Goal: Task Accomplishment & Management: Manage account settings

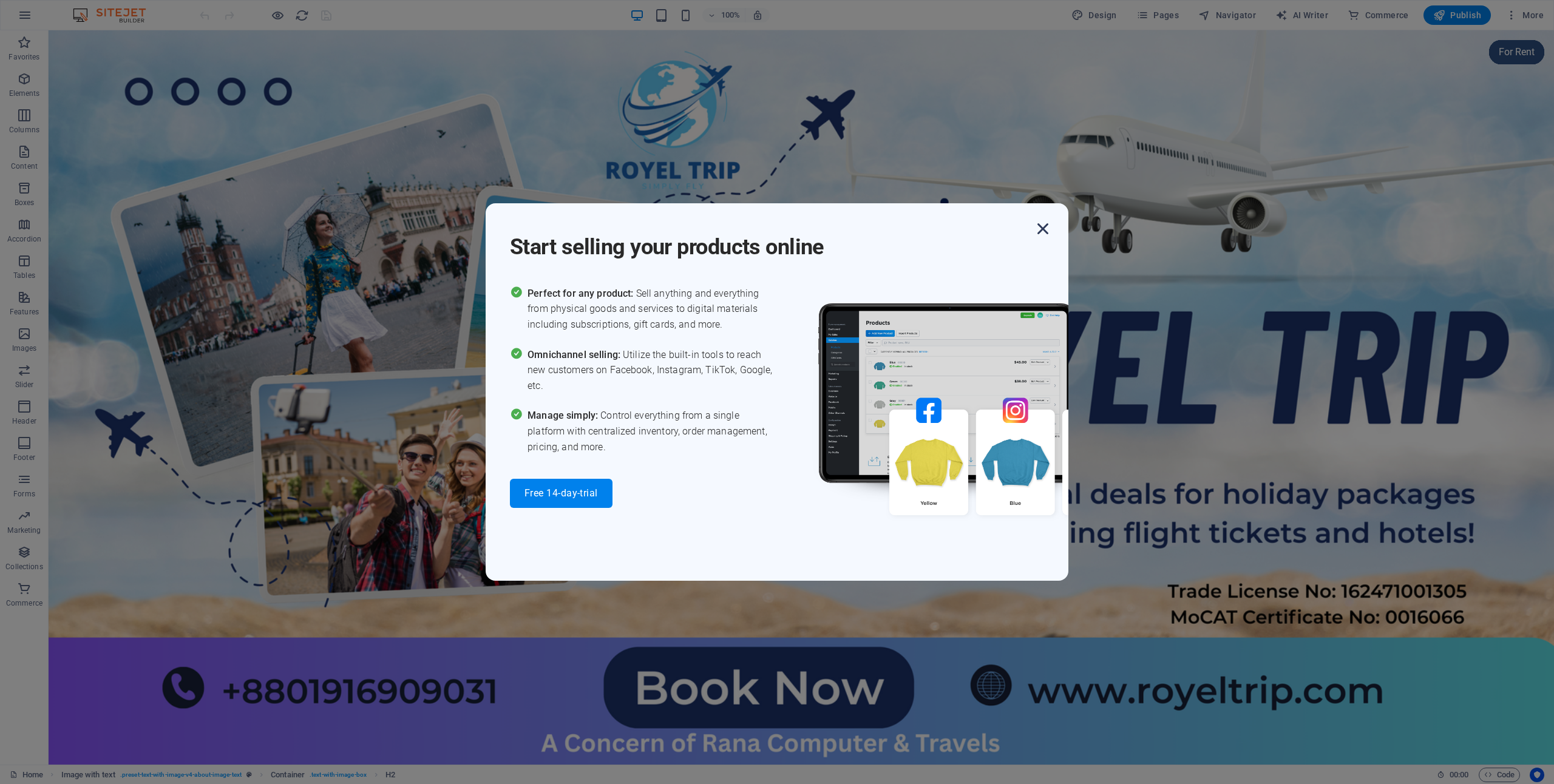
click at [1046, 235] on icon "button" at bounding box center [1043, 228] width 22 height 21
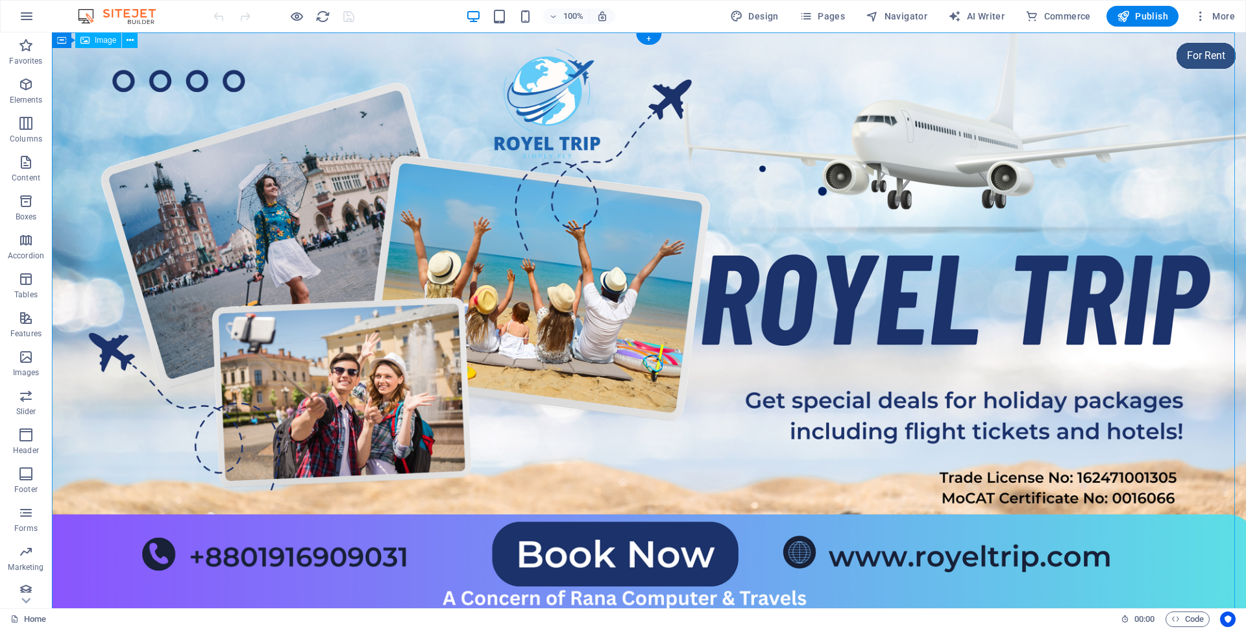
click at [71, 106] on figure at bounding box center [649, 330] width 1194 height 597
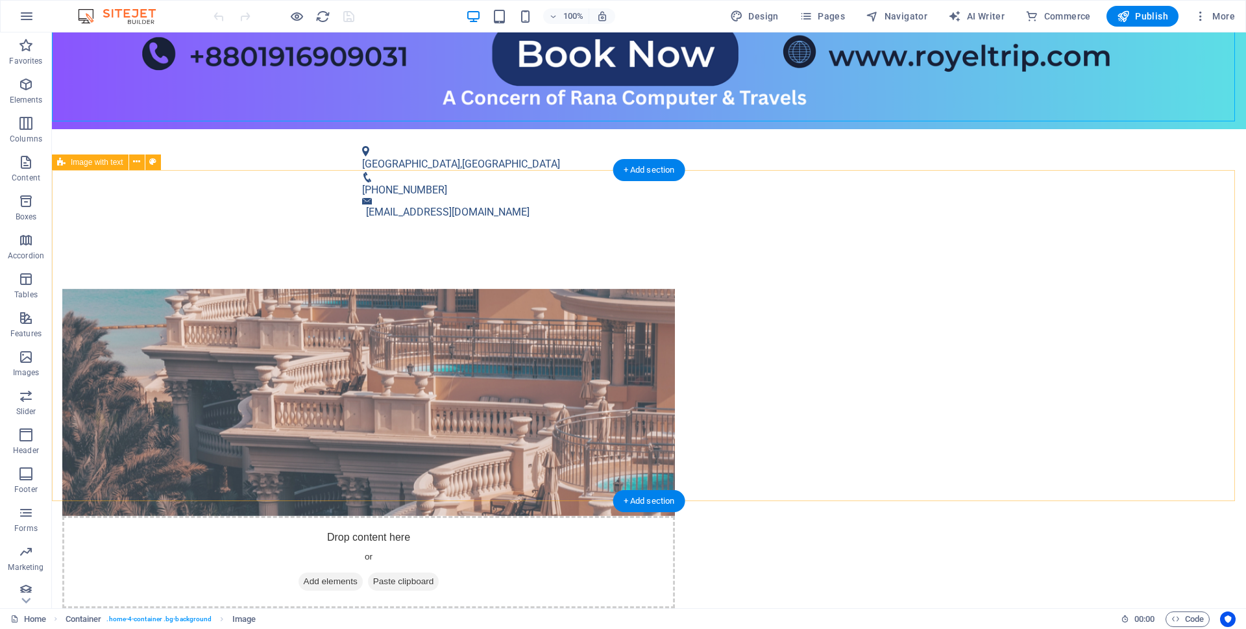
scroll to position [504, 0]
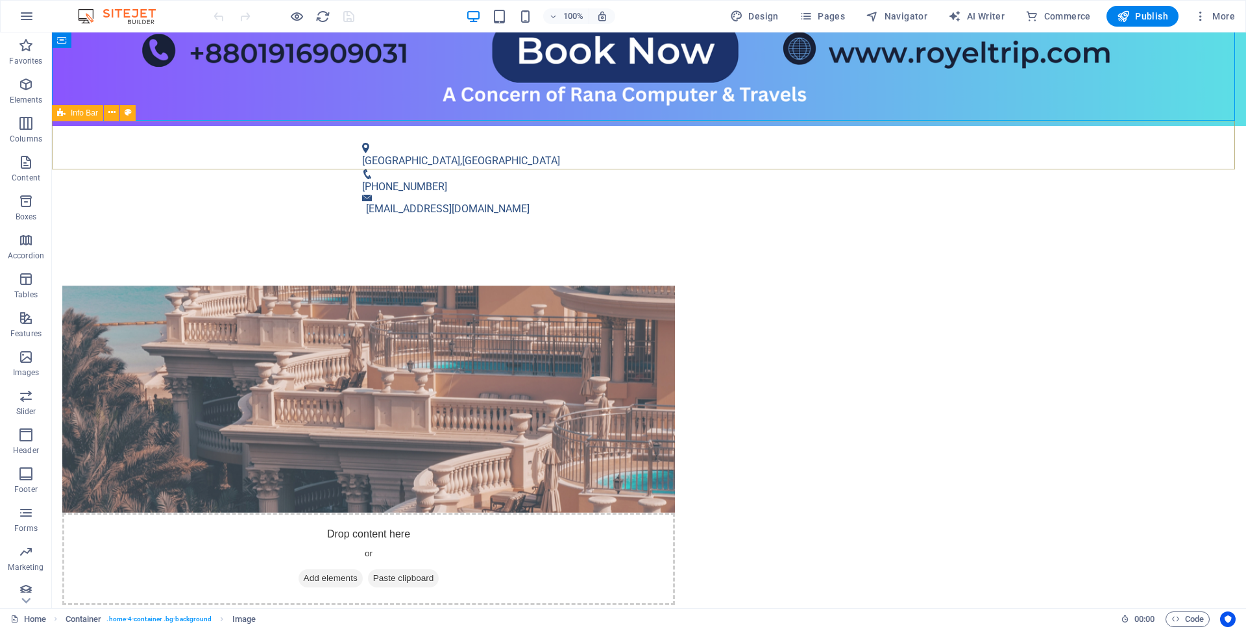
click at [79, 110] on span "Info Bar" at bounding box center [84, 113] width 27 height 8
click at [130, 110] on icon at bounding box center [128, 113] width 7 height 14
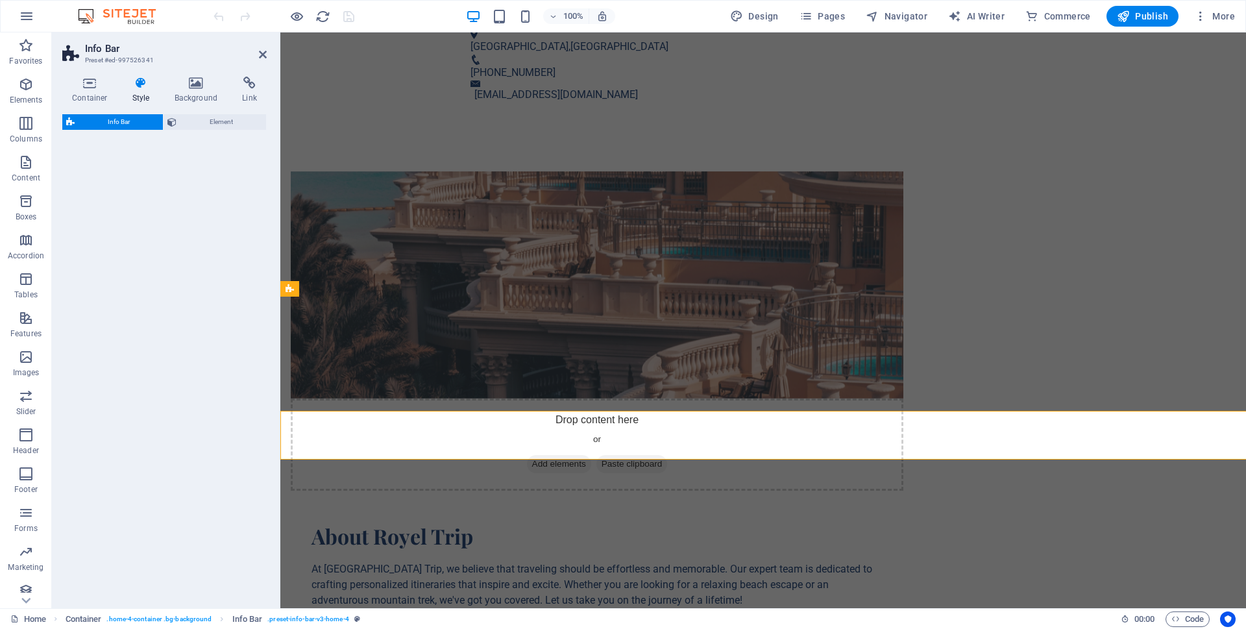
select select "vw"
select select "rem"
select select "vw"
select select "preset-info-bar-v3-home-4"
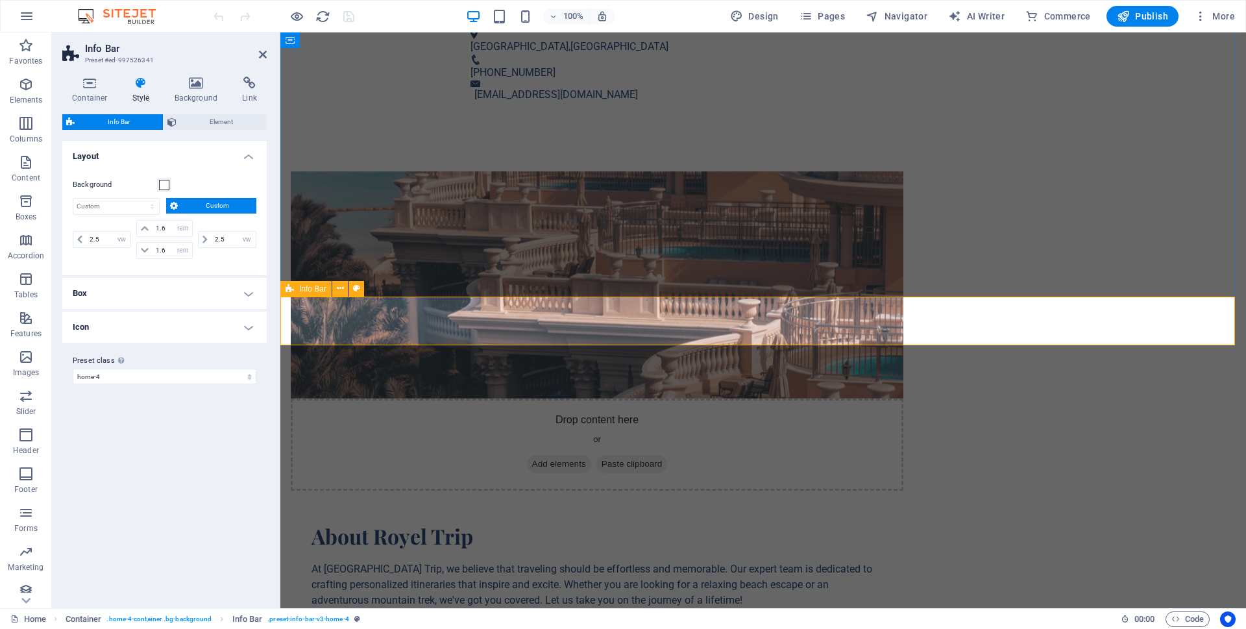
scroll to position [214, 0]
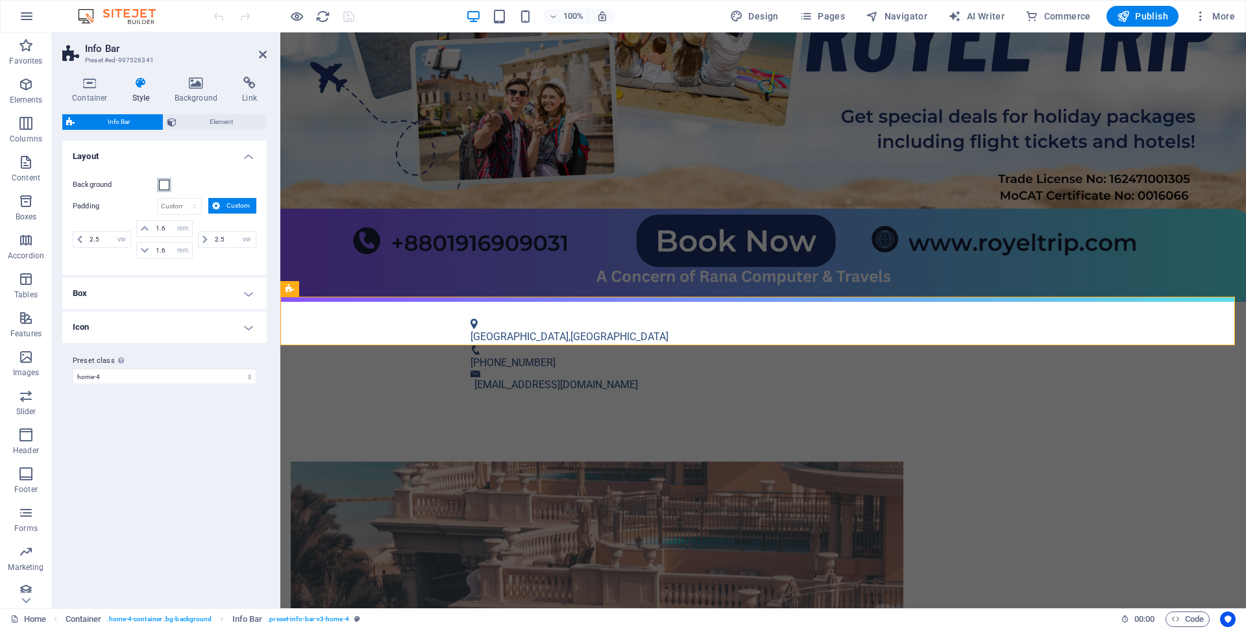
click at [160, 180] on span at bounding box center [164, 185] width 10 height 10
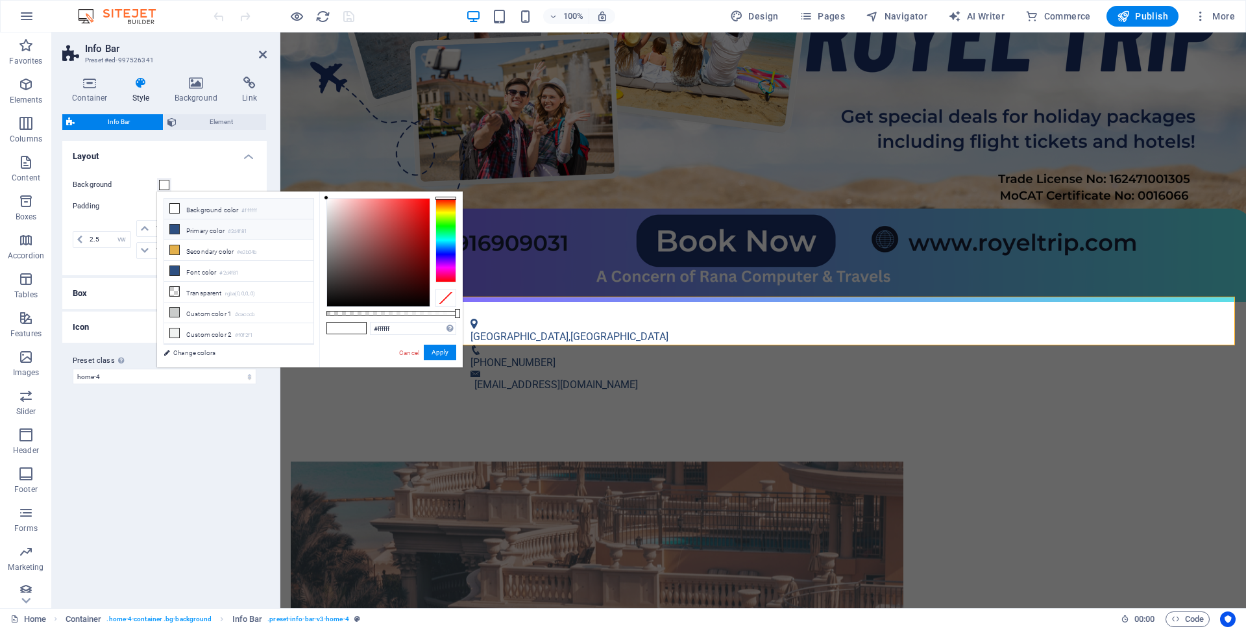
click at [180, 227] on li "Primary color #2d4f81" at bounding box center [238, 229] width 149 height 21
type input "#2d4f81"
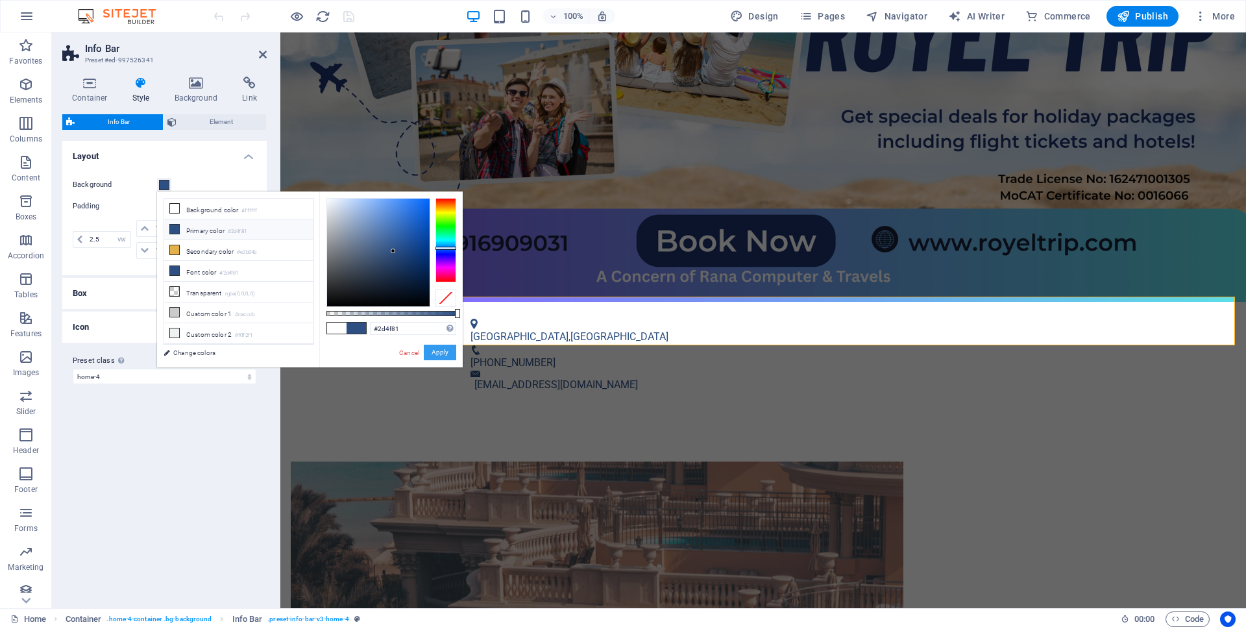
drag, startPoint x: 443, startPoint y: 350, endPoint x: 163, endPoint y: 317, distance: 282.4
click at [443, 350] on button "Apply" at bounding box center [440, 353] width 32 height 16
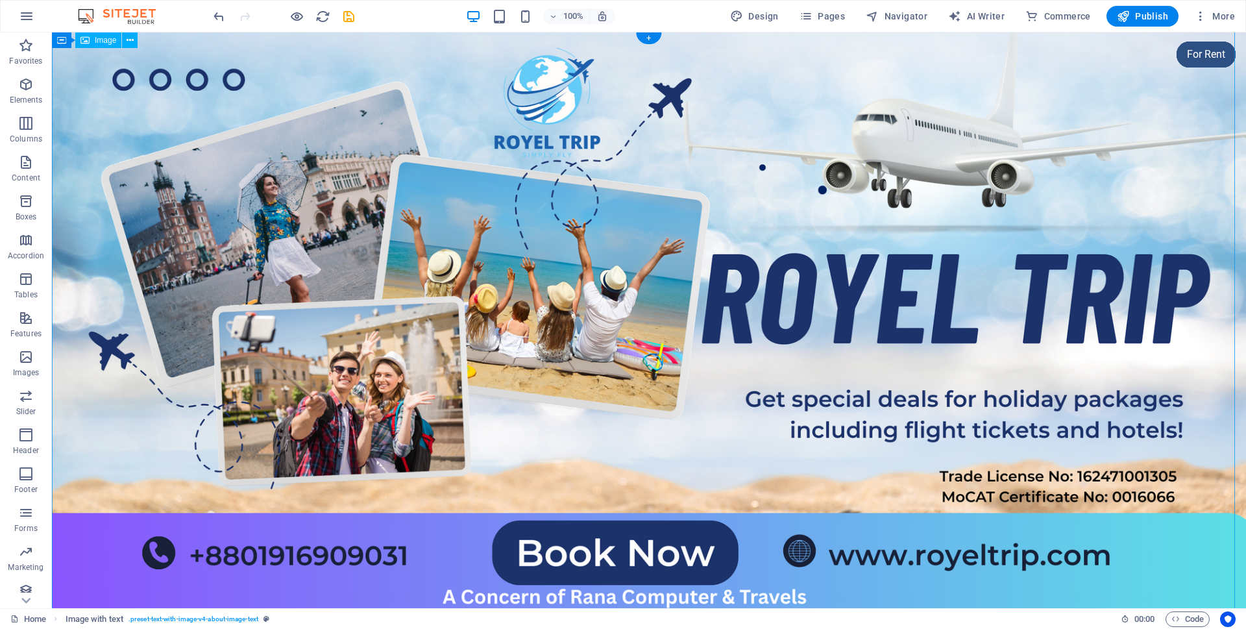
scroll to position [0, 0]
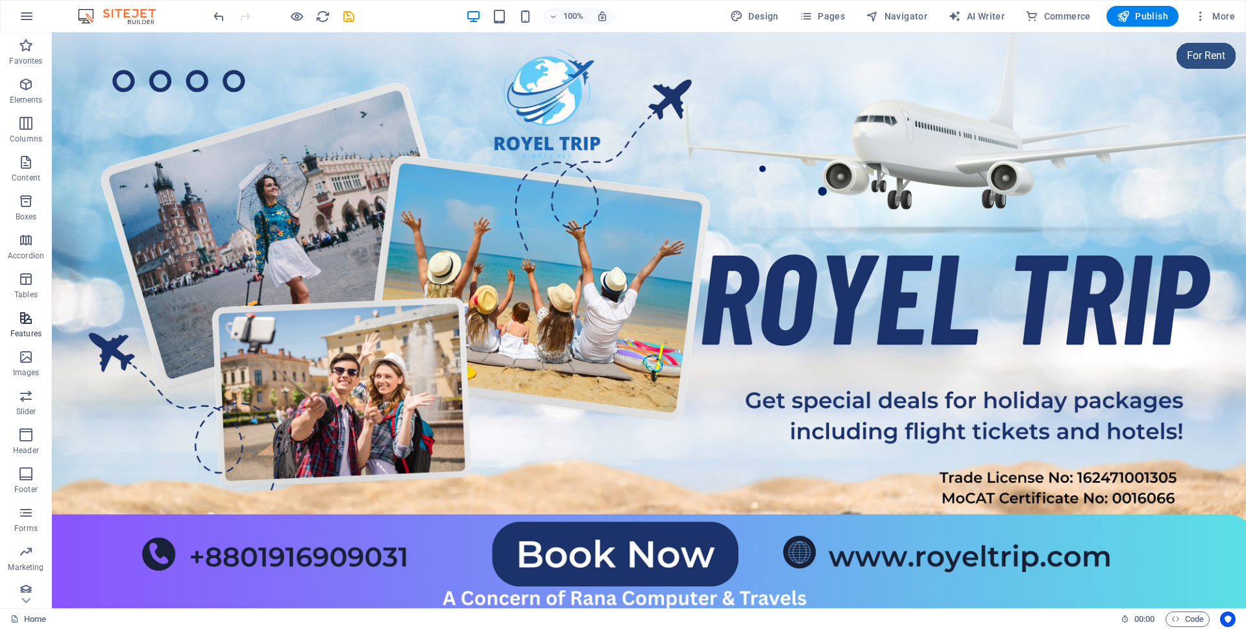
click at [3, 310] on span "Features" at bounding box center [26, 325] width 52 height 31
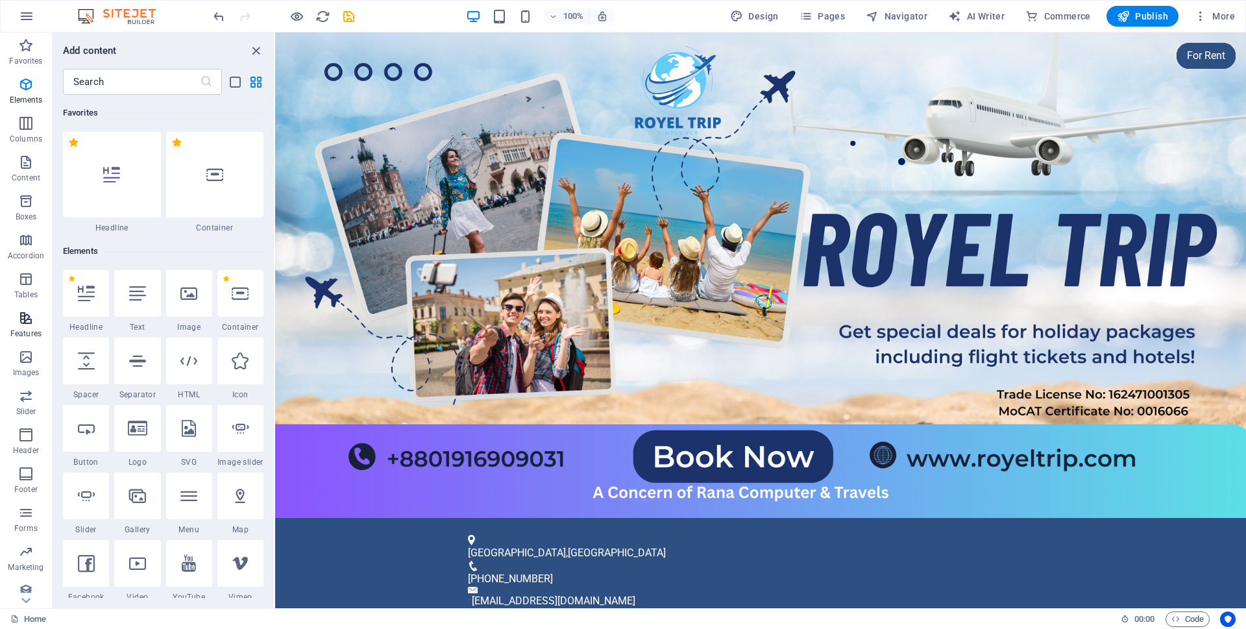
scroll to position [5060, 0]
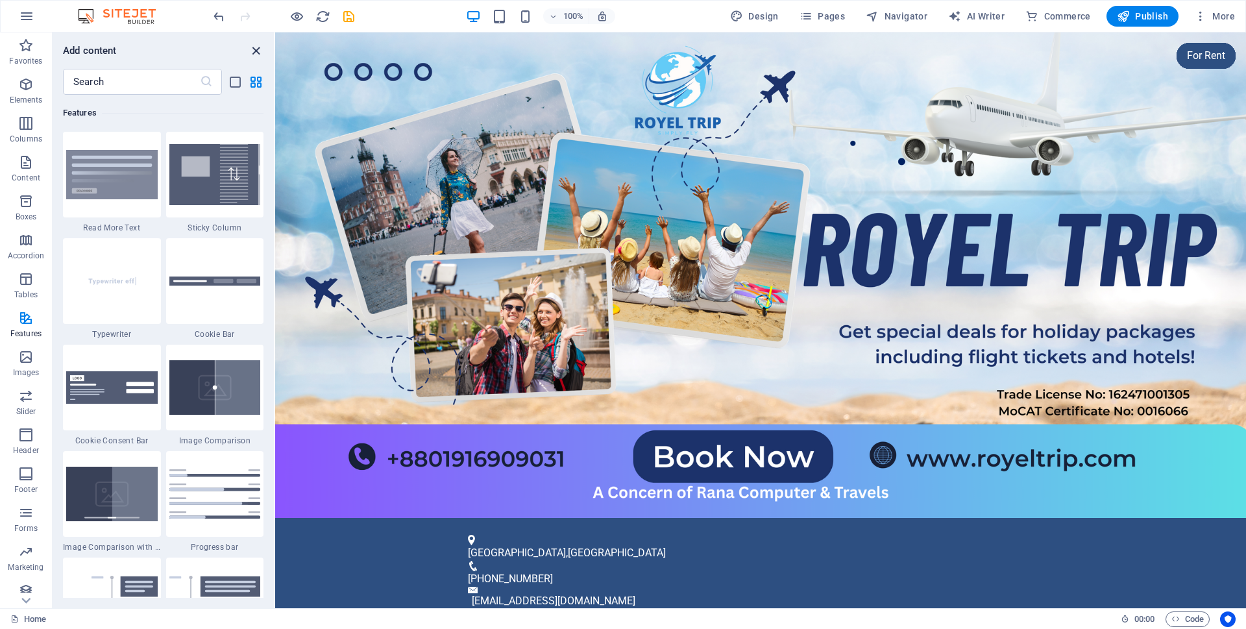
click at [256, 53] on icon "close panel" at bounding box center [256, 50] width 15 height 15
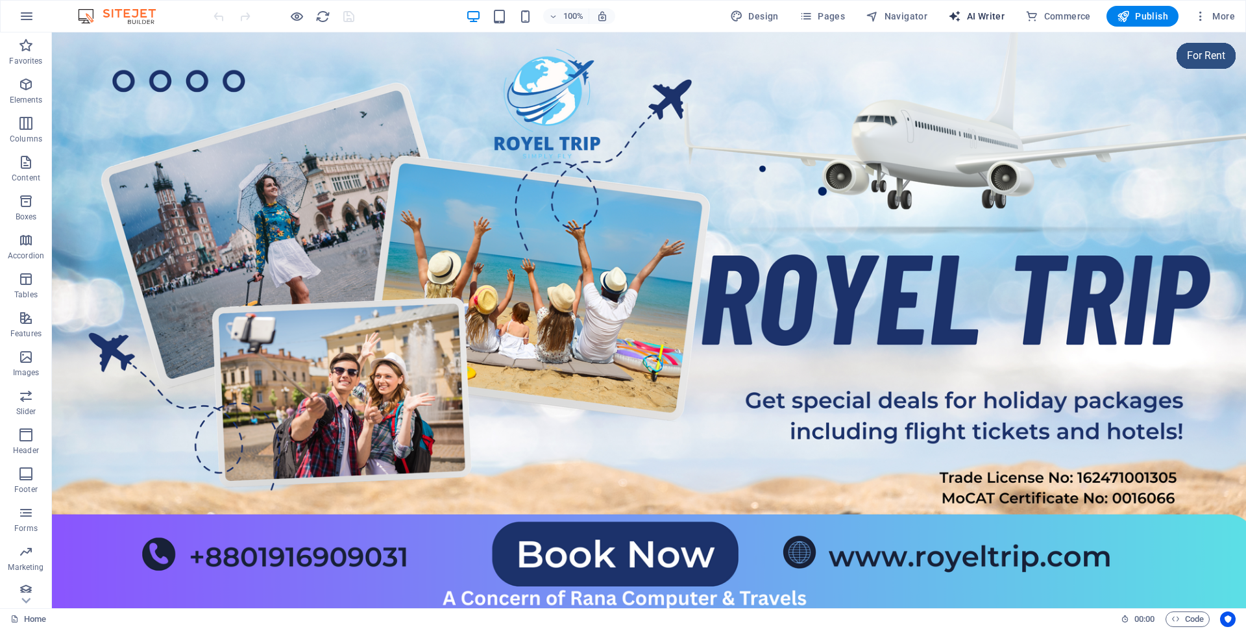
click at [981, 8] on button "AI Writer" at bounding box center [976, 16] width 67 height 21
select select "English"
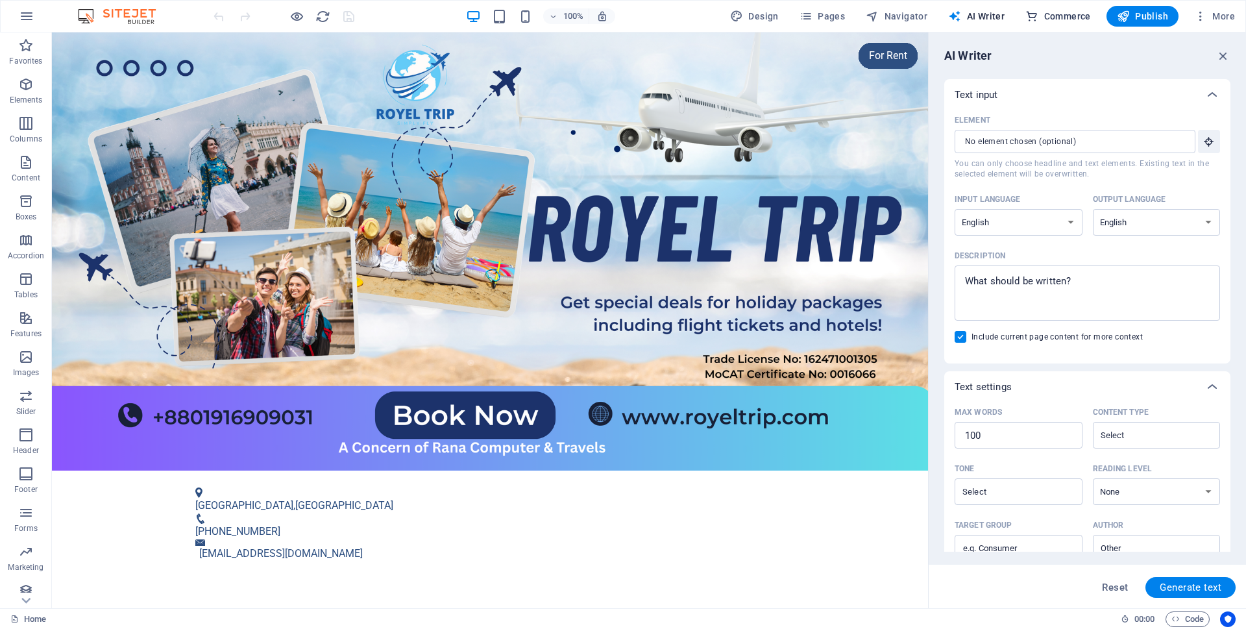
click at [1033, 11] on icon "button" at bounding box center [1032, 16] width 13 height 13
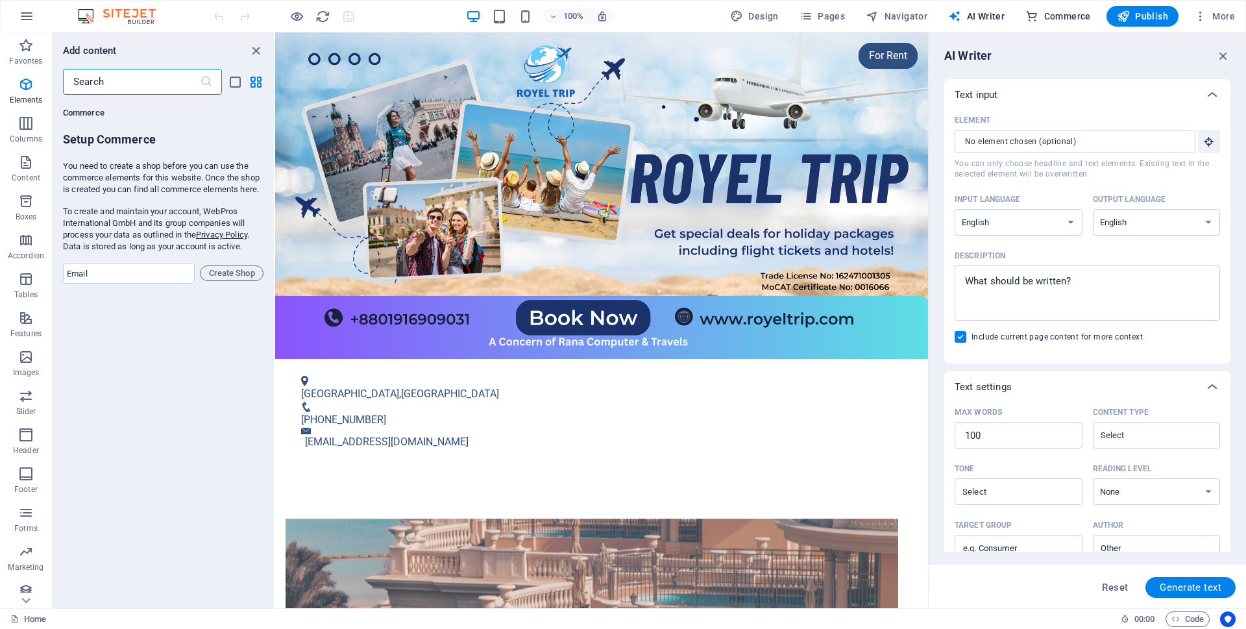
scroll to position [12510, 0]
click at [161, 80] on input "text" at bounding box center [131, 82] width 137 height 26
click at [262, 80] on icon "grid-view" at bounding box center [256, 82] width 15 height 15
click at [143, 80] on input "text" at bounding box center [131, 82] width 137 height 26
drag, startPoint x: 82, startPoint y: 169, endPoint x: 224, endPoint y: 290, distance: 186.9
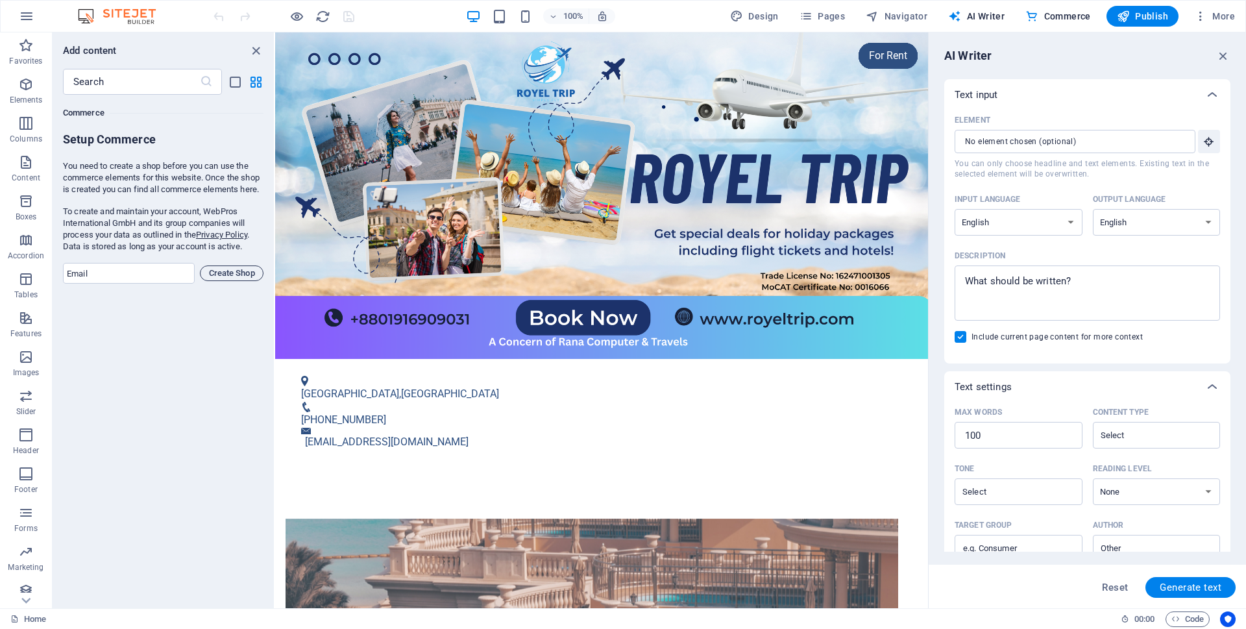
click at [82, 170] on p "You need to create a shop before you can use the commerce elements for this web…" at bounding box center [163, 177] width 201 height 35
click at [97, 232] on p "To create and maintain your account, WebPros International GmbH and its group c…" at bounding box center [163, 229] width 201 height 47
click at [143, 276] on form "Setup Commerce You need to create a shop before you can use the commerce elemen…" at bounding box center [163, 208] width 201 height 152
click at [217, 281] on span "Create Shop" at bounding box center [232, 274] width 52 height 16
click at [224, 281] on span "Create Shop" at bounding box center [232, 274] width 52 height 16
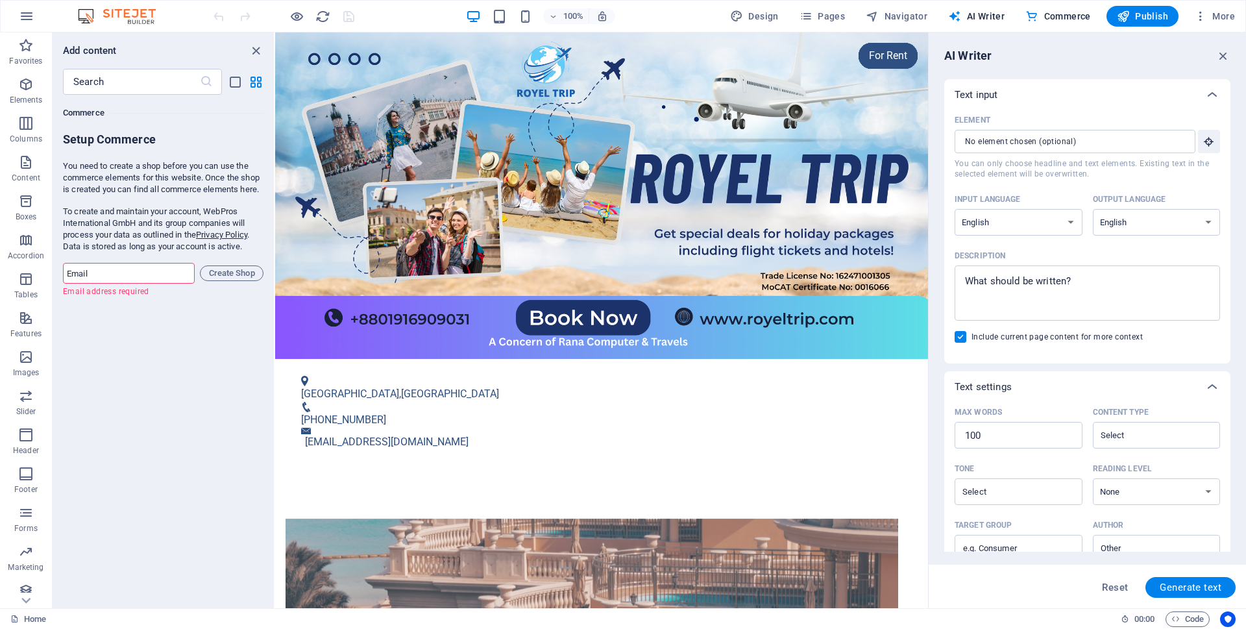
click at [175, 284] on input "email" at bounding box center [129, 273] width 132 height 21
type input "ranacpress@gmail.com"
click at [225, 281] on span "Create Shop" at bounding box center [232, 274] width 52 height 16
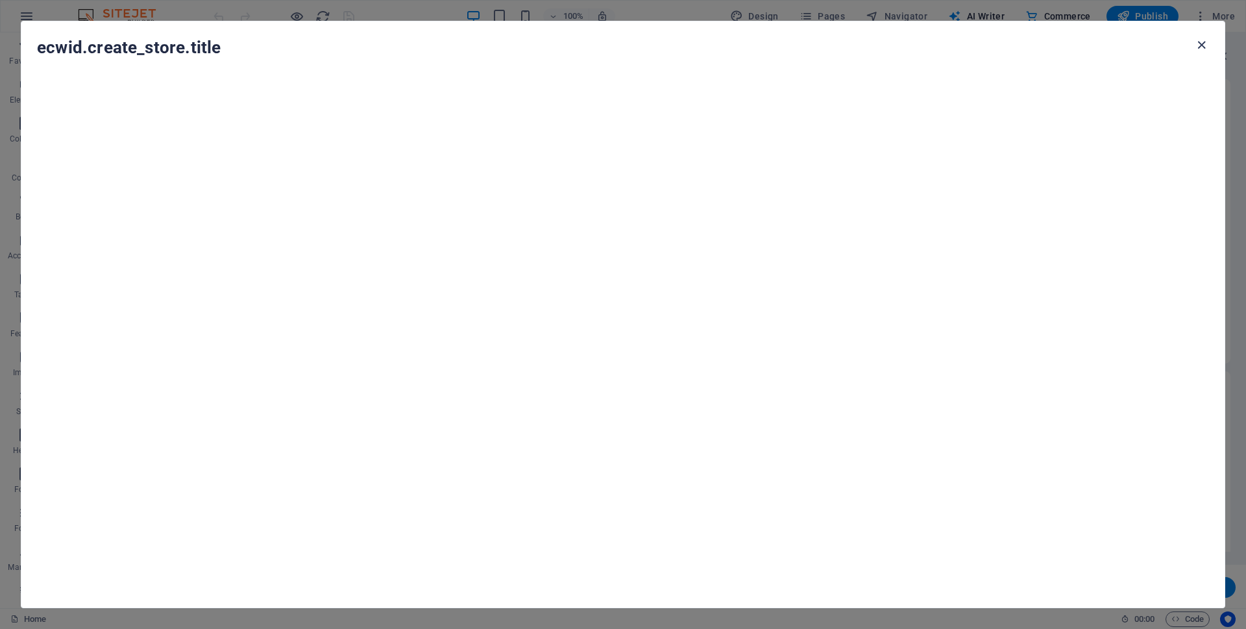
click at [1203, 45] on icon "button" at bounding box center [1201, 45] width 15 height 15
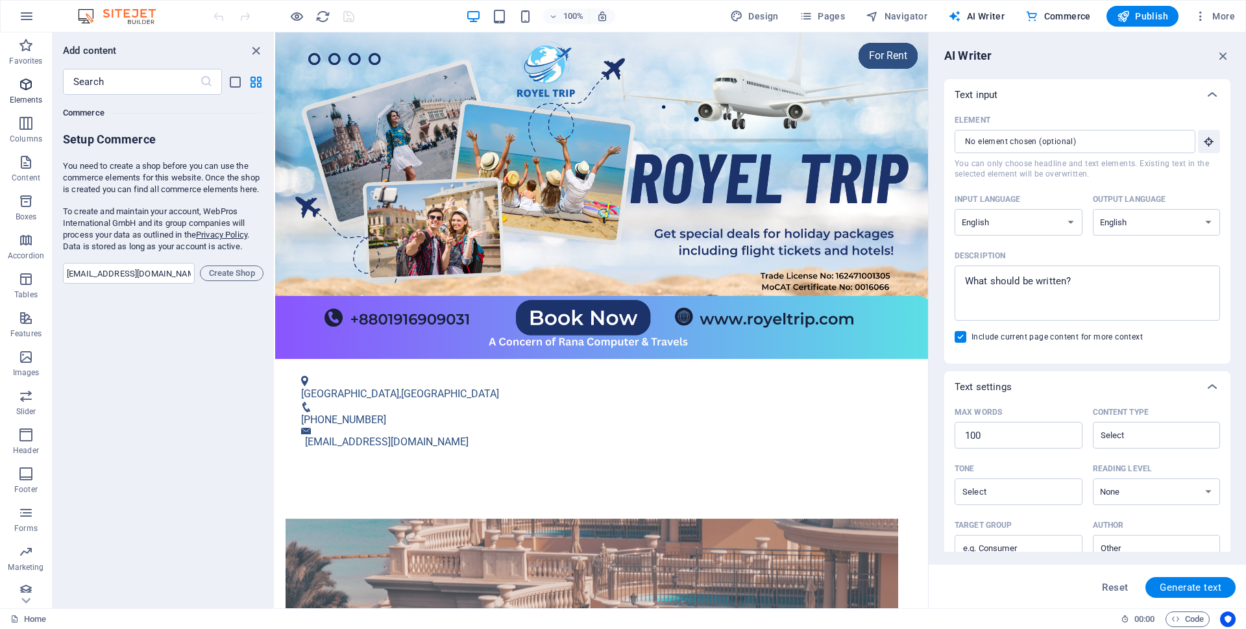
click at [21, 54] on span "Favorites" at bounding box center [26, 53] width 52 height 31
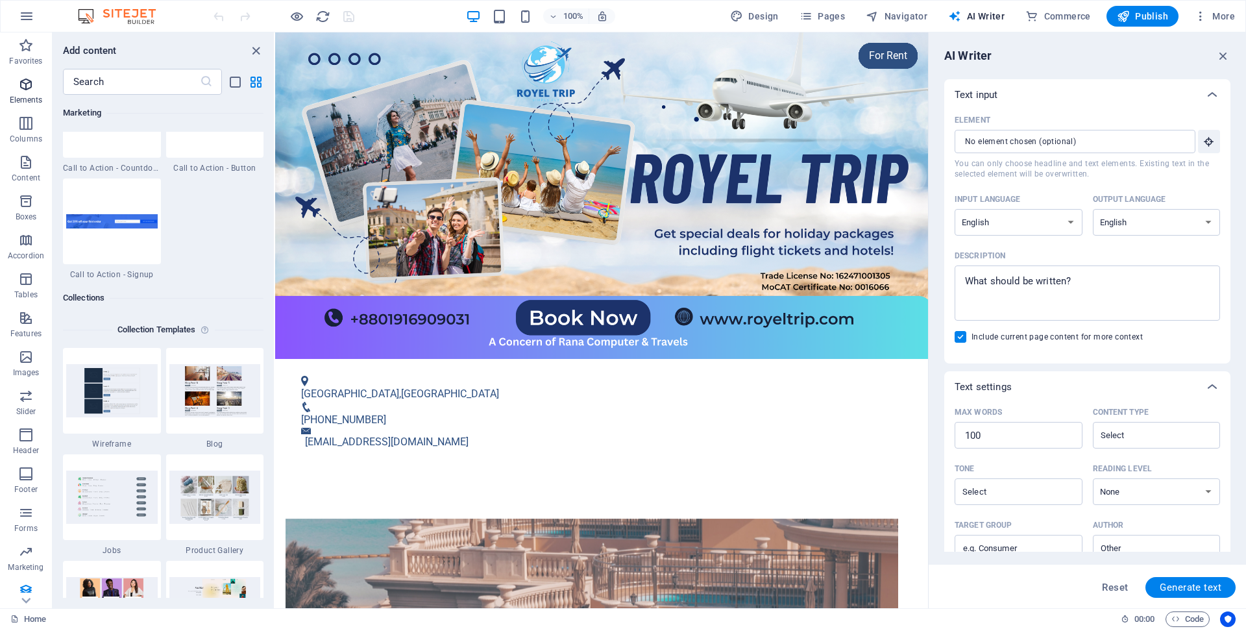
click at [18, 93] on span "Elements" at bounding box center [26, 92] width 52 height 31
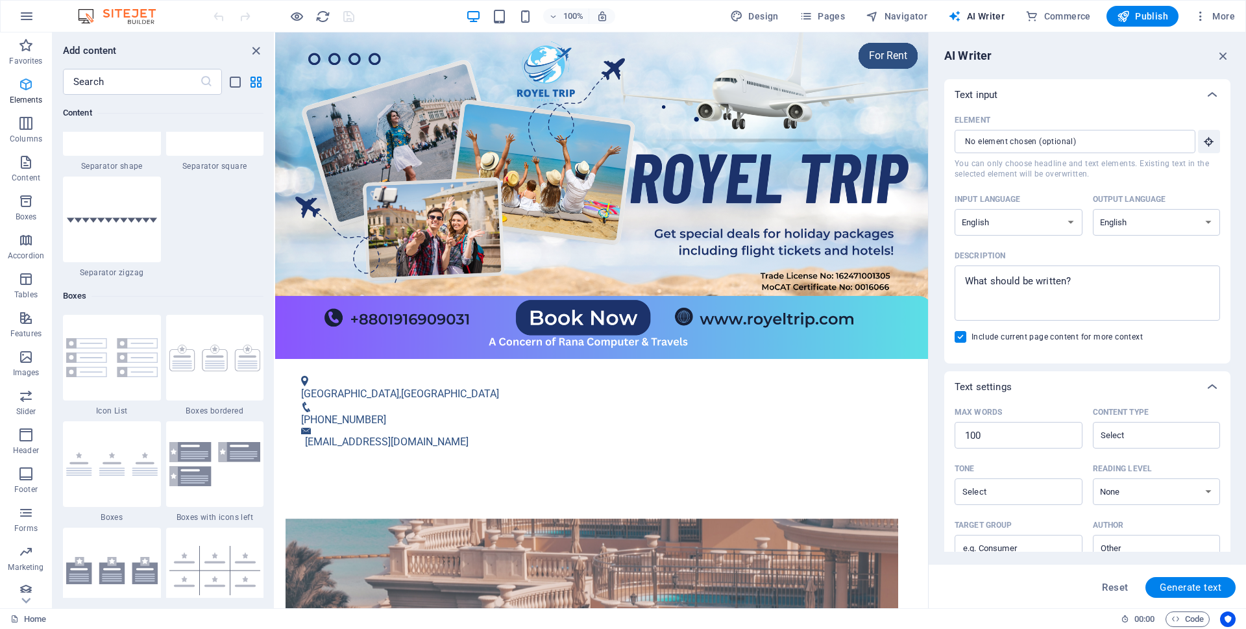
scroll to position [138, 0]
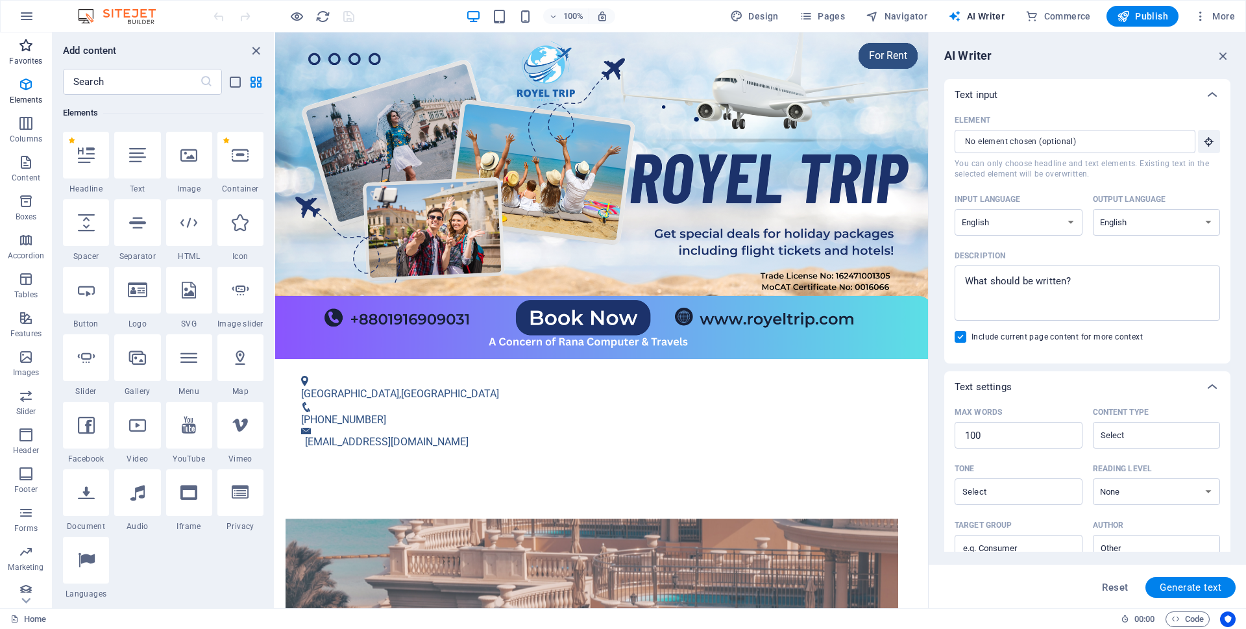
click at [20, 69] on button "Favorites" at bounding box center [26, 51] width 52 height 39
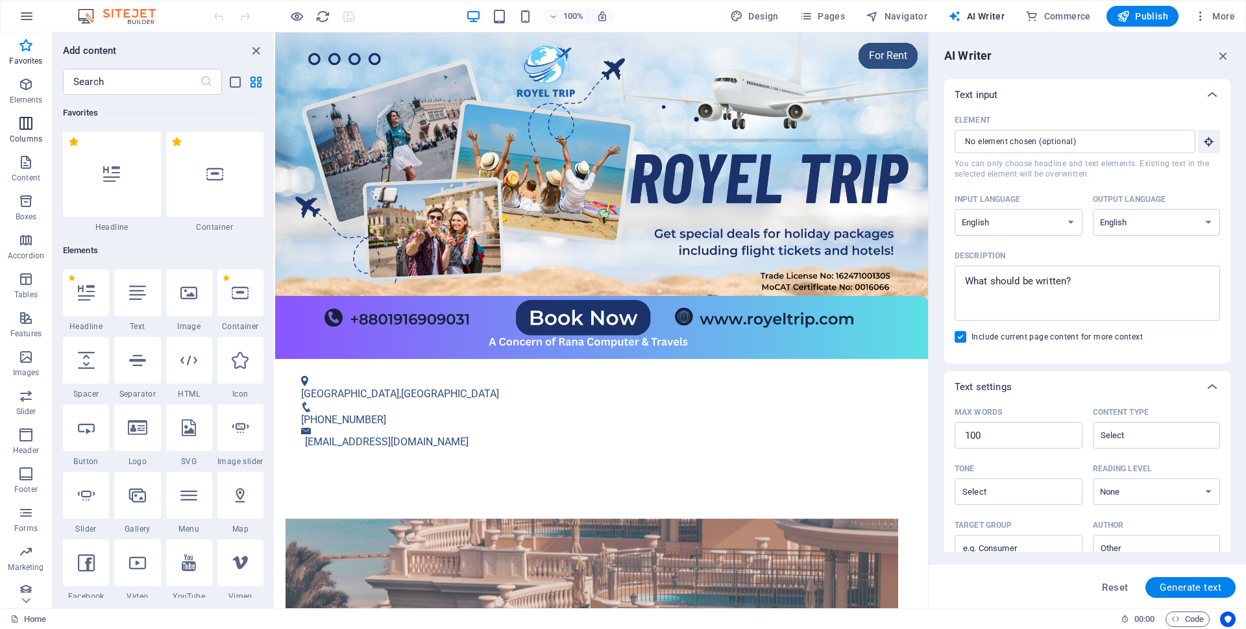
scroll to position [0, 0]
click at [27, 140] on p "Columns" at bounding box center [26, 139] width 32 height 10
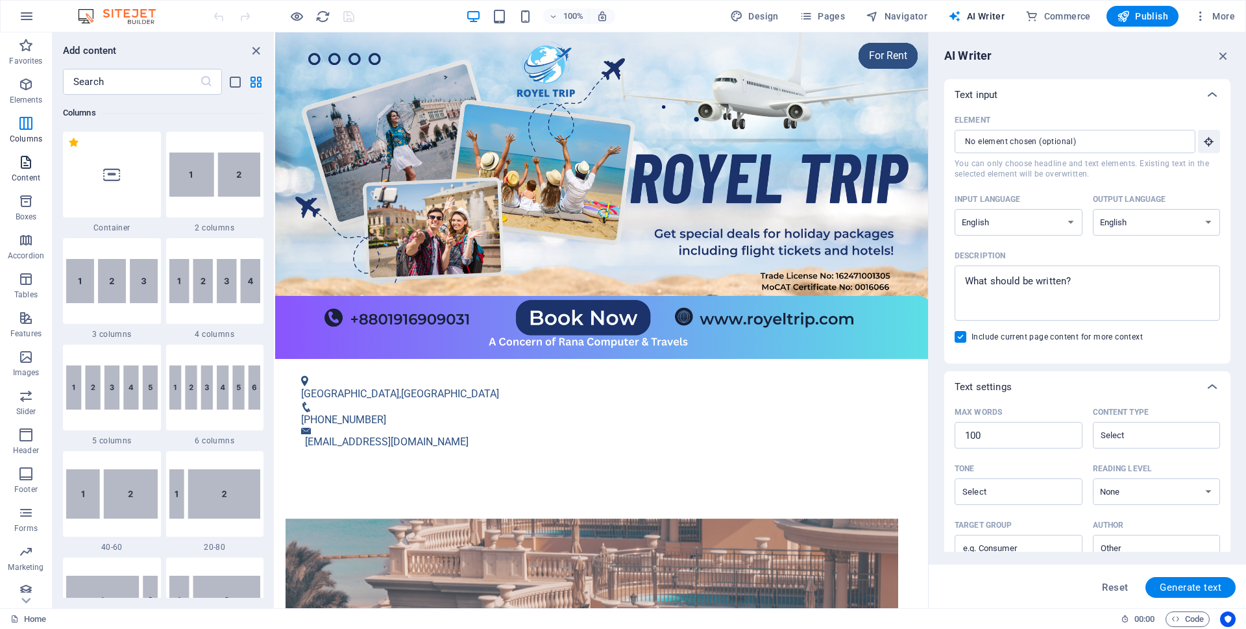
click at [31, 172] on span "Content" at bounding box center [26, 169] width 52 height 31
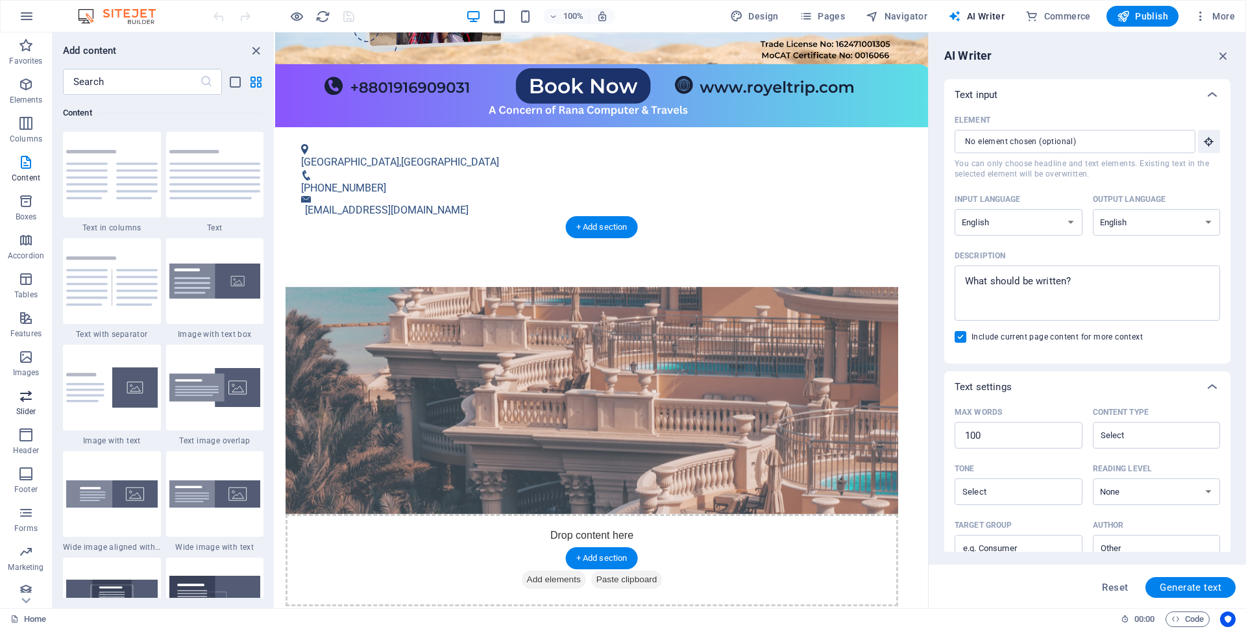
scroll to position [259, 0]
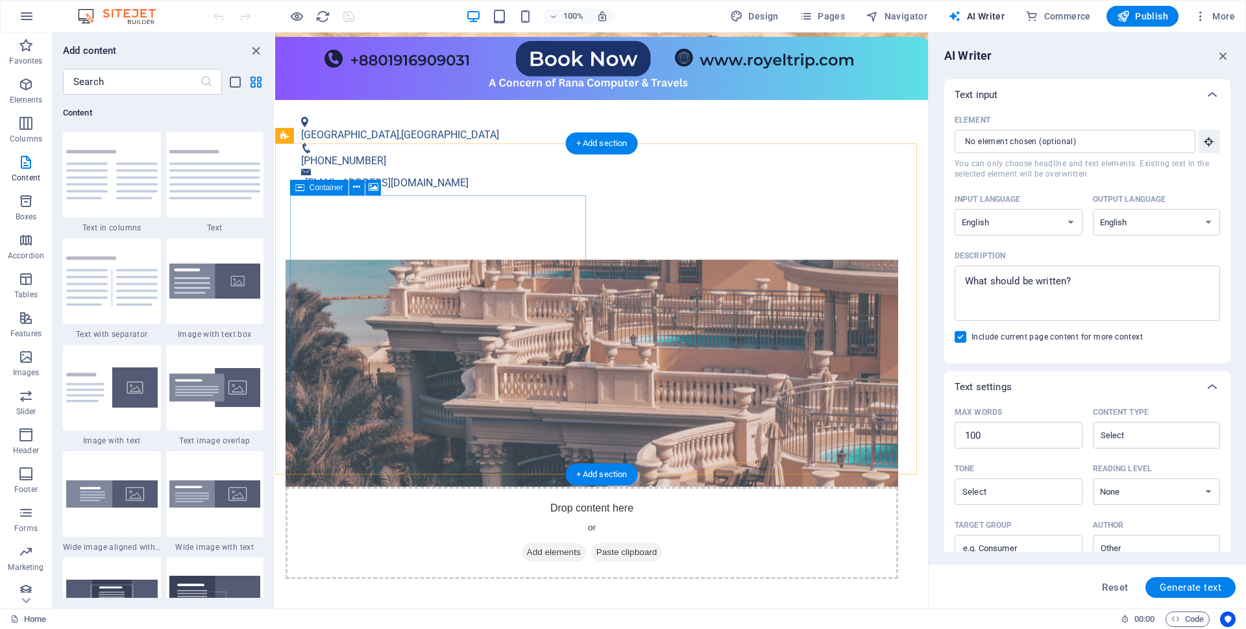
click at [426, 487] on div "Drop content here or Add elements Paste clipboard" at bounding box center [592, 533] width 613 height 92
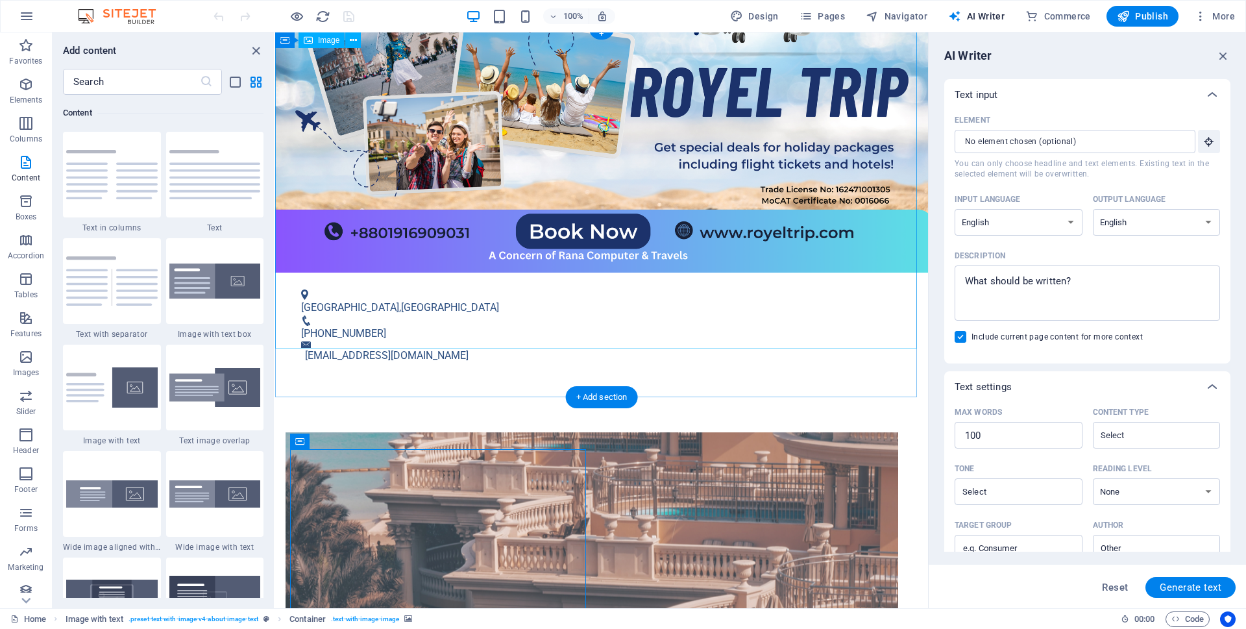
scroll to position [0, 0]
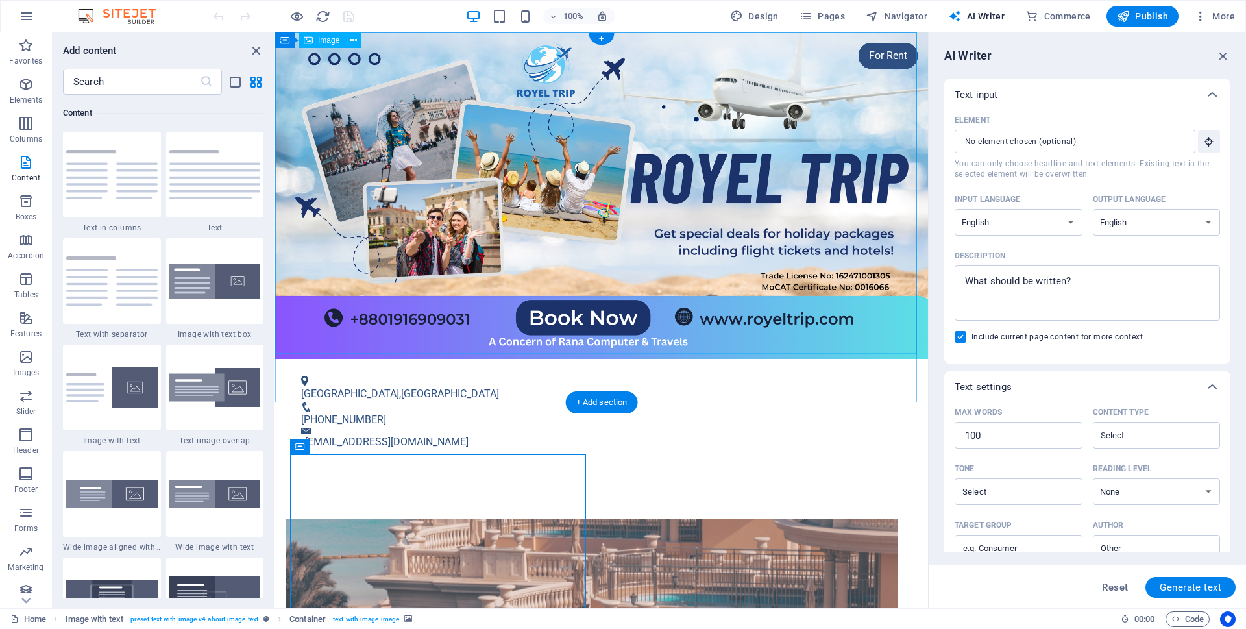
click at [686, 151] on figure at bounding box center [601, 195] width 653 height 327
click at [529, 277] on figure at bounding box center [601, 195] width 653 height 327
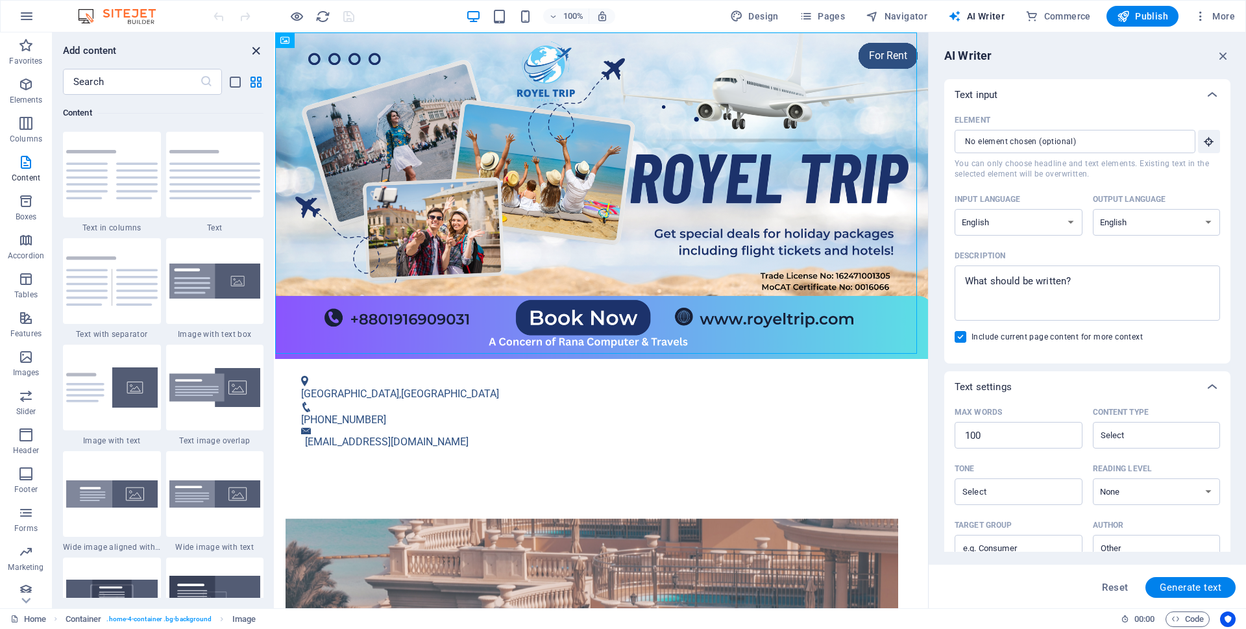
click at [258, 45] on icon "close panel" at bounding box center [256, 50] width 15 height 15
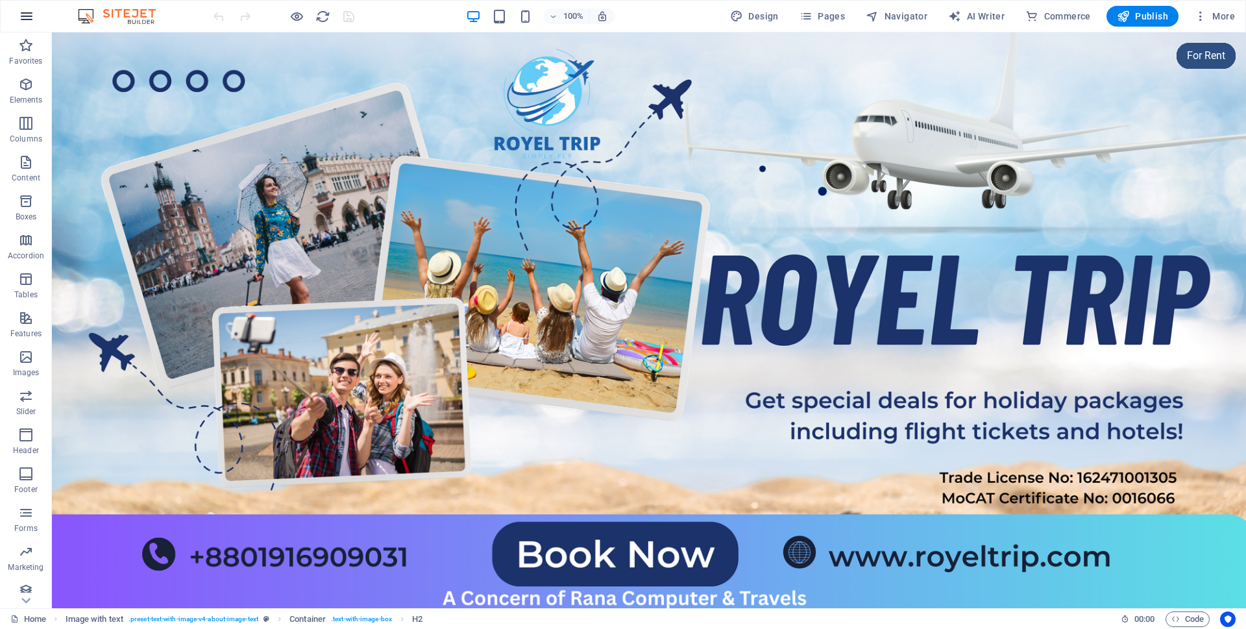
click at [27, 20] on icon "button" at bounding box center [27, 16] width 16 height 16
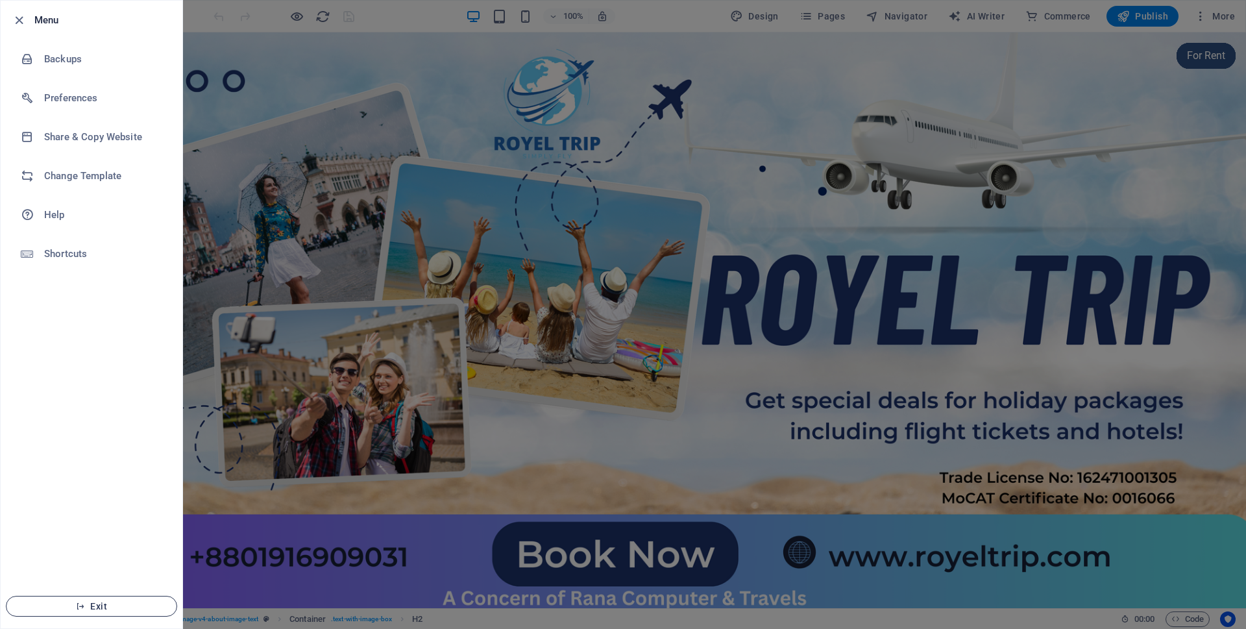
click at [78, 604] on icon "button" at bounding box center [80, 606] width 9 height 9
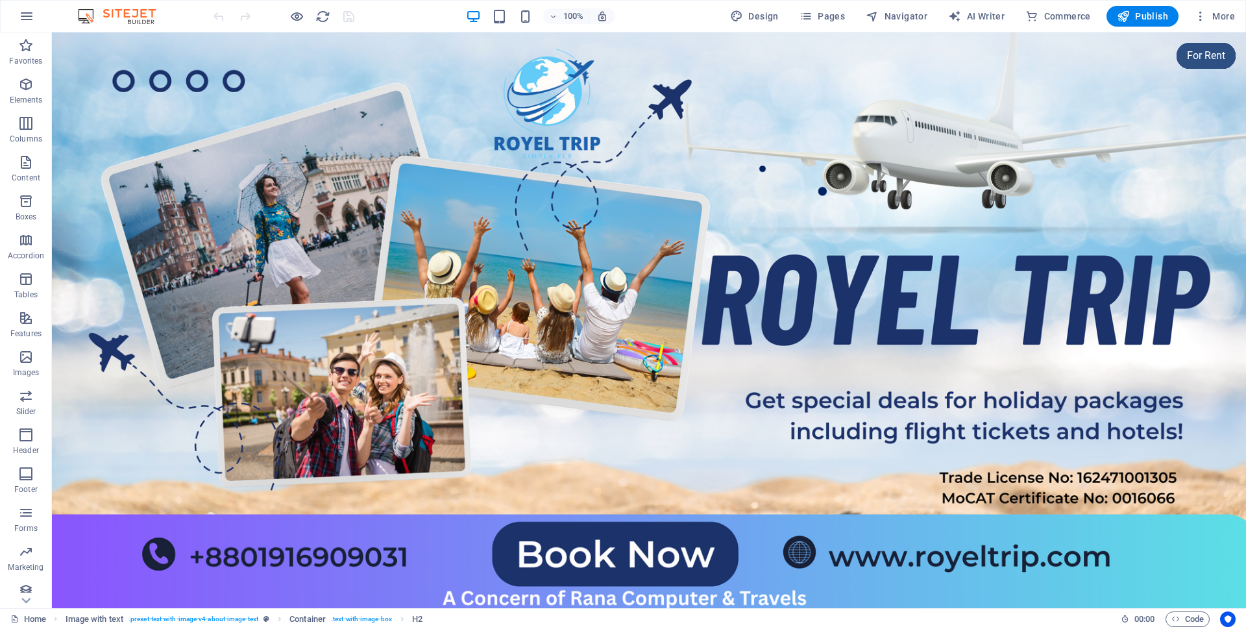
scroll to position [439, 0]
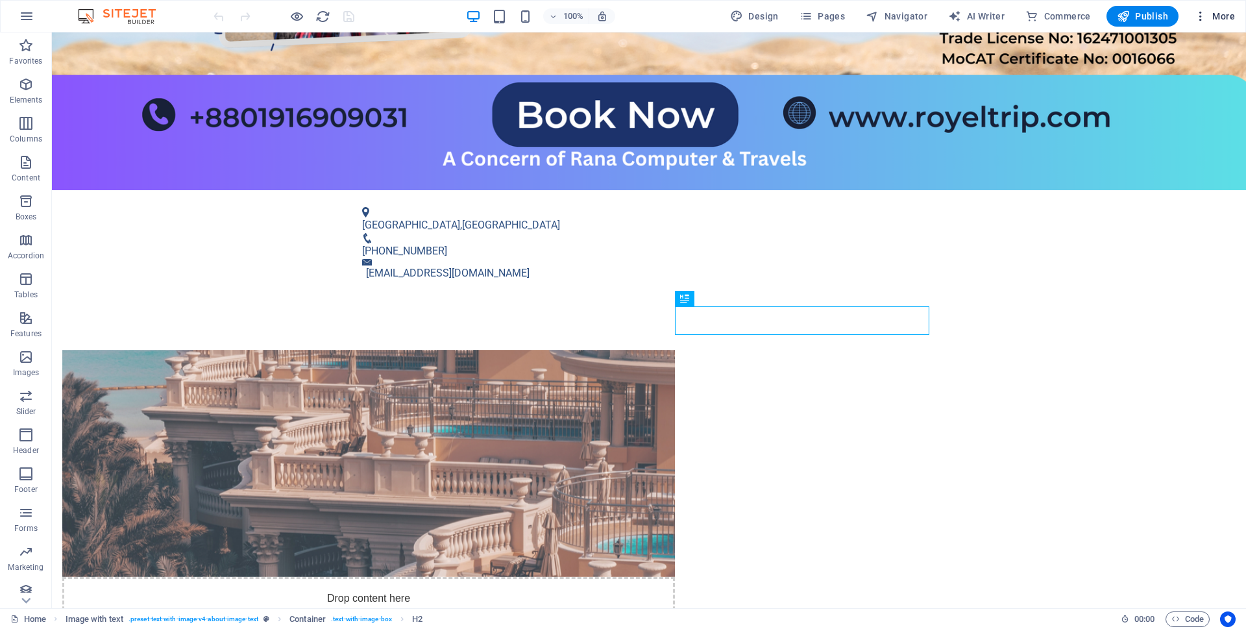
click at [1202, 20] on icon "button" at bounding box center [1200, 16] width 13 height 13
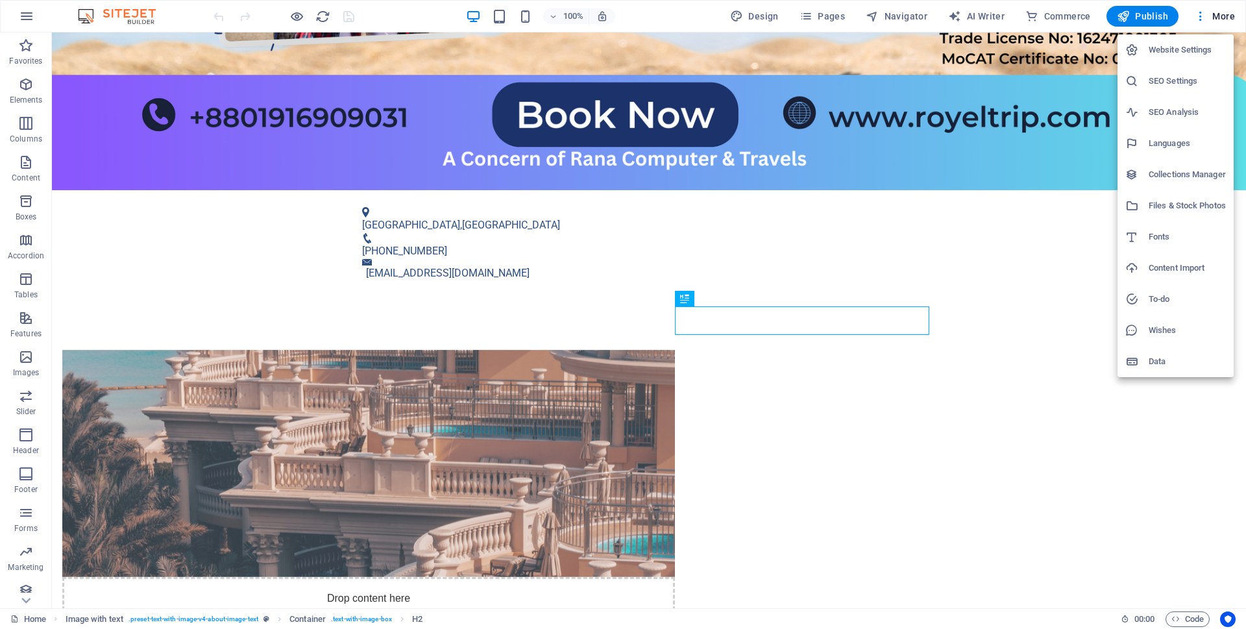
click at [136, 10] on div at bounding box center [623, 314] width 1246 height 629
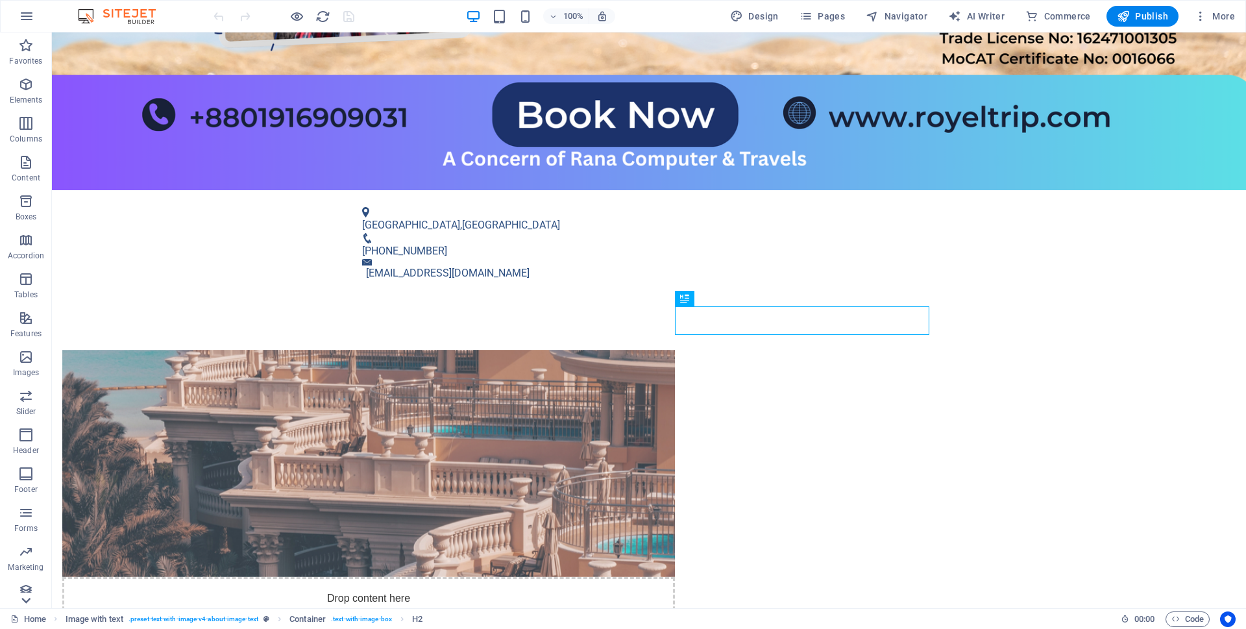
click at [28, 602] on icon at bounding box center [26, 600] width 18 height 18
click at [28, 602] on p "Commerce" at bounding box center [25, 598] width 39 height 10
drag, startPoint x: 28, startPoint y: 602, endPoint x: 29, endPoint y: 619, distance: 16.3
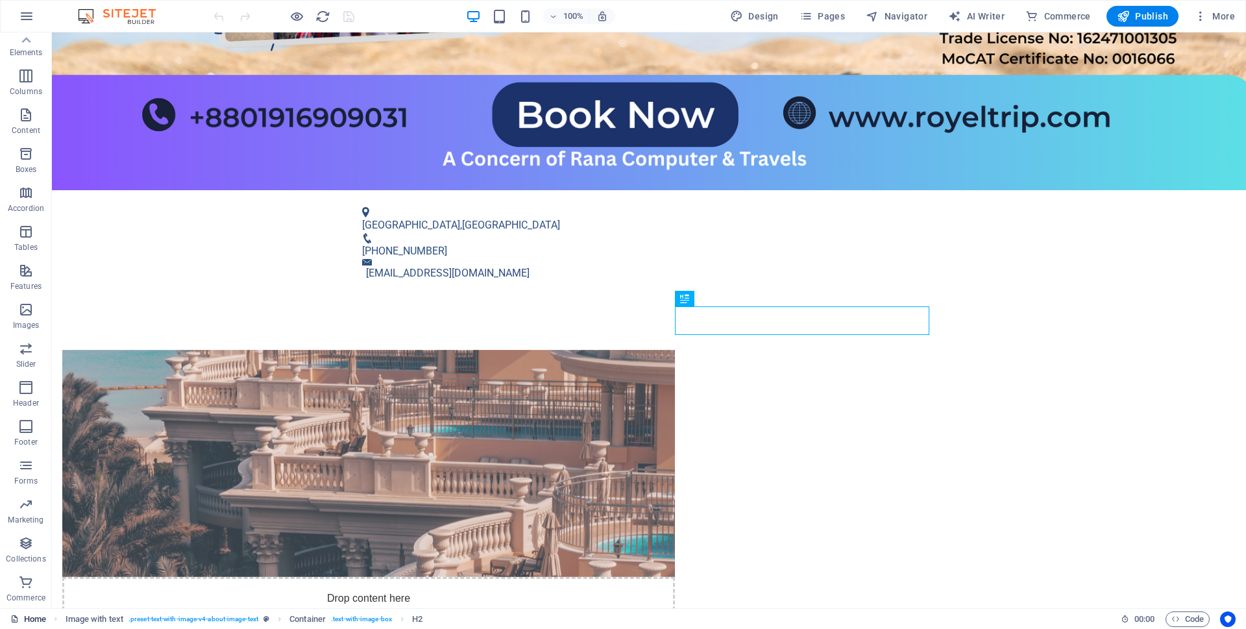
click at [28, 602] on p "Commerce" at bounding box center [25, 598] width 39 height 10
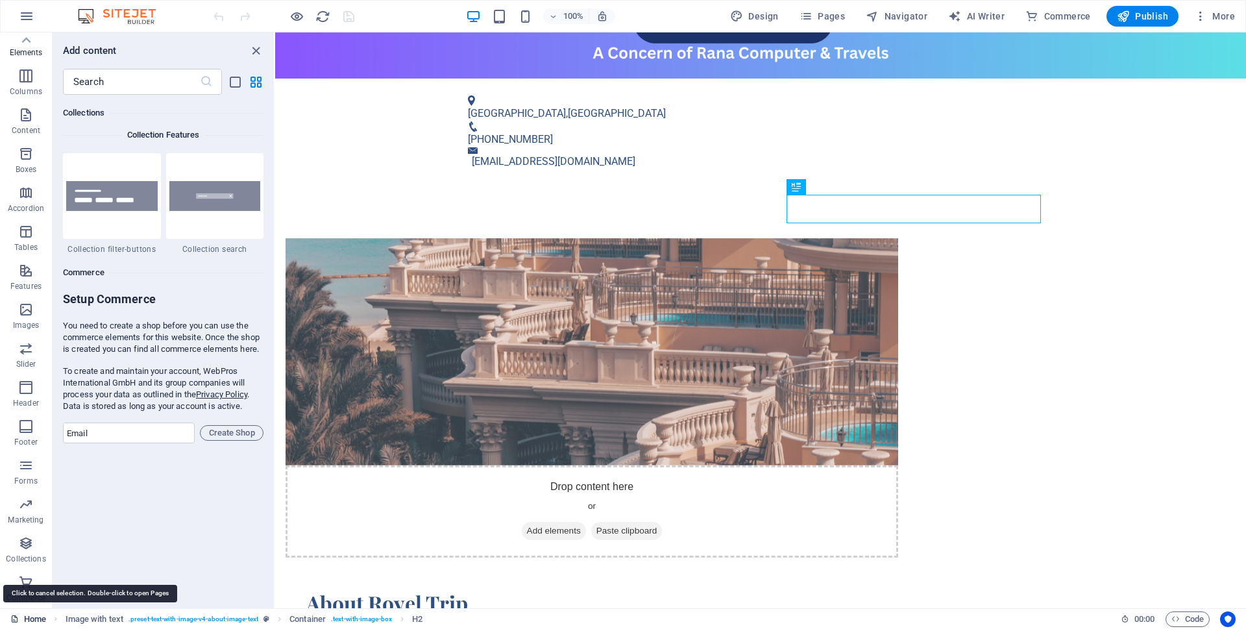
scroll to position [12510, 0]
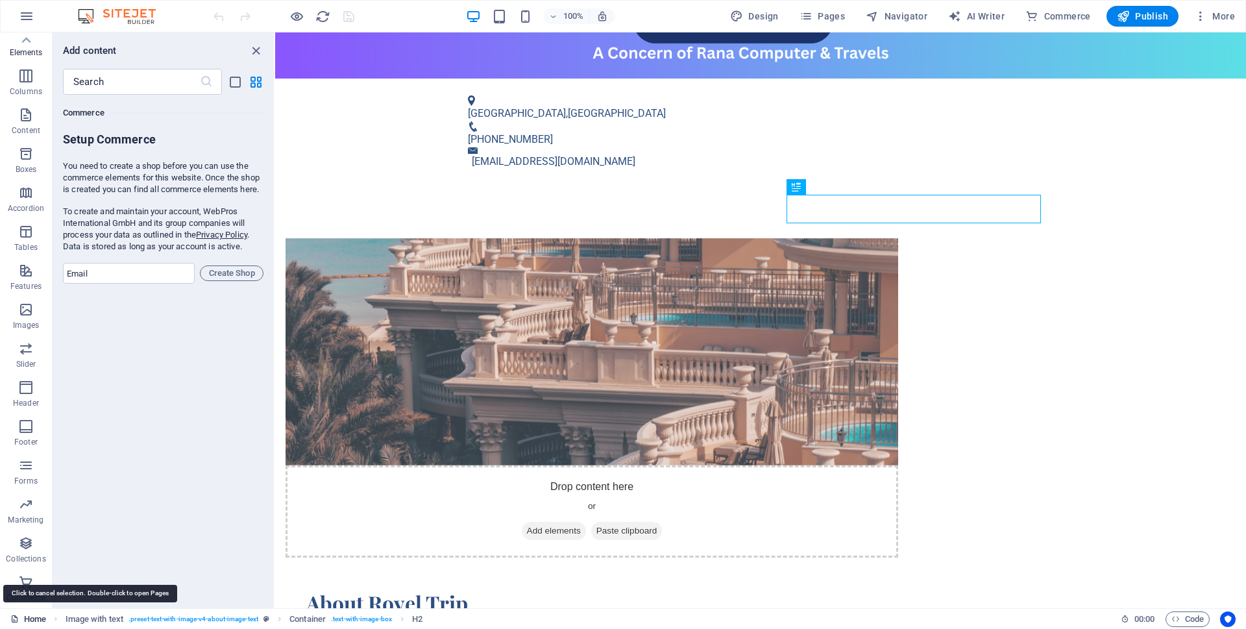
click at [29, 619] on link "Home" at bounding box center [28, 620] width 36 height 16
click at [39, 617] on link "Home" at bounding box center [28, 620] width 36 height 16
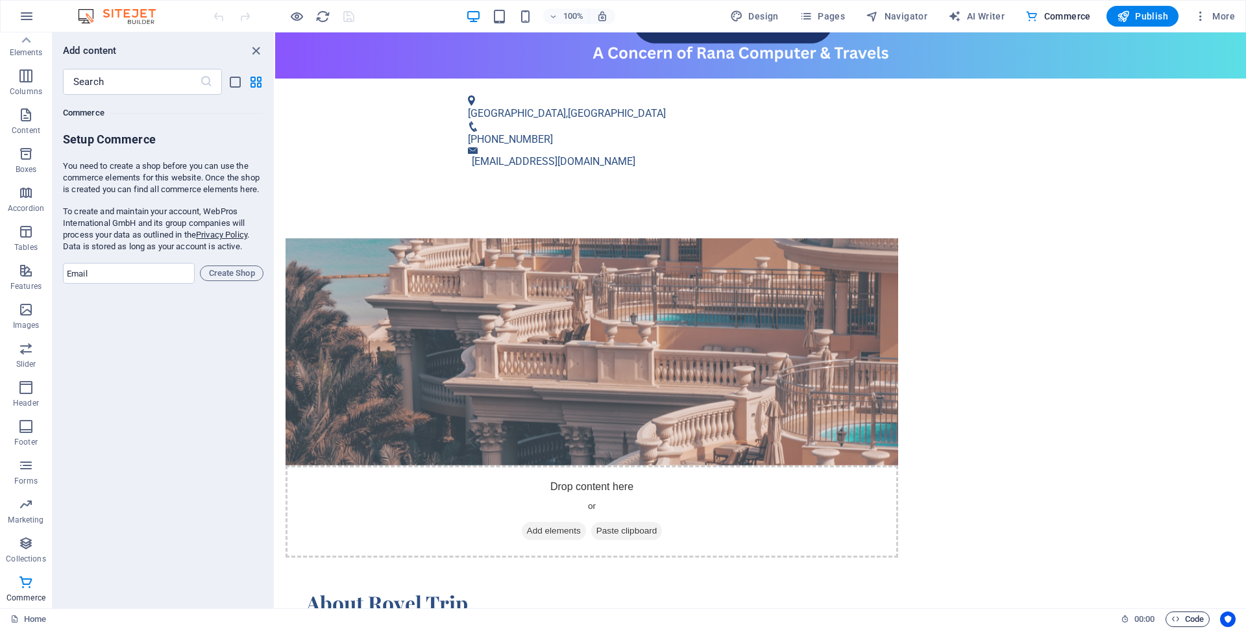
click at [1200, 619] on span "Code" at bounding box center [1188, 620] width 32 height 16
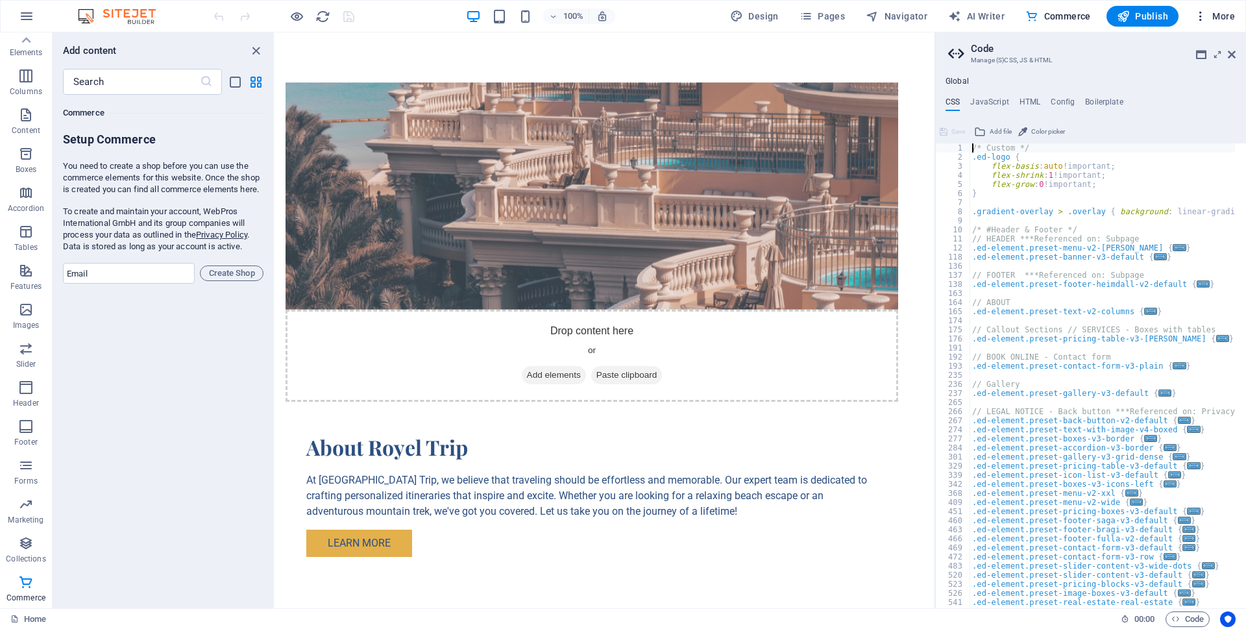
click at [1203, 14] on icon "button" at bounding box center [1200, 16] width 13 height 13
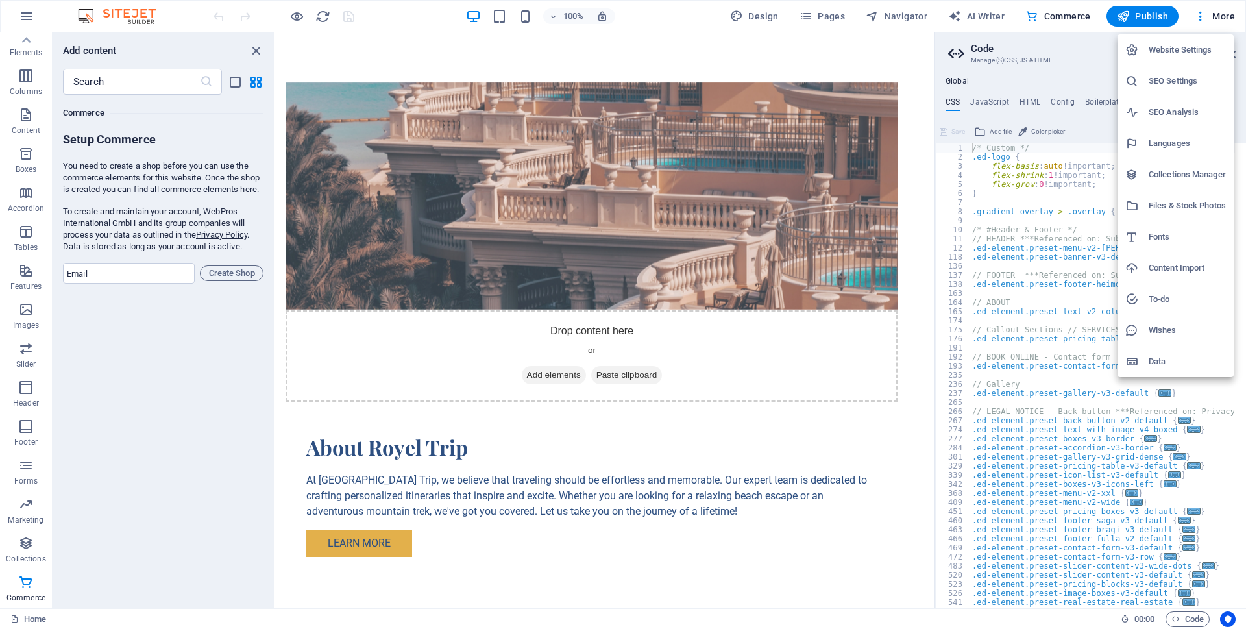
click at [1163, 364] on h6 "Data" at bounding box center [1187, 362] width 77 height 16
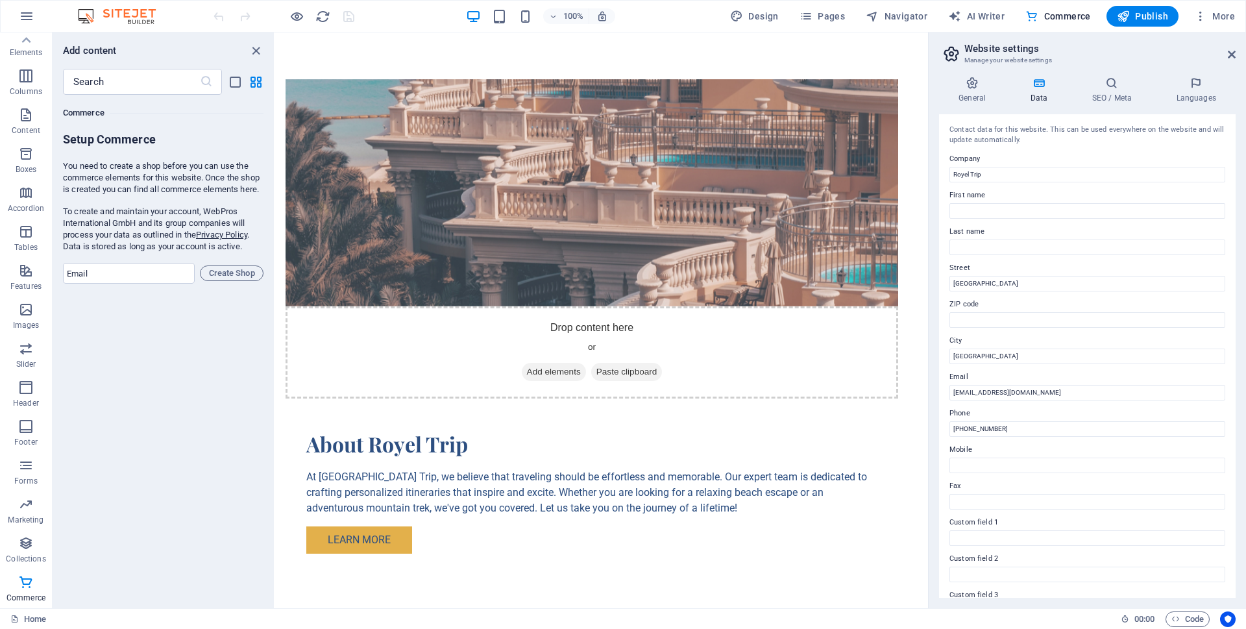
click at [995, 55] on h3 "Manage your website settings" at bounding box center [1087, 61] width 245 height 12
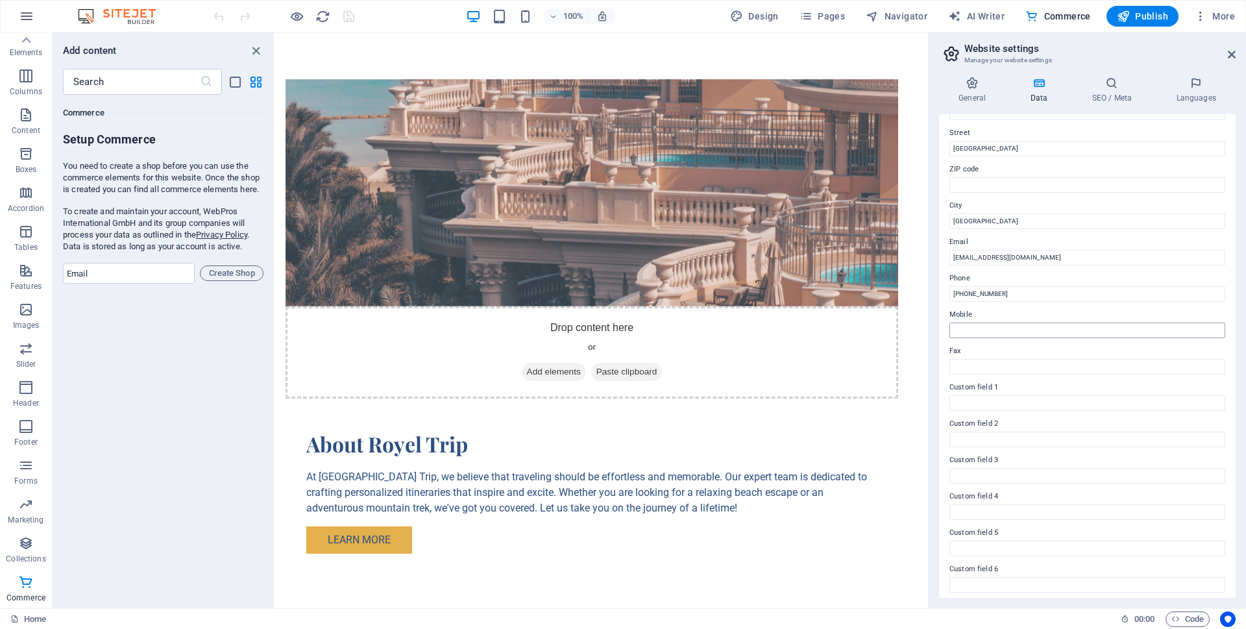
scroll to position [139, 0]
click at [1237, 51] on aside "Website settings Manage your website settings General Data SEO / Meta Languages…" at bounding box center [1087, 320] width 318 height 576
click at [1205, 14] on icon "button" at bounding box center [1200, 16] width 13 height 13
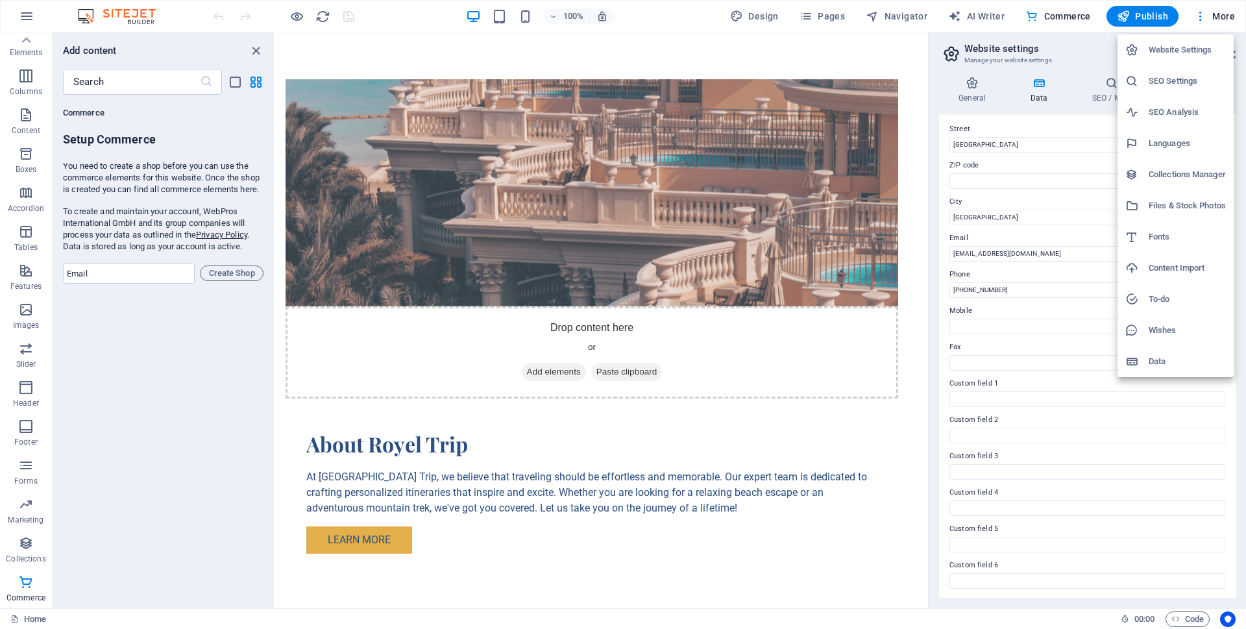
click at [1165, 53] on h6 "Website Settings" at bounding box center [1187, 50] width 77 height 16
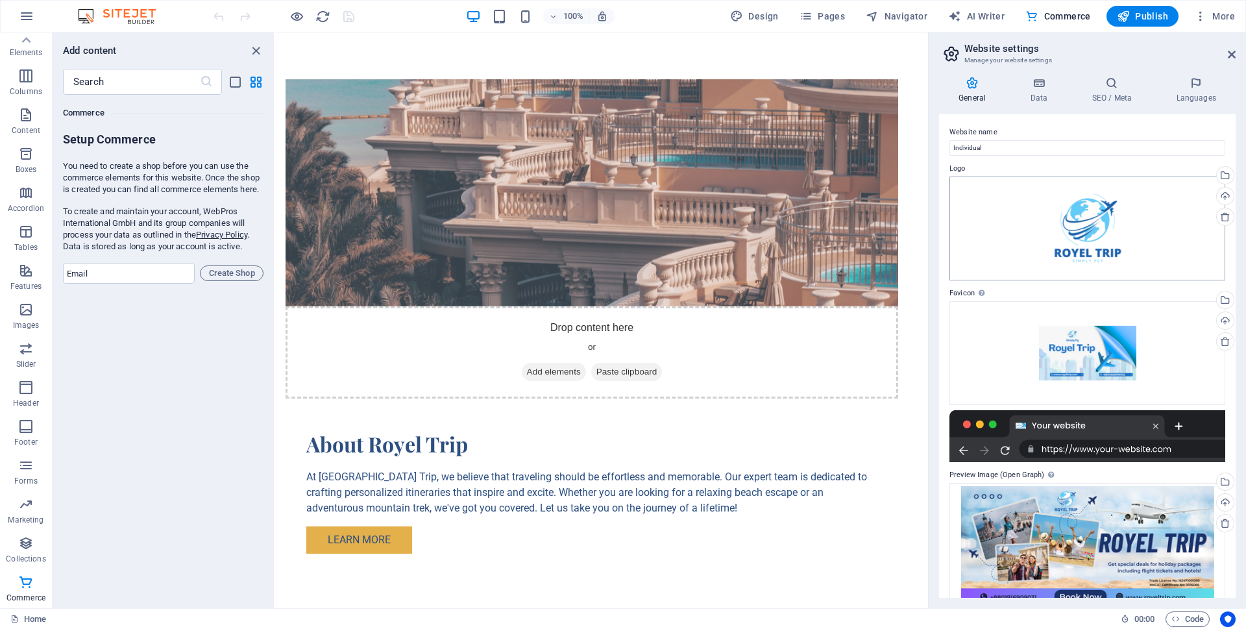
scroll to position [28, 0]
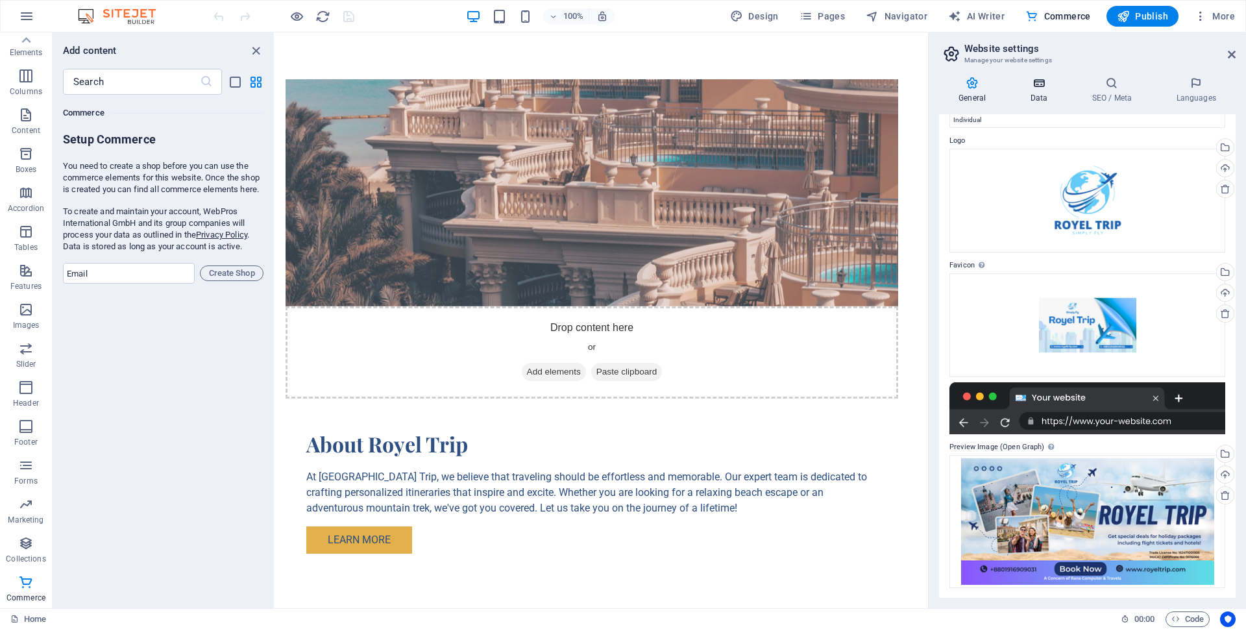
click at [1045, 87] on icon at bounding box center [1039, 83] width 56 height 13
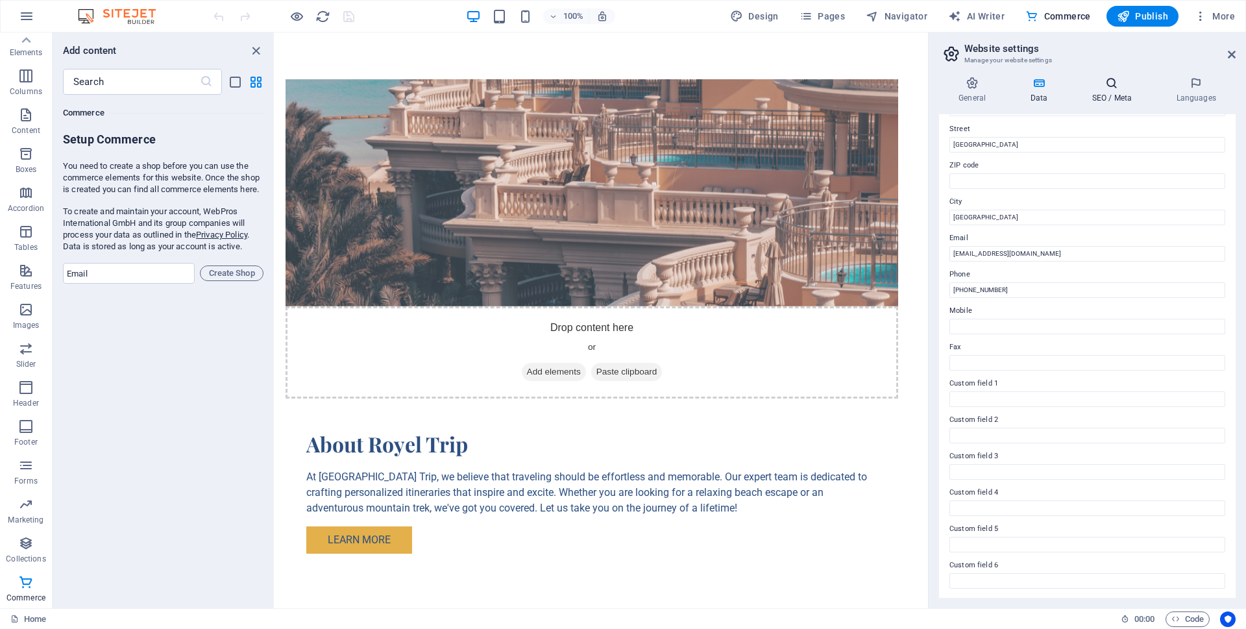
click at [1140, 88] on icon at bounding box center [1111, 83] width 79 height 13
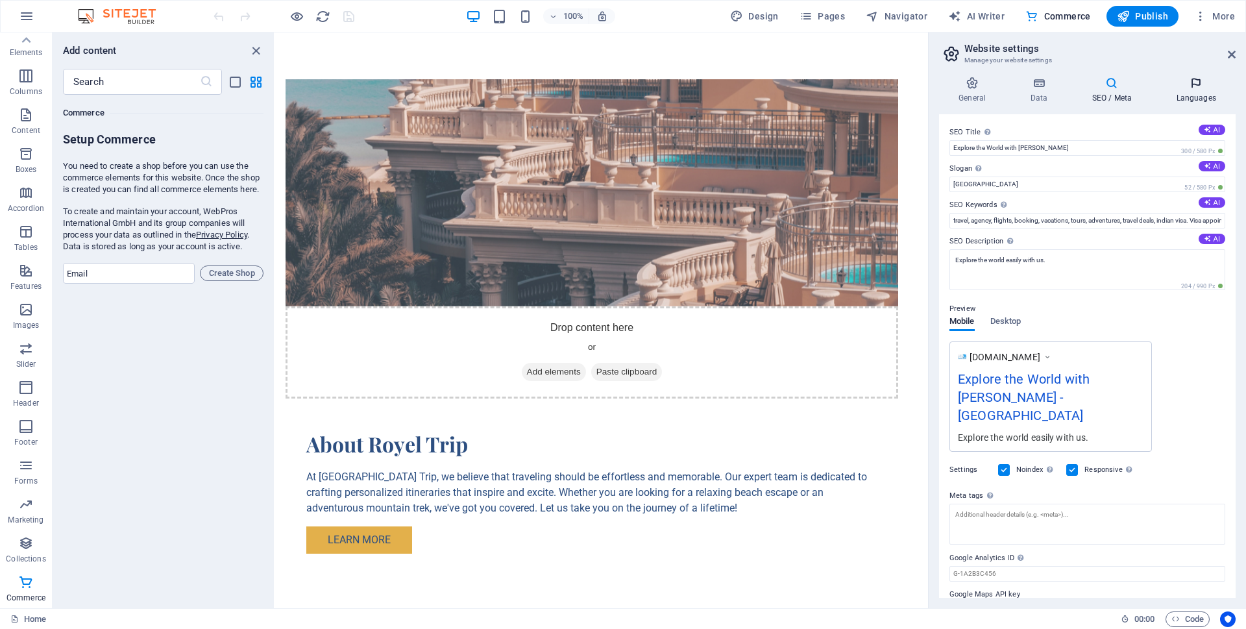
click at [1197, 85] on icon at bounding box center [1196, 83] width 79 height 13
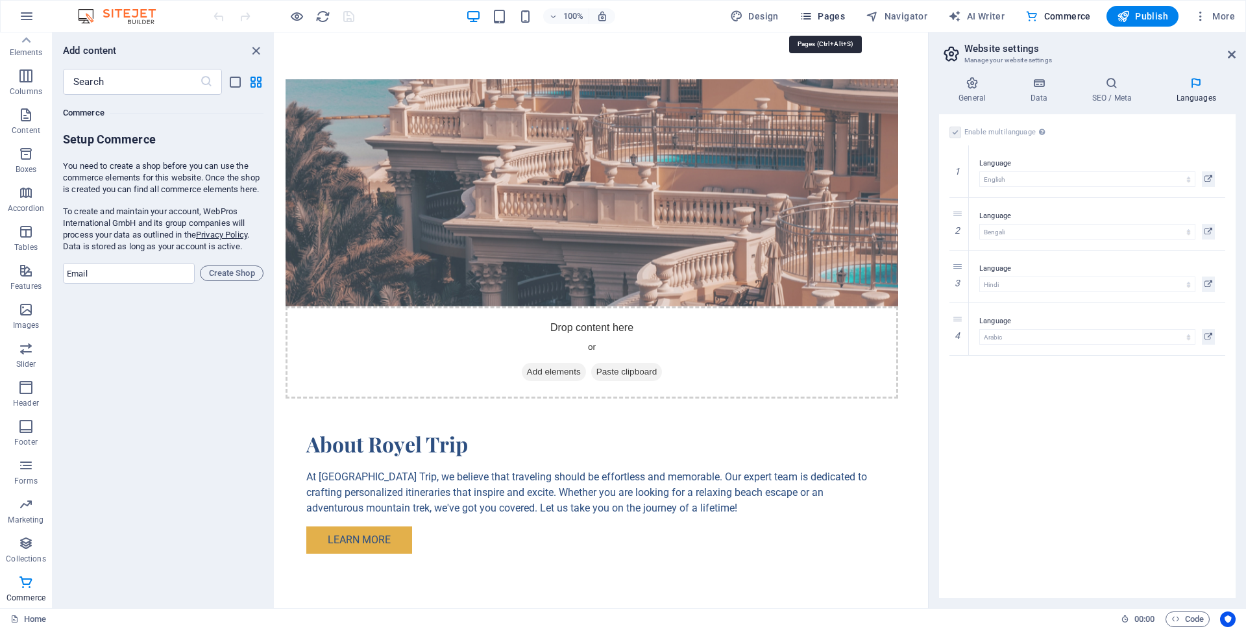
click at [821, 16] on span "Pages" at bounding box center [822, 16] width 45 height 13
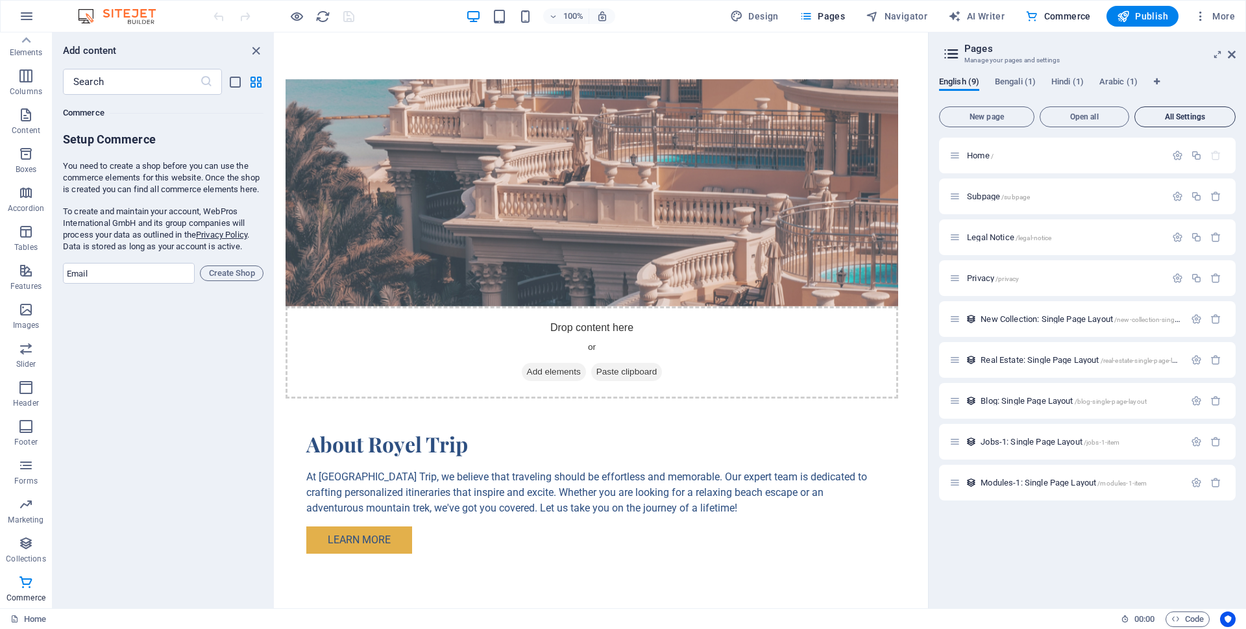
click at [1152, 112] on button "All Settings" at bounding box center [1185, 116] width 101 height 21
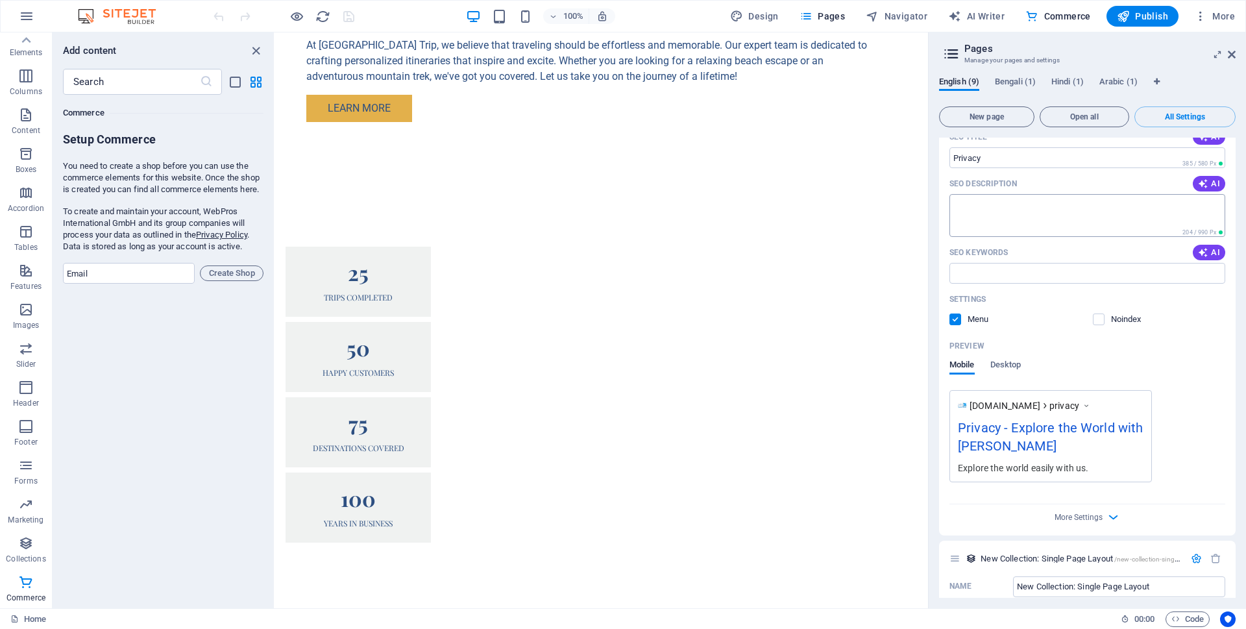
scroll to position [1868, 0]
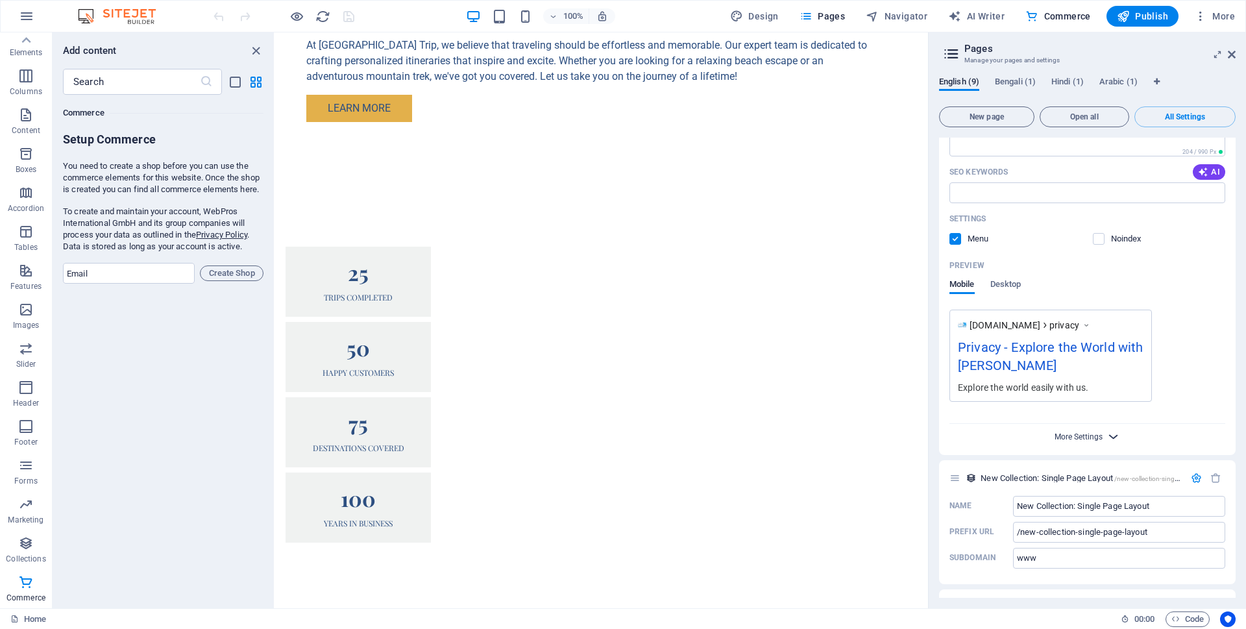
click at [1091, 432] on span "More Settings" at bounding box center [1079, 436] width 48 height 9
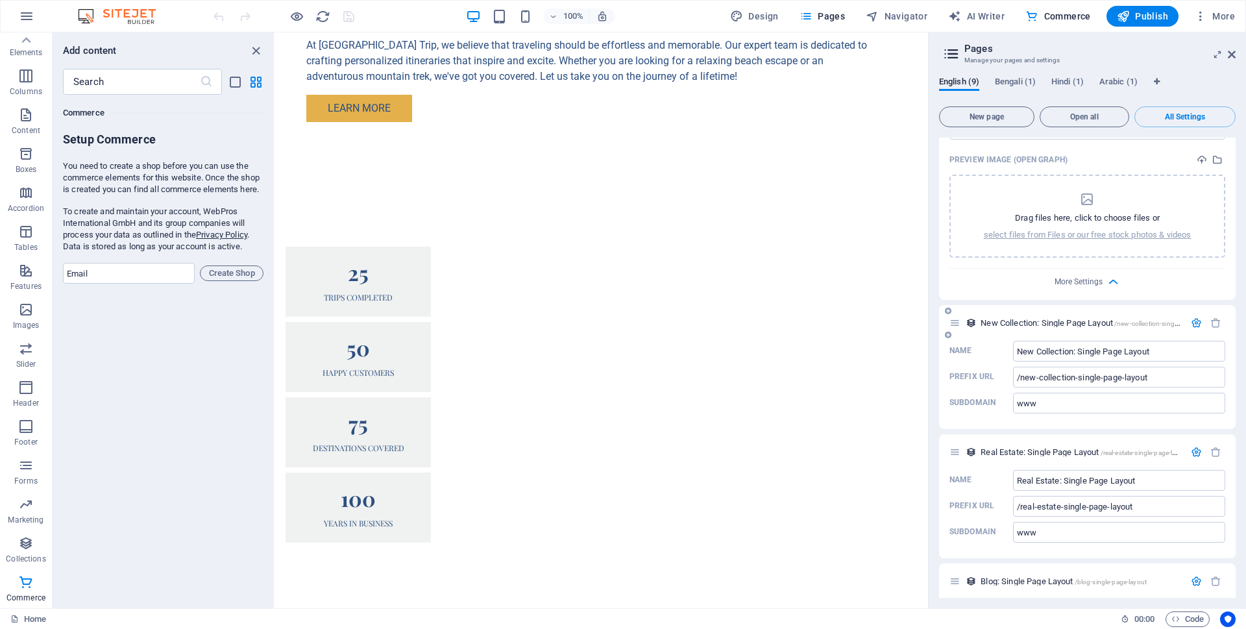
scroll to position [2213, 0]
click at [1196, 314] on icon "button" at bounding box center [1196, 319] width 11 height 11
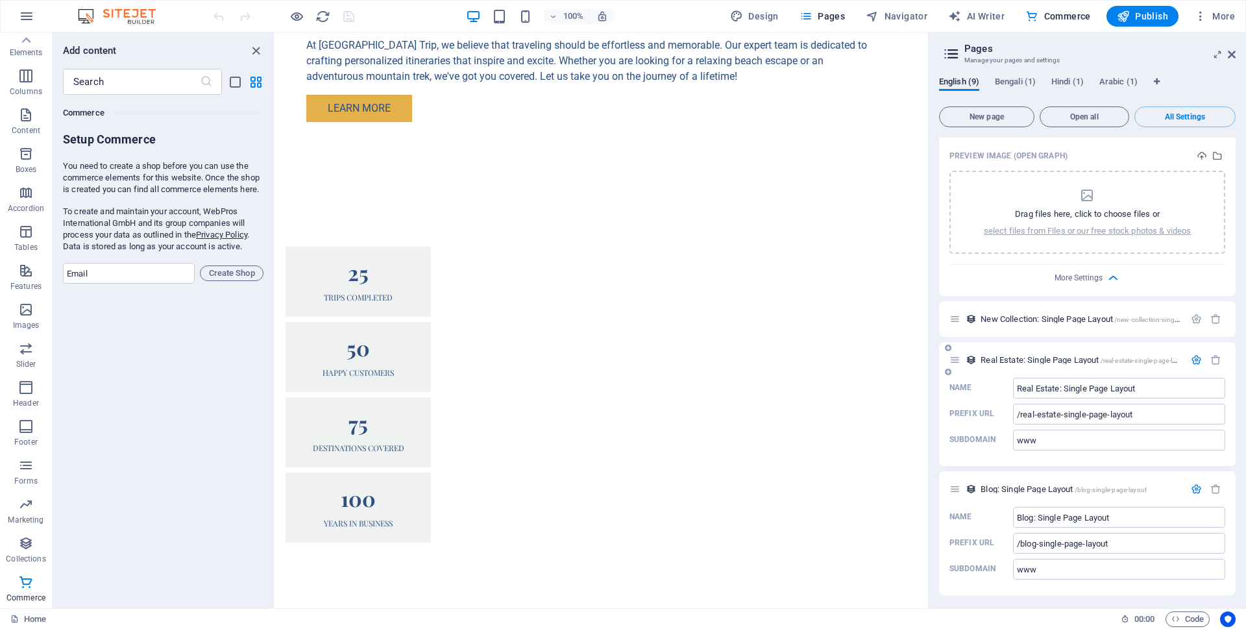
click at [1192, 353] on div at bounding box center [1206, 360] width 38 height 14
click at [1192, 354] on icon "button" at bounding box center [1196, 359] width 11 height 11
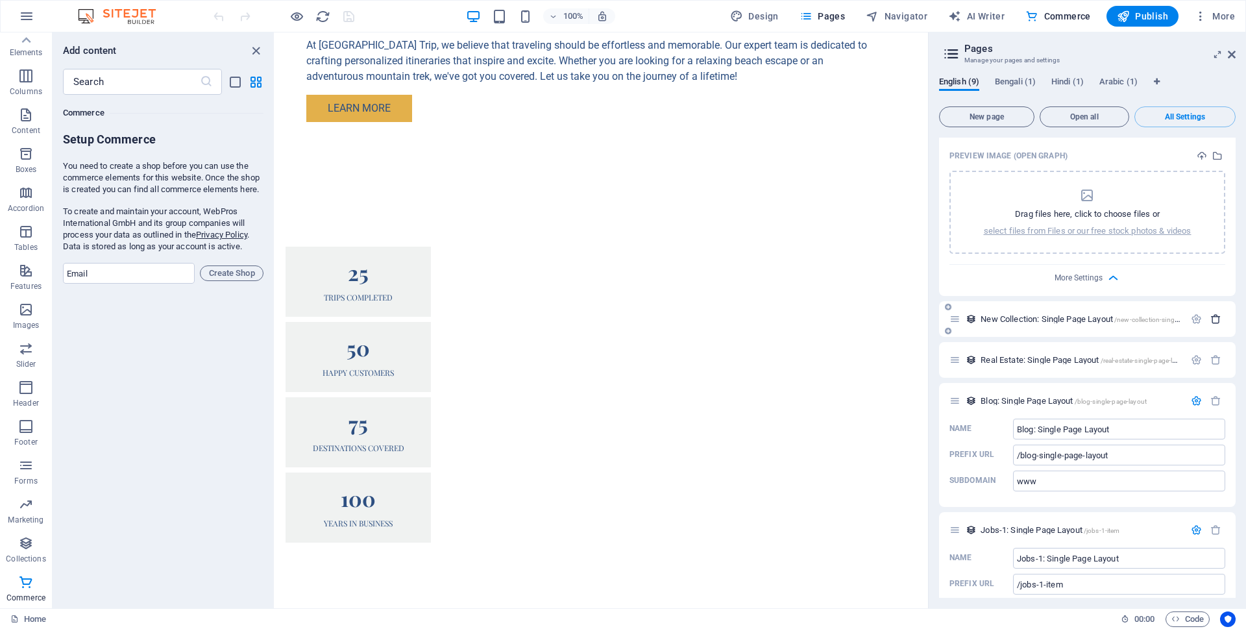
click at [1213, 314] on icon "button" at bounding box center [1216, 319] width 11 height 11
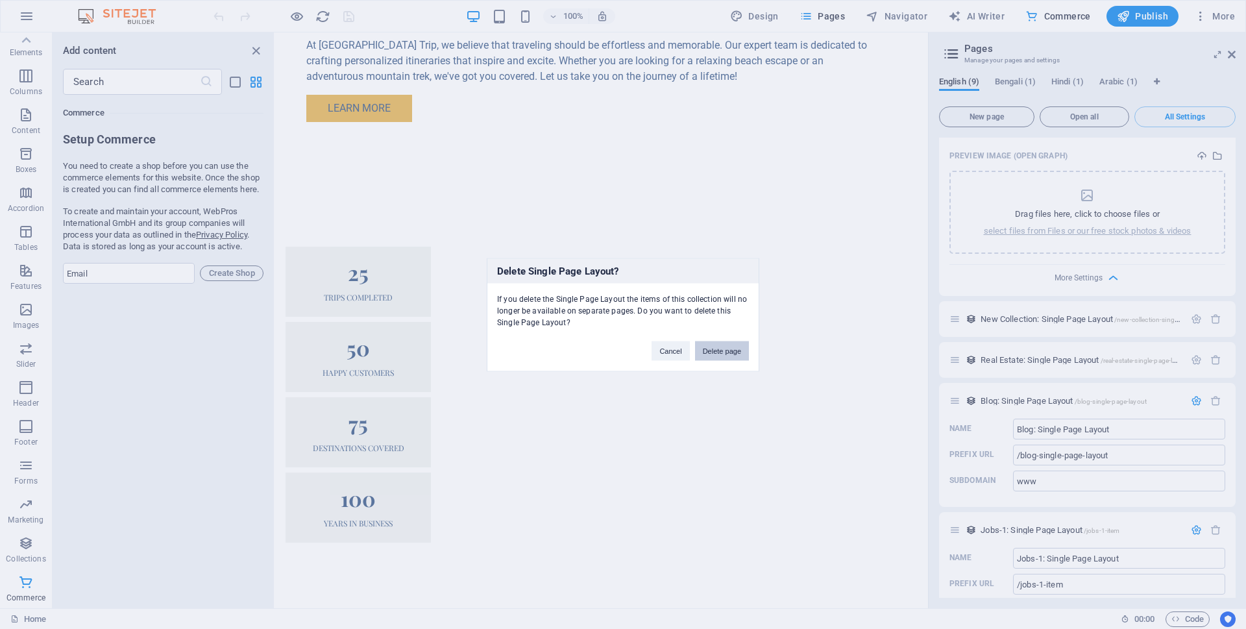
click at [723, 347] on button "Delete page" at bounding box center [722, 350] width 54 height 19
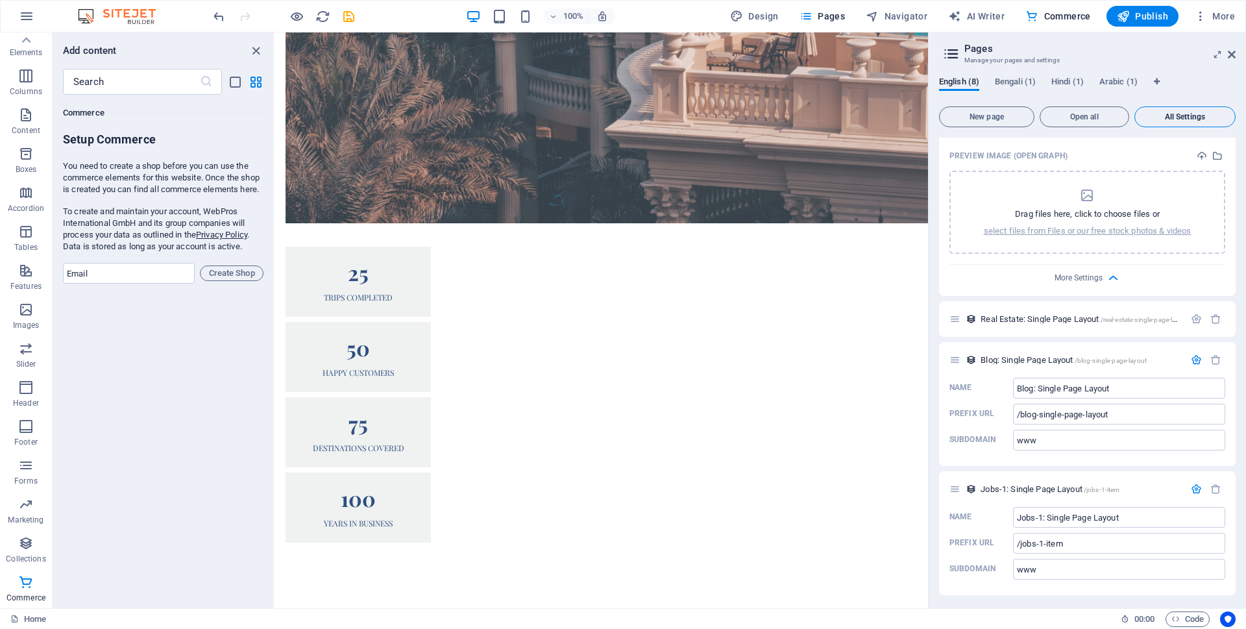
click at [1198, 114] on span "All Settings" at bounding box center [1186, 117] width 90 height 8
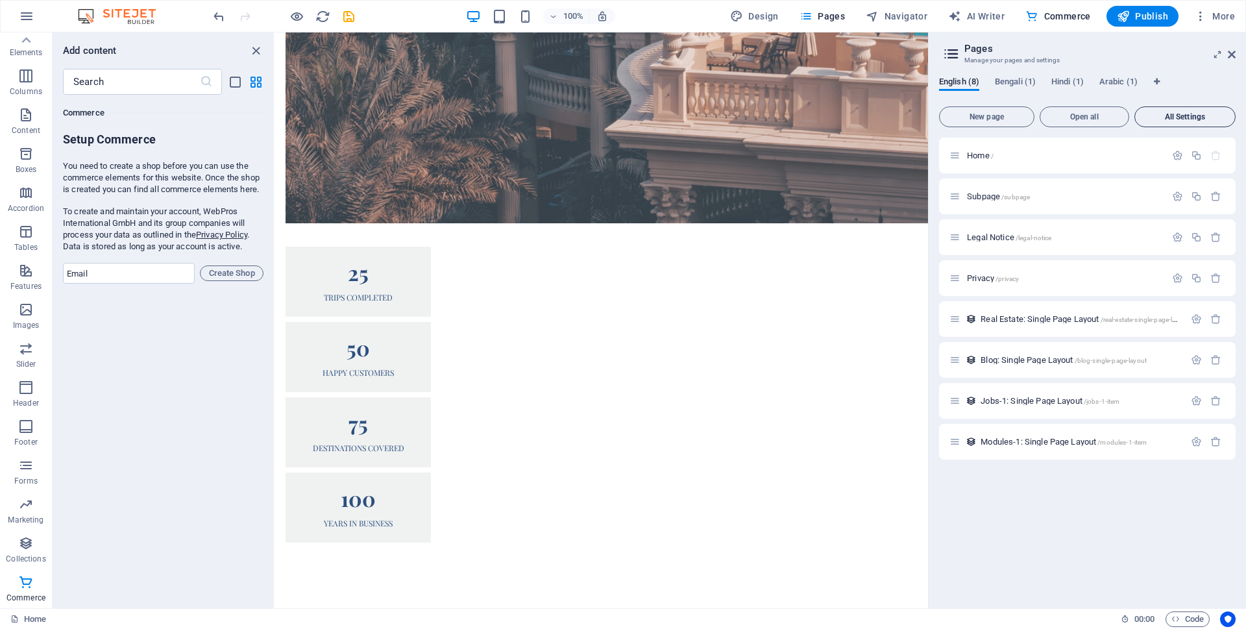
scroll to position [0, 0]
click at [1174, 153] on icon "button" at bounding box center [1177, 155] width 11 height 11
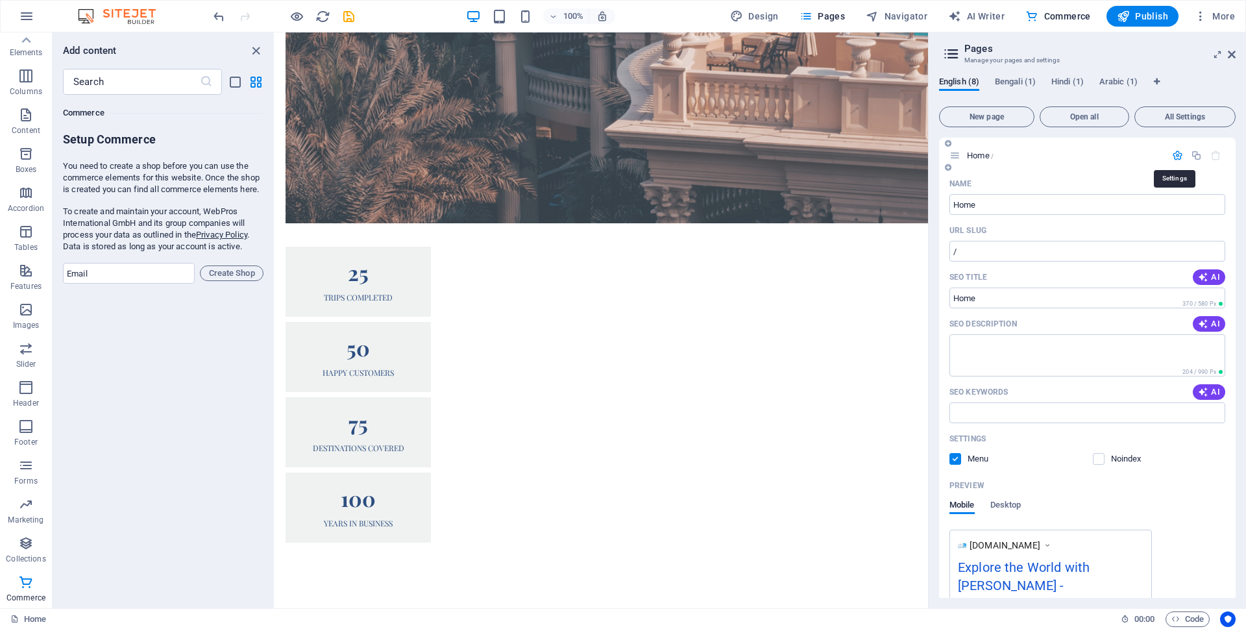
click at [1174, 153] on icon "button" at bounding box center [1177, 155] width 11 height 11
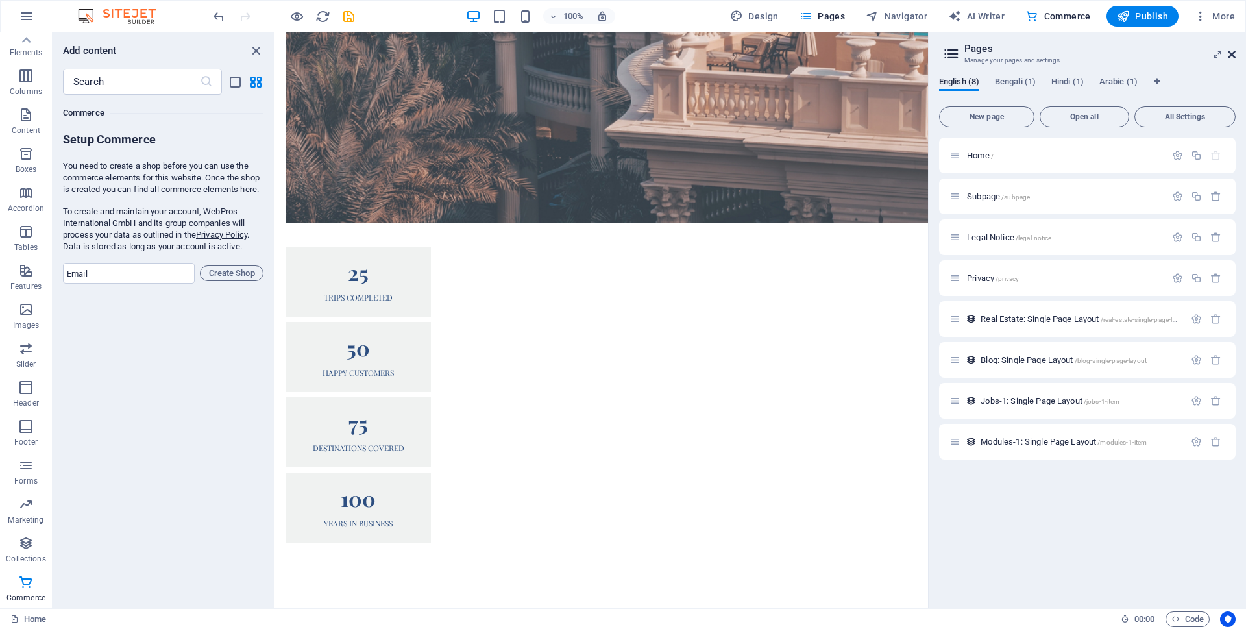
click at [1232, 52] on icon at bounding box center [1232, 54] width 8 height 10
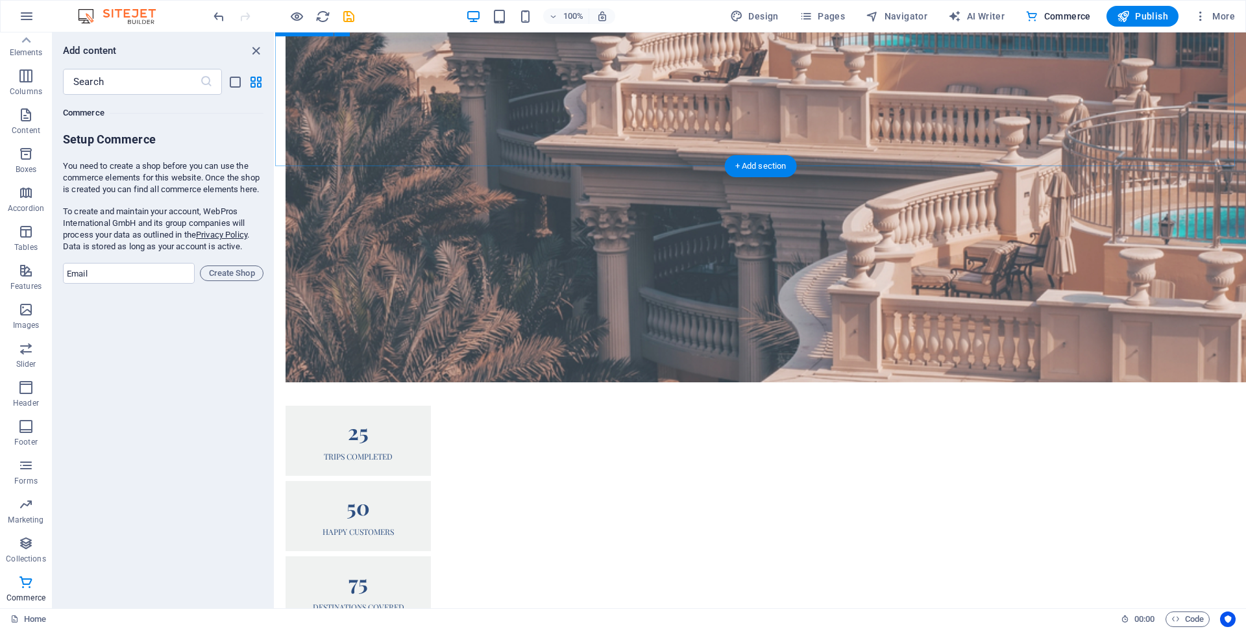
scroll to position [1030, 0]
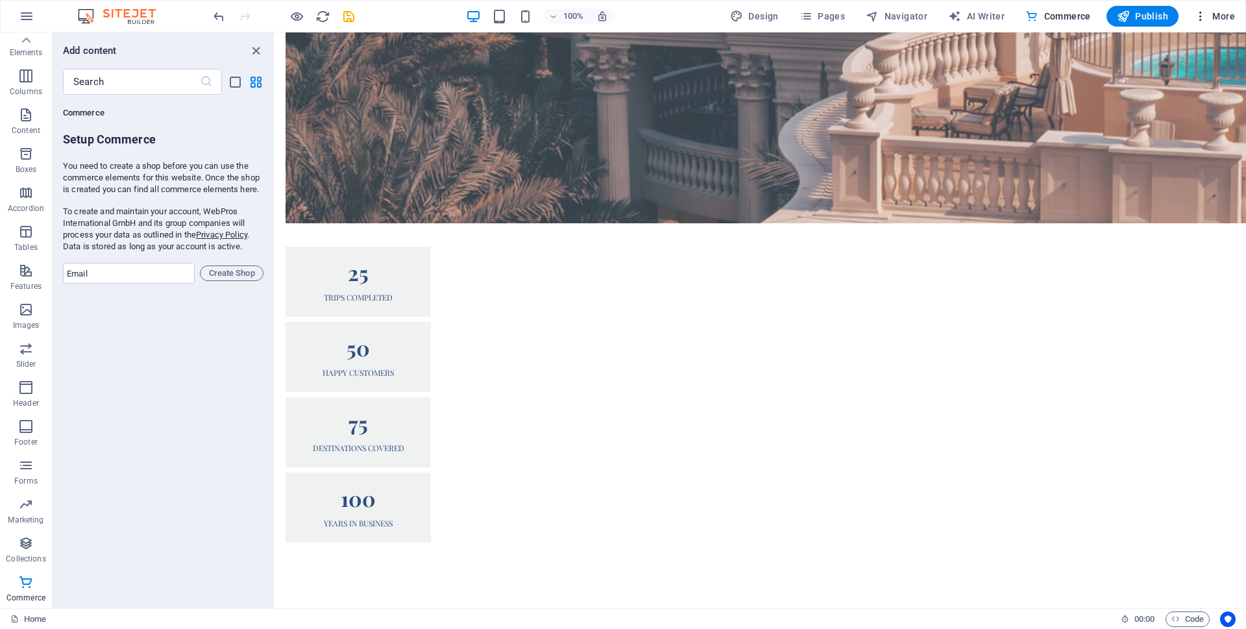
click at [1200, 10] on icon "button" at bounding box center [1200, 16] width 13 height 13
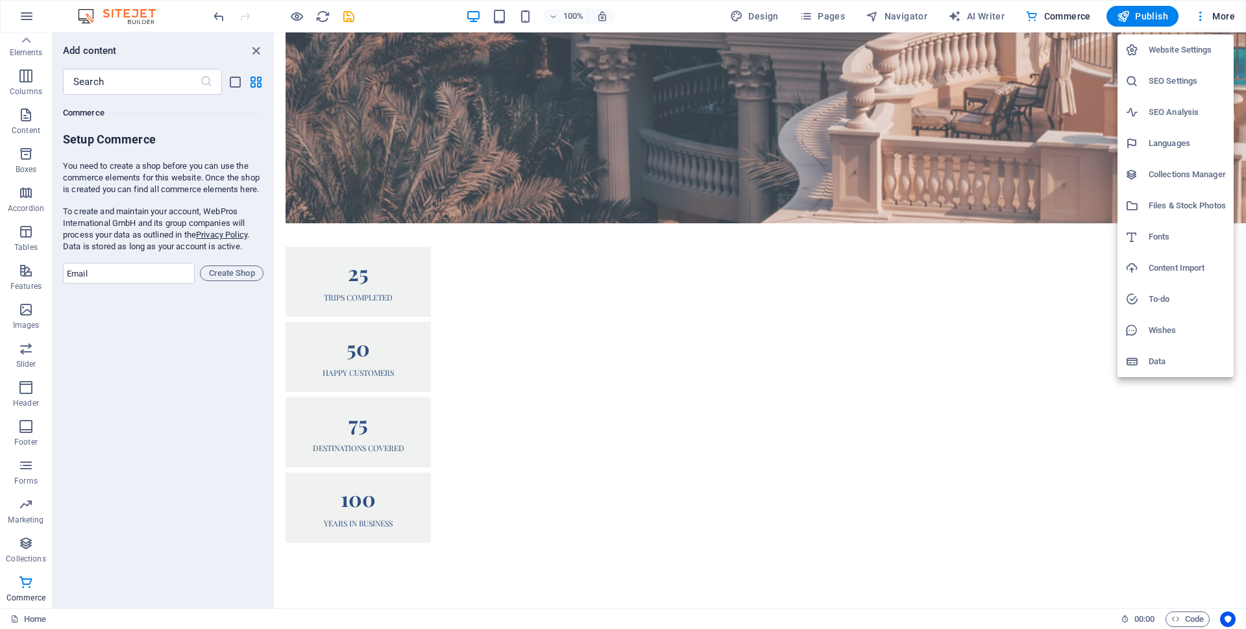
click at [710, 18] on div at bounding box center [623, 314] width 1246 height 629
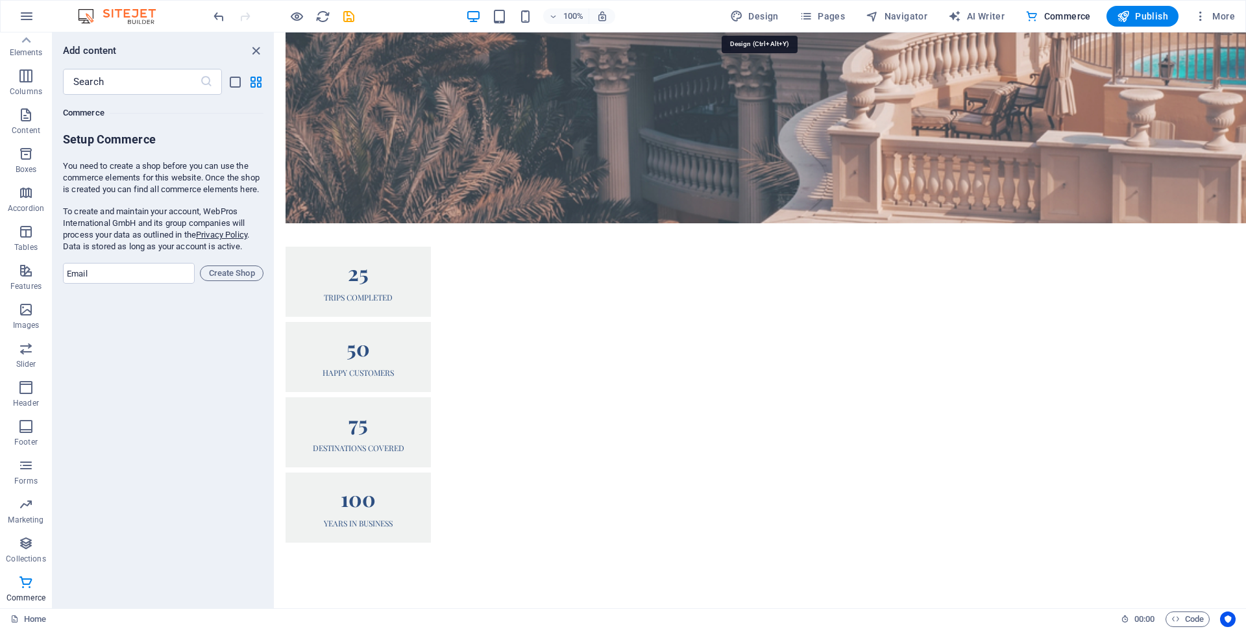
click at [768, 13] on span "Design" at bounding box center [754, 16] width 49 height 13
select select "px"
select select "200"
select select "px"
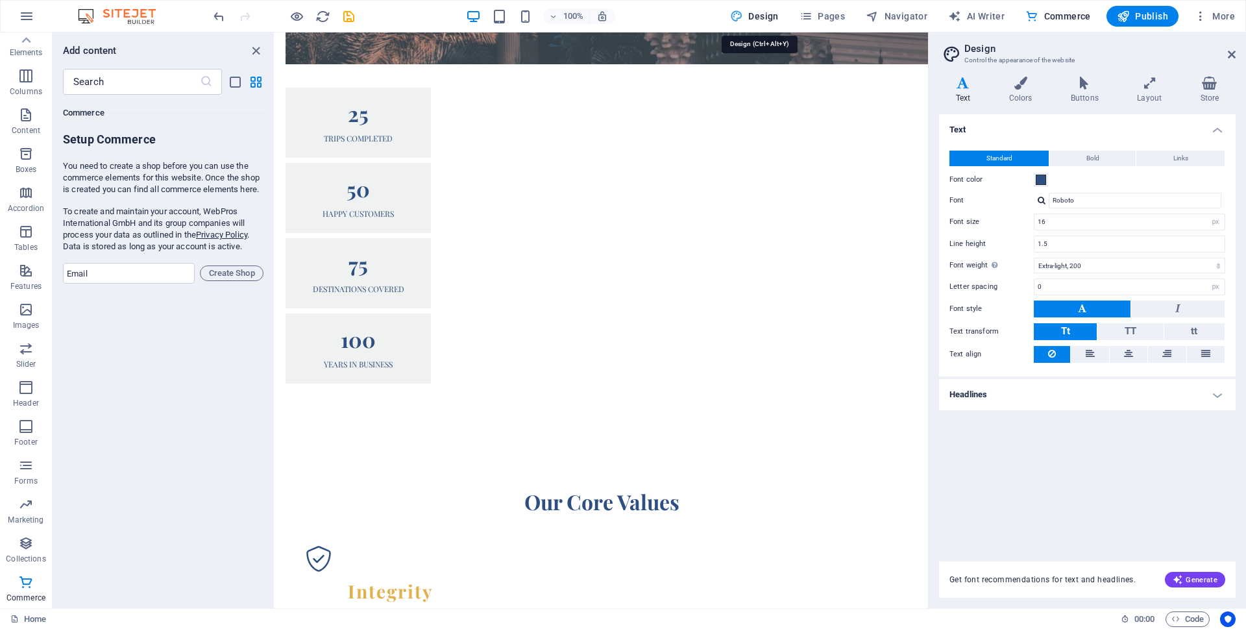
scroll to position [871, 0]
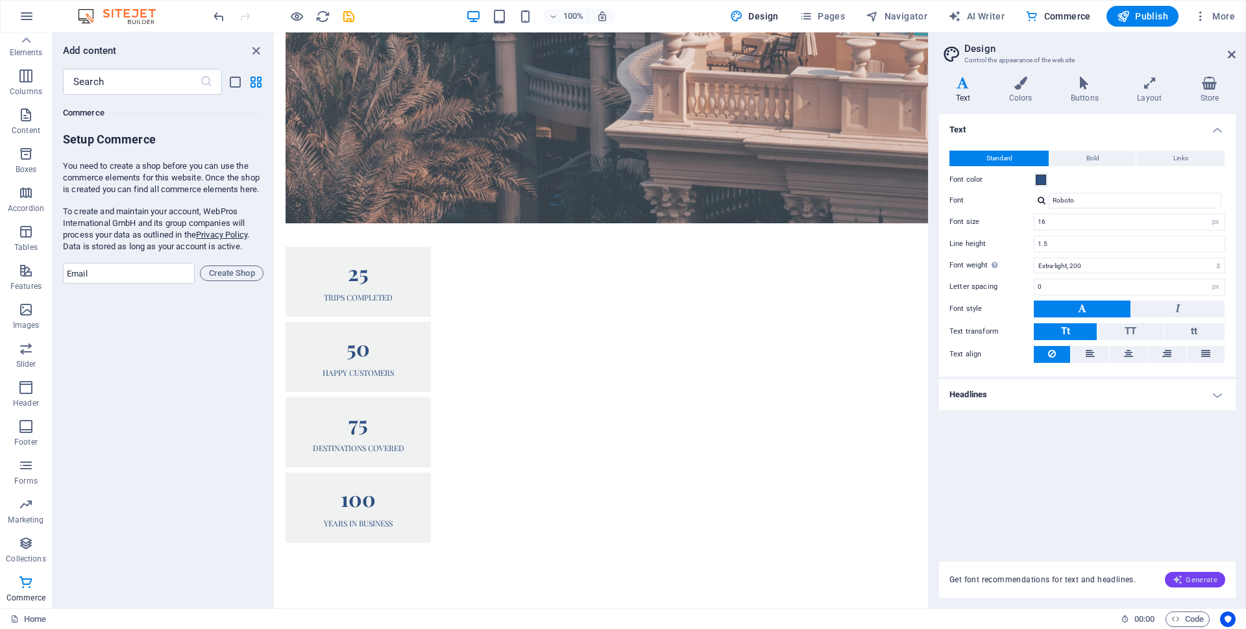
click at [1195, 578] on span "Generate" at bounding box center [1195, 580] width 45 height 10
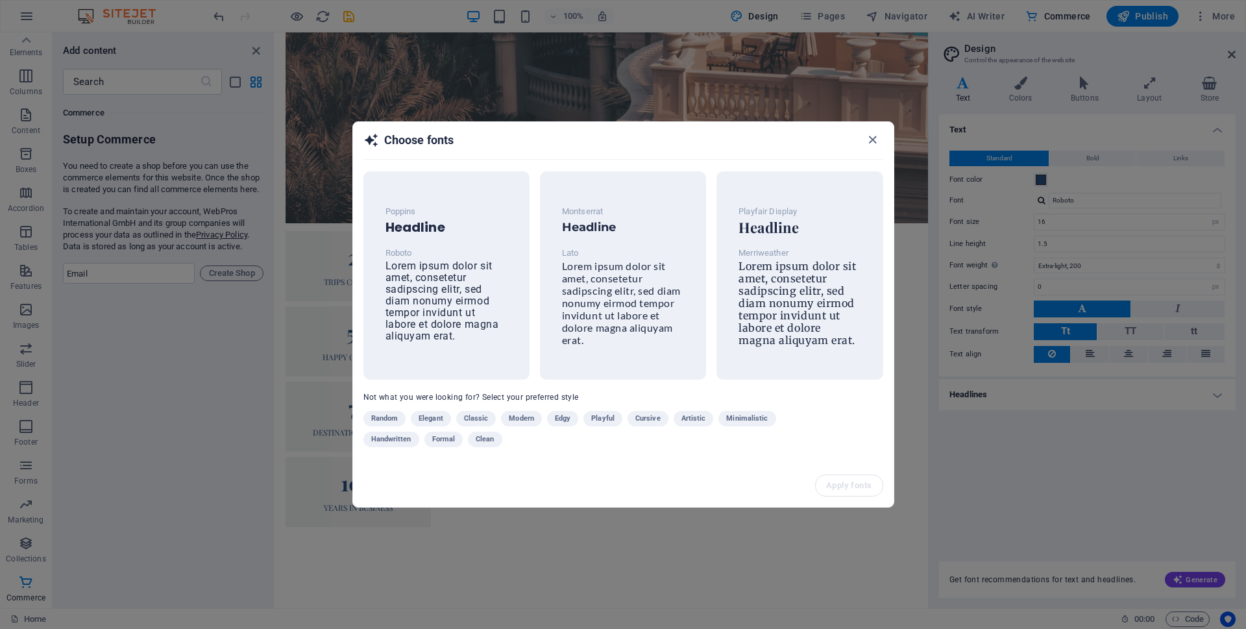
scroll to position [856, 0]
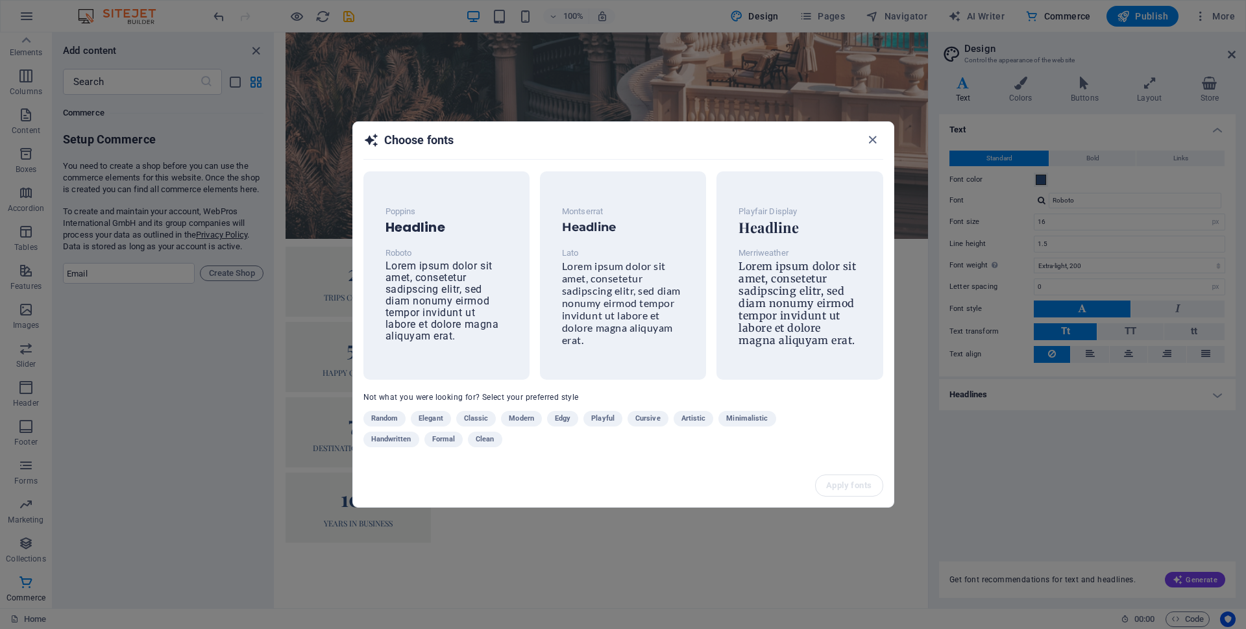
click at [861, 136] on h2 "Choose fonts" at bounding box center [624, 145] width 520 height 27
click at [869, 137] on icon "button" at bounding box center [872, 139] width 15 height 15
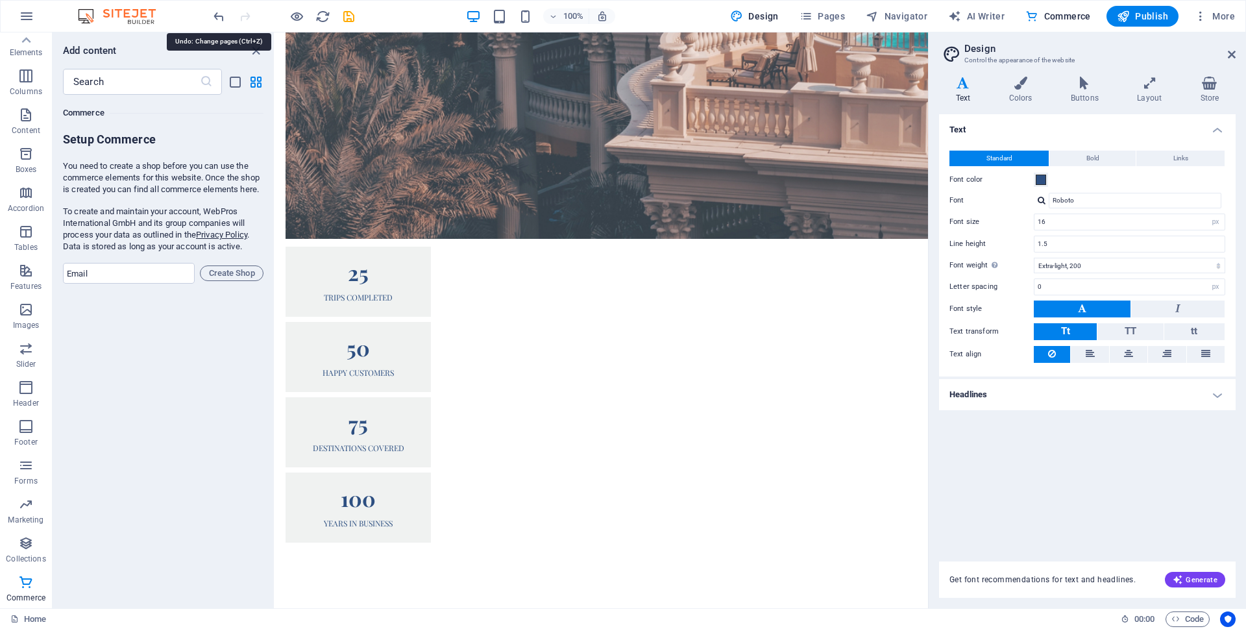
drag, startPoint x: 217, startPoint y: 19, endPoint x: 169, endPoint y: 14, distance: 47.6
click at [173, 14] on div "100% Design Pages Navigator AI Writer Commerce Publish More" at bounding box center [623, 16] width 1245 height 31
click at [23, 45] on icon at bounding box center [26, 40] width 18 height 18
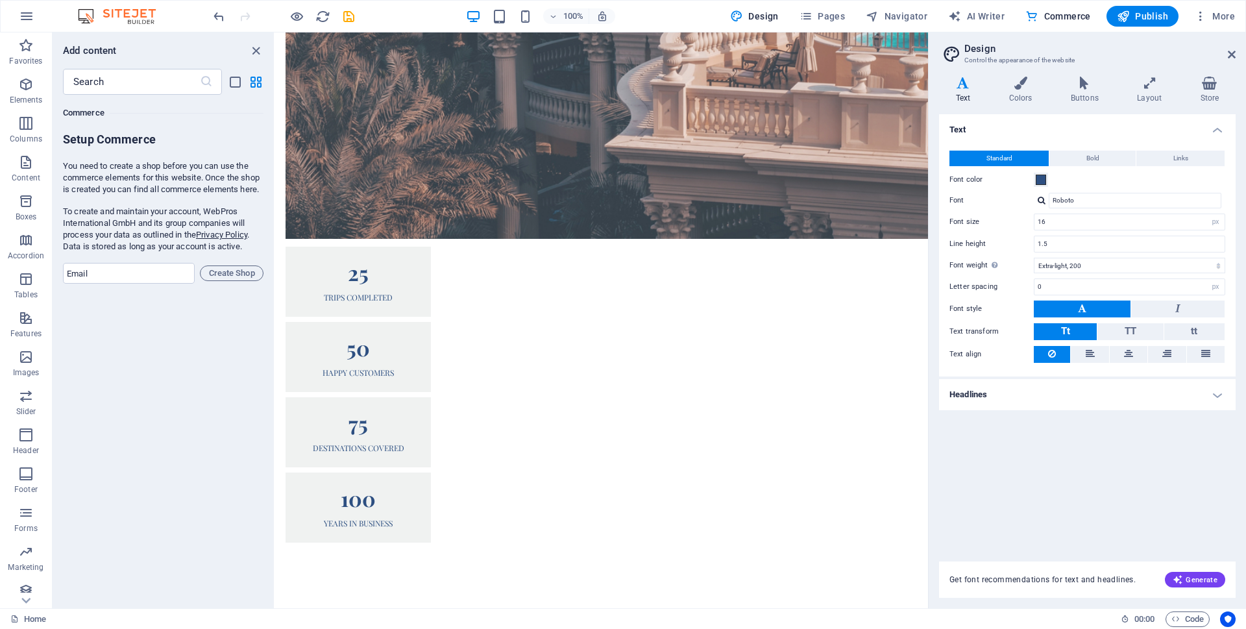
click at [23, 45] on icon "button" at bounding box center [26, 46] width 16 height 16
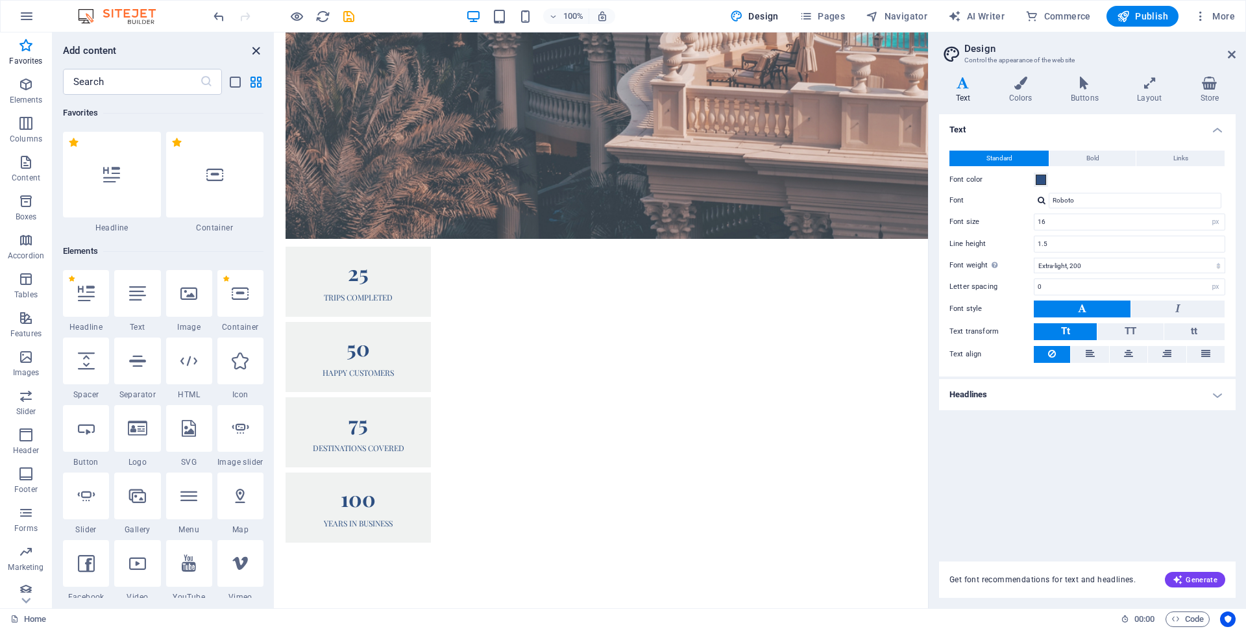
click at [249, 53] on icon "close panel" at bounding box center [256, 50] width 15 height 15
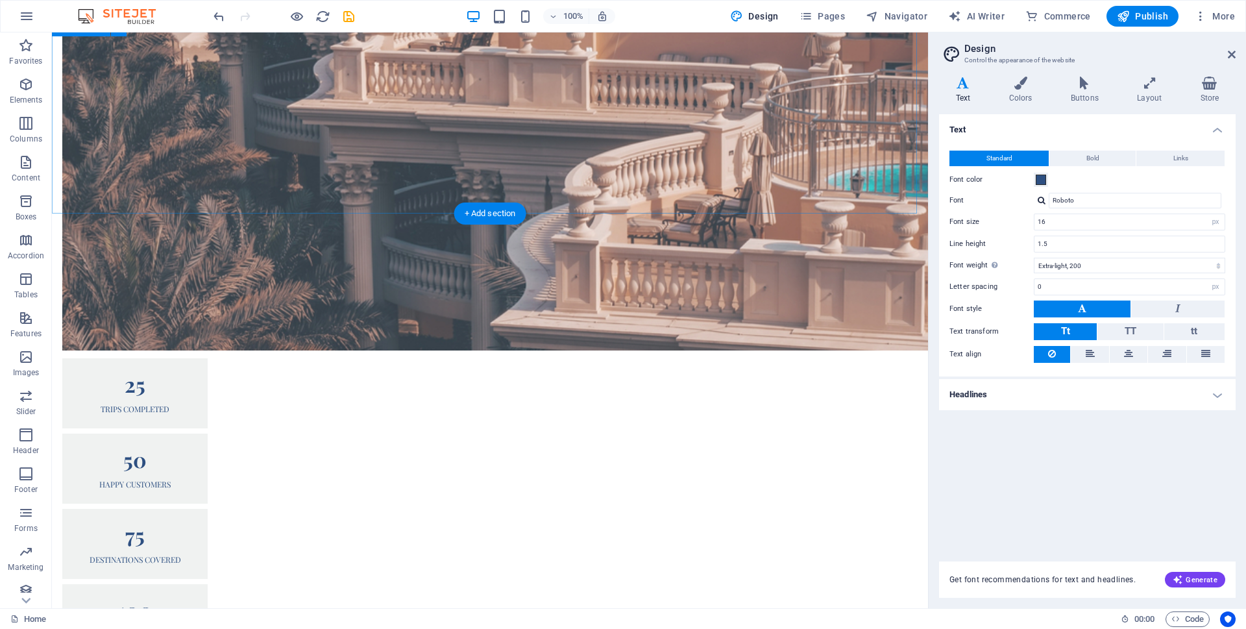
scroll to position [967, 0]
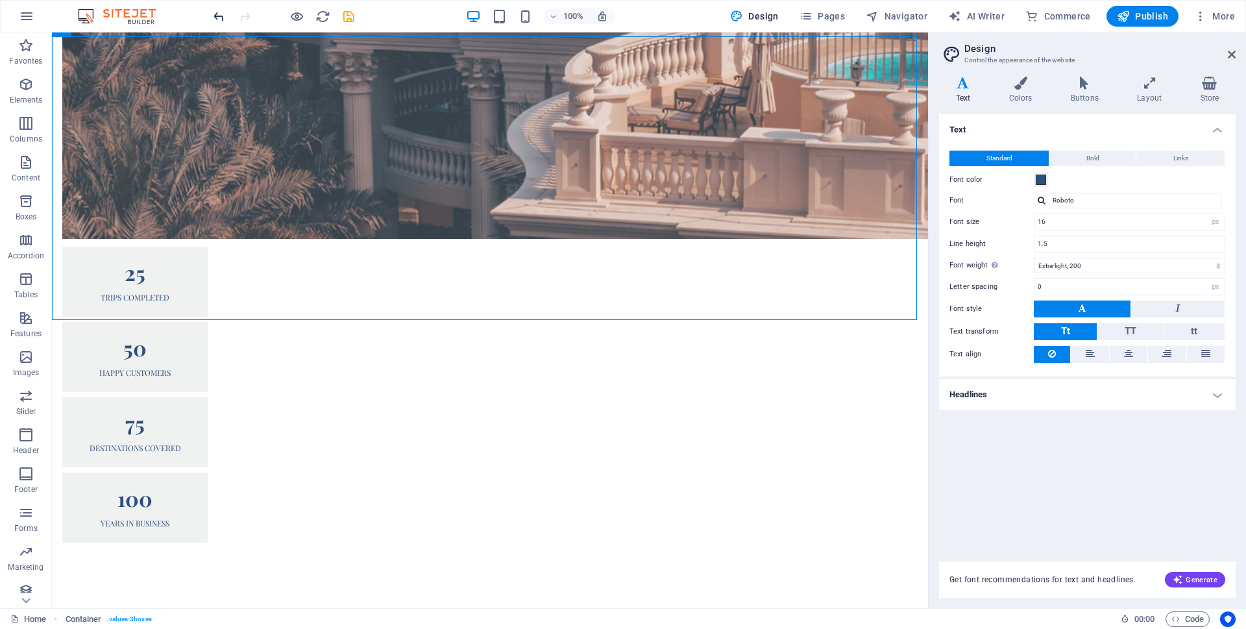
click at [216, 18] on icon "undo" at bounding box center [219, 16] width 15 height 15
click at [1046, 15] on span "Commerce" at bounding box center [1059, 16] width 66 height 13
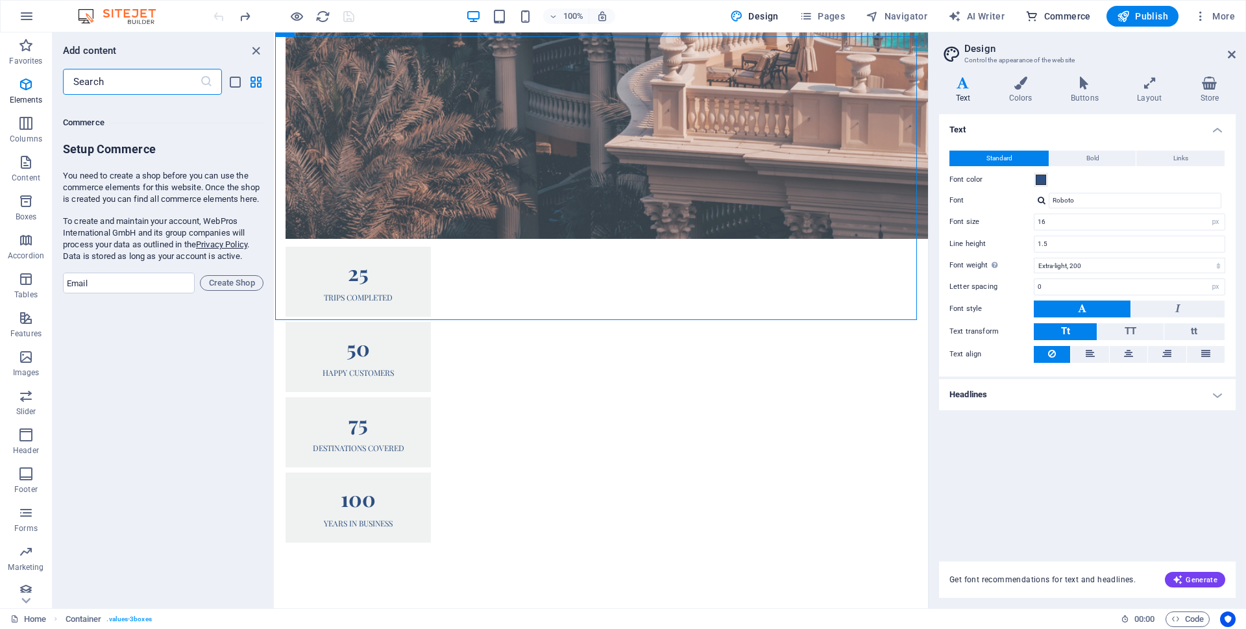
scroll to position [12510, 0]
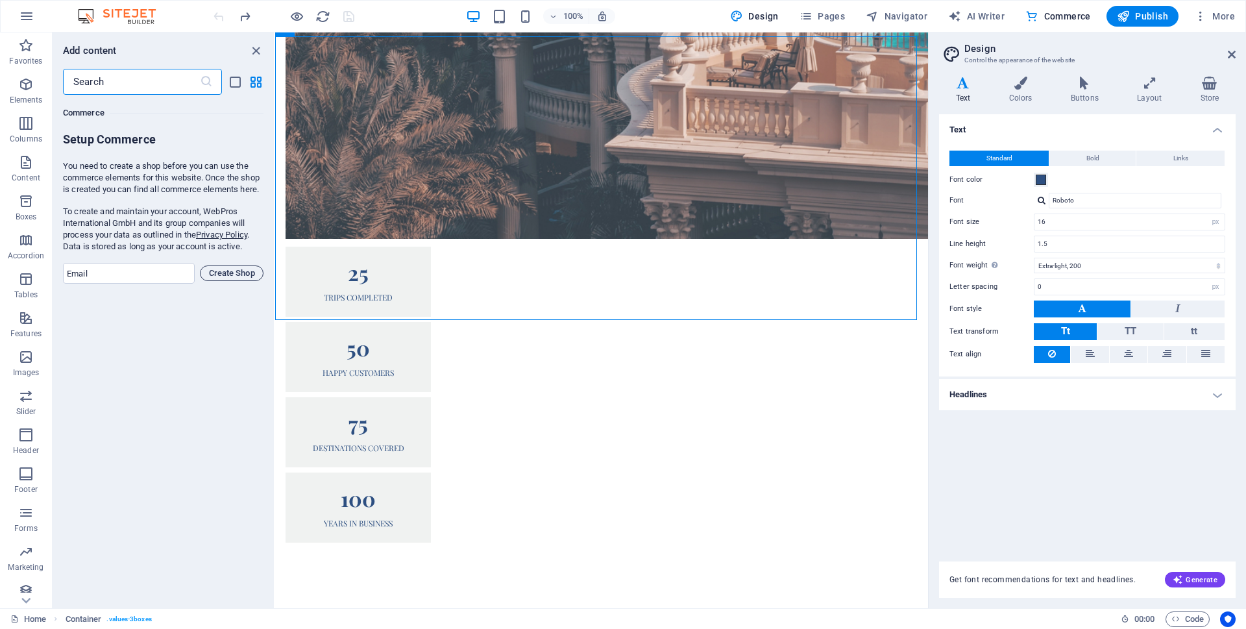
click at [238, 281] on span "Create Shop" at bounding box center [232, 274] width 52 height 16
drag, startPoint x: 126, startPoint y: 96, endPoint x: 134, endPoint y: 84, distance: 14.9
click at [126, 95] on div "Commerce" at bounding box center [163, 113] width 201 height 36
click at [134, 84] on input "text" at bounding box center [131, 82] width 137 height 26
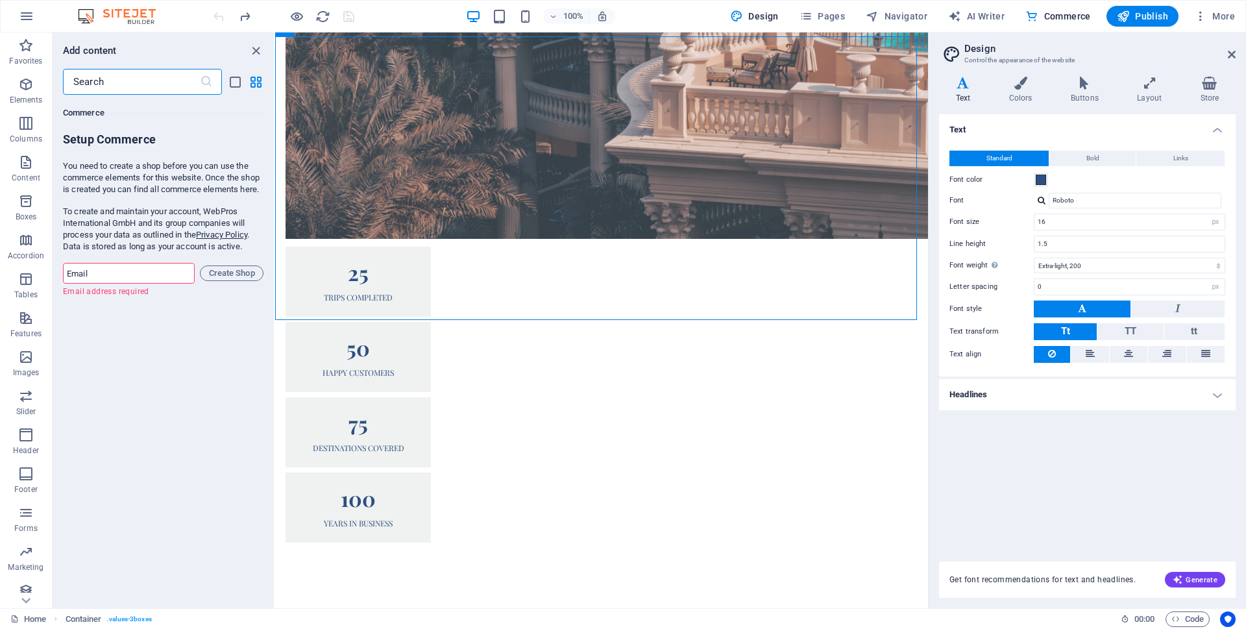
click at [134, 84] on input "text" at bounding box center [131, 82] width 137 height 26
drag, startPoint x: 93, startPoint y: 145, endPoint x: 98, endPoint y: 278, distance: 132.5
click at [93, 146] on h6 "Setup Commerce" at bounding box center [163, 141] width 201 height 18
click at [92, 250] on p "To create and maintain your account, WebPros International GmbH and its group c…" at bounding box center [163, 229] width 201 height 47
click at [98, 278] on input "email" at bounding box center [129, 273] width 132 height 21
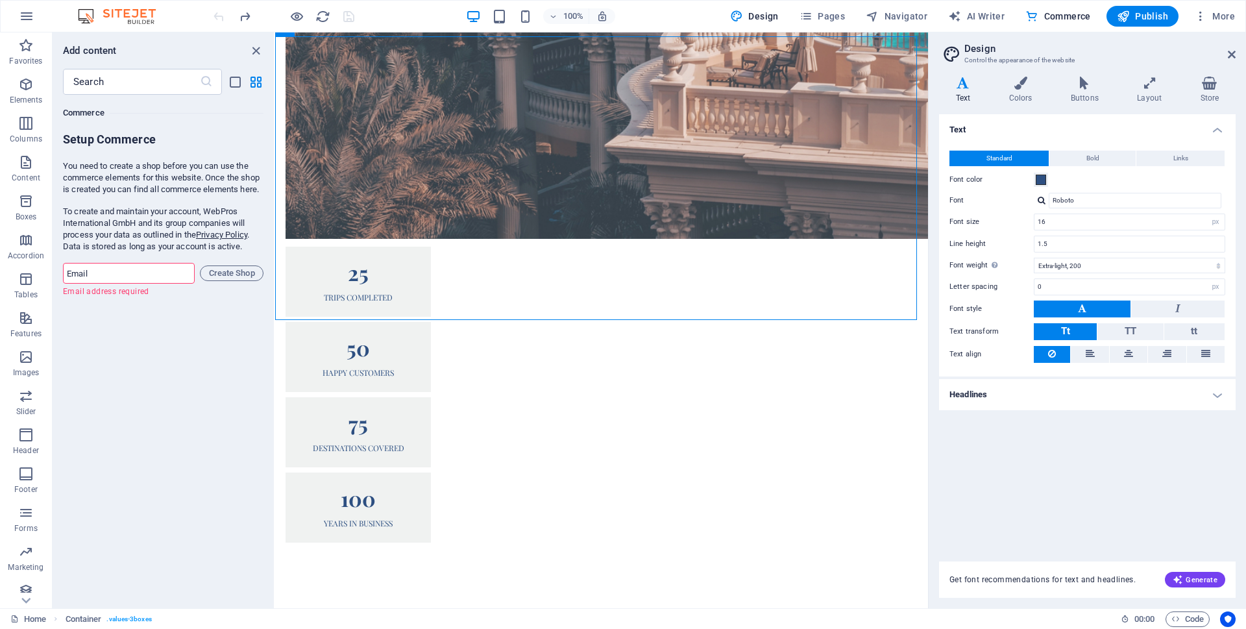
click at [99, 282] on input "email" at bounding box center [129, 273] width 132 height 21
type input "ranacpress@gmail.com"
click at [212, 280] on span "Create Shop" at bounding box center [232, 274] width 52 height 16
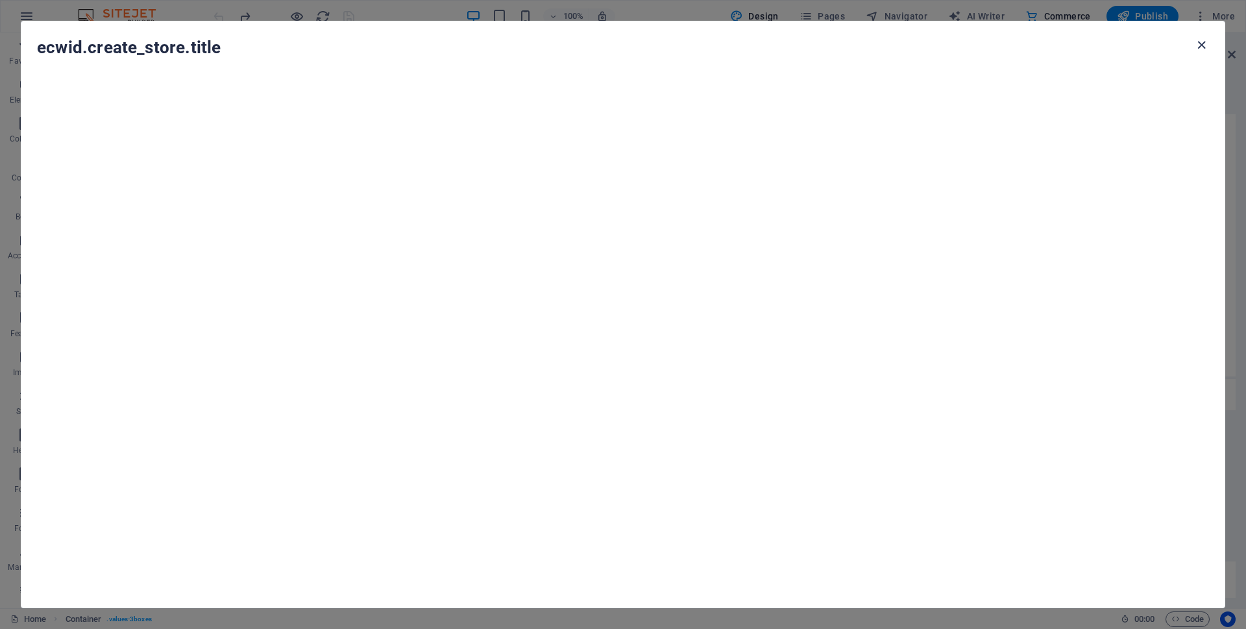
click at [1205, 42] on icon "button" at bounding box center [1201, 45] width 15 height 15
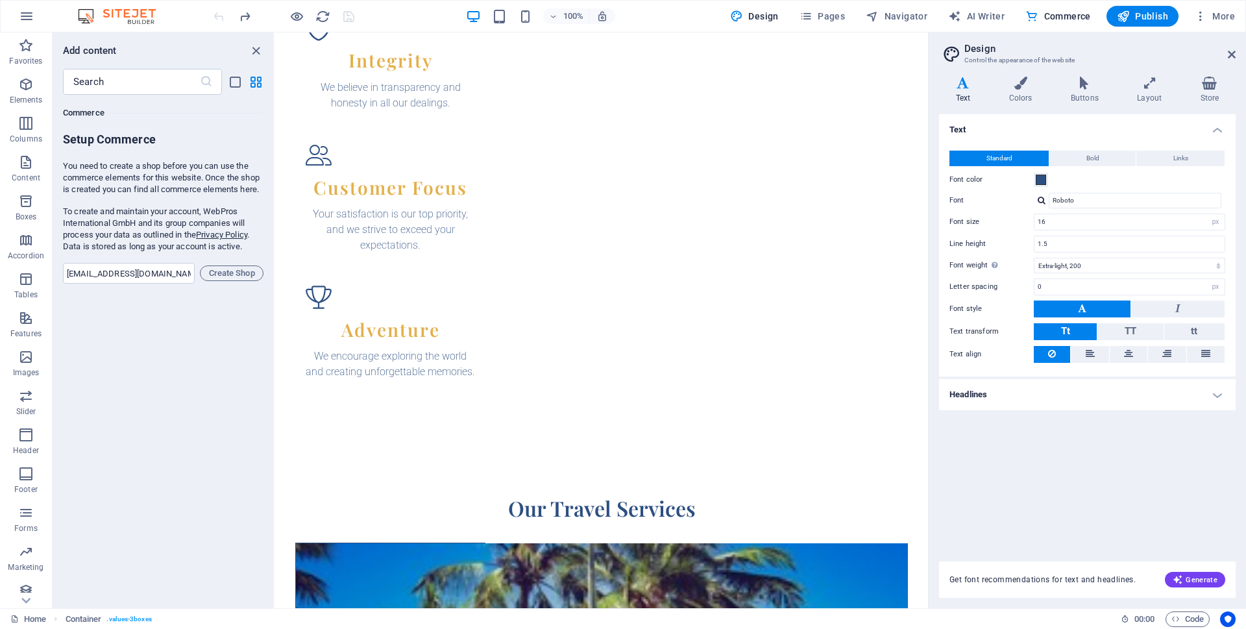
scroll to position [1546, 0]
click at [1189, 619] on span "Code" at bounding box center [1188, 620] width 32 height 16
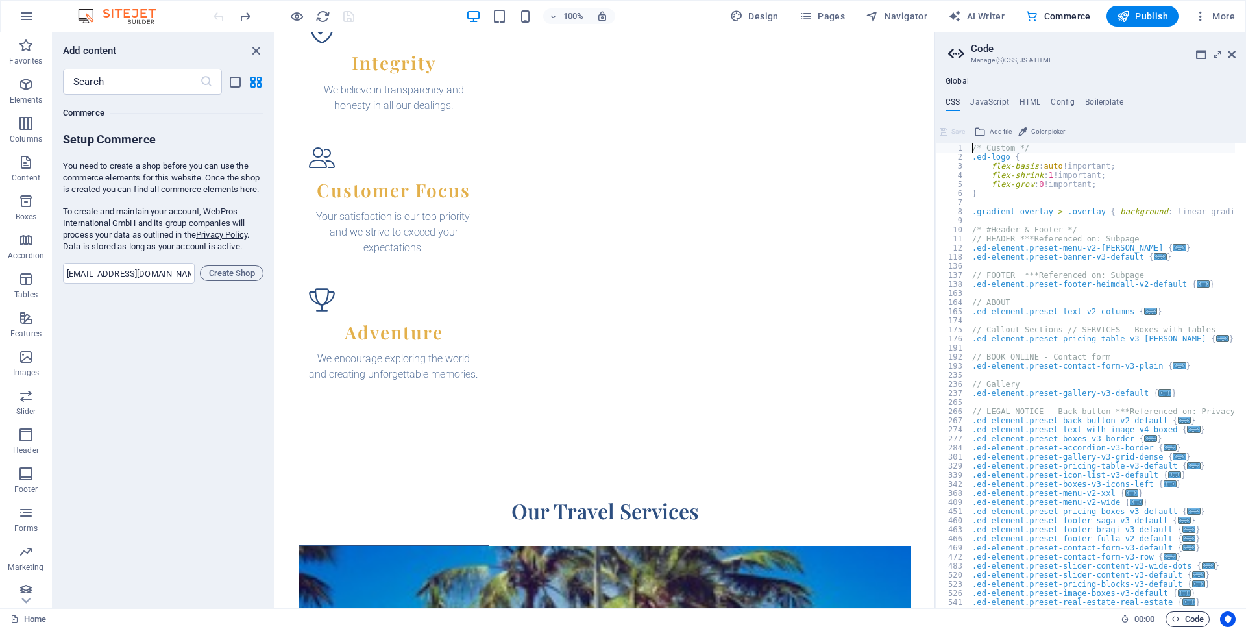
scroll to position [1544, 0]
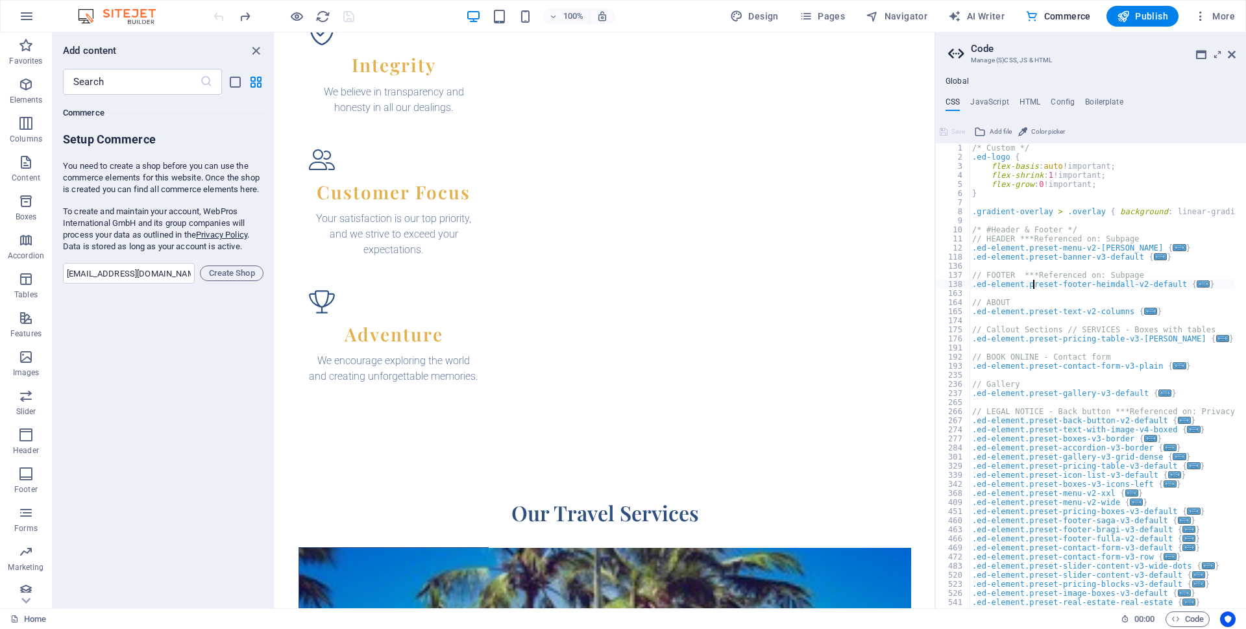
click at [1035, 288] on div "/* Custom */ .ed-logo { flex-basis : auto !important; flex-shrink : 1 !importan…" at bounding box center [1237, 379] width 534 height 473
type textarea "); }"
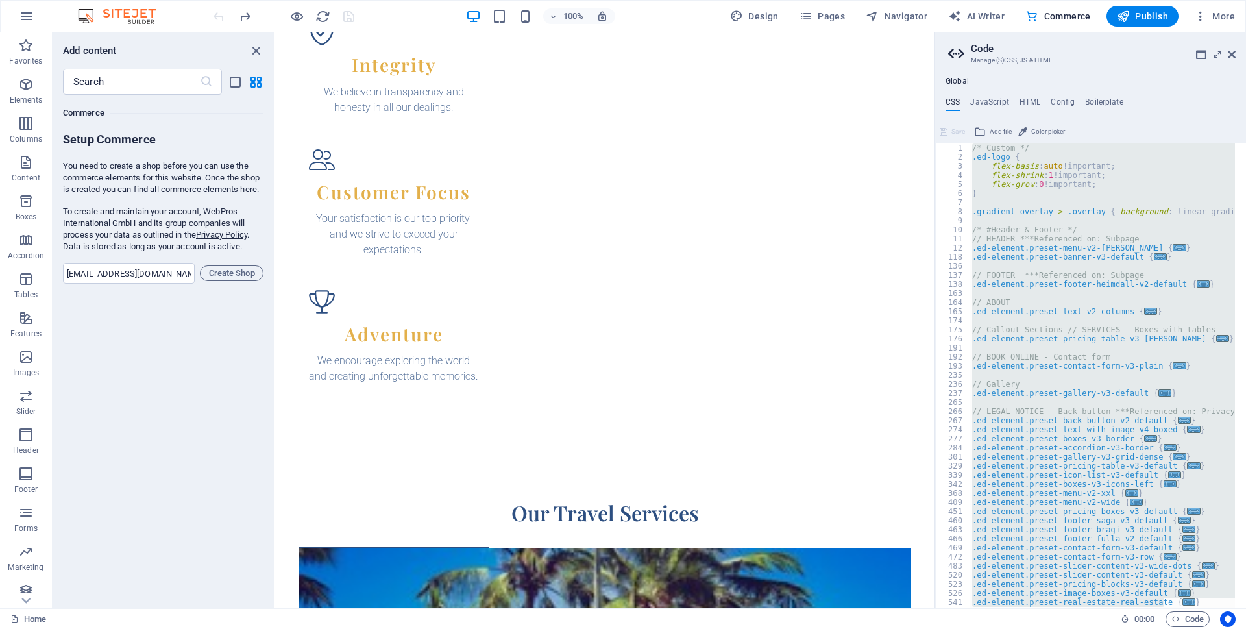
click at [1081, 315] on div "/* Custom */ .ed-logo { flex-basis : auto !important; flex-shrink : 1 !importan…" at bounding box center [1103, 375] width 266 height 465
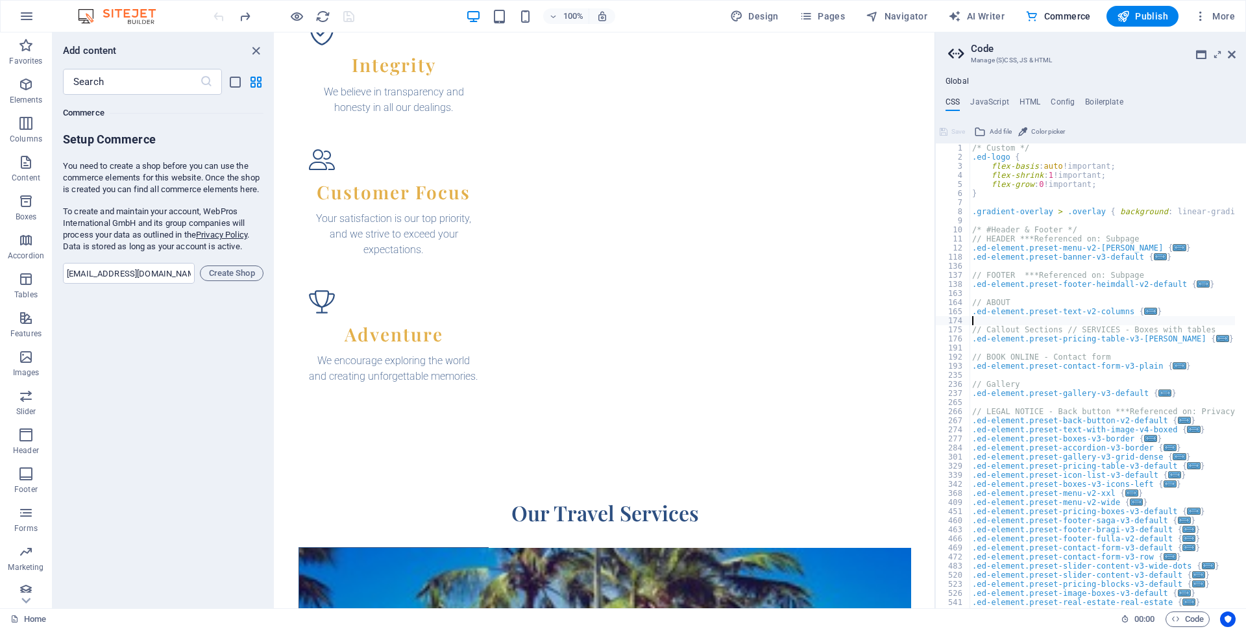
type textarea "); }"
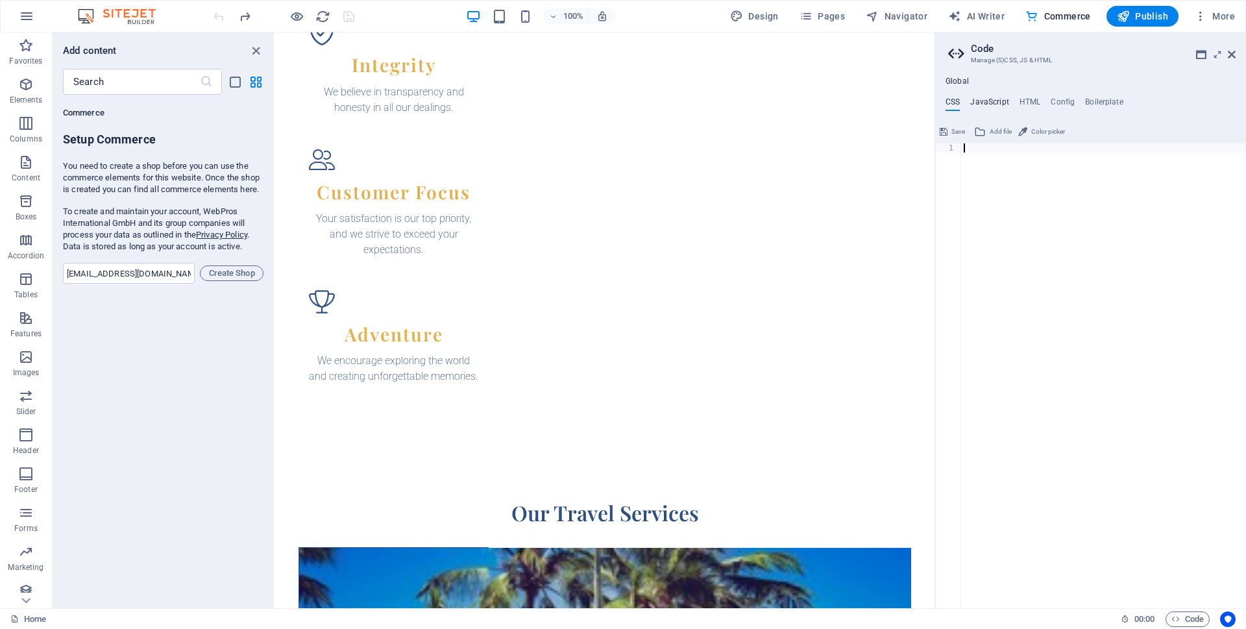
click at [990, 99] on h4 "JavaScript" at bounding box center [989, 104] width 38 height 14
type textarea "/* JS for preset "Menu V2" */"
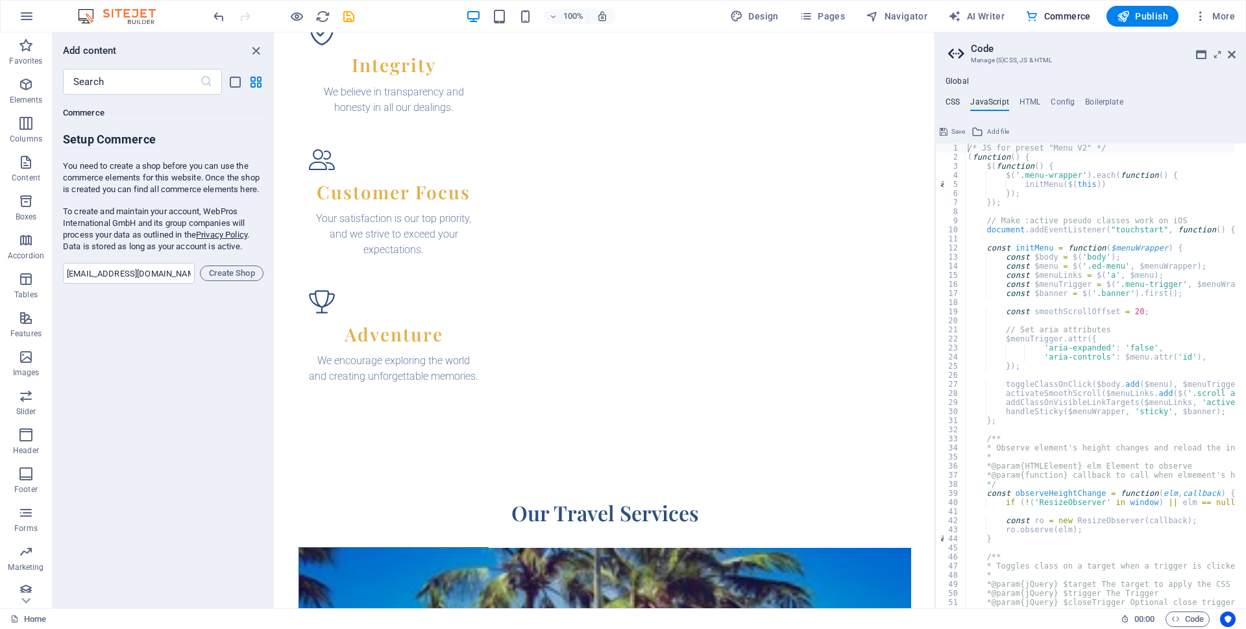
click at [958, 97] on h4 "CSS" at bounding box center [953, 104] width 14 height 14
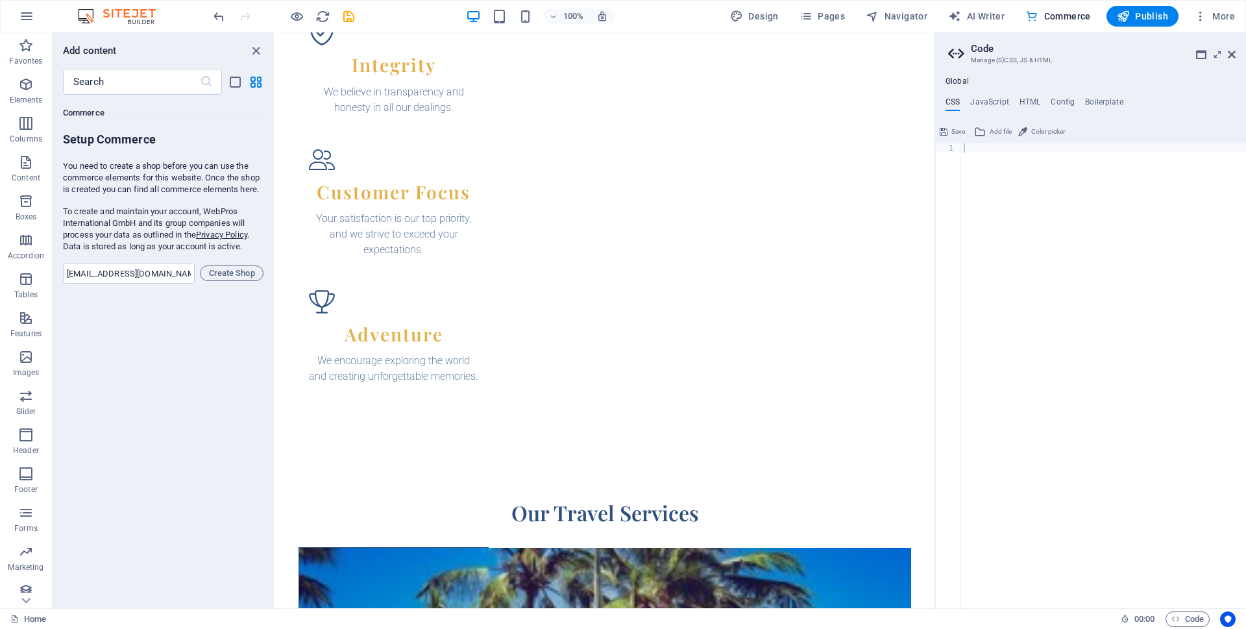
drag, startPoint x: 958, startPoint y: 127, endPoint x: 909, endPoint y: 94, distance: 59.4
click at [958, 127] on span "Save" at bounding box center [959, 132] width 14 height 16
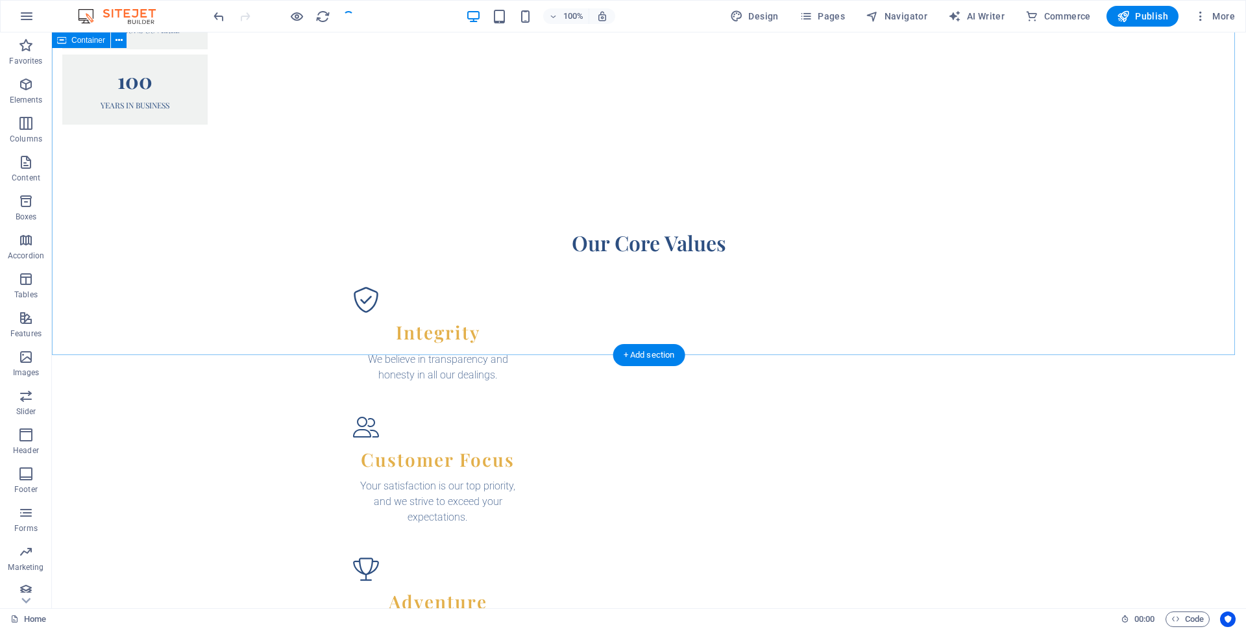
scroll to position [1812, 0]
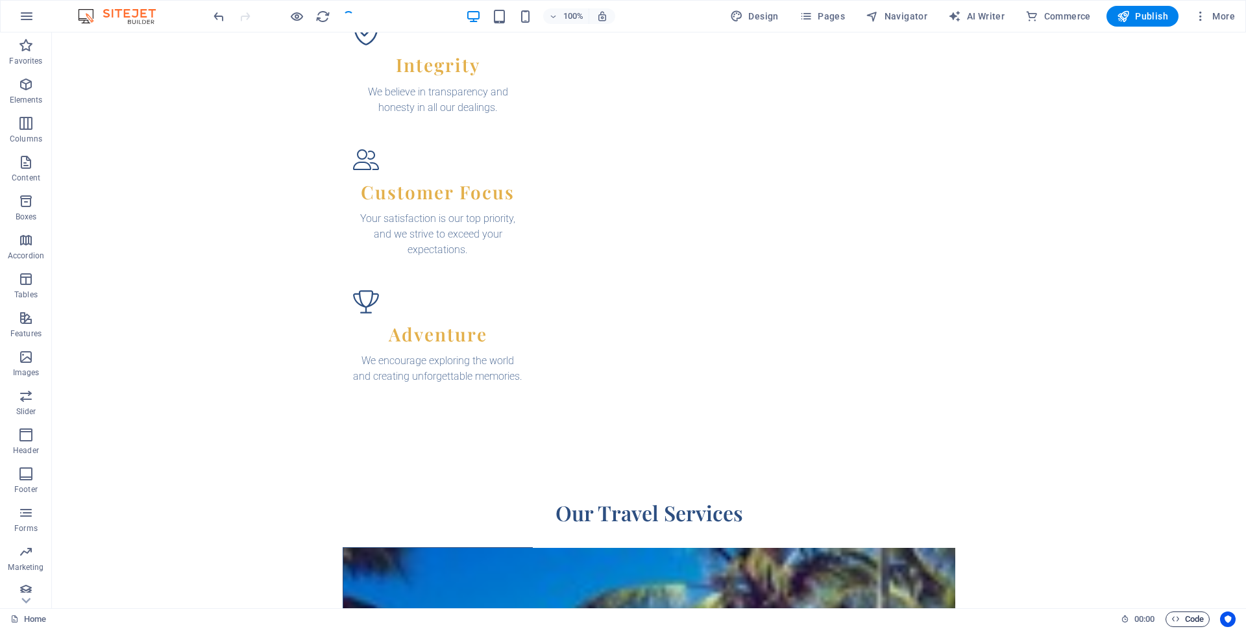
click at [1194, 617] on span "Code" at bounding box center [1188, 620] width 32 height 16
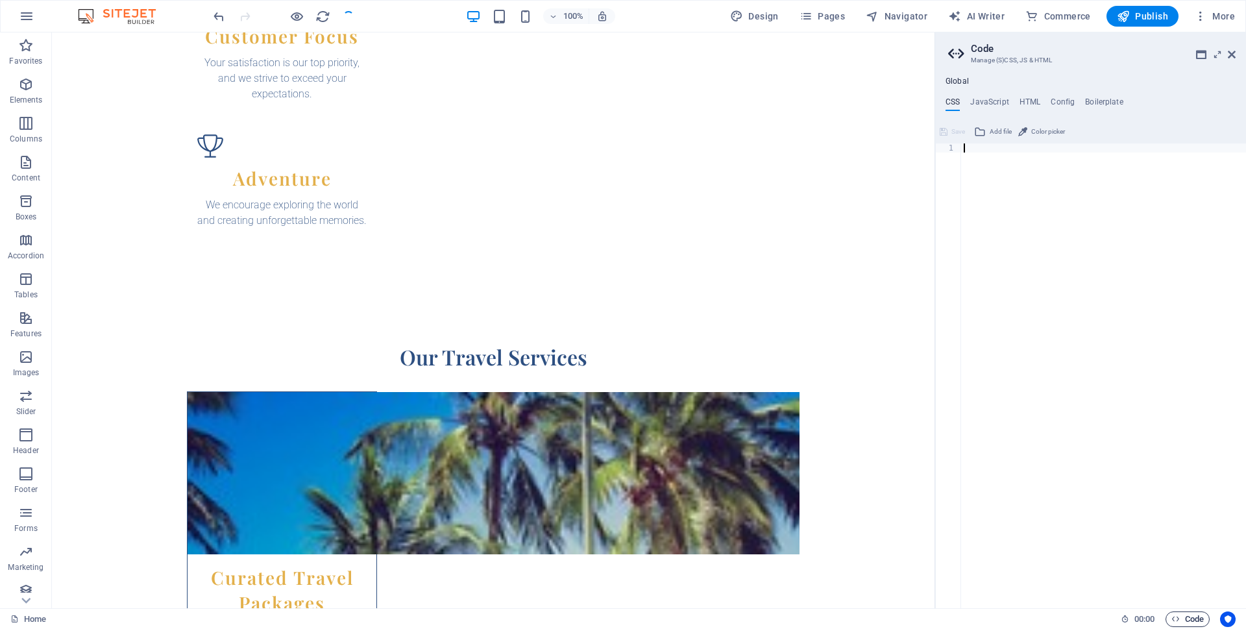
scroll to position [1656, 0]
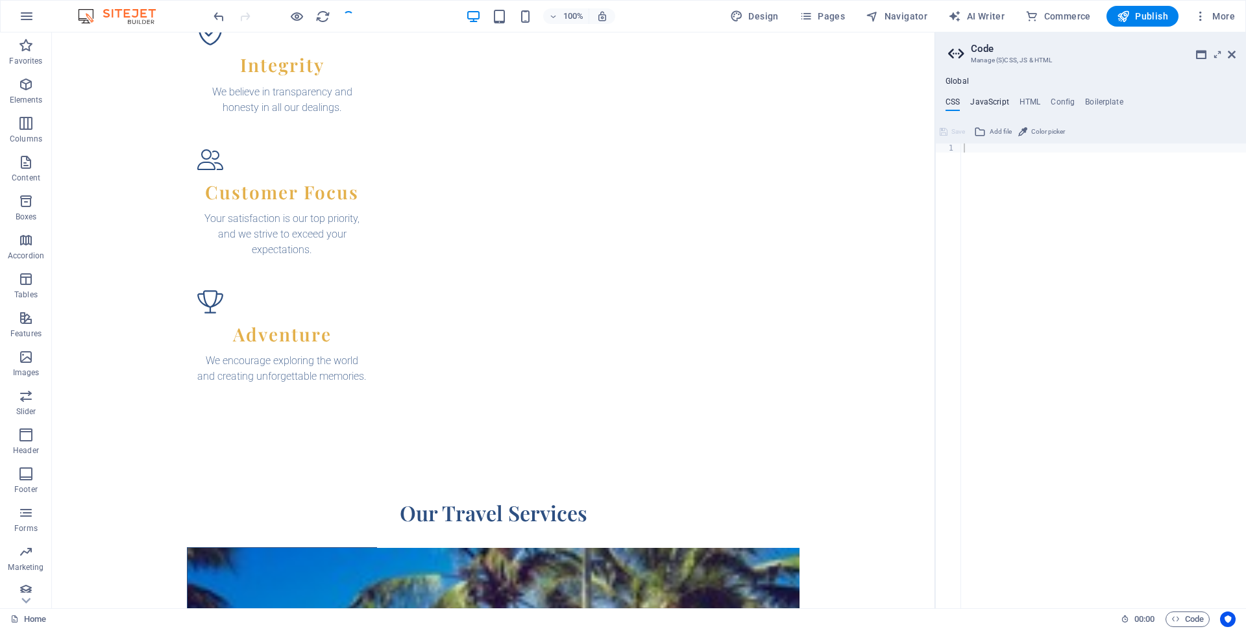
click at [1000, 101] on h4 "JavaScript" at bounding box center [989, 104] width 38 height 14
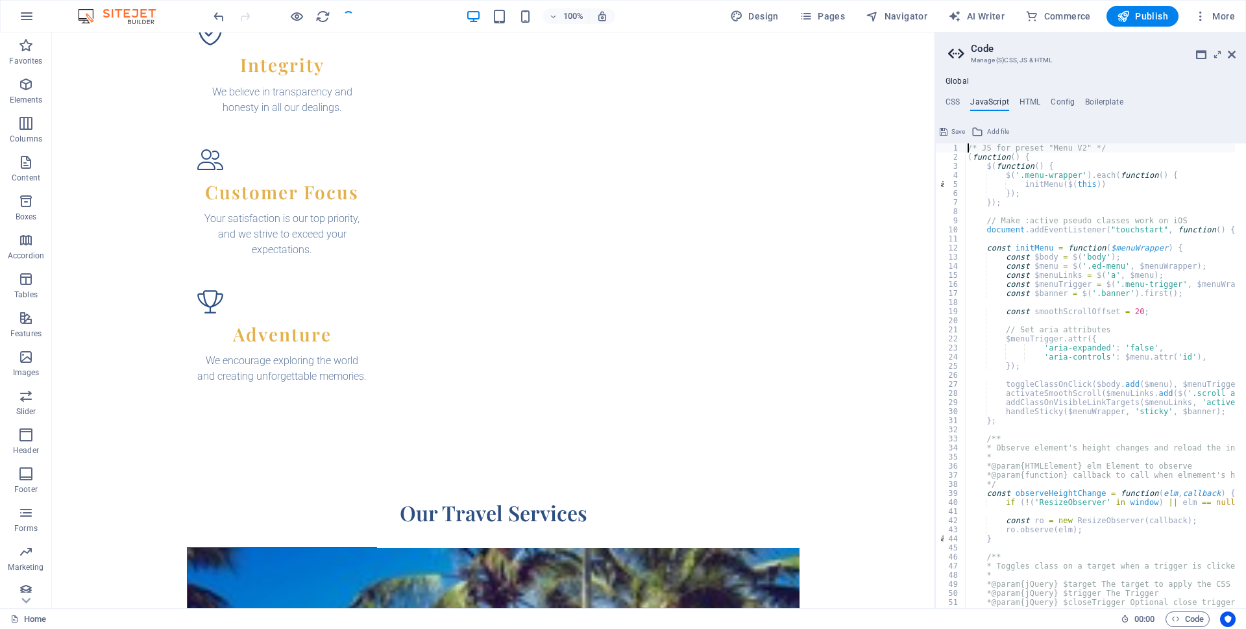
type textarea "}); /* End JS for preset "Marquee V2" */"
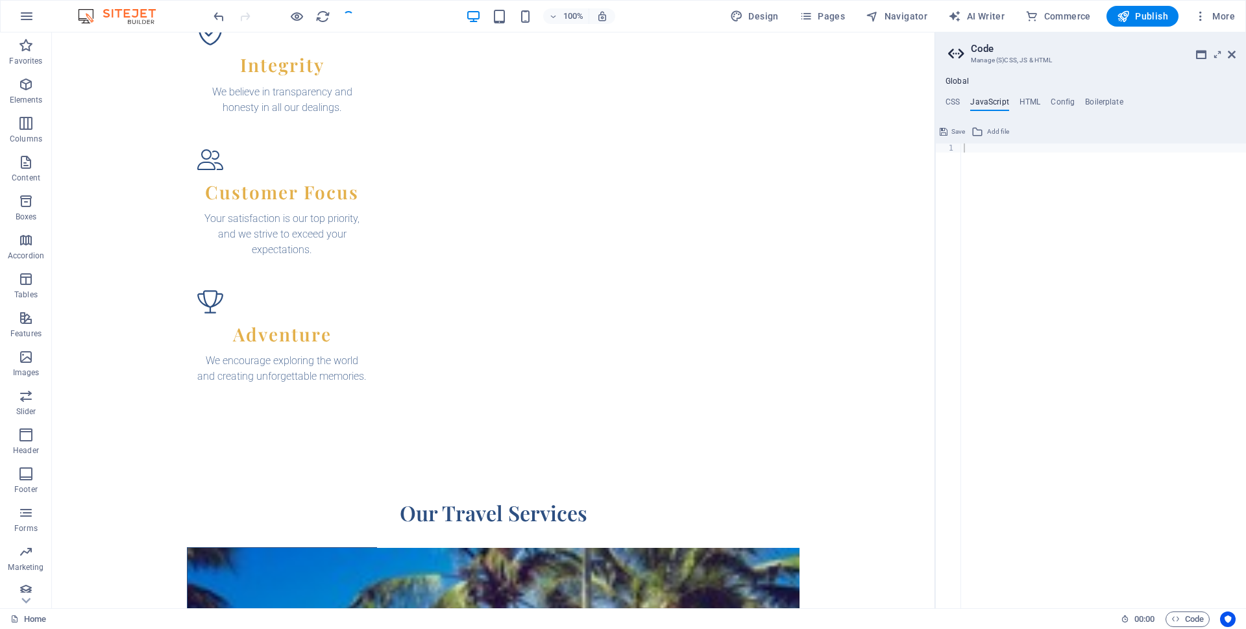
click at [1030, 96] on div "Global CSS JavaScript HTML Config Boilerplate 1 ההההההההההההההההההההההההההההההה…" at bounding box center [1090, 343] width 311 height 532
click at [1034, 105] on h4 "HTML" at bounding box center [1030, 104] width 21 height 14
click at [1053, 192] on div "< a href = "#main-content" class = "wv-link-content button" > Skip to main cont…" at bounding box center [1136, 379] width 351 height 473
type textarea "<a href="#main-content" class="wv-link-content button">Skip to main content</a>…"
type textarea "<a href="#main-content" class="wv-link-content button">Skip to main content</a>"
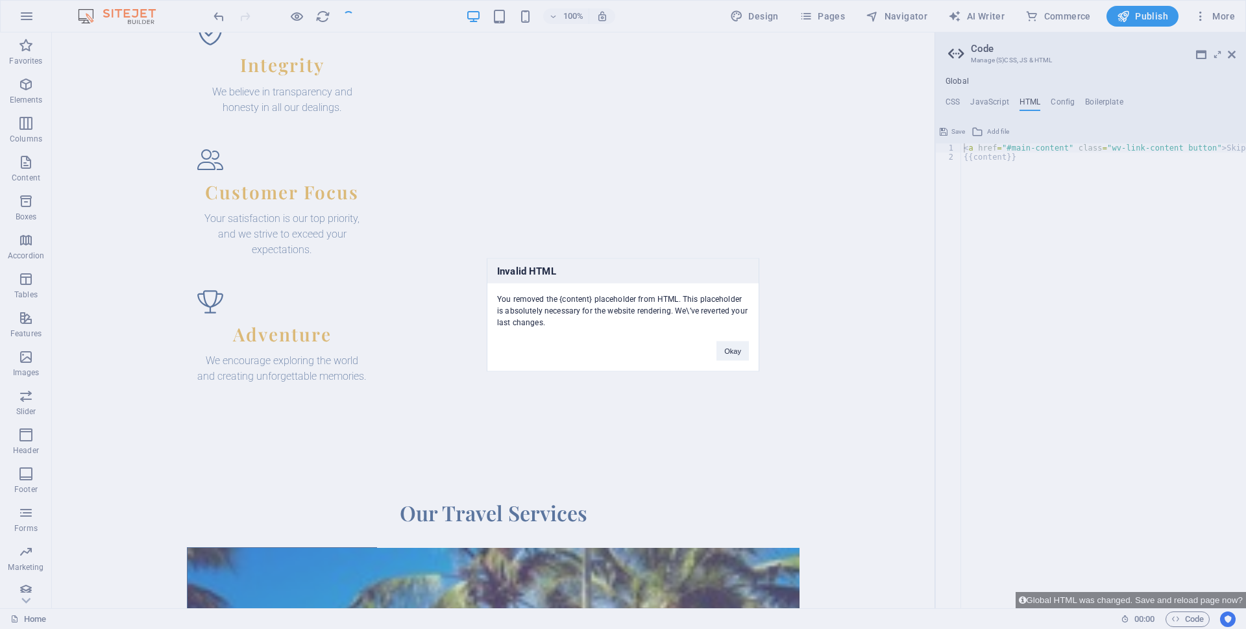
drag, startPoint x: 1061, startPoint y: 105, endPoint x: 909, endPoint y: 217, distance: 188.9
click at [909, 217] on div "Invalid HTML You removed the {content} placeholder from HTML. This placeholder …" at bounding box center [623, 314] width 1246 height 629
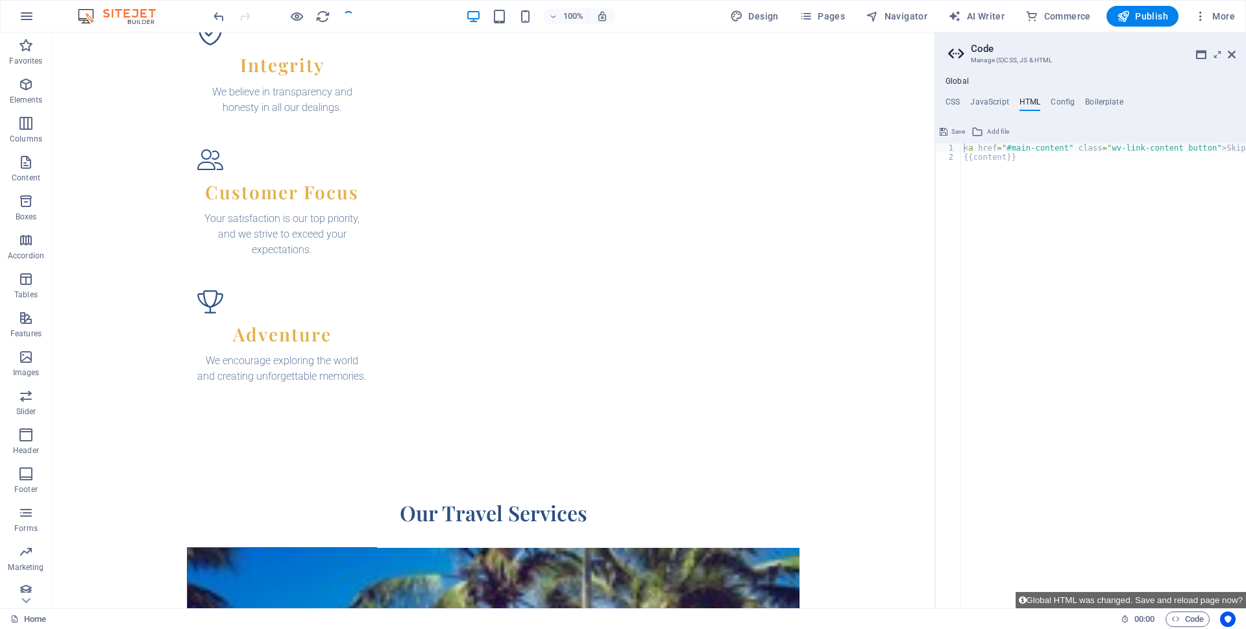
click at [1057, 99] on h4 "Config" at bounding box center [1063, 104] width 24 height 14
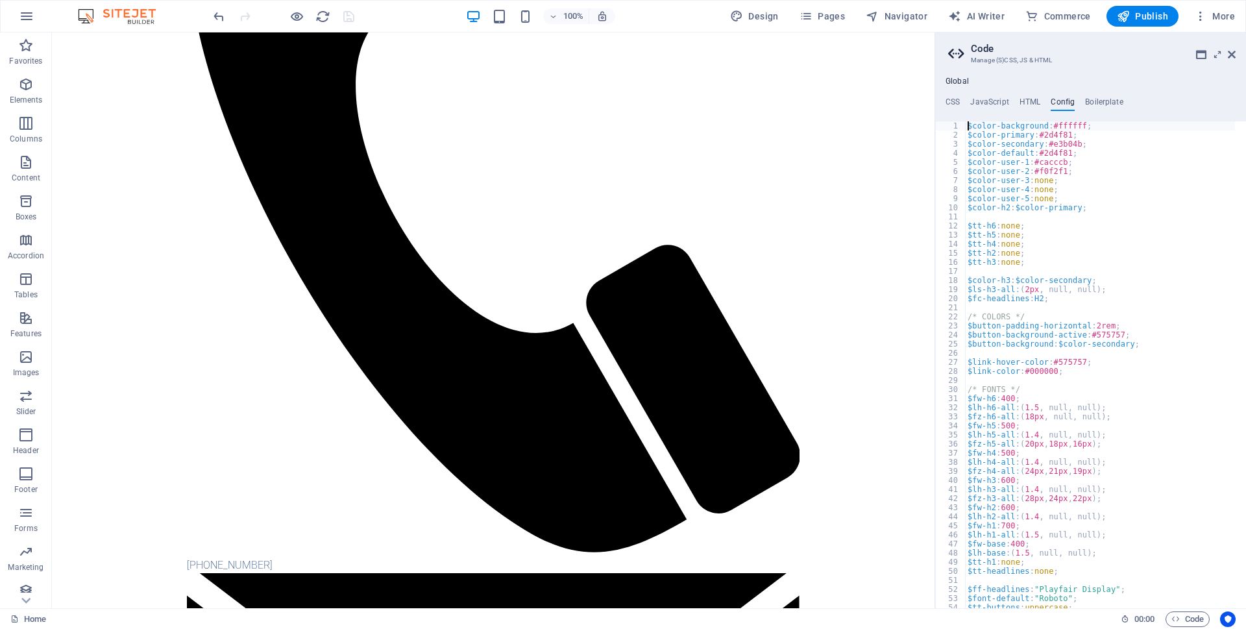
click at [1063, 260] on div "$color-background : #ffffff ; $color-primary : #2d4f81 ; $color-secondary : #e3…" at bounding box center [1140, 368] width 351 height 495
type textarea "} }"
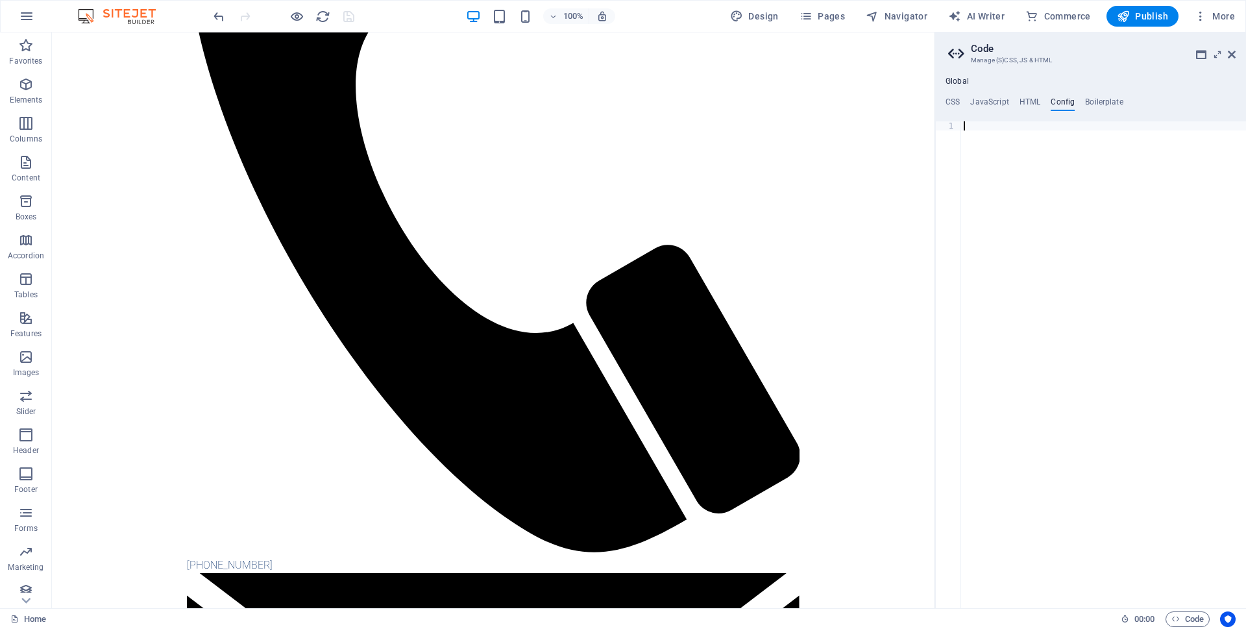
click at [1107, 94] on div "Global CSS JavaScript HTML Config Boilerplate 1 ההההההההההההההההההההההההההההההה…" at bounding box center [1090, 343] width 311 height 532
click at [1107, 99] on h4 "Boilerplate" at bounding box center [1104, 104] width 38 height 14
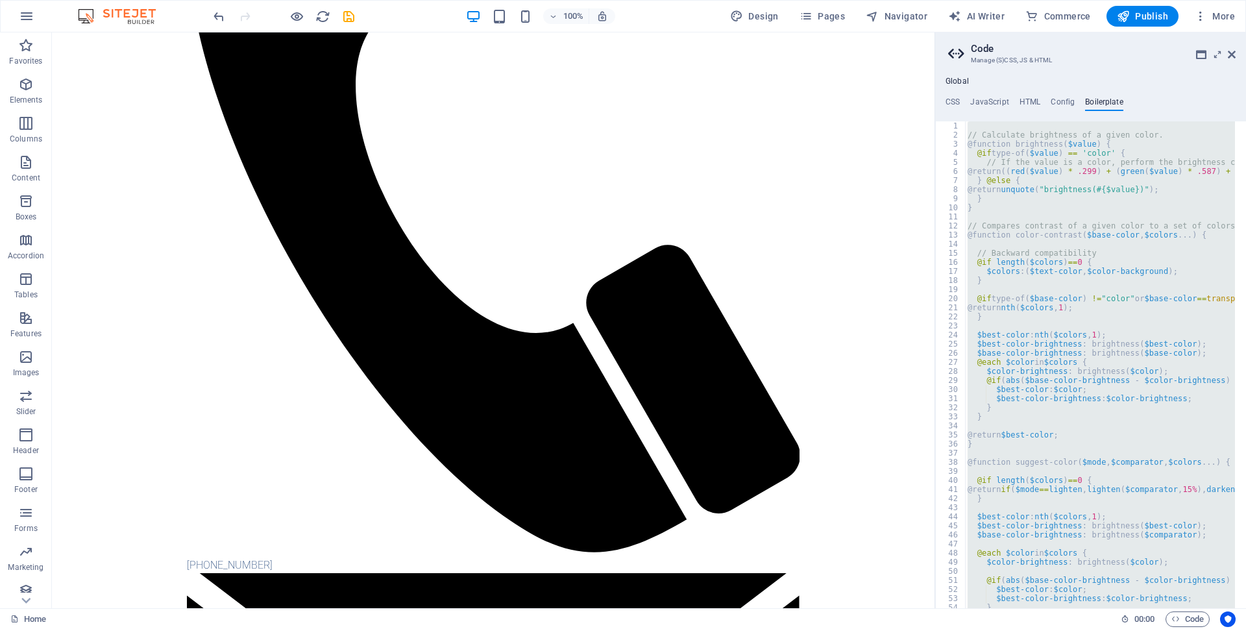
drag, startPoint x: 1084, startPoint y: 215, endPoint x: 974, endPoint y: 277, distance: 125.9
click at [974, 277] on div "// Calculate brightness of a given color. @function brightness ( $value ) { @if…" at bounding box center [1100, 364] width 270 height 487
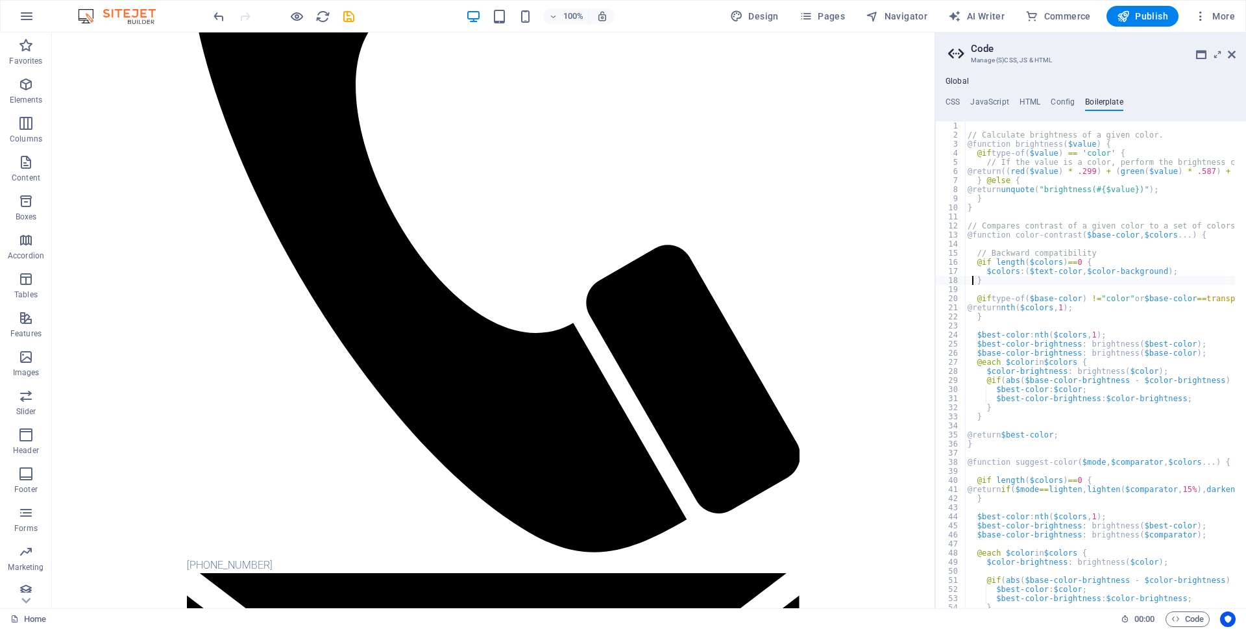
type textarea "}"
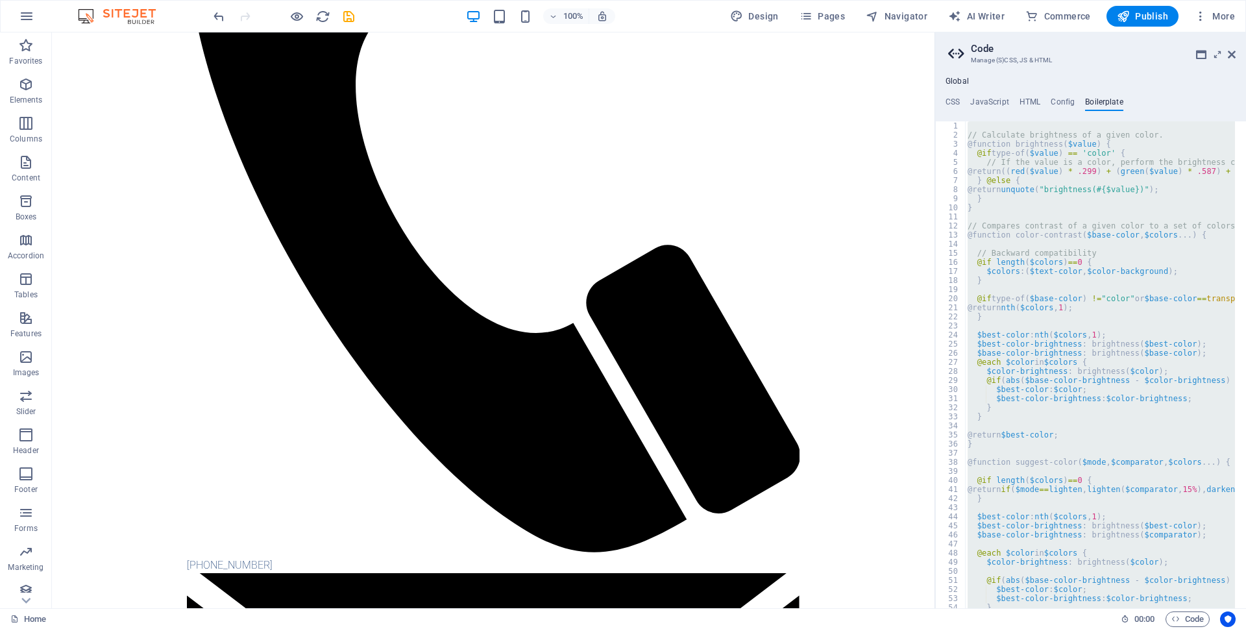
click at [967, 101] on ul "CSS JavaScript HTML Config Boilerplate" at bounding box center [1090, 104] width 311 height 14
click at [961, 100] on ul "CSS JavaScript HTML Config Boilerplate" at bounding box center [1090, 104] width 311 height 14
click at [950, 107] on h4 "CSS" at bounding box center [953, 104] width 14 height 14
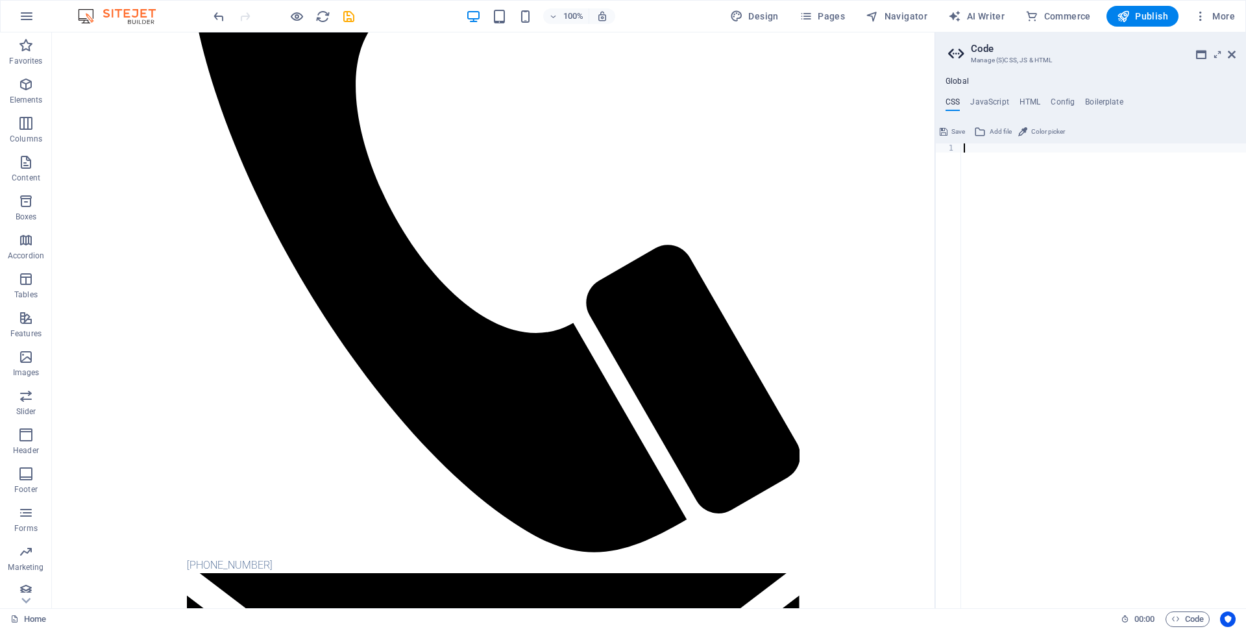
click at [956, 128] on span "Save" at bounding box center [959, 132] width 14 height 16
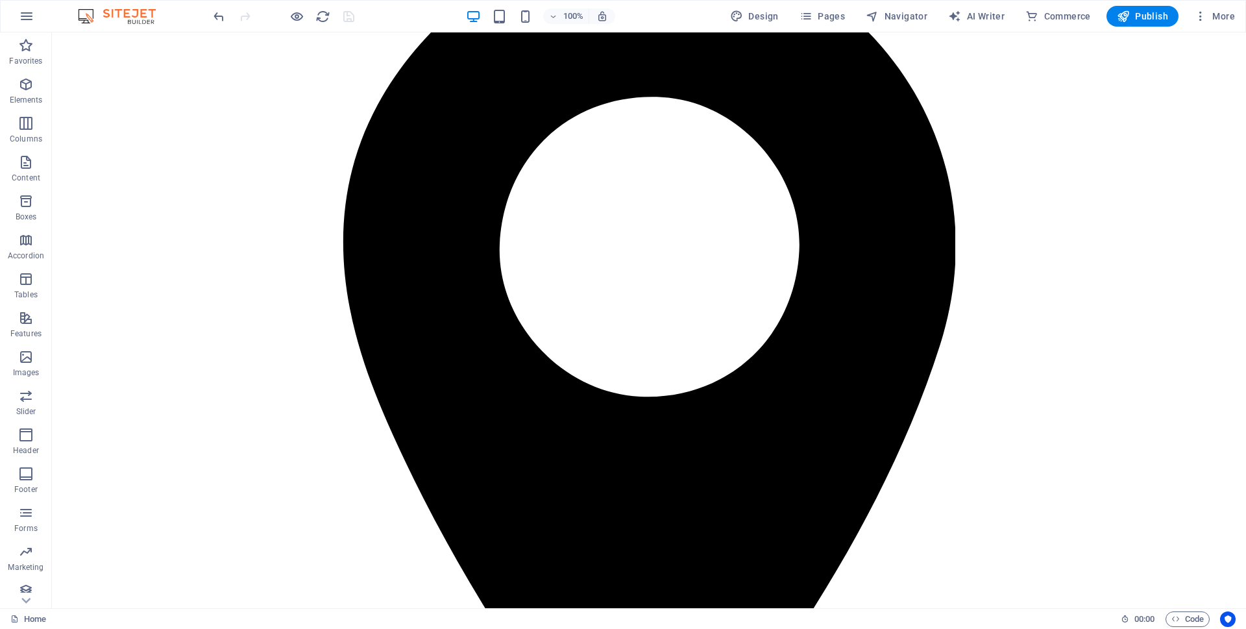
scroll to position [0, 0]
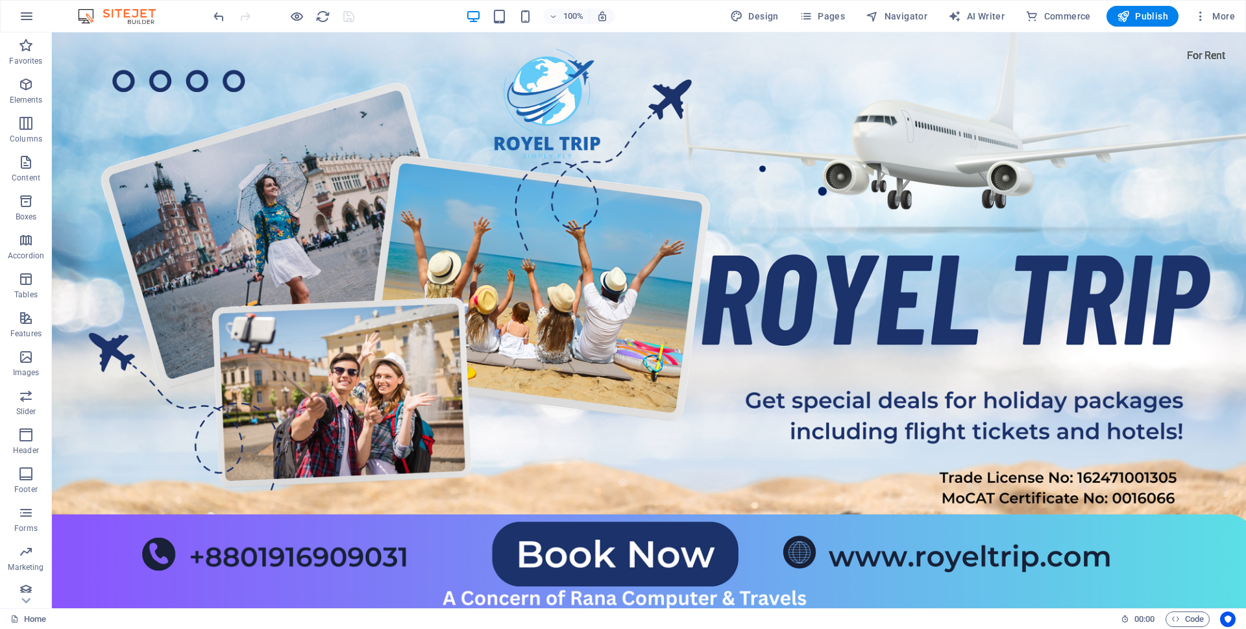
drag, startPoint x: 1238, startPoint y: 60, endPoint x: 1285, endPoint y: 56, distance: 47.5
click at [1205, 16] on icon "button" at bounding box center [1200, 16] width 13 height 13
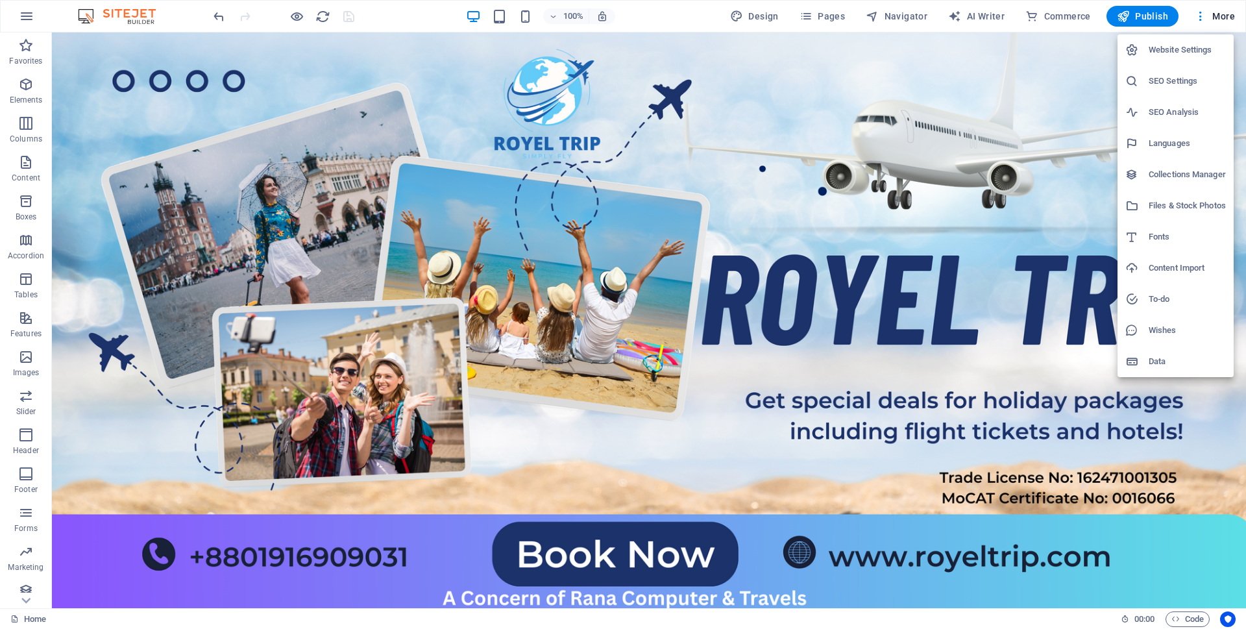
click at [1163, 48] on h6 "Website Settings" at bounding box center [1187, 50] width 77 height 16
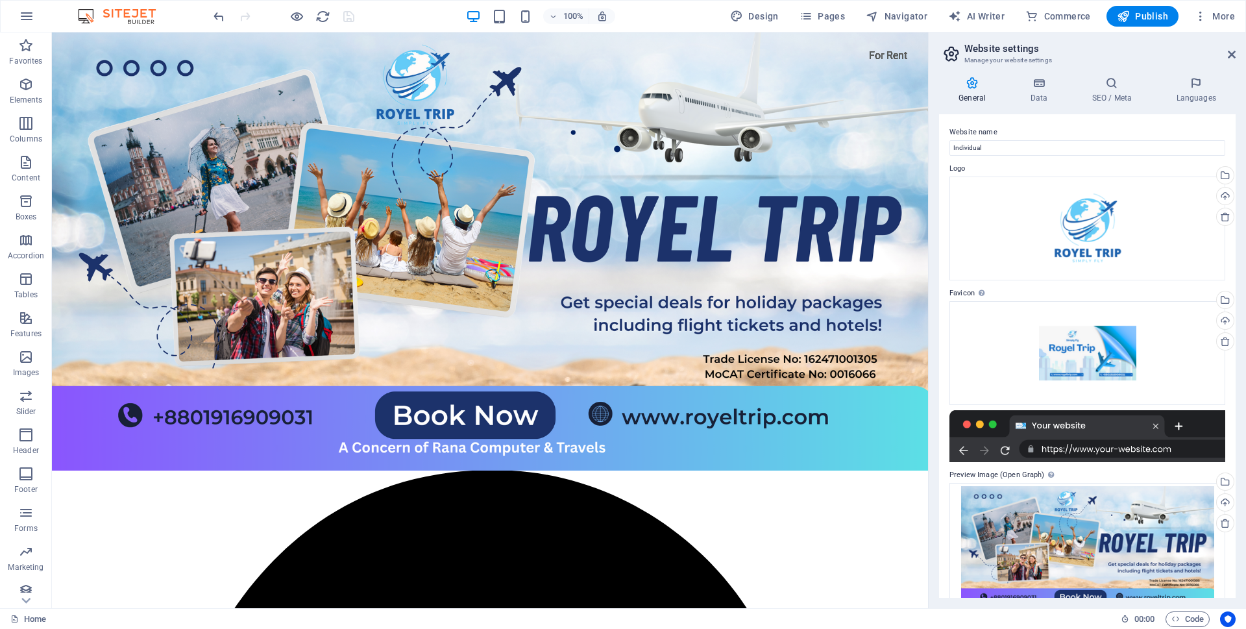
scroll to position [28, 0]
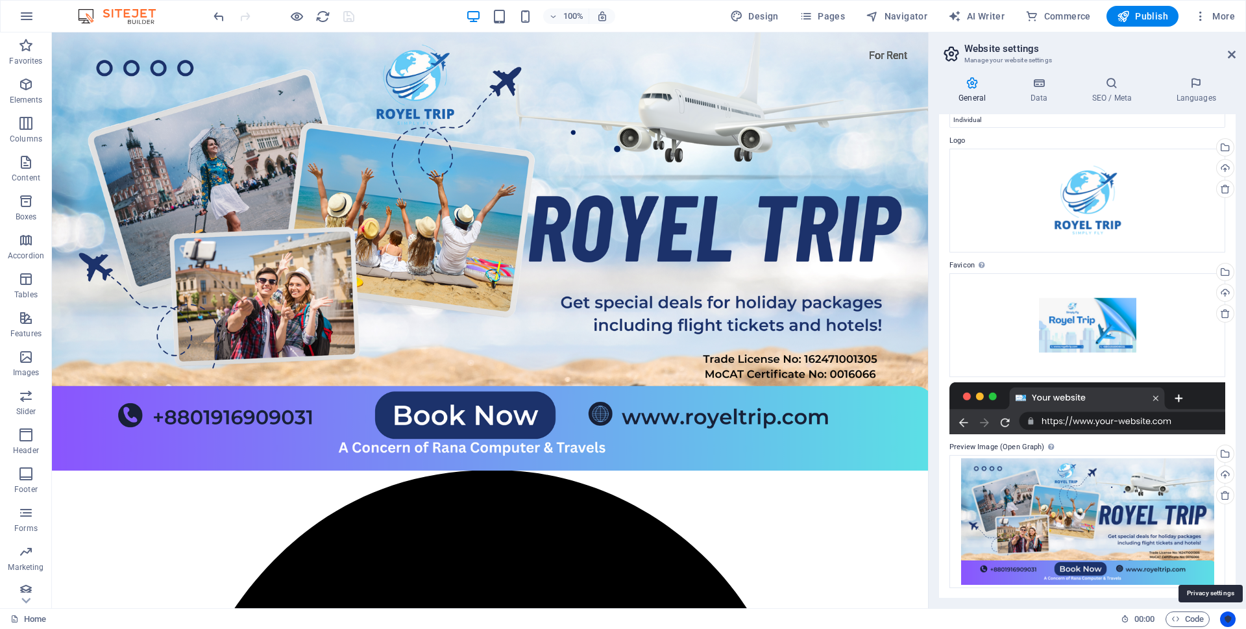
click at [1230, 618] on icon "Usercentrics" at bounding box center [1228, 619] width 9 height 9
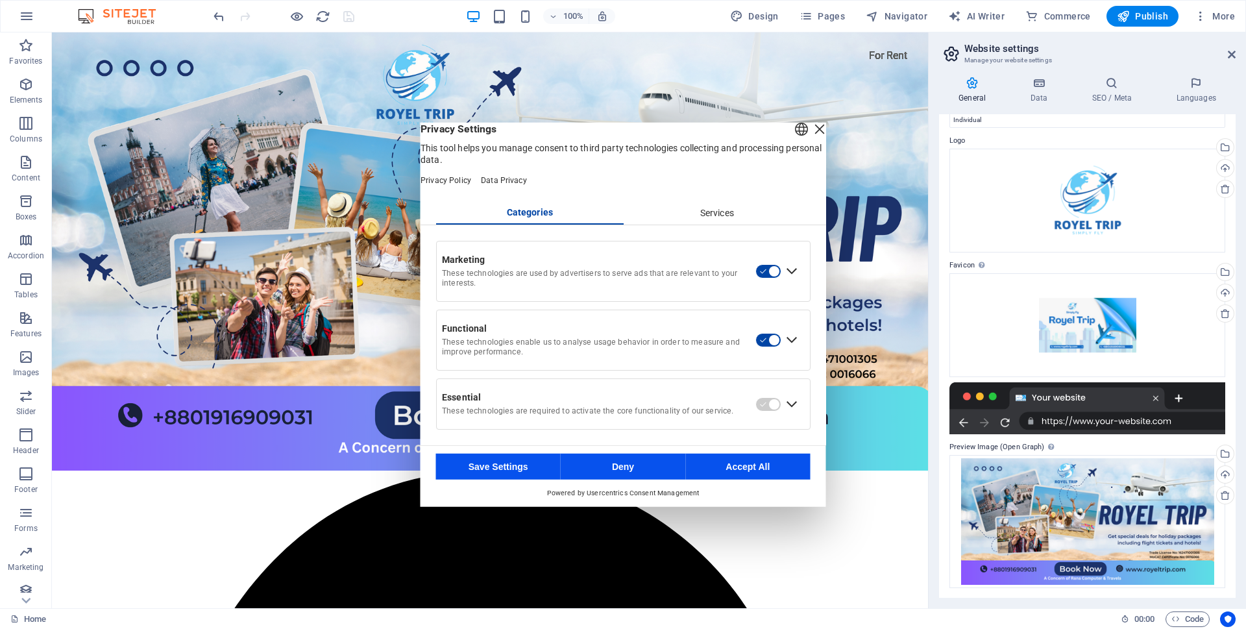
click at [695, 224] on div "Services" at bounding box center [717, 213] width 188 height 22
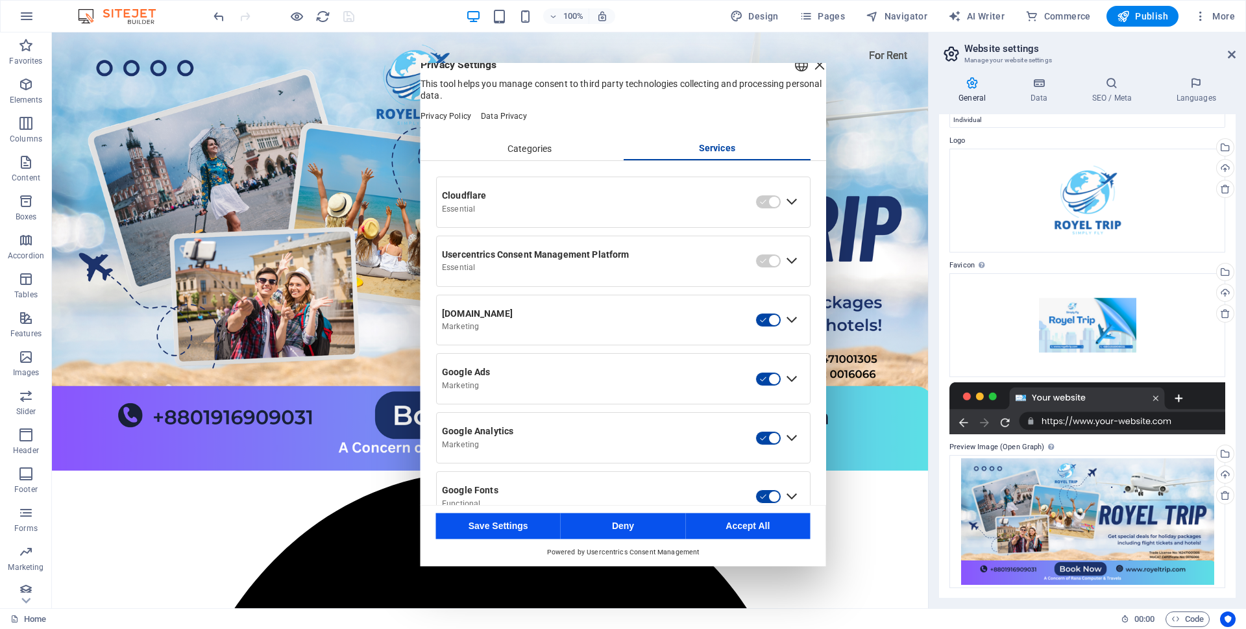
scroll to position [0, 0]
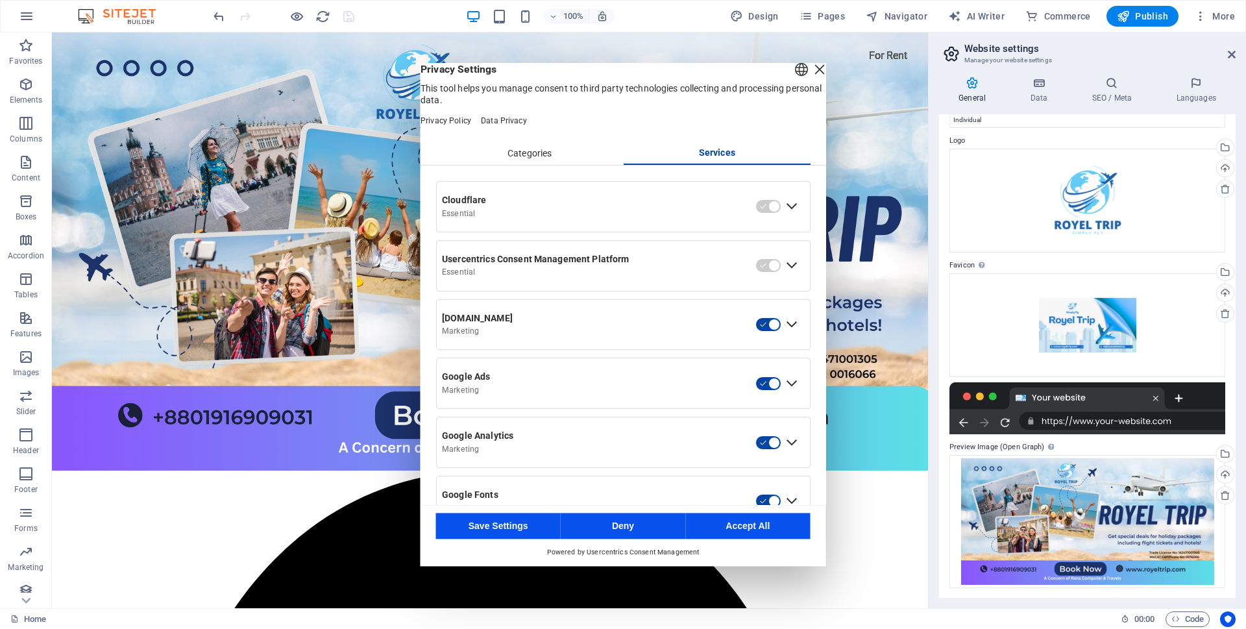
drag, startPoint x: 538, startPoint y: 182, endPoint x: 531, endPoint y: 165, distance: 18.7
click at [537, 180] on div "Marketing These technologies are used by advertisers to serve ads that are rele…" at bounding box center [624, 584] width 406 height 836
click at [531, 165] on div "Categories" at bounding box center [530, 154] width 188 height 22
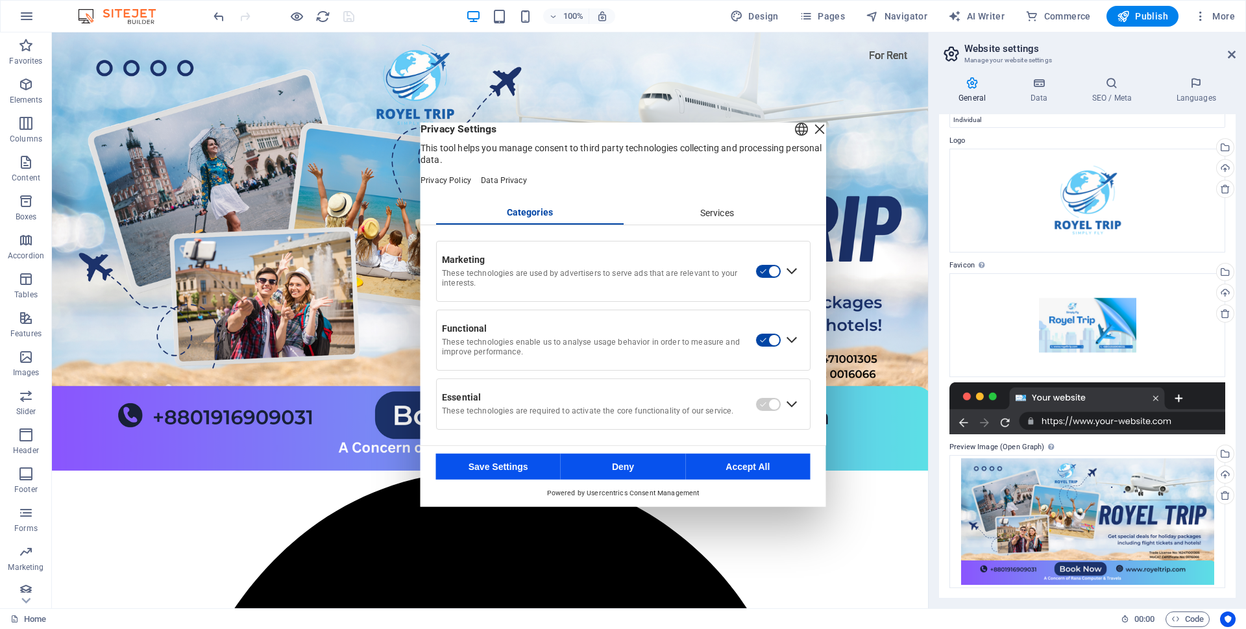
click at [493, 194] on header "English Deutsch Privacy Settings This tool helps you manage consent to third pa…" at bounding box center [624, 161] width 406 height 79
click at [793, 140] on div "English Deutsch" at bounding box center [802, 129] width 18 height 21
click at [785, 139] on li "English" at bounding box center [748, 142] width 145 height 31
click at [811, 135] on div "Close Layer" at bounding box center [820, 128] width 18 height 18
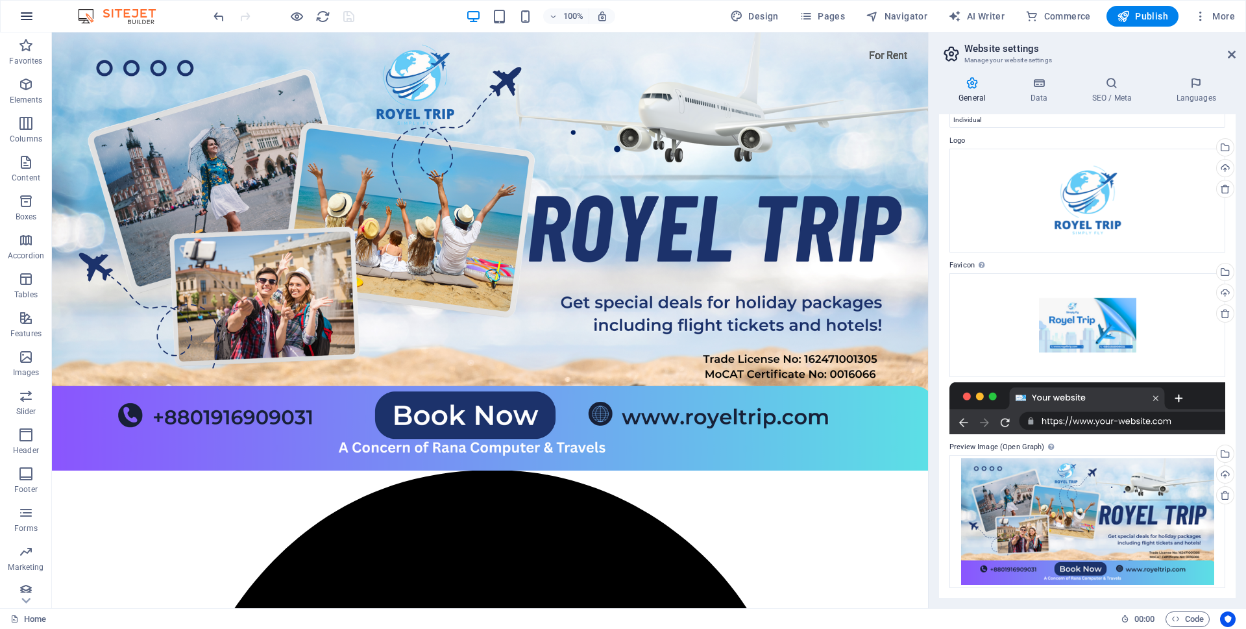
click at [17, 21] on button "button" at bounding box center [26, 16] width 31 height 31
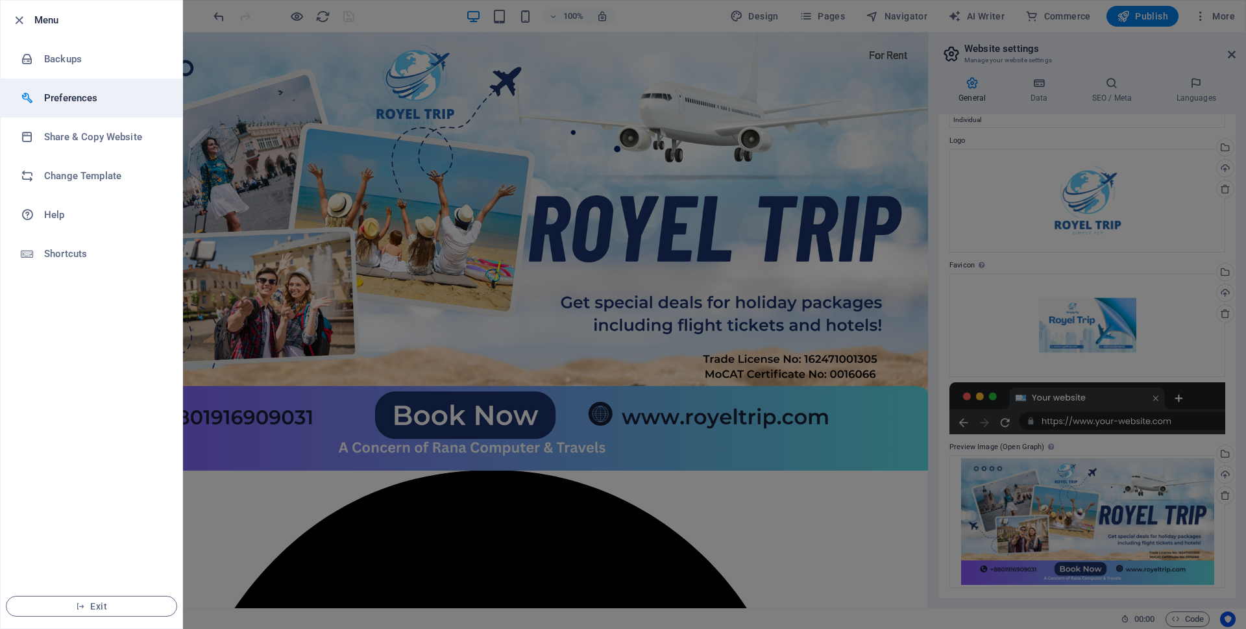
click at [47, 93] on h6 "Preferences" at bounding box center [104, 98] width 120 height 16
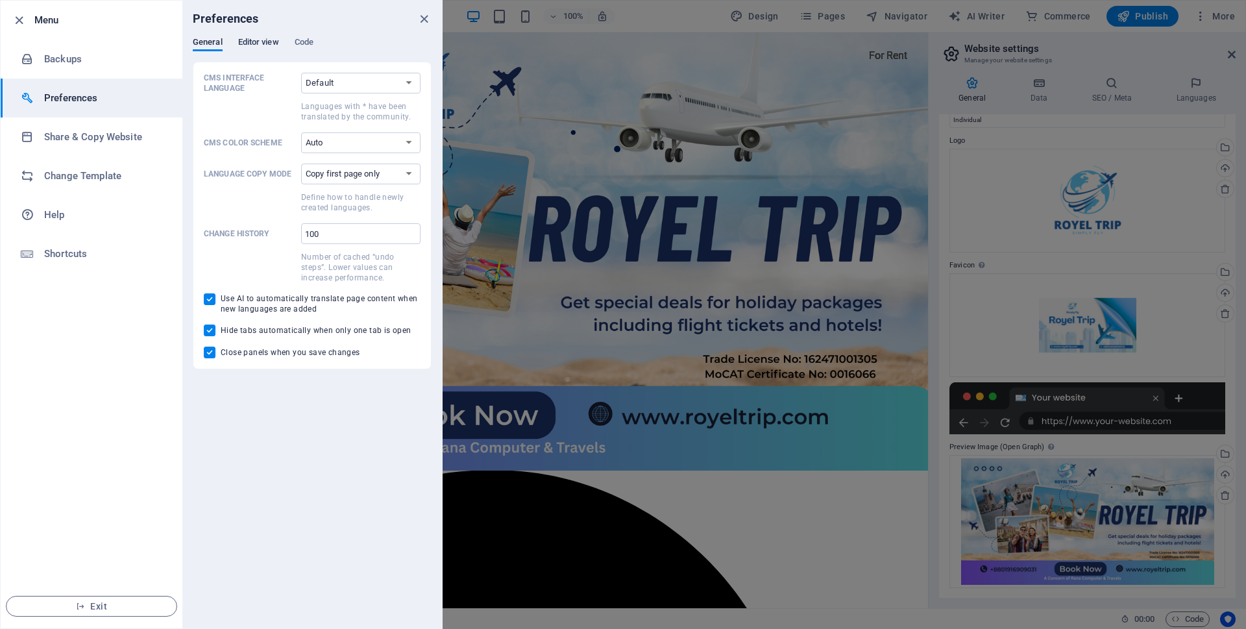
click at [256, 41] on span "Editor view" at bounding box center [258, 43] width 41 height 18
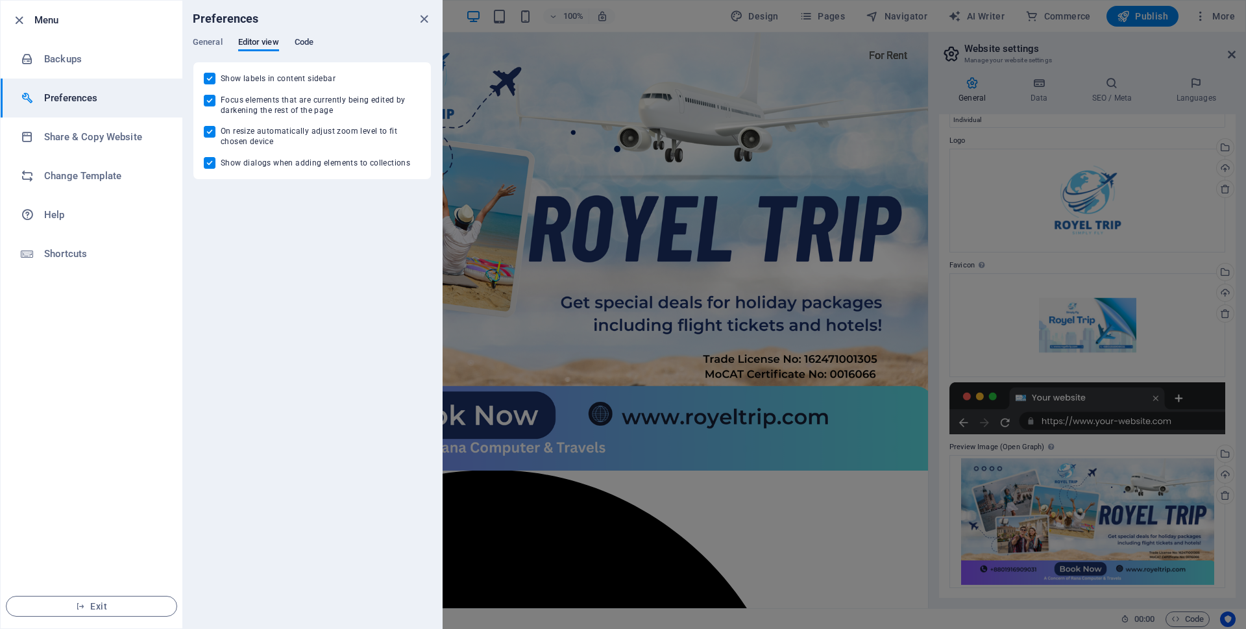
click at [311, 40] on span "Code" at bounding box center [304, 43] width 19 height 18
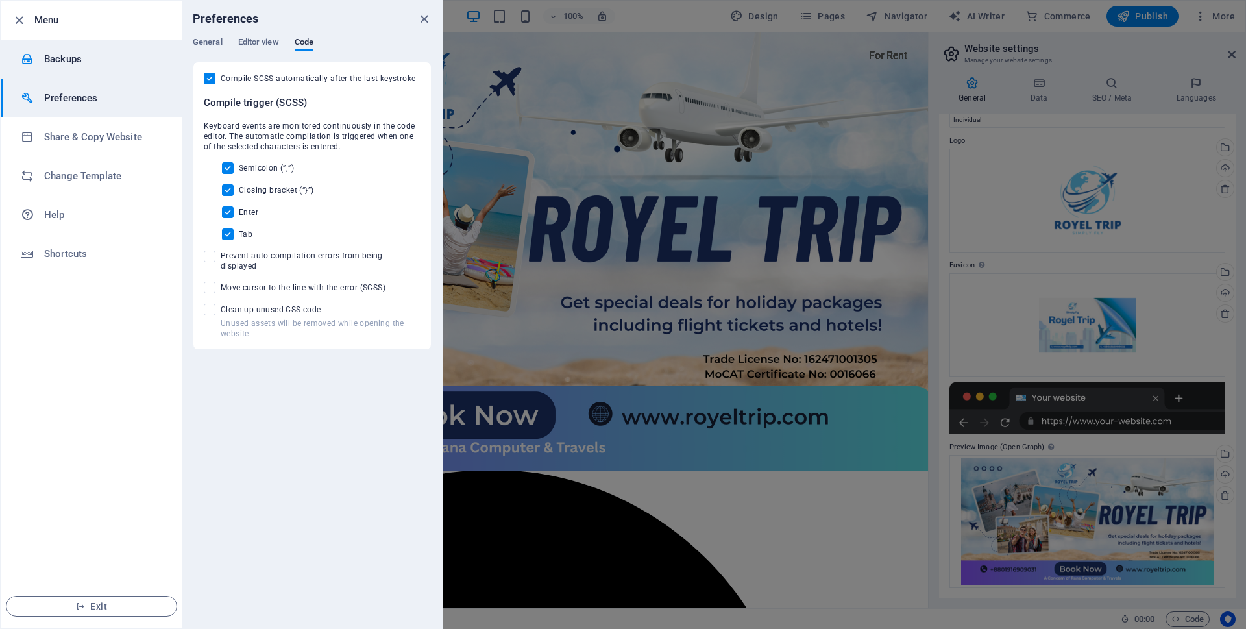
click at [40, 55] on div at bounding box center [32, 59] width 23 height 13
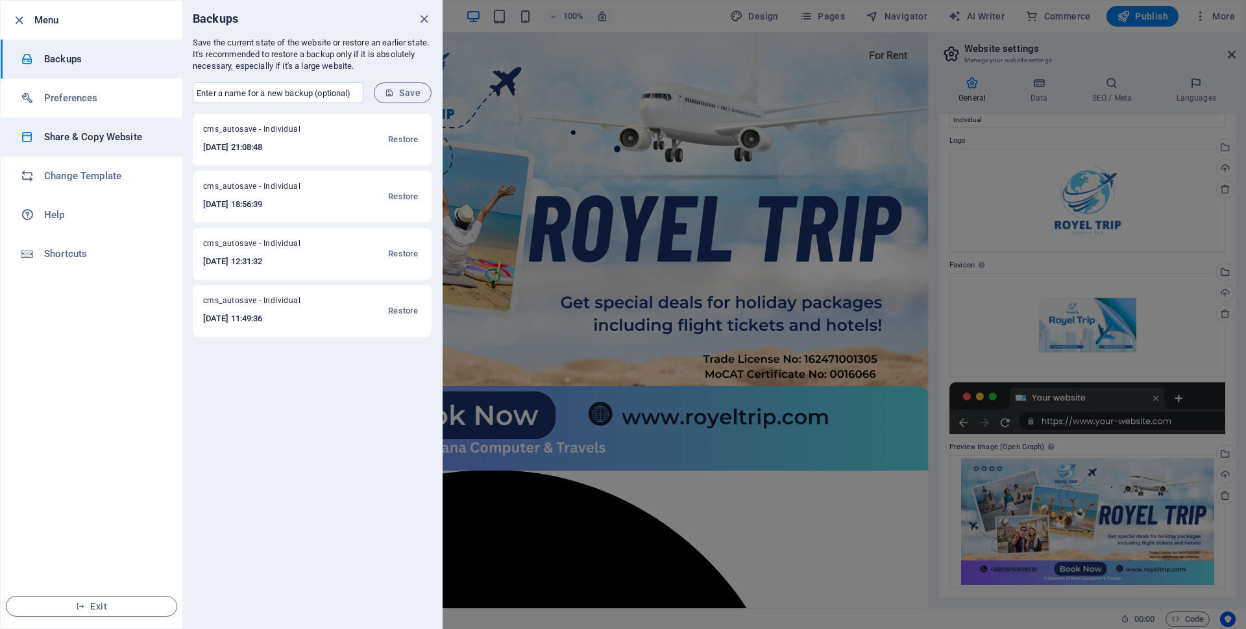
drag, startPoint x: 233, startPoint y: 128, endPoint x: 86, endPoint y: 140, distance: 147.9
click at [86, 140] on h6 "Share & Copy Website" at bounding box center [104, 137] width 120 height 16
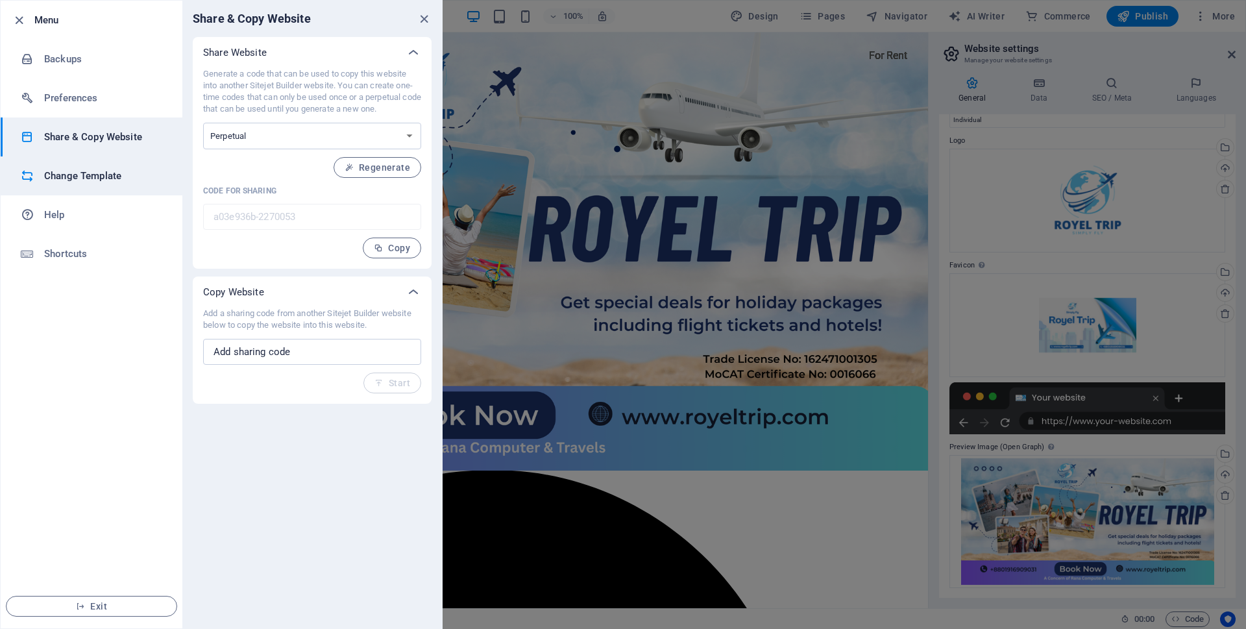
click at [82, 183] on h6 "Change Template" at bounding box center [104, 176] width 120 height 16
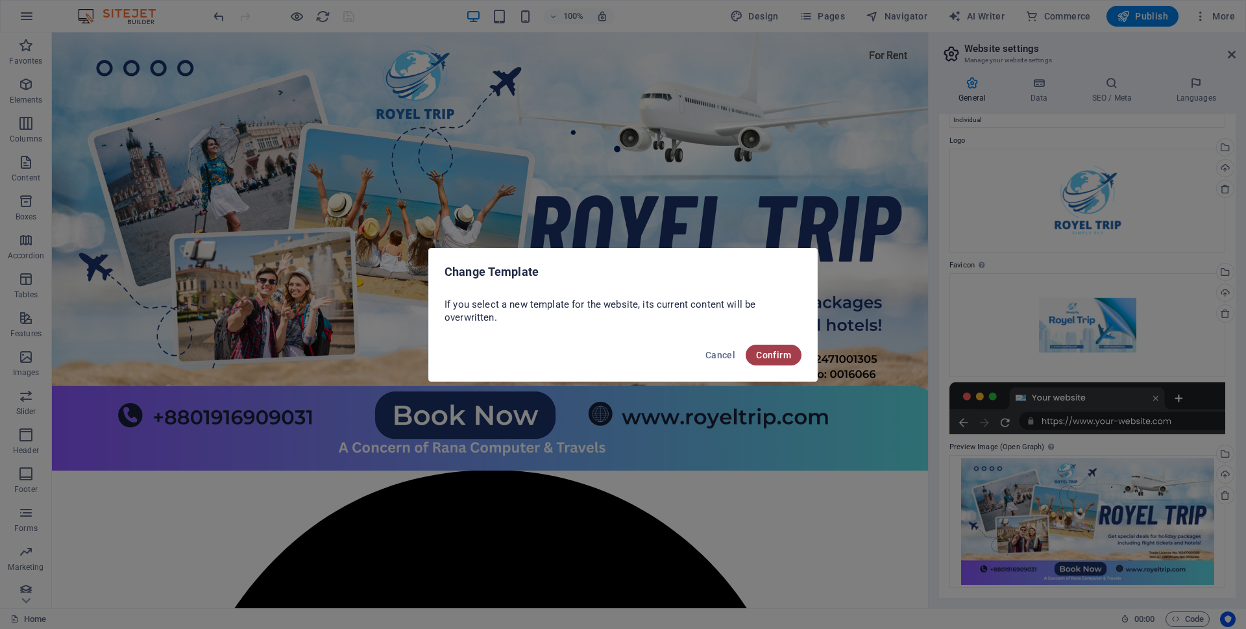
click at [784, 351] on span "Confirm" at bounding box center [773, 355] width 35 height 10
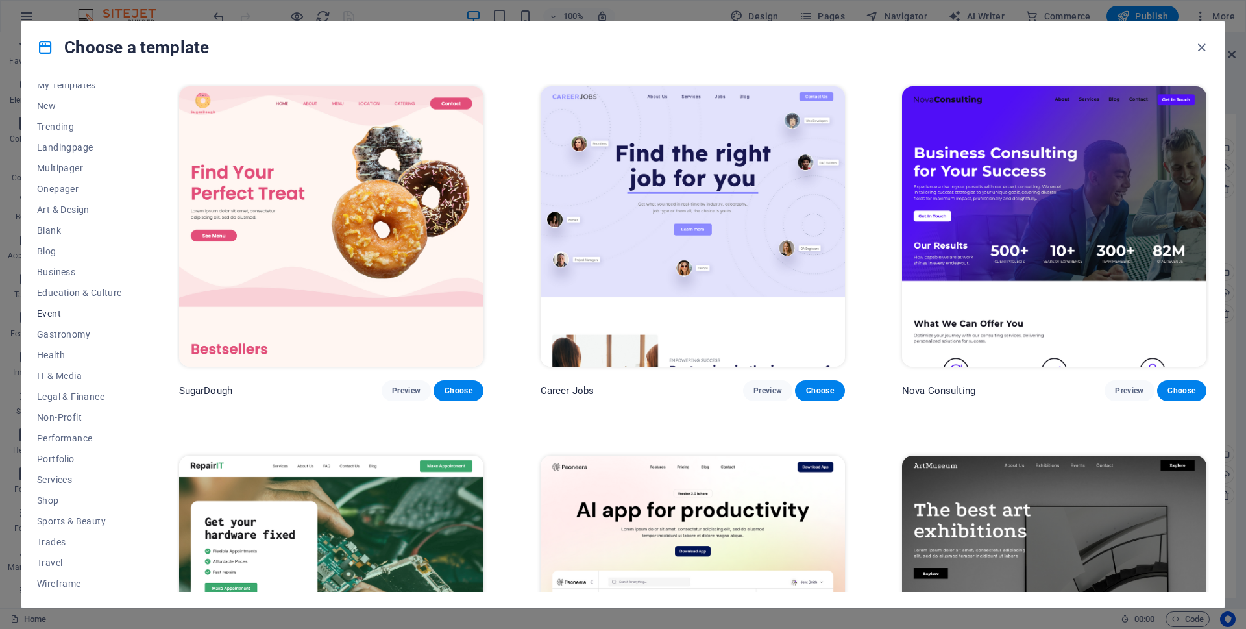
scroll to position [32, 0]
click at [54, 562] on span "Travel" at bounding box center [79, 561] width 85 height 10
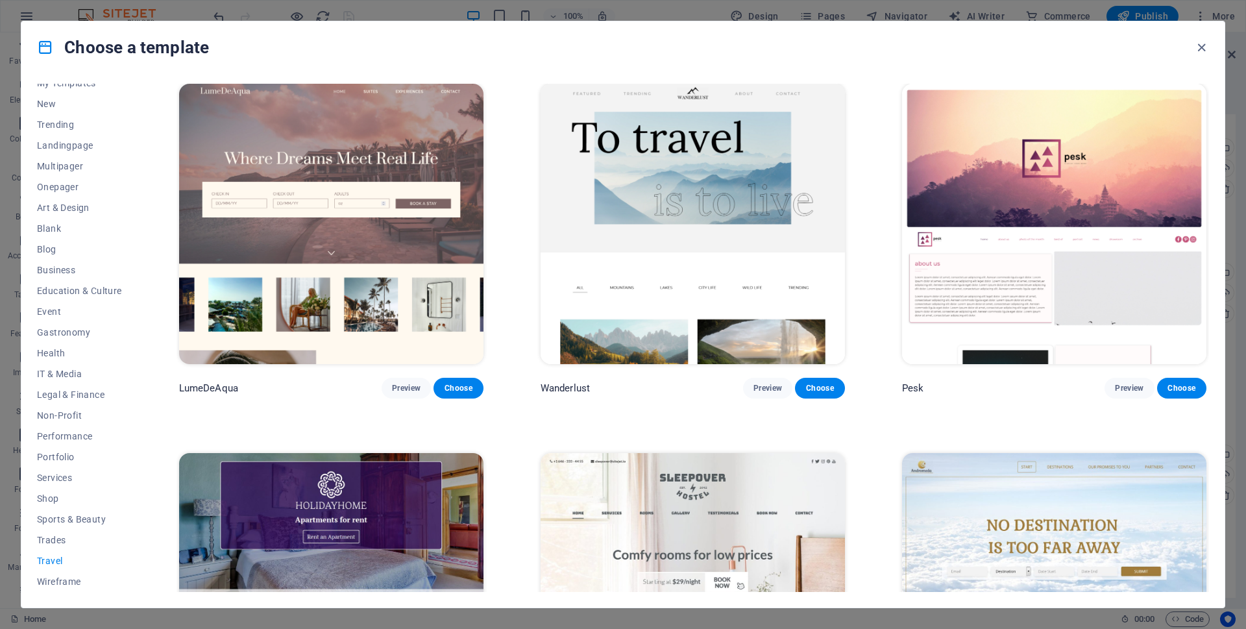
scroll to position [0, 0]
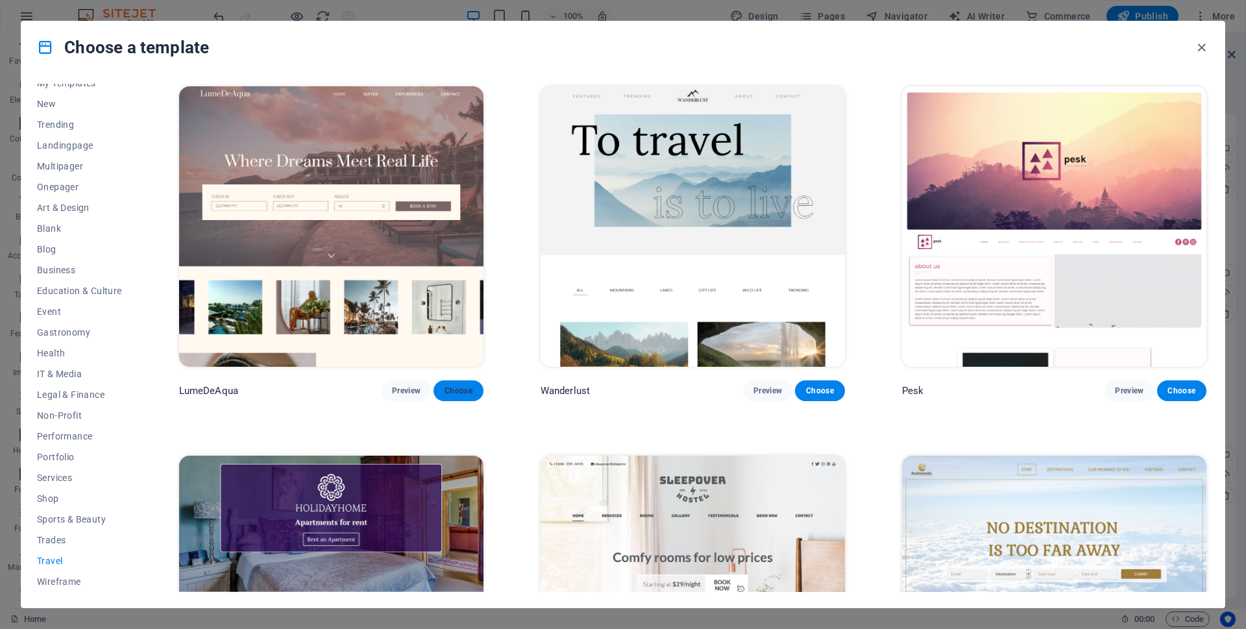
click at [446, 393] on span "Choose" at bounding box center [458, 391] width 29 height 10
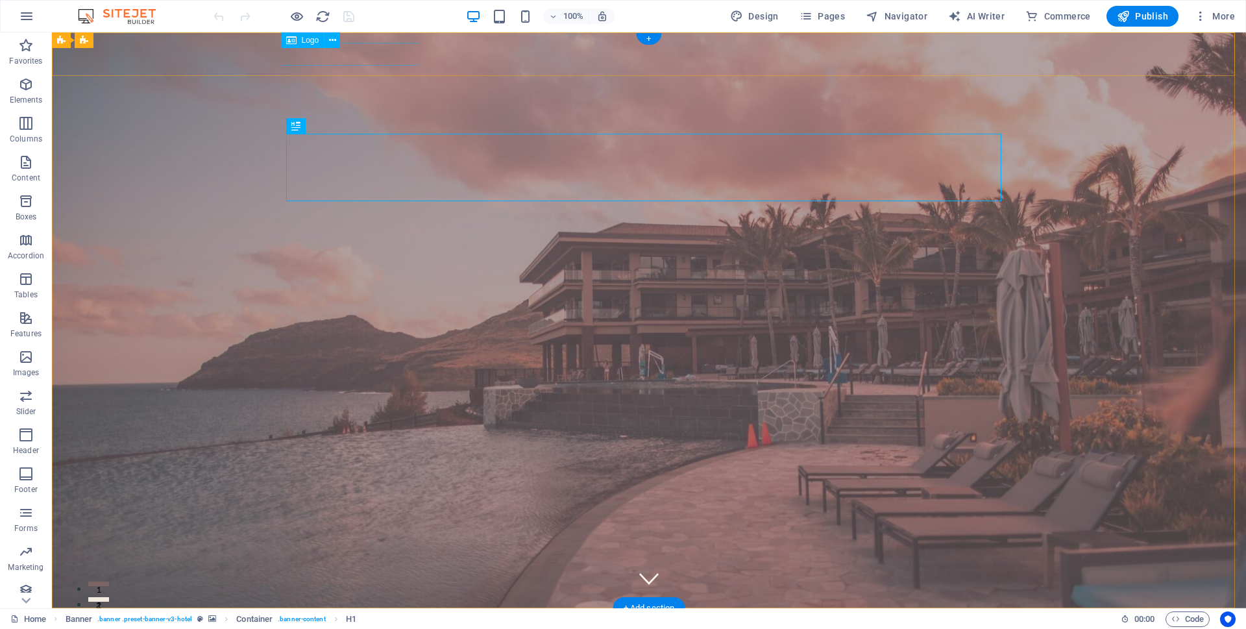
click at [336, 619] on div at bounding box center [649, 630] width 726 height 23
click at [108, 608] on div "Menu Home Suites Experiences Contact" at bounding box center [649, 640] width 1194 height 64
click at [369, 619] on div at bounding box center [649, 630] width 726 height 23
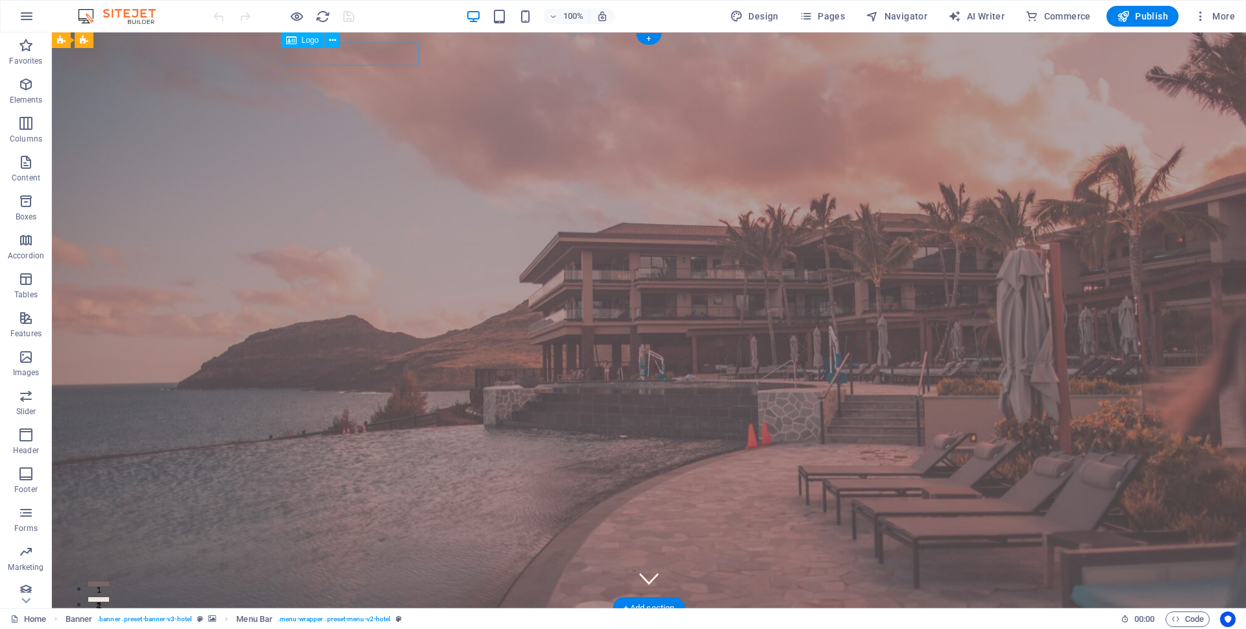
select select "px"
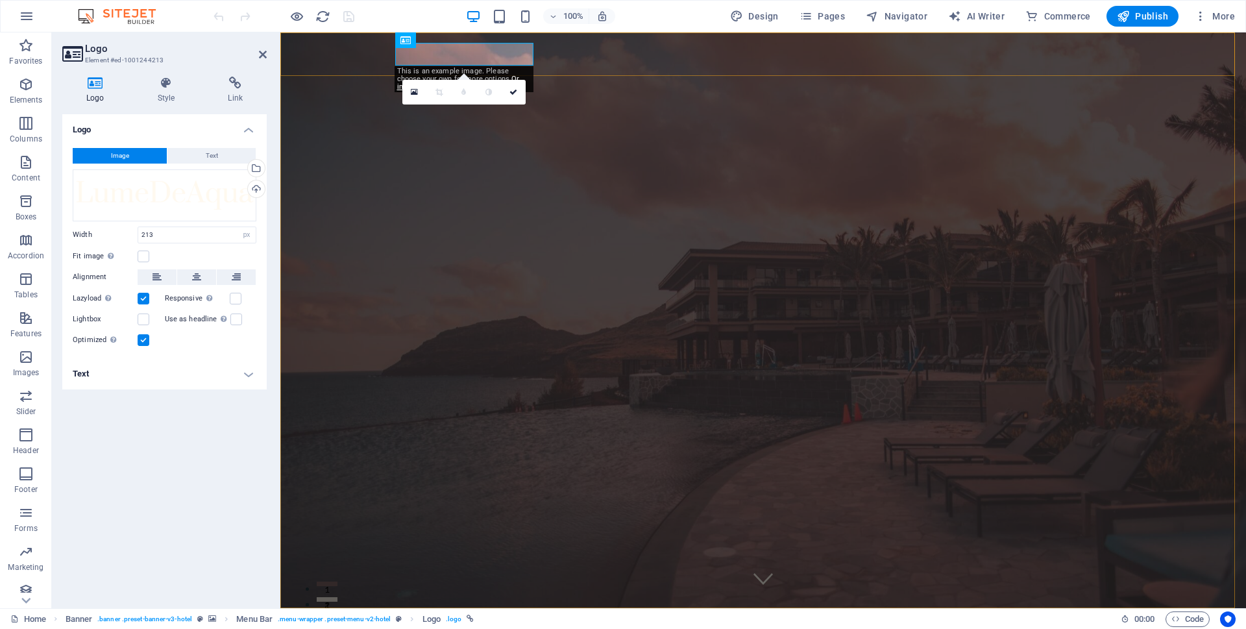
click at [369, 608] on div "Menu Home Suites Experiences Contact" at bounding box center [763, 640] width 966 height 64
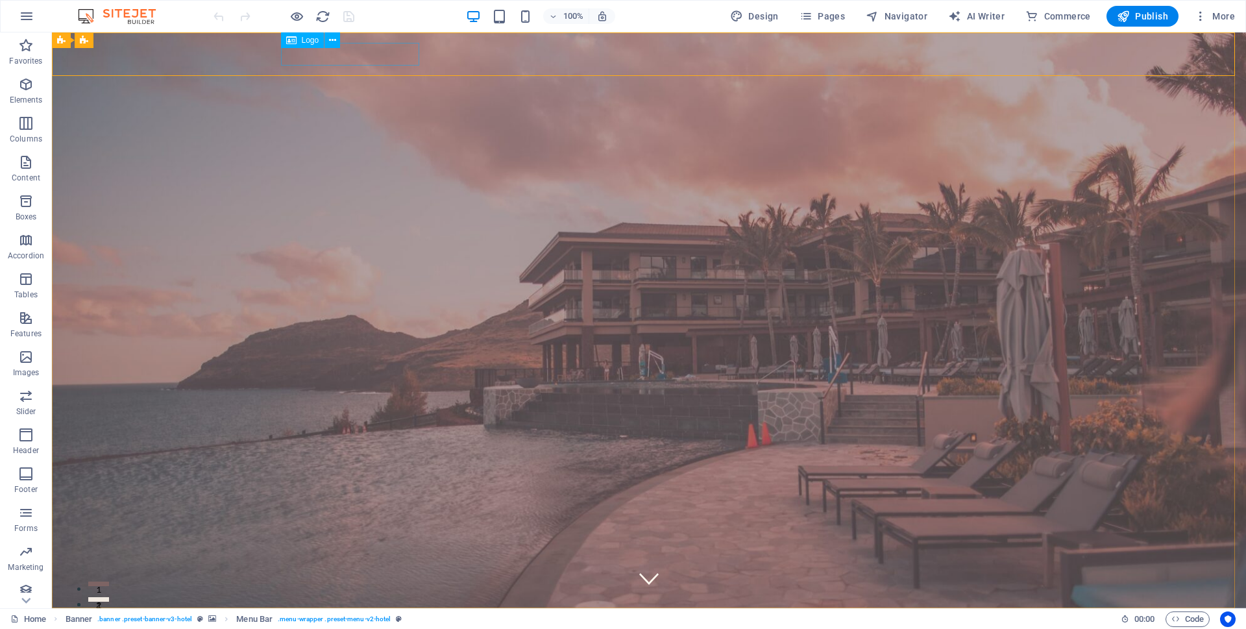
click at [310, 39] on span "Logo" at bounding box center [311, 40] width 18 height 8
click at [28, 18] on icon "button" at bounding box center [27, 16] width 16 height 16
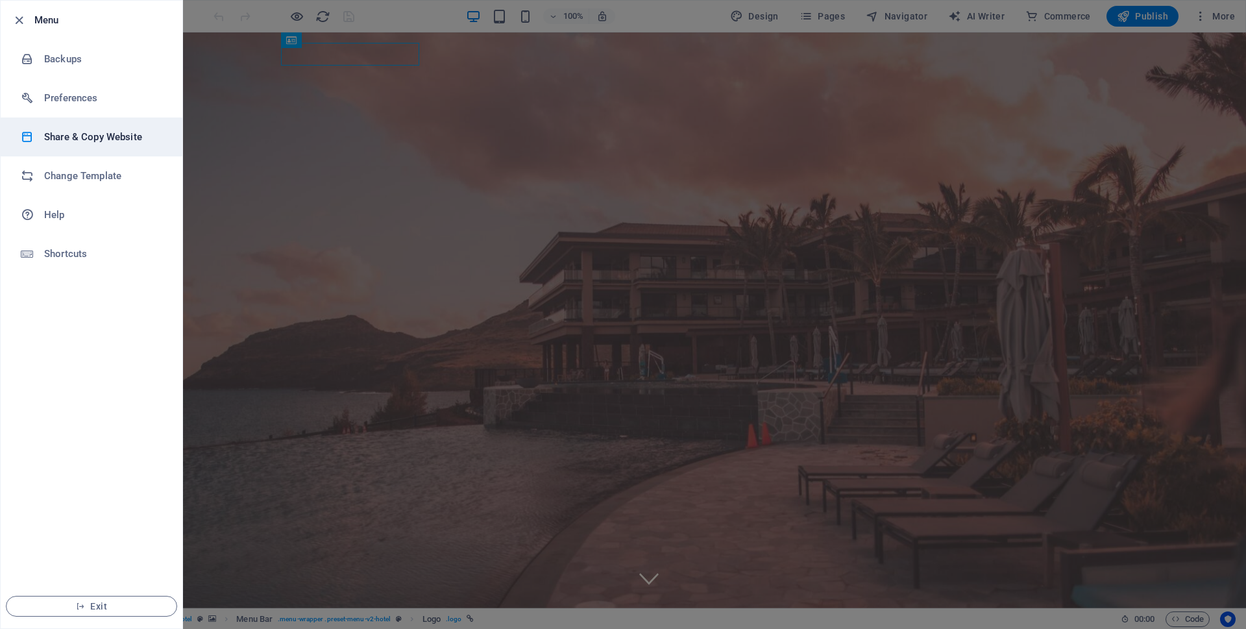
click at [38, 129] on li "Share & Copy Website" at bounding box center [92, 136] width 182 height 39
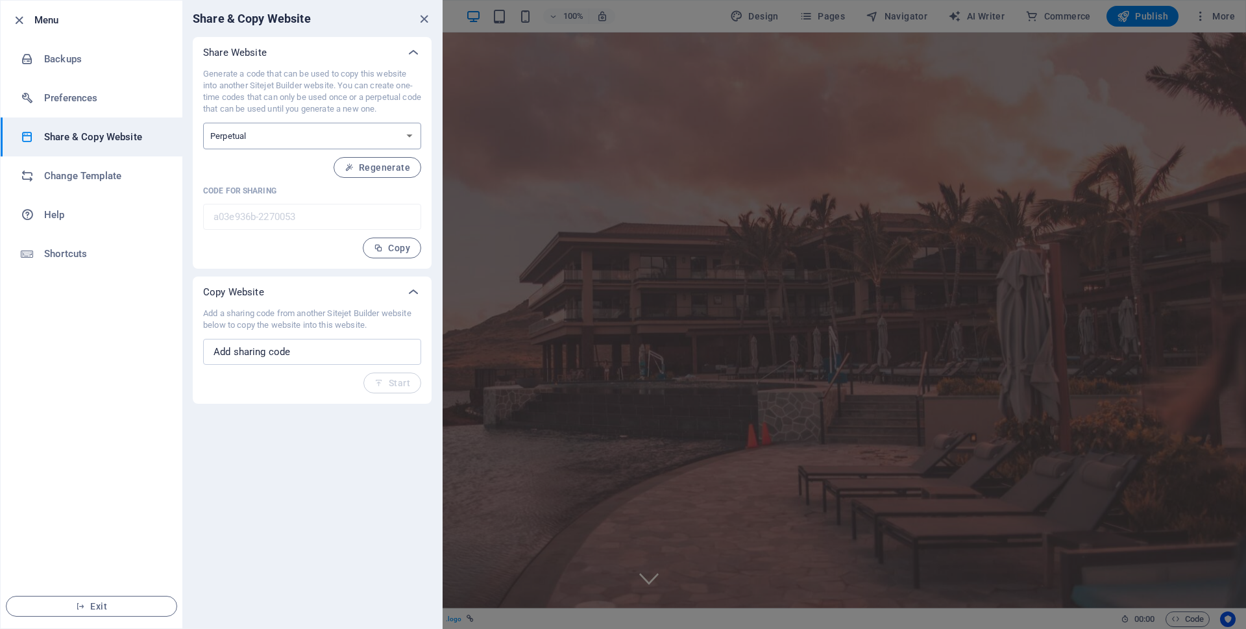
click at [212, 132] on select "One-time Perpetual" at bounding box center [312, 136] width 218 height 27
click at [203, 123] on select "One-time Perpetual" at bounding box center [312, 136] width 218 height 27
click at [226, 212] on input "a03e936b-2270053" at bounding box center [312, 217] width 218 height 26
click at [399, 171] on span "Regenerate" at bounding box center [378, 167] width 66 height 10
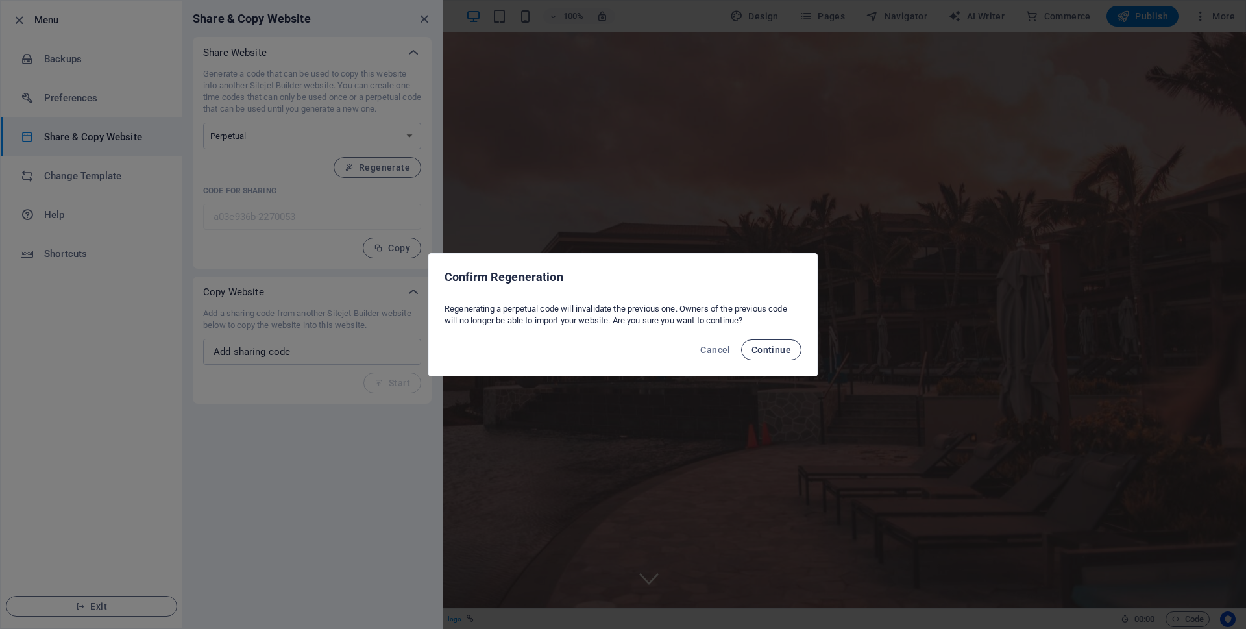
click at [758, 350] on span "Continue" at bounding box center [772, 350] width 40 height 10
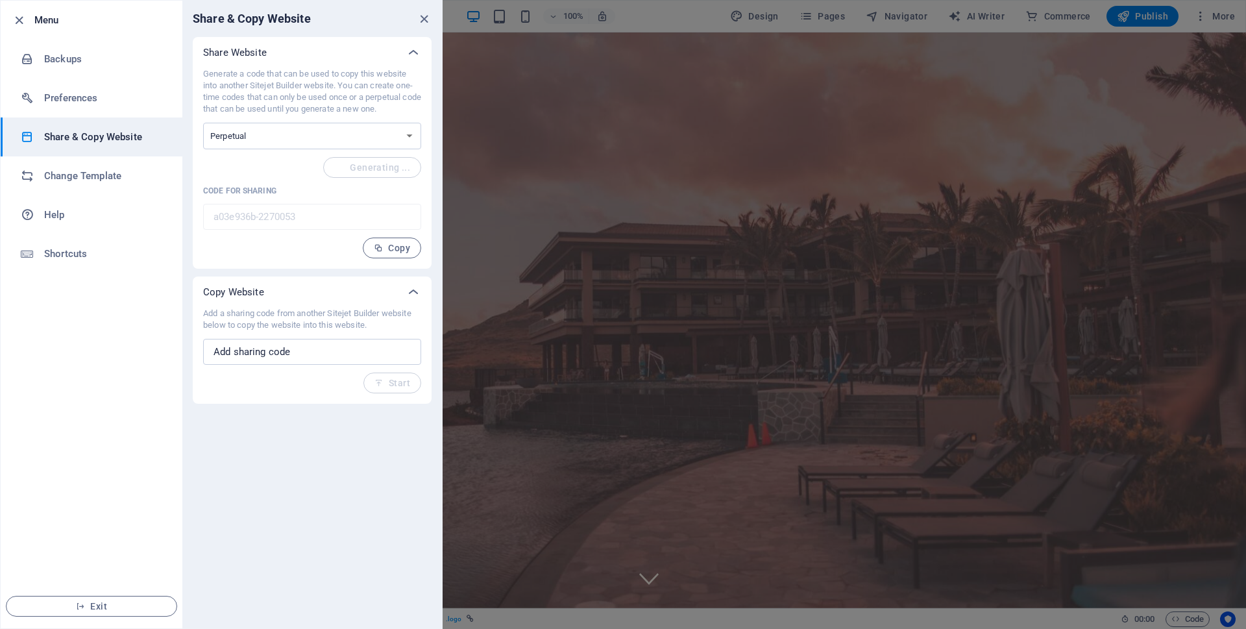
type input "2557dc42-2270053"
click at [266, 209] on input "2557dc42-2270053" at bounding box center [312, 217] width 218 height 26
click at [270, 213] on input "2557dc42-2270053" at bounding box center [312, 217] width 218 height 26
click at [299, 221] on input "2557dc42-2270053" at bounding box center [312, 217] width 218 height 26
click at [258, 354] on input "text" at bounding box center [312, 352] width 218 height 26
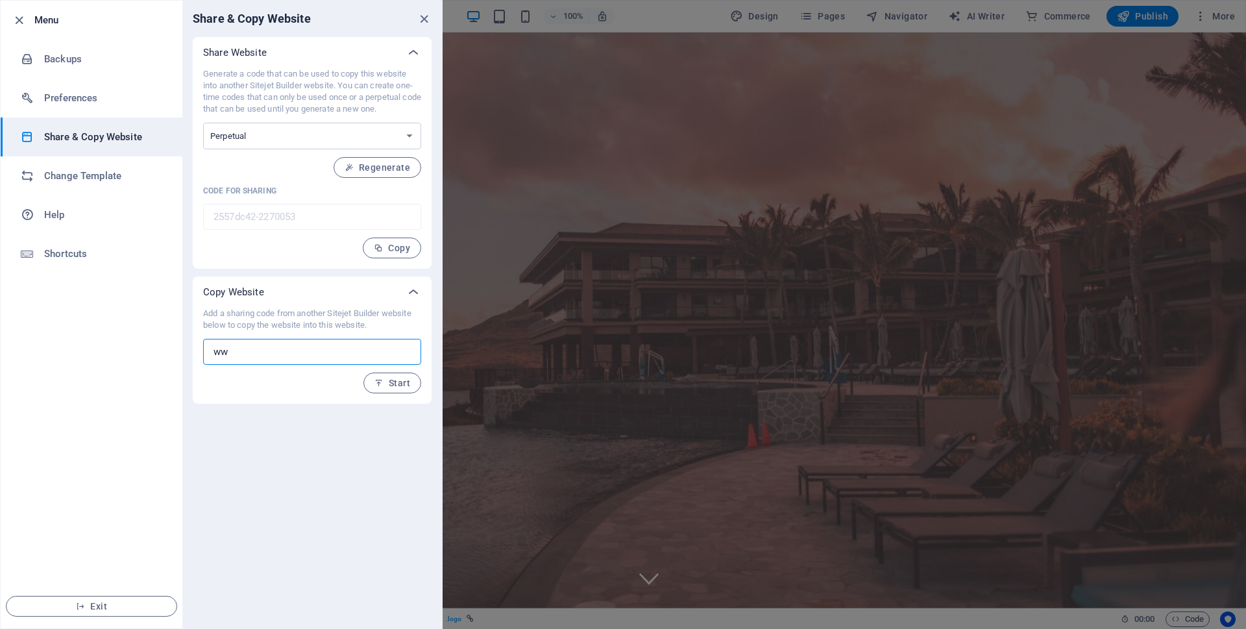
type input "w"
type input "b"
drag, startPoint x: 303, startPoint y: 343, endPoint x: 151, endPoint y: 341, distance: 152.6
click at [151, 341] on div "Menu Backups Preferences Share & Copy Website Change Template Help Shortcuts Ex…" at bounding box center [221, 314] width 443 height 629
type input "t"
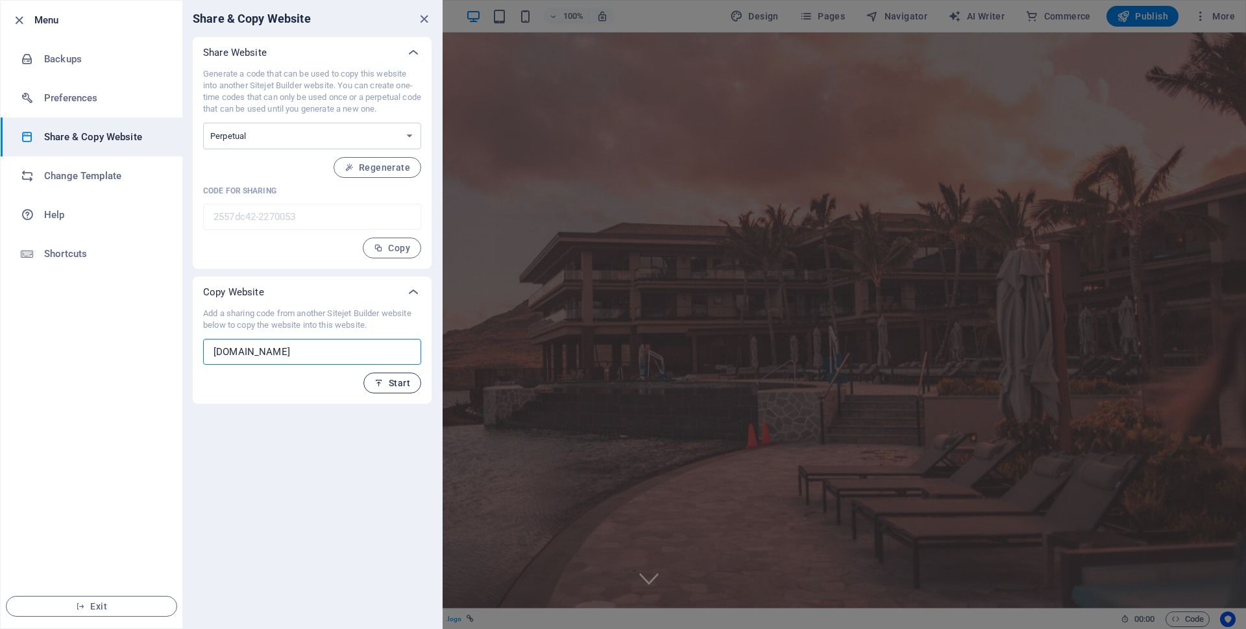
type input "www.taketrip.com"
click at [395, 377] on button "Start" at bounding box center [393, 383] width 58 height 21
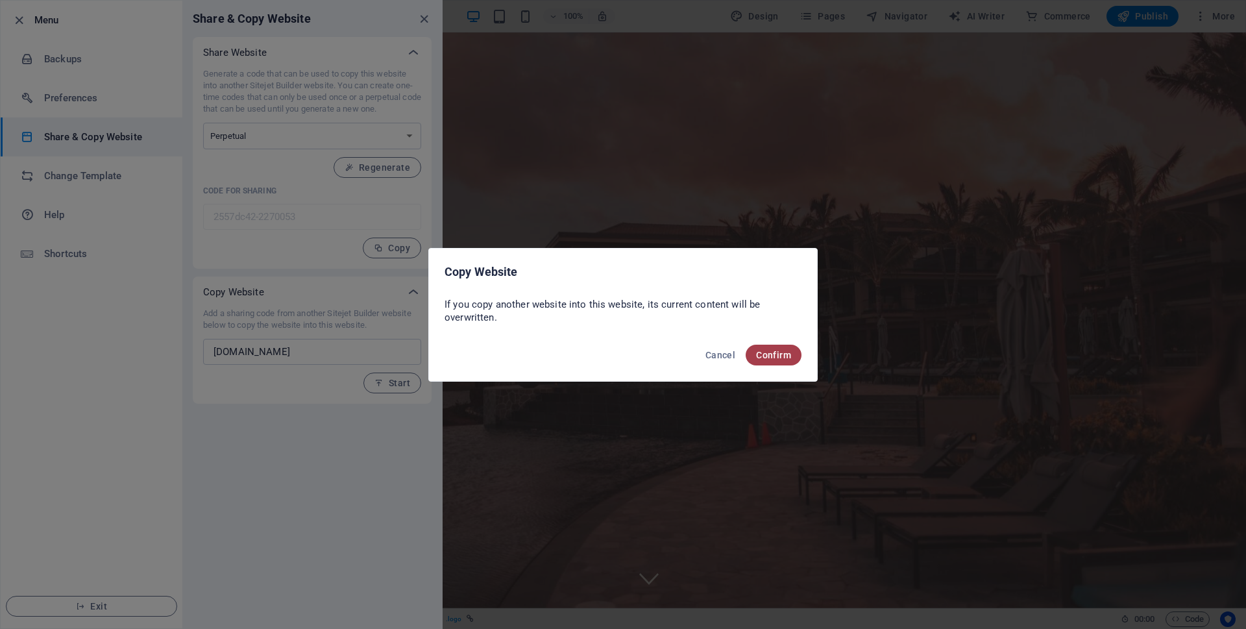
click at [767, 356] on span "Confirm" at bounding box center [773, 355] width 35 height 10
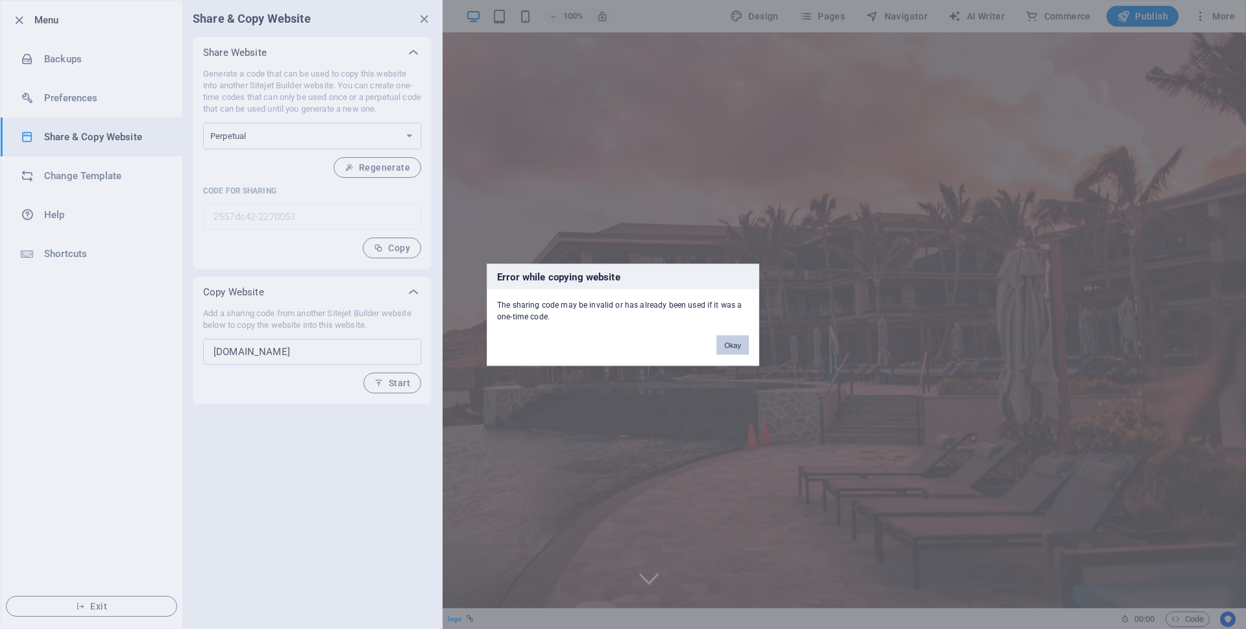
click at [722, 344] on button "Okay" at bounding box center [733, 344] width 32 height 19
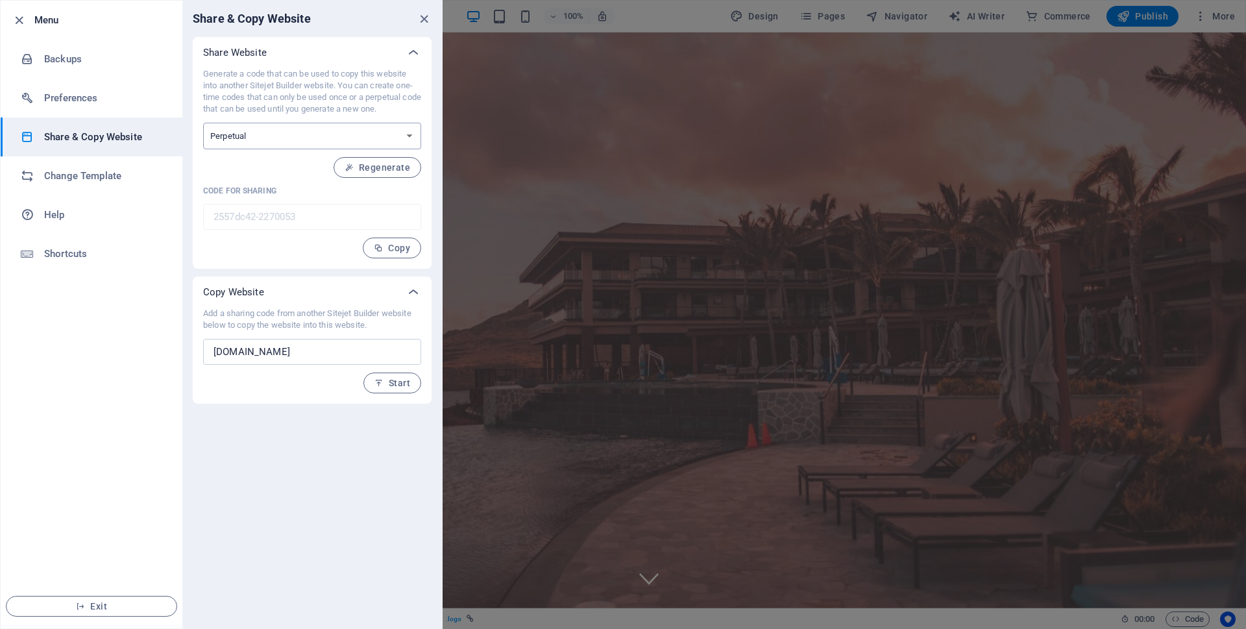
click at [254, 134] on select "One-time Perpetual" at bounding box center [312, 136] width 218 height 27
select select "onetime"
click at [203, 123] on select "One-time Perpetual" at bounding box center [312, 136] width 218 height 27
click at [382, 380] on icon "button" at bounding box center [379, 382] width 9 height 9
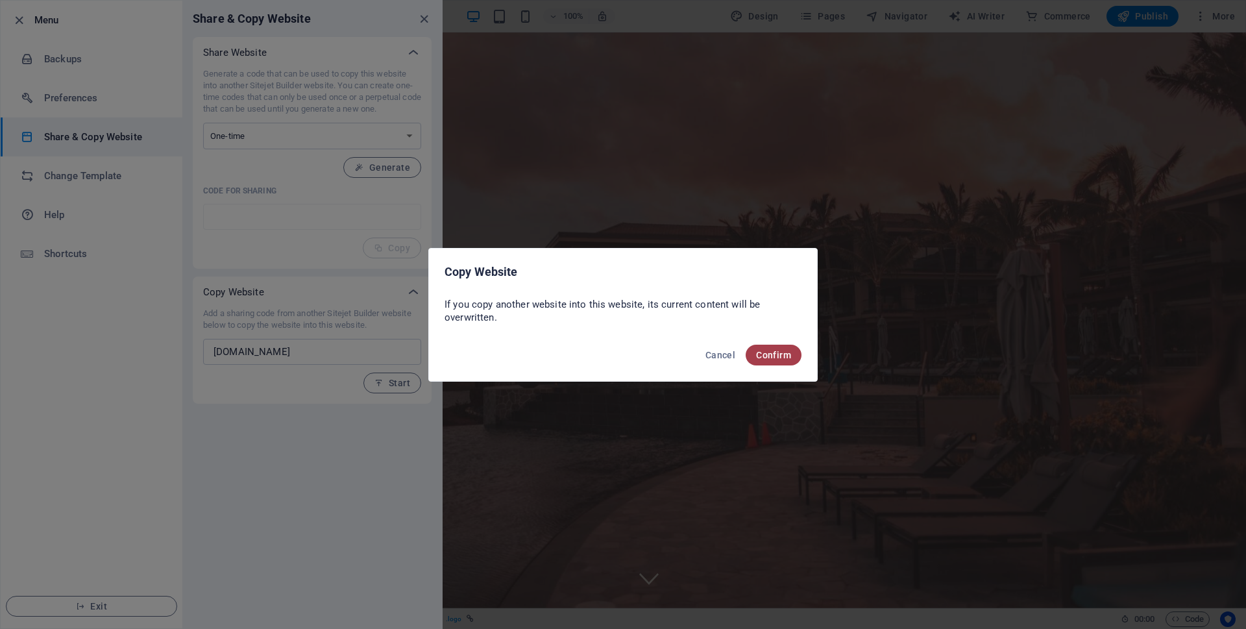
click at [769, 363] on button "Confirm" at bounding box center [774, 355] width 56 height 21
click at [769, 356] on span "Confirm" at bounding box center [773, 355] width 35 height 10
click at [791, 357] on button "Confirm" at bounding box center [774, 355] width 56 height 21
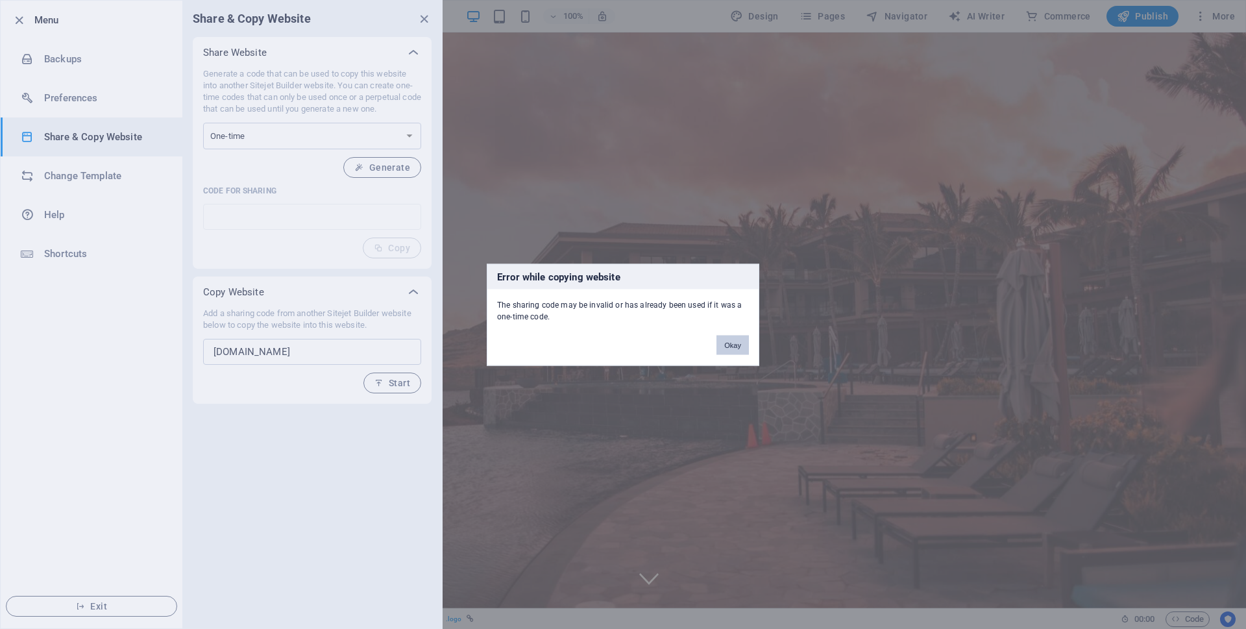
click at [731, 349] on button "Okay" at bounding box center [733, 344] width 32 height 19
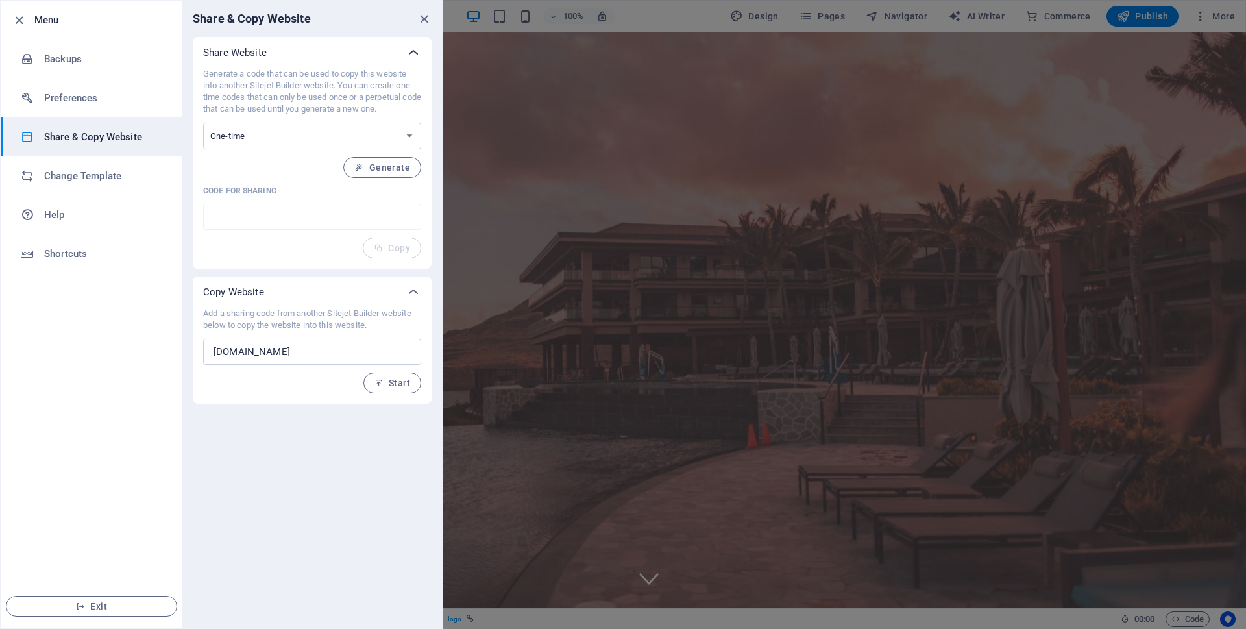
click at [413, 45] on icon at bounding box center [414, 53] width 16 height 16
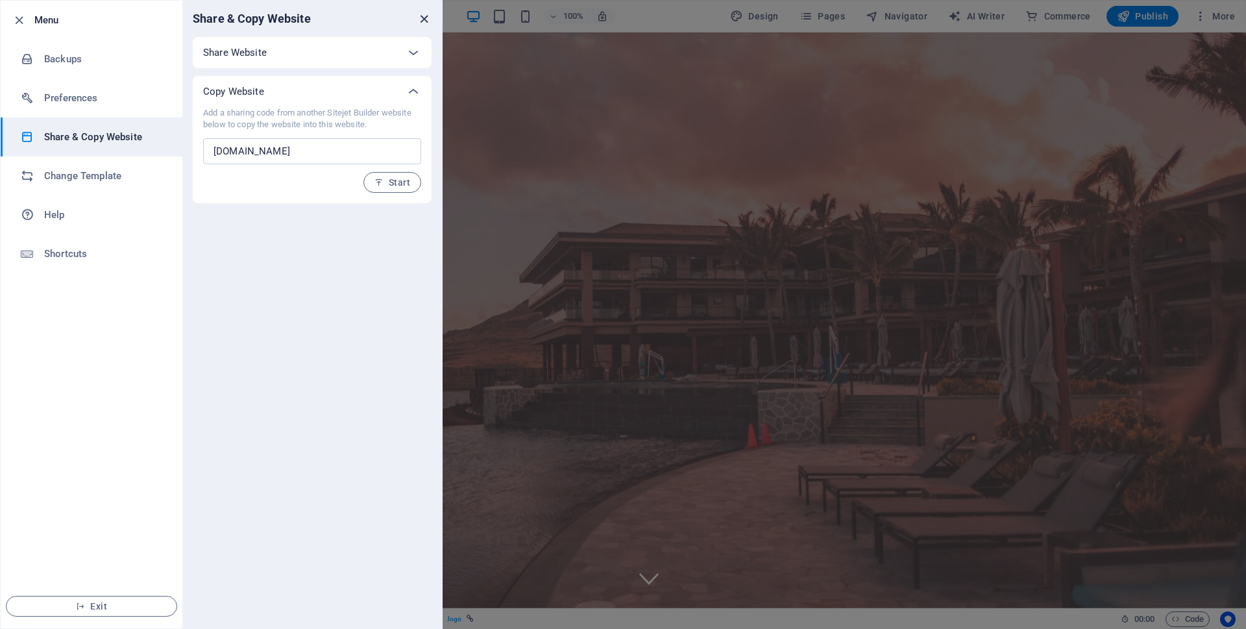
click at [423, 21] on icon "close" at bounding box center [424, 19] width 15 height 15
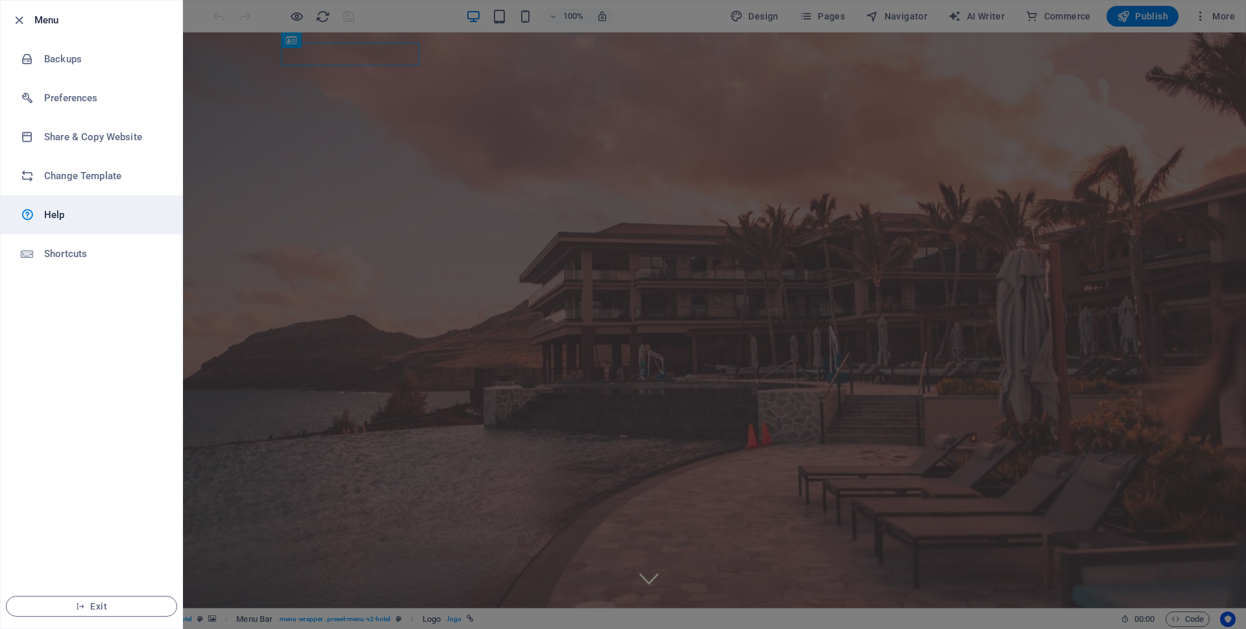
click at [73, 206] on link "Help" at bounding box center [92, 214] width 182 height 39
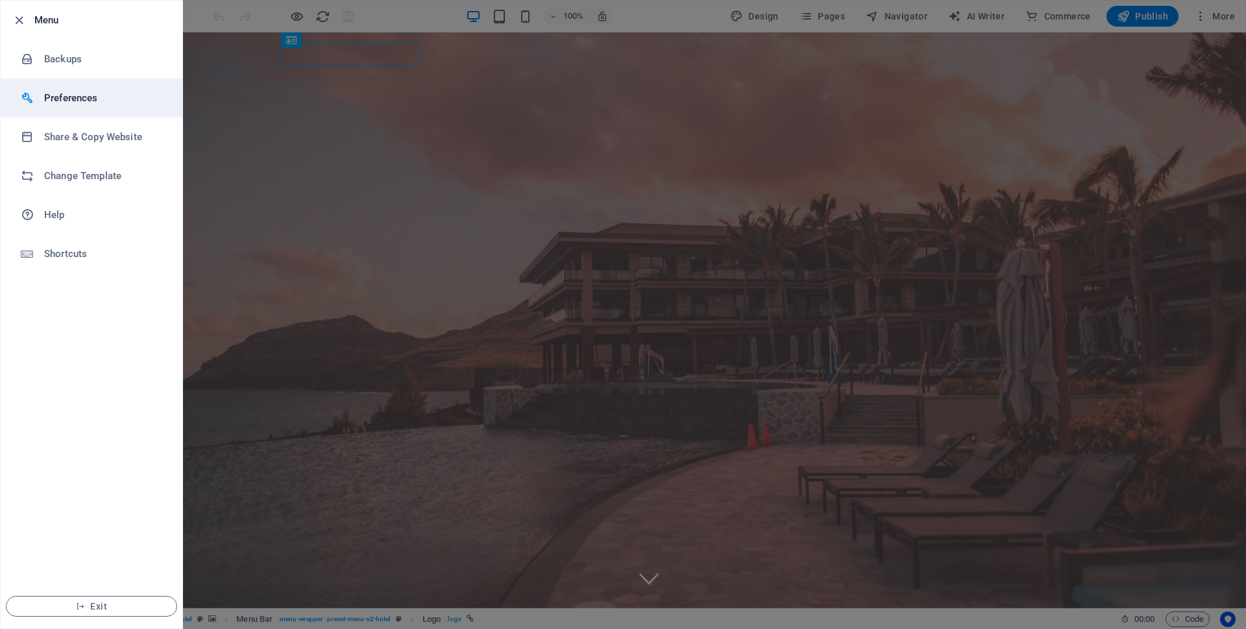
click at [79, 102] on h6 "Preferences" at bounding box center [104, 98] width 120 height 16
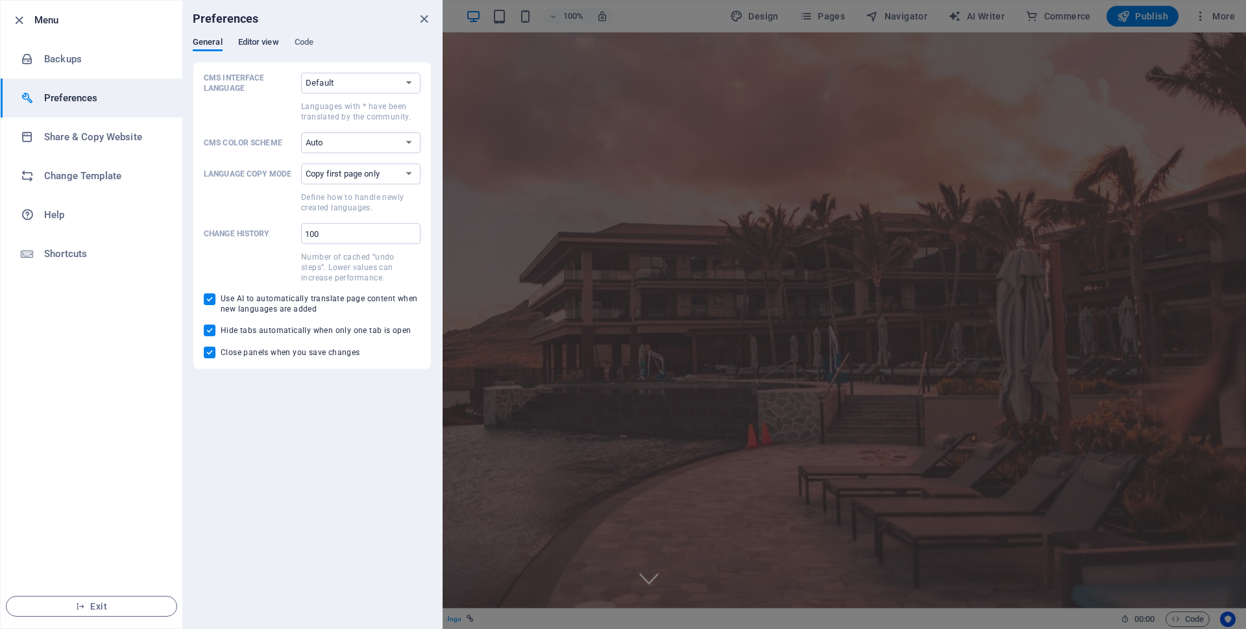
click at [251, 42] on span "Editor view" at bounding box center [258, 43] width 41 height 18
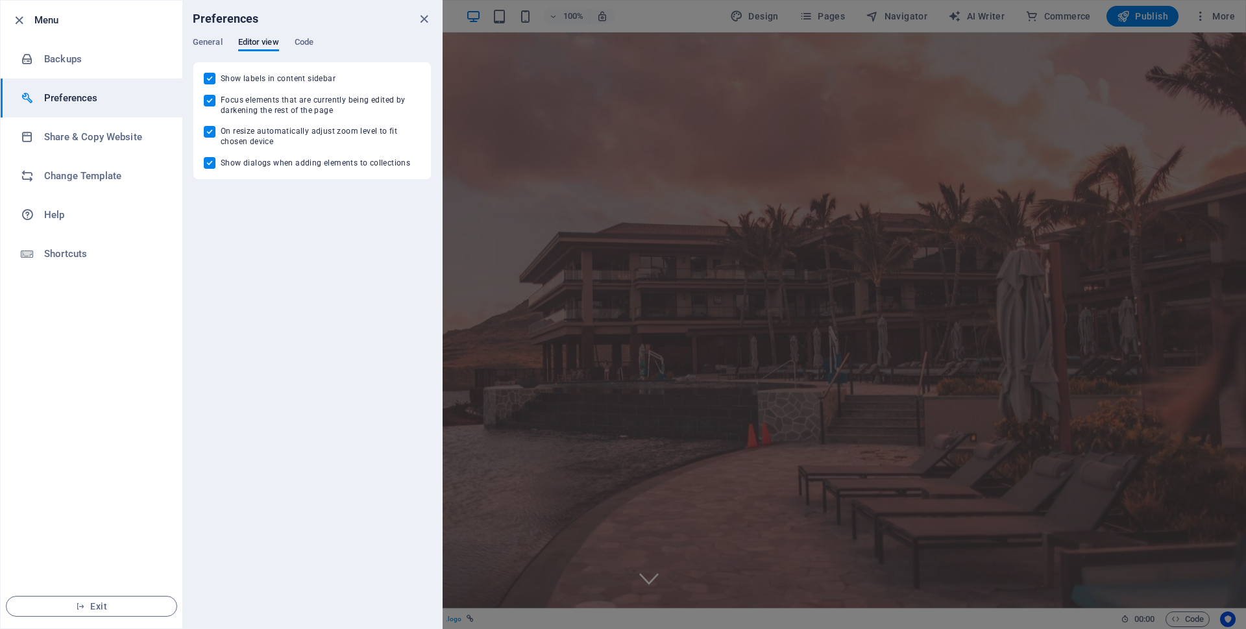
click at [288, 41] on div "General Editor view Code" at bounding box center [312, 49] width 239 height 25
click at [300, 41] on span "Code" at bounding box center [304, 43] width 19 height 18
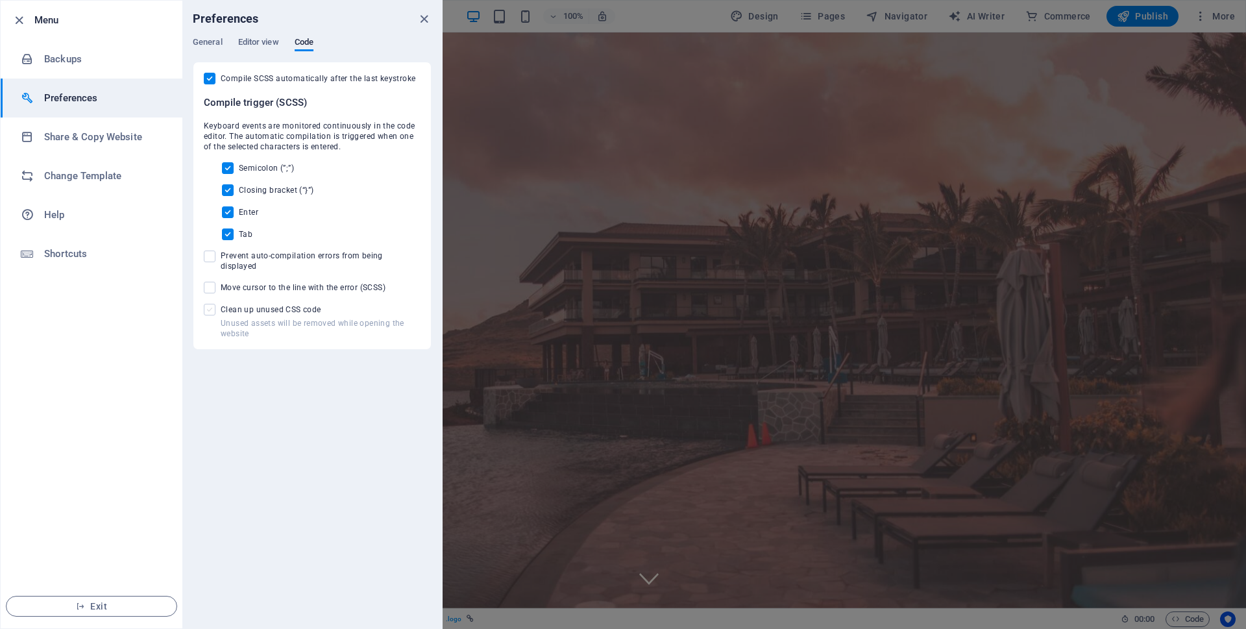
click at [206, 304] on span at bounding box center [210, 310] width 12 height 12
click at [206, 304] on input "Unused assets will be removed while opening the website Clean up unused CSS code" at bounding box center [212, 310] width 17 height 12
checkbox input "true"
click at [212, 283] on span at bounding box center [210, 288] width 12 height 12
click at [212, 283] on input "Move cursor to the line with the error (SCSS)" at bounding box center [212, 288] width 17 height 12
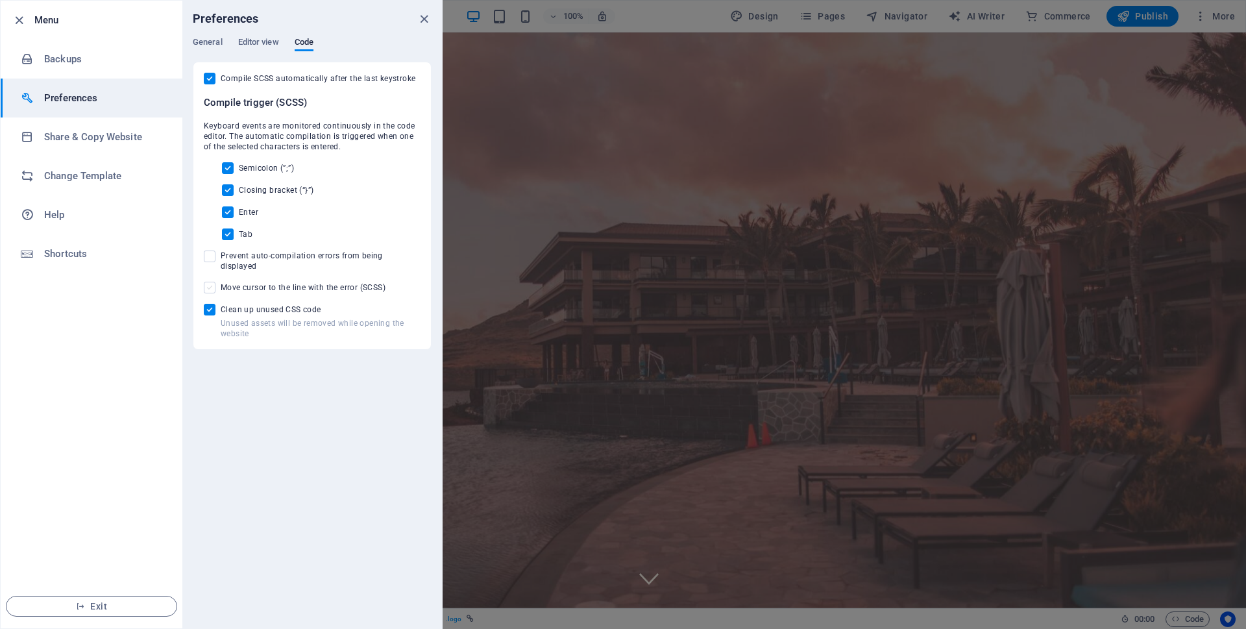
checkbox input "true"
click at [213, 260] on span at bounding box center [210, 257] width 12 height 12
click at [213, 260] on input "Prevent auto-compilation errors from being displayed" at bounding box center [212, 257] width 17 height 12
checkbox input "true"
click at [208, 78] on input "Compile SCSS automatically after the last keystroke" at bounding box center [212, 79] width 17 height 12
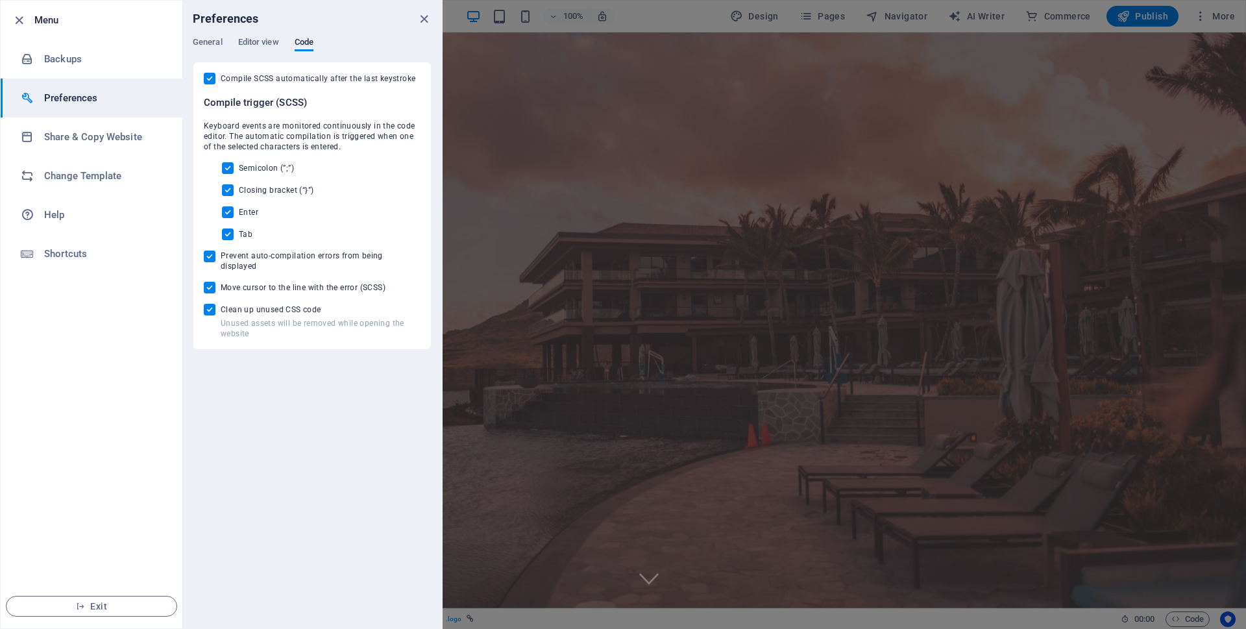
checkbox input "false"
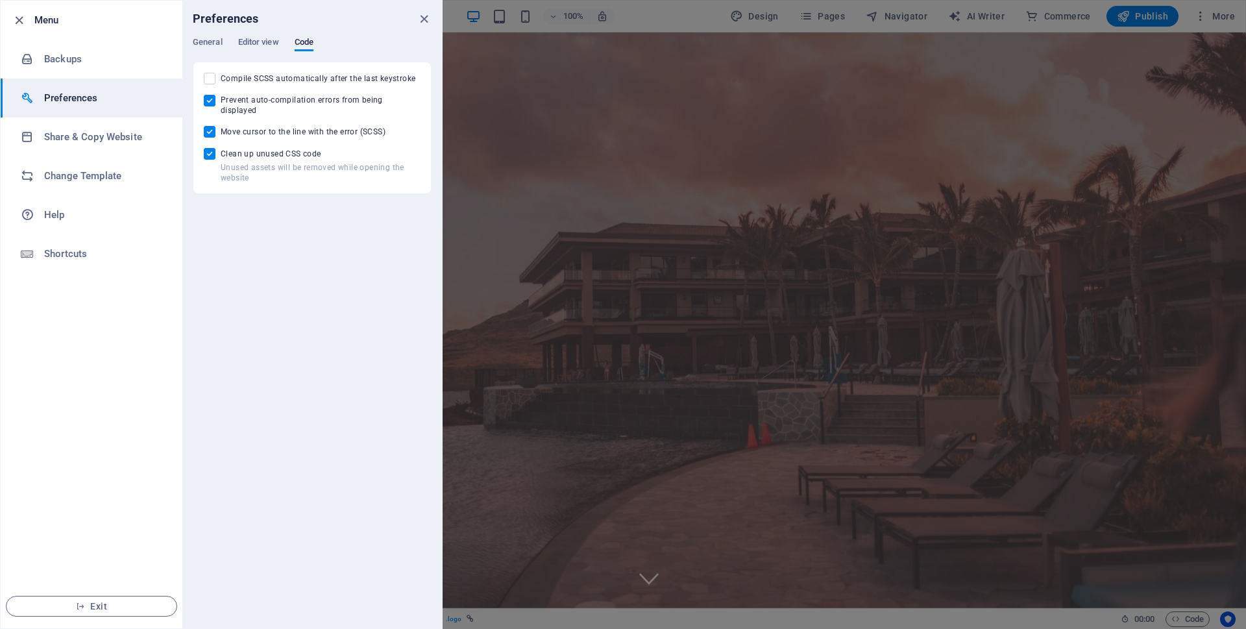
click at [162, 408] on ul "Menu Backups Preferences Share & Copy Website Change Template Help Shortcuts Ex…" at bounding box center [92, 315] width 182 height 628
click at [98, 599] on button "Exit" at bounding box center [91, 606] width 171 height 21
click at [426, 18] on icon "close" at bounding box center [424, 19] width 15 height 15
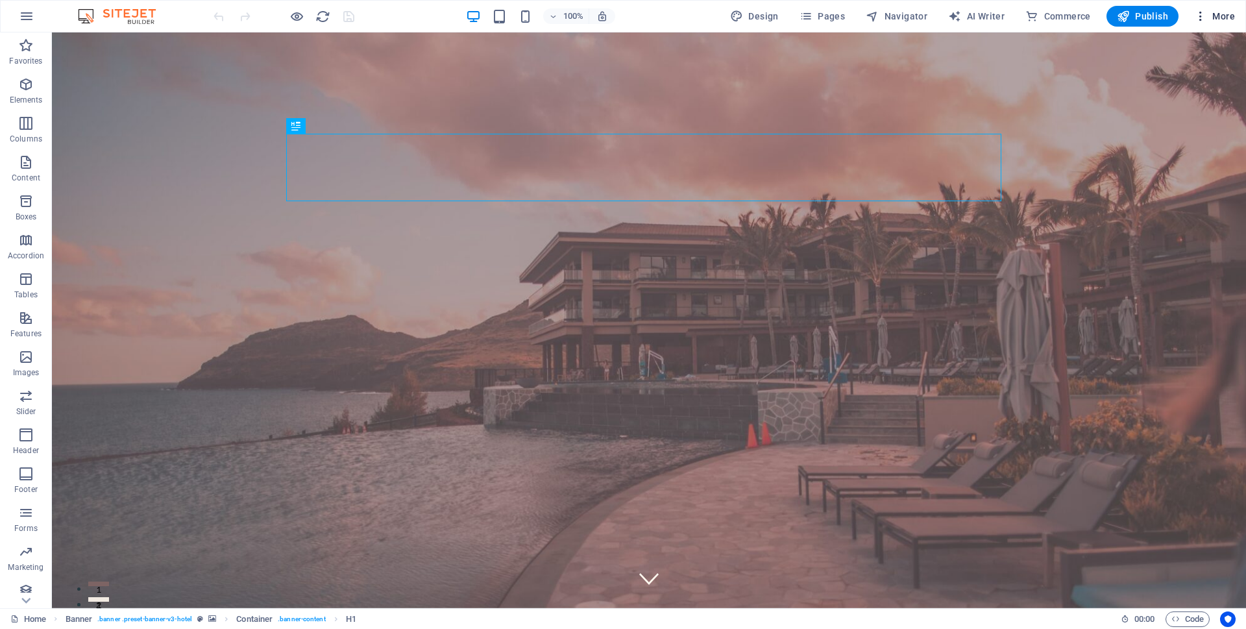
click at [1207, 16] on icon "button" at bounding box center [1200, 16] width 13 height 13
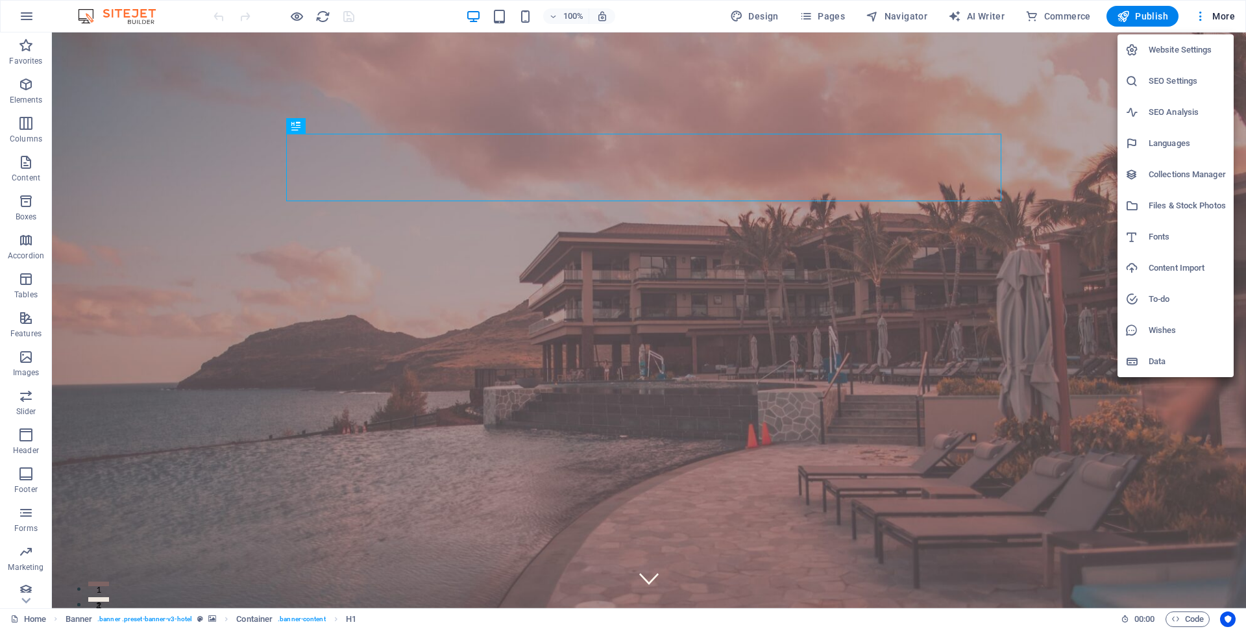
click at [1191, 49] on h6 "Website Settings" at bounding box center [1187, 50] width 77 height 16
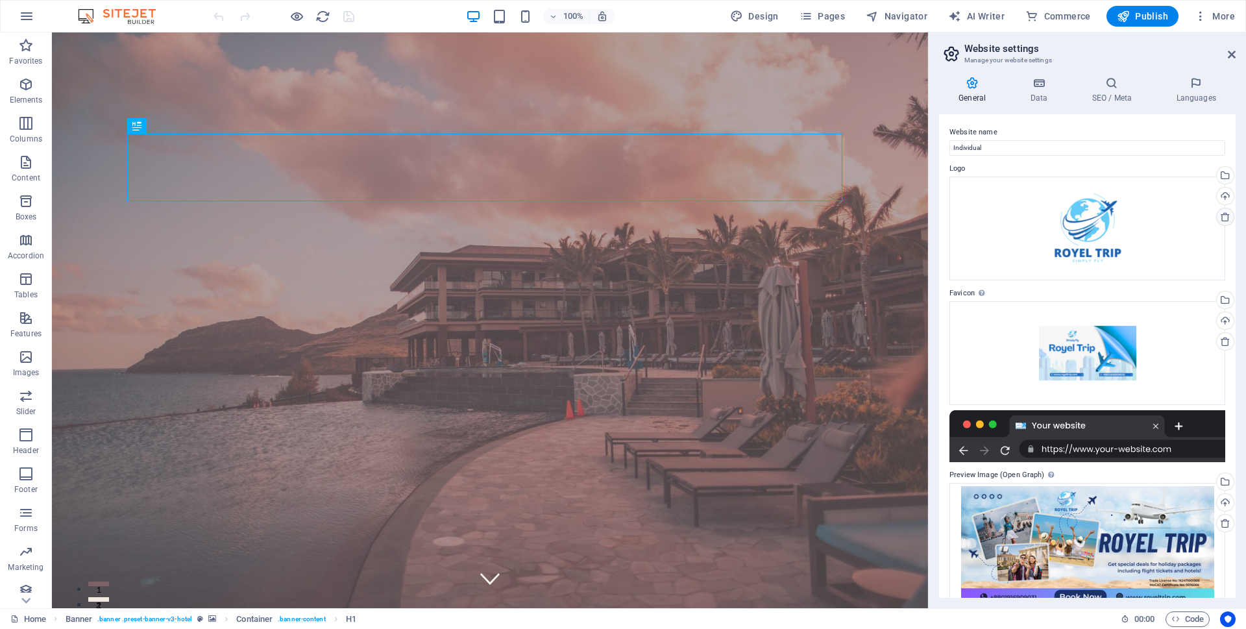
click at [1226, 217] on icon at bounding box center [1225, 217] width 10 height 10
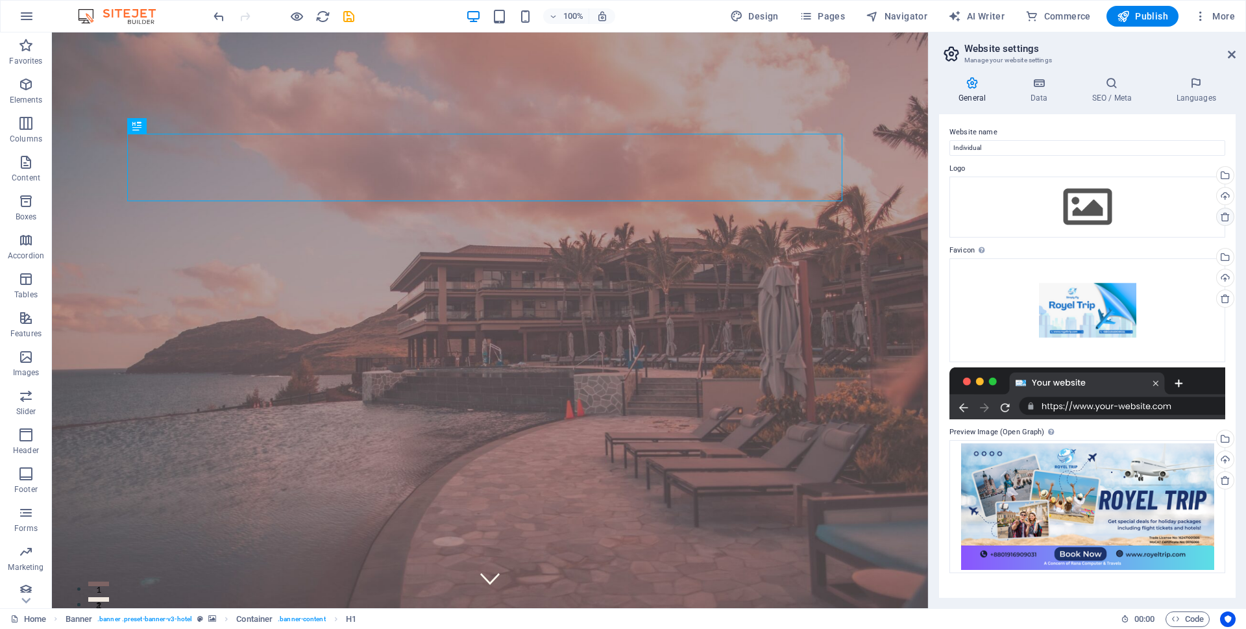
click at [1226, 217] on icon at bounding box center [1225, 217] width 10 height 10
click at [1228, 299] on icon at bounding box center [1225, 298] width 10 height 10
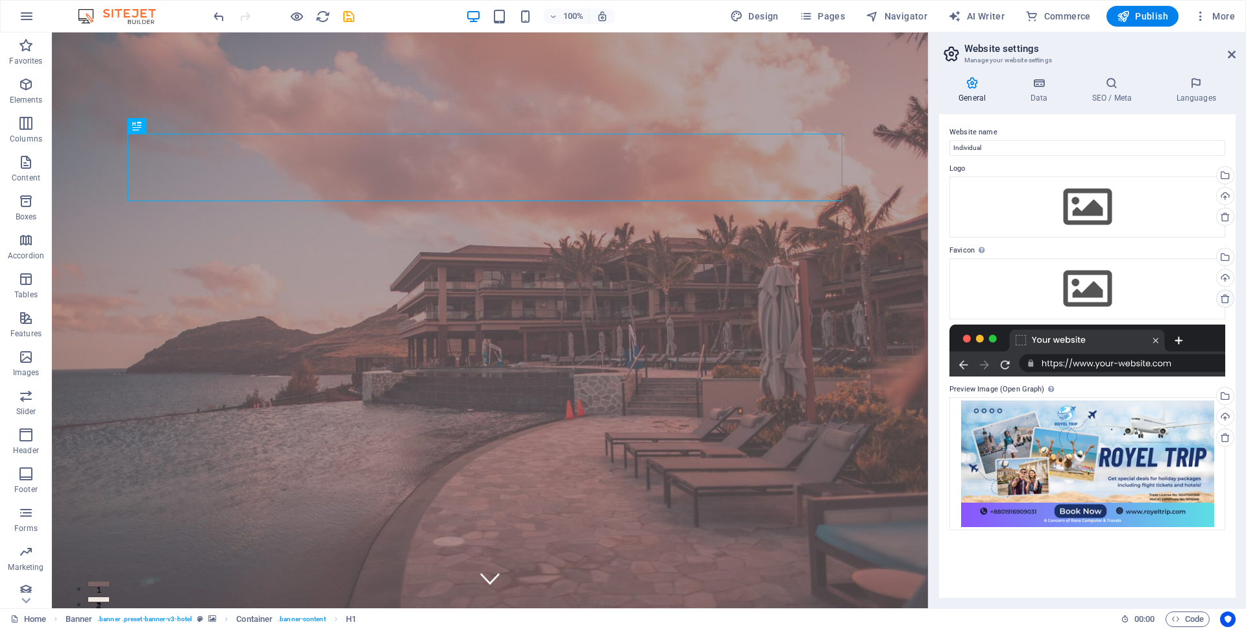
click at [1228, 299] on icon at bounding box center [1225, 298] width 10 height 10
click at [1224, 434] on icon at bounding box center [1225, 437] width 10 height 10
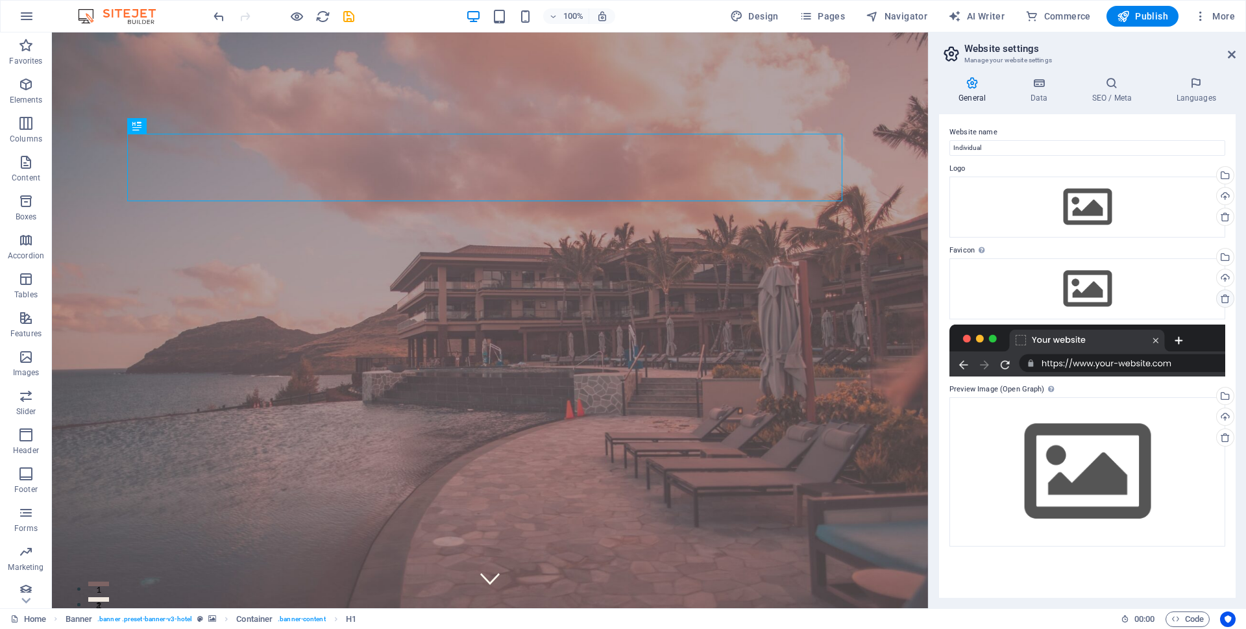
click at [1227, 304] on link at bounding box center [1226, 299] width 18 height 18
click at [1039, 404] on div "Drag files here, click to choose files or select files from Files or our free s…" at bounding box center [1088, 471] width 276 height 149
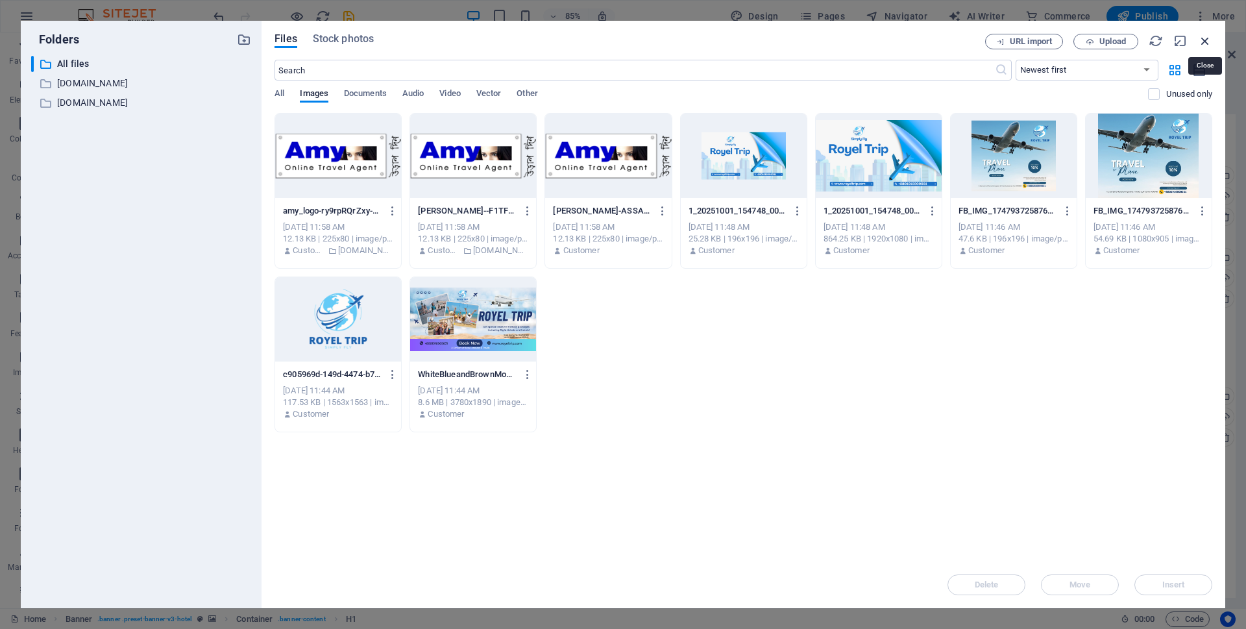
click at [1206, 38] on icon "button" at bounding box center [1205, 41] width 14 height 14
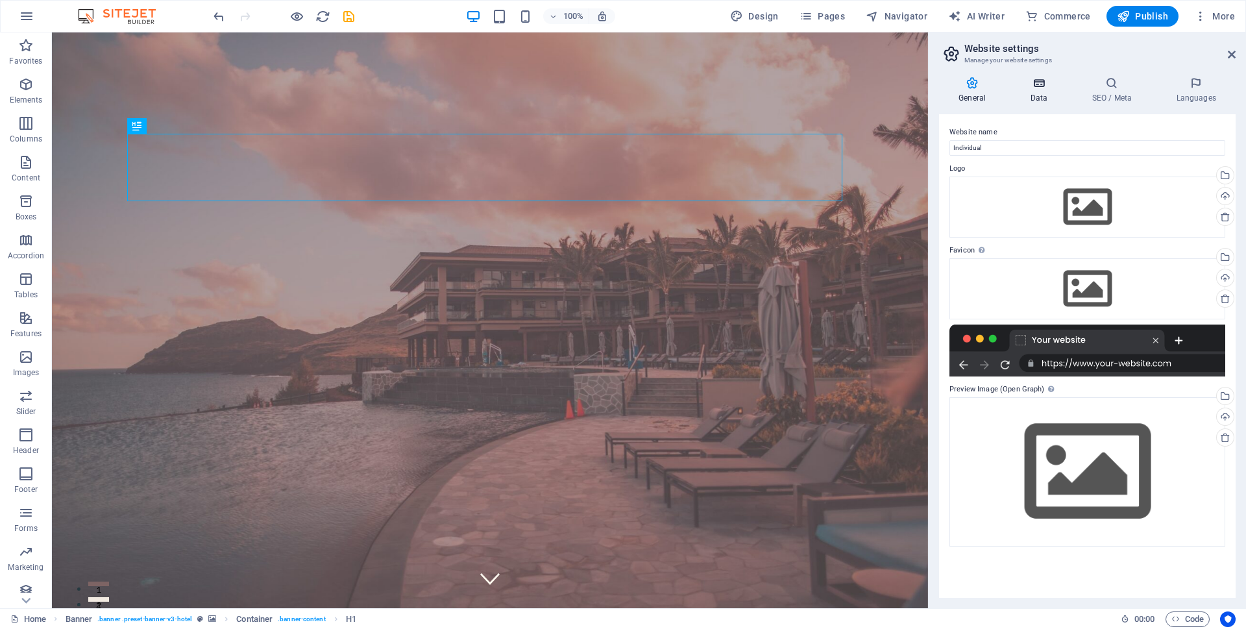
click at [1045, 86] on icon at bounding box center [1039, 83] width 56 height 13
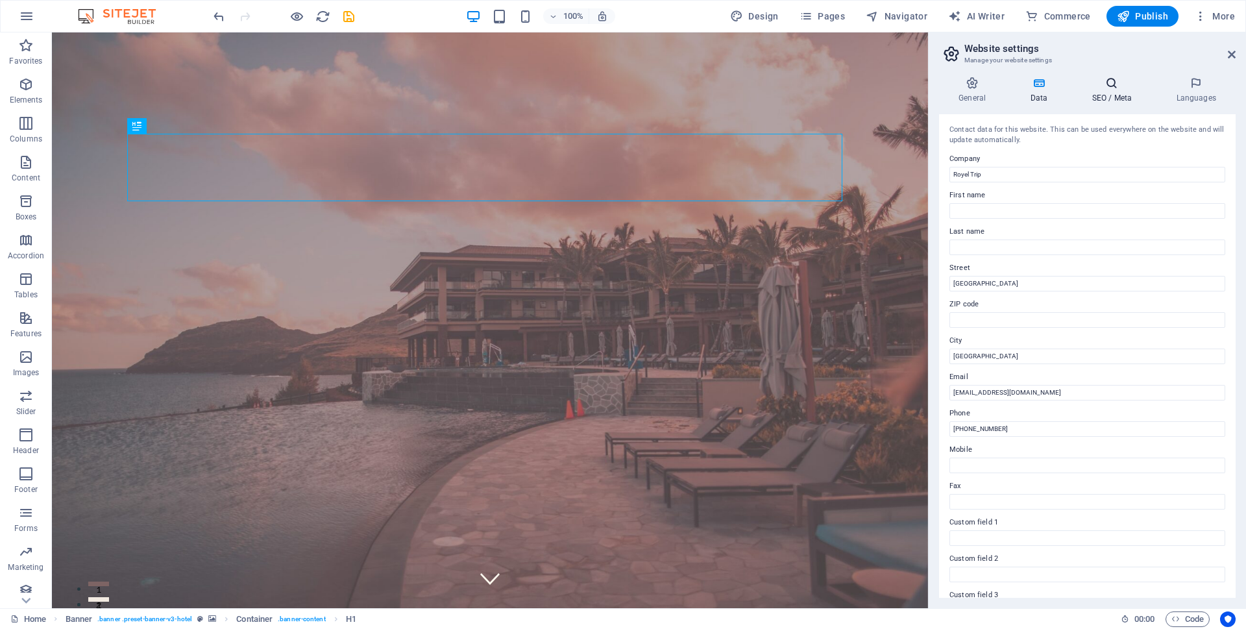
click at [1109, 85] on icon at bounding box center [1111, 83] width 79 height 13
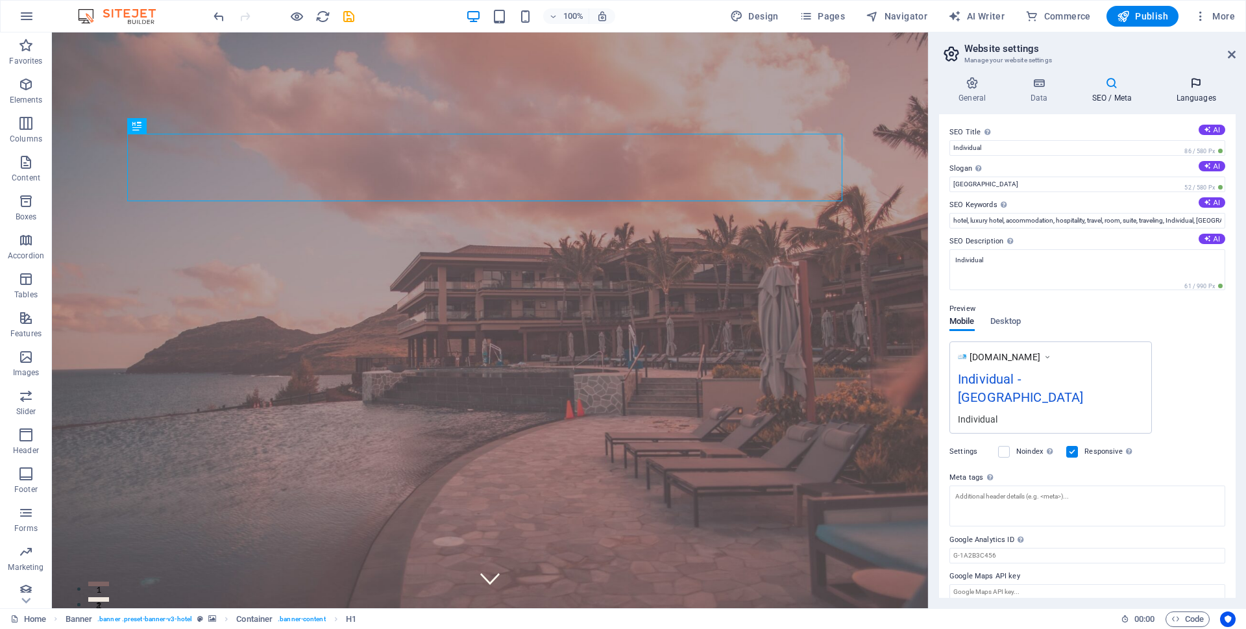
click at [1192, 86] on icon at bounding box center [1196, 83] width 79 height 13
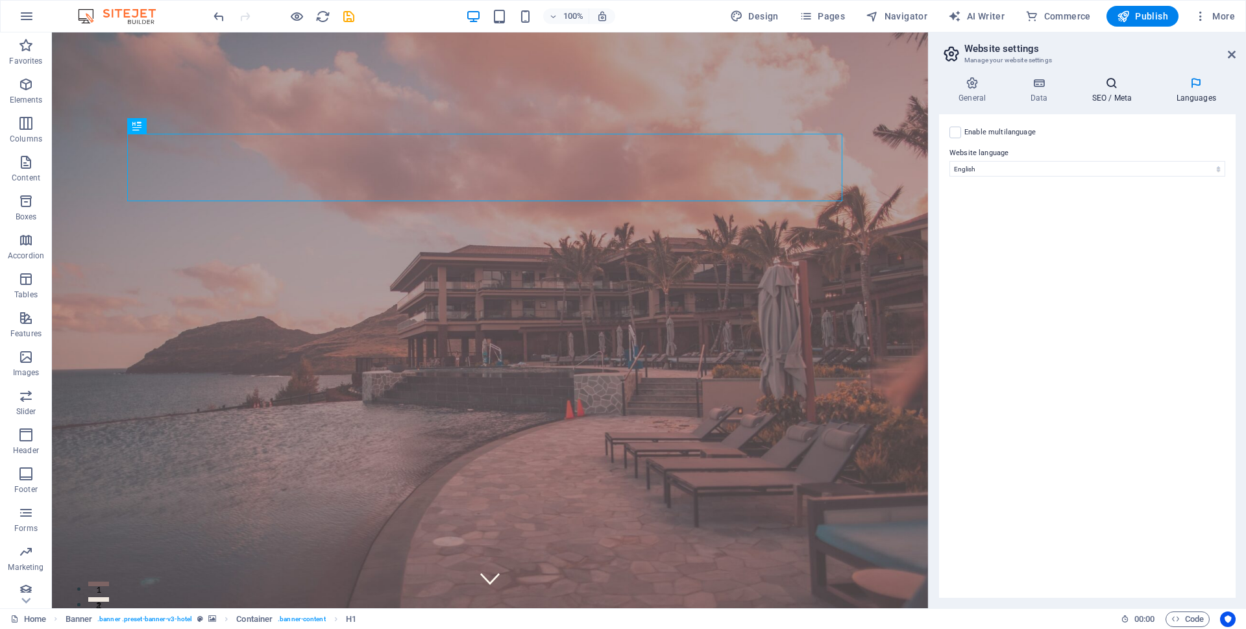
click at [1110, 86] on icon at bounding box center [1111, 83] width 79 height 13
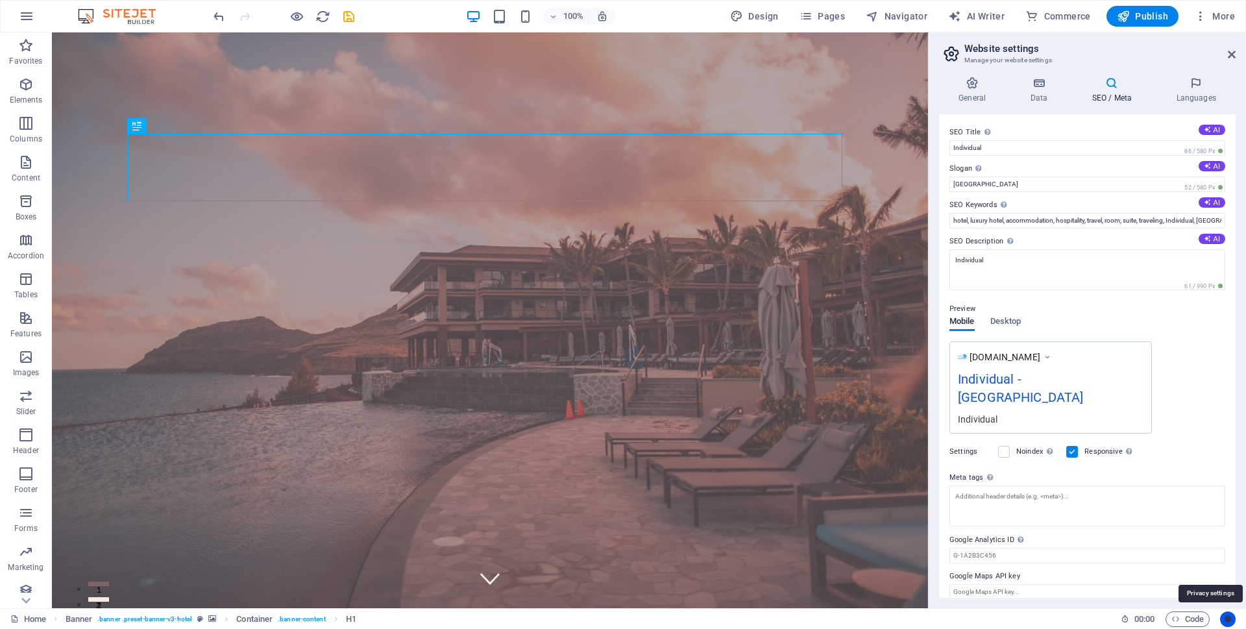
click at [1228, 619] on icon "Usercentrics" at bounding box center [1228, 619] width 9 height 9
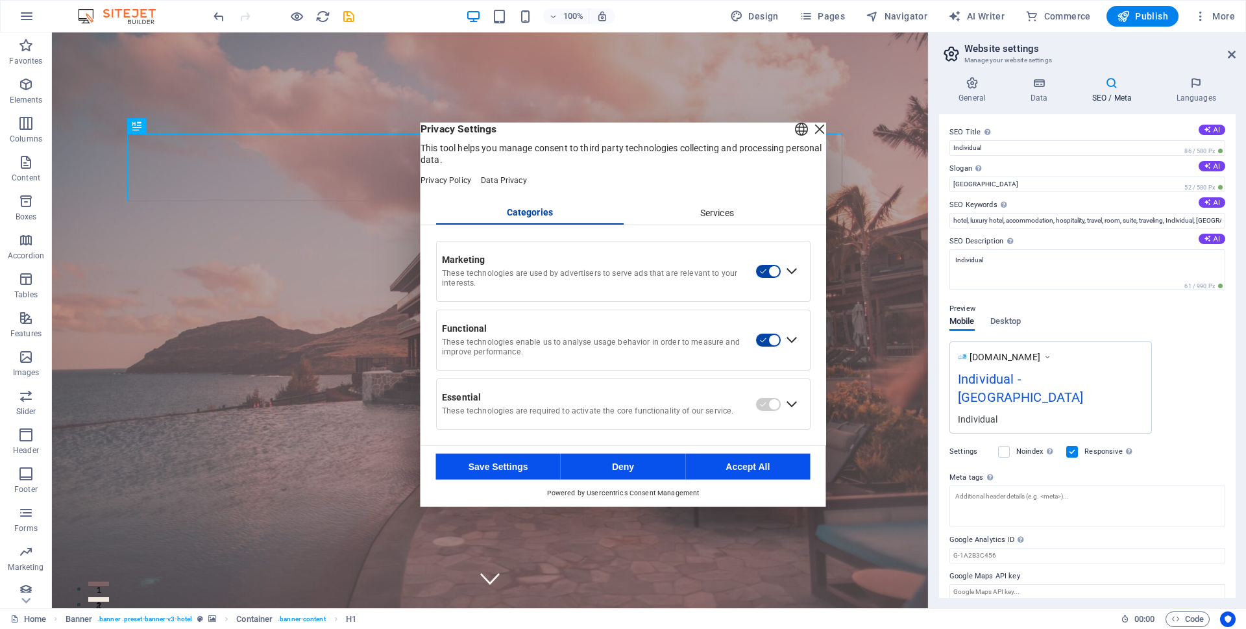
click at [685, 224] on div "Services" at bounding box center [717, 213] width 188 height 22
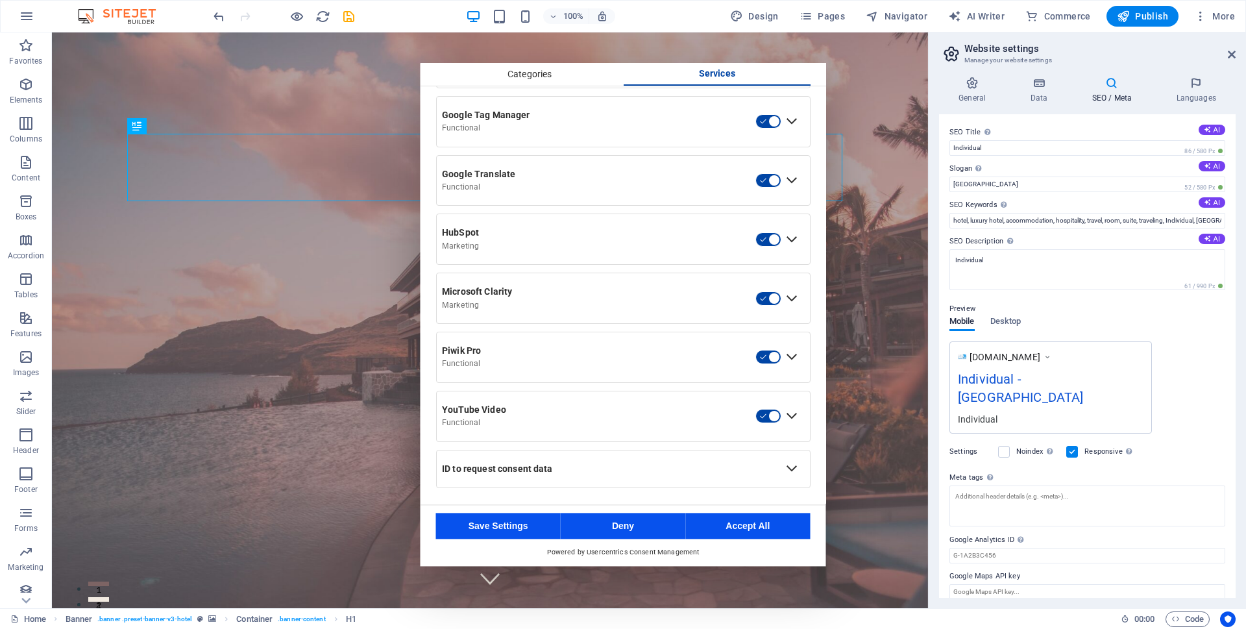
scroll to position [504, 0]
click at [722, 527] on button "Accept All" at bounding box center [748, 526] width 125 height 26
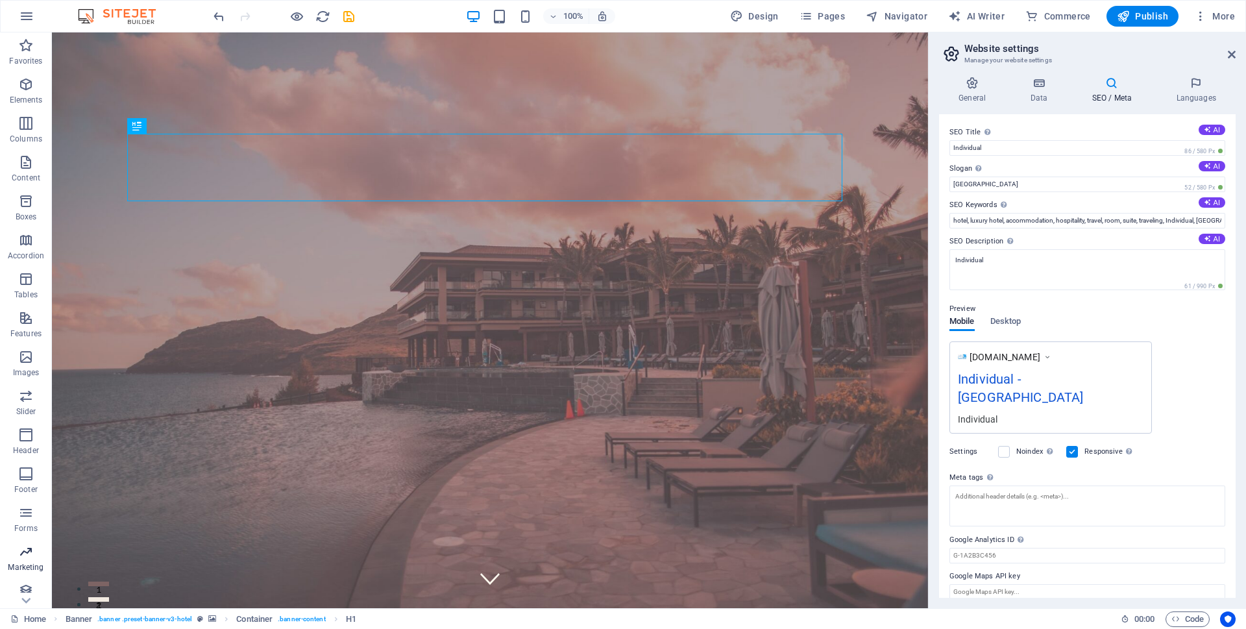
scroll to position [47, 0]
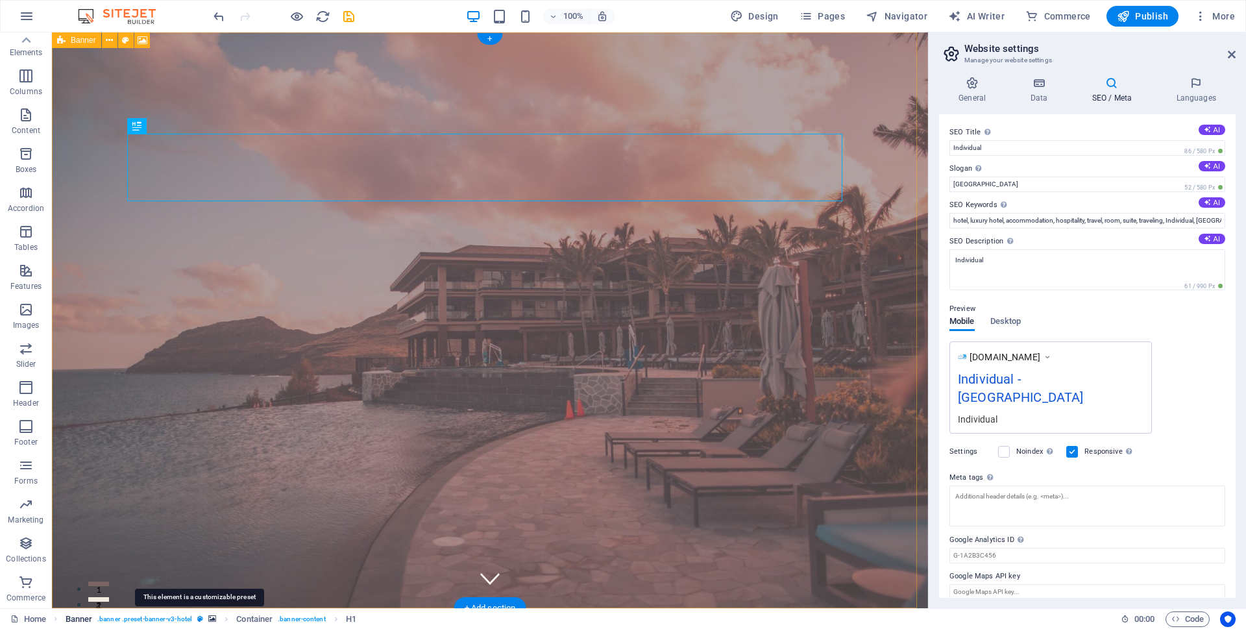
click at [199, 619] on icon "breadcrumb" at bounding box center [200, 618] width 6 height 7
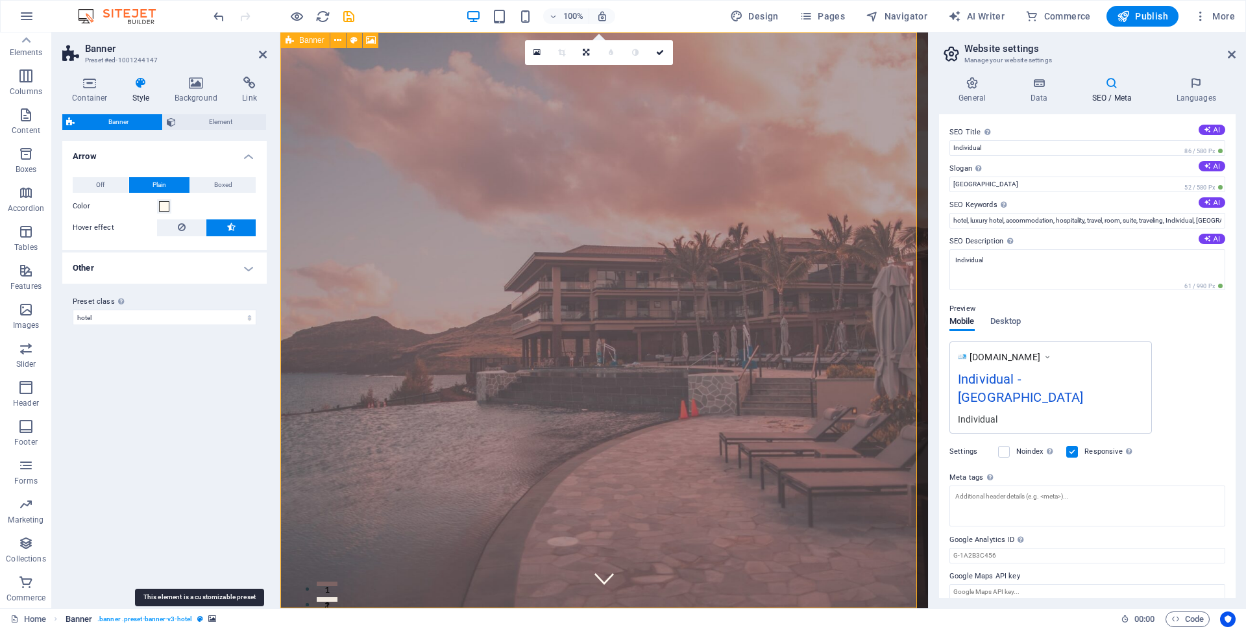
click at [198, 620] on icon "breadcrumb" at bounding box center [200, 618] width 6 height 7
click at [214, 617] on icon "breadcrumb" at bounding box center [212, 618] width 8 height 7
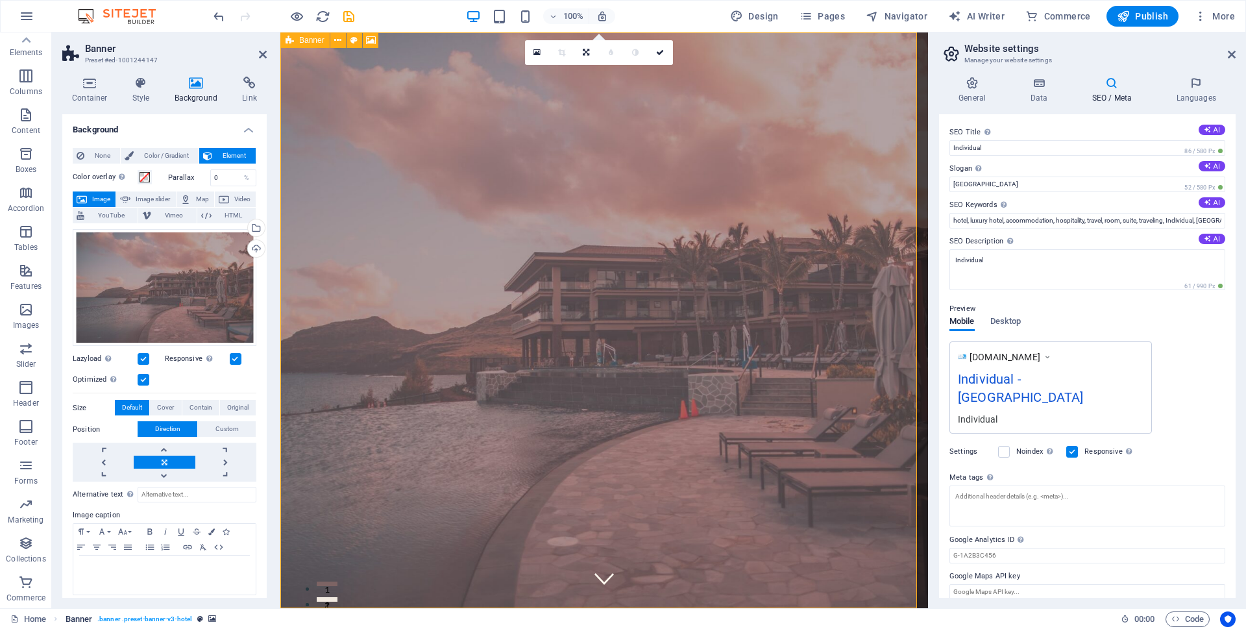
click at [117, 619] on span ". banner .preset-banner-v3-hotel" at bounding box center [144, 620] width 95 height 16
click at [89, 620] on span "Banner" at bounding box center [79, 620] width 27 height 16
click at [40, 621] on link "Home" at bounding box center [28, 620] width 36 height 16
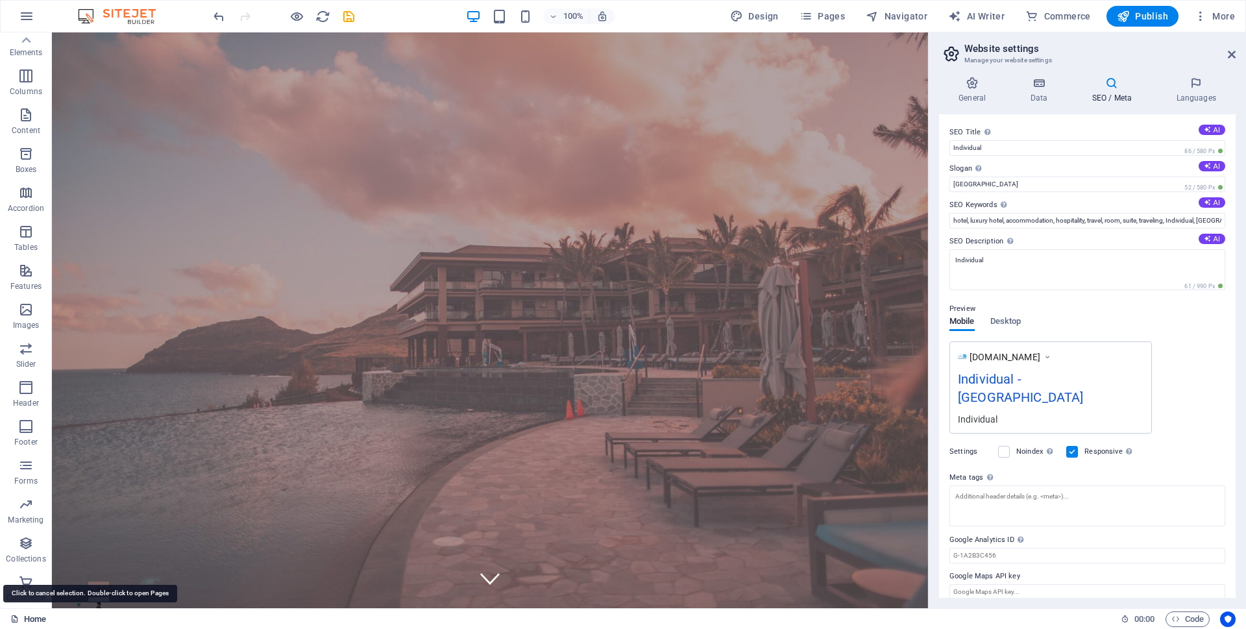
click at [11, 620] on icon at bounding box center [14, 619] width 8 height 8
click at [12, 620] on icon at bounding box center [14, 619] width 8 height 8
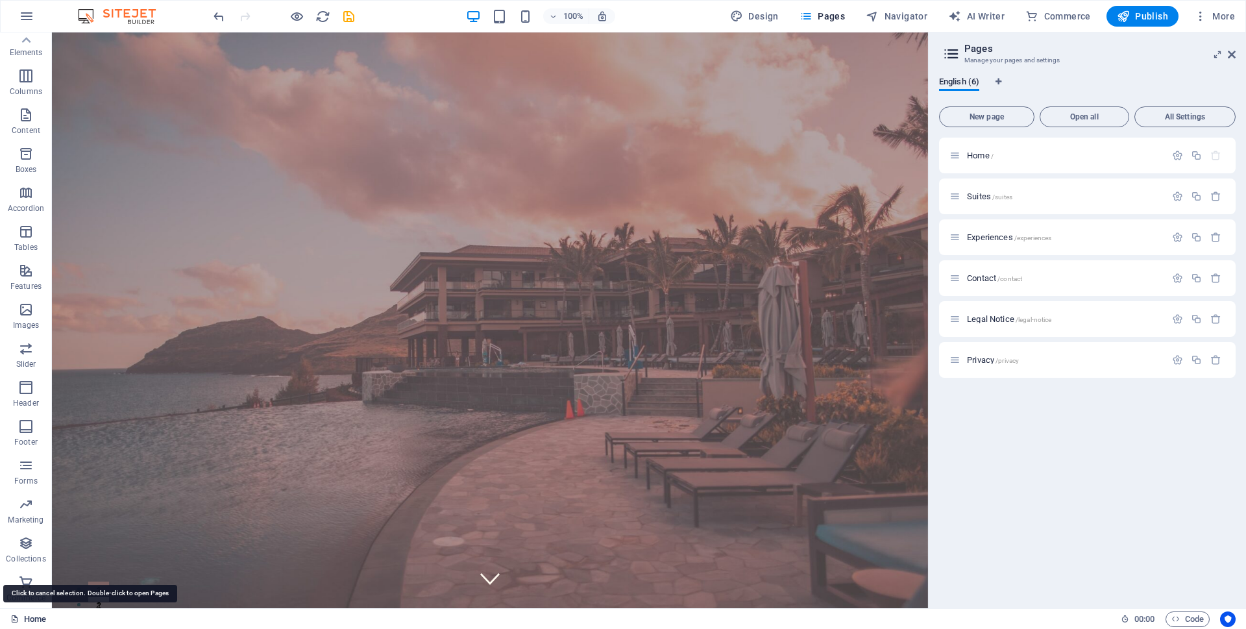
click at [12, 620] on icon at bounding box center [14, 619] width 8 height 8
click at [13, 619] on icon at bounding box center [14, 619] width 8 height 8
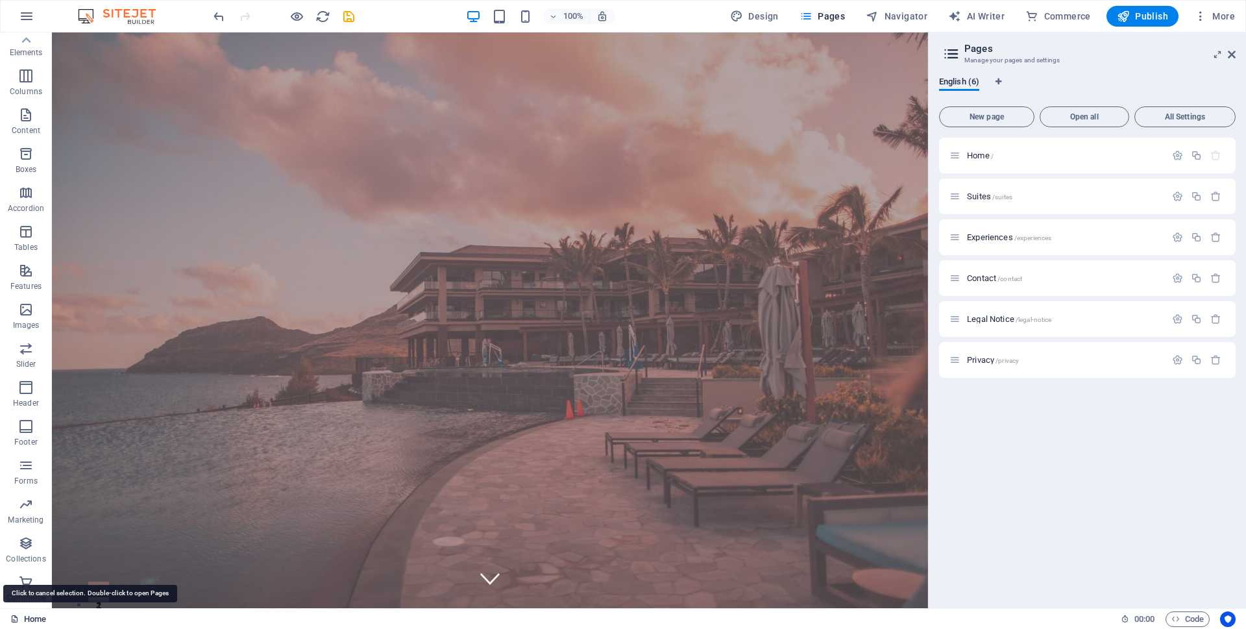
drag, startPoint x: 13, startPoint y: 619, endPoint x: 279, endPoint y: 523, distance: 283.0
click at [13, 619] on icon at bounding box center [14, 619] width 8 height 8
click at [1216, 197] on icon "button" at bounding box center [1216, 196] width 11 height 11
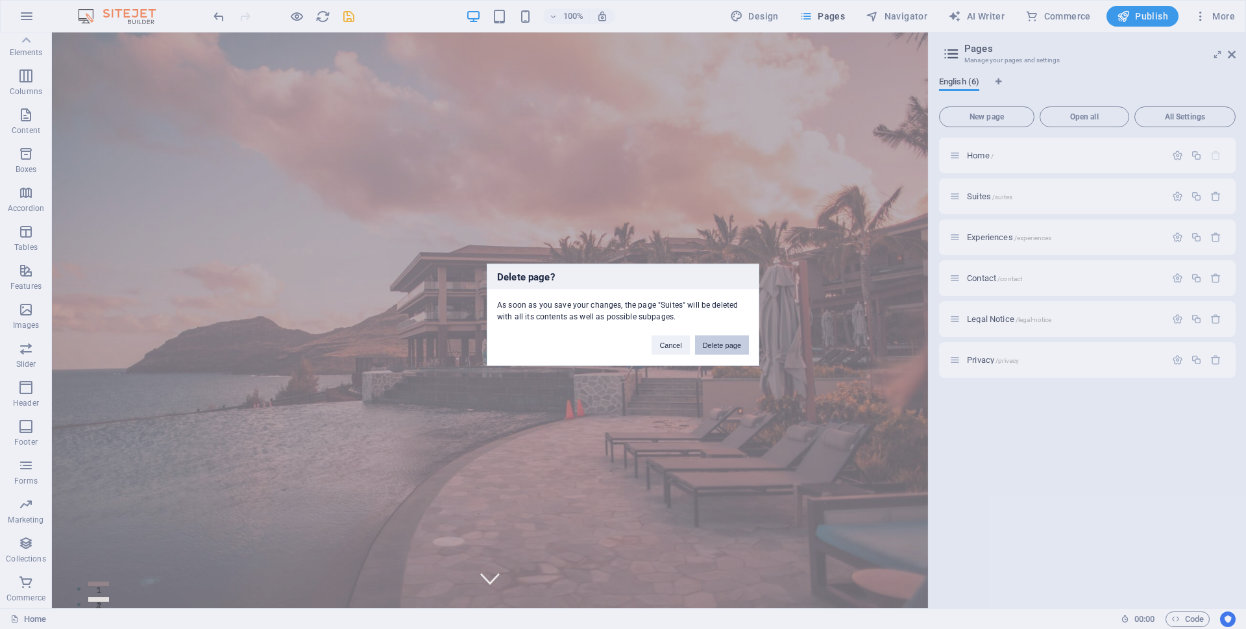
click at [741, 345] on button "Delete page" at bounding box center [722, 344] width 54 height 19
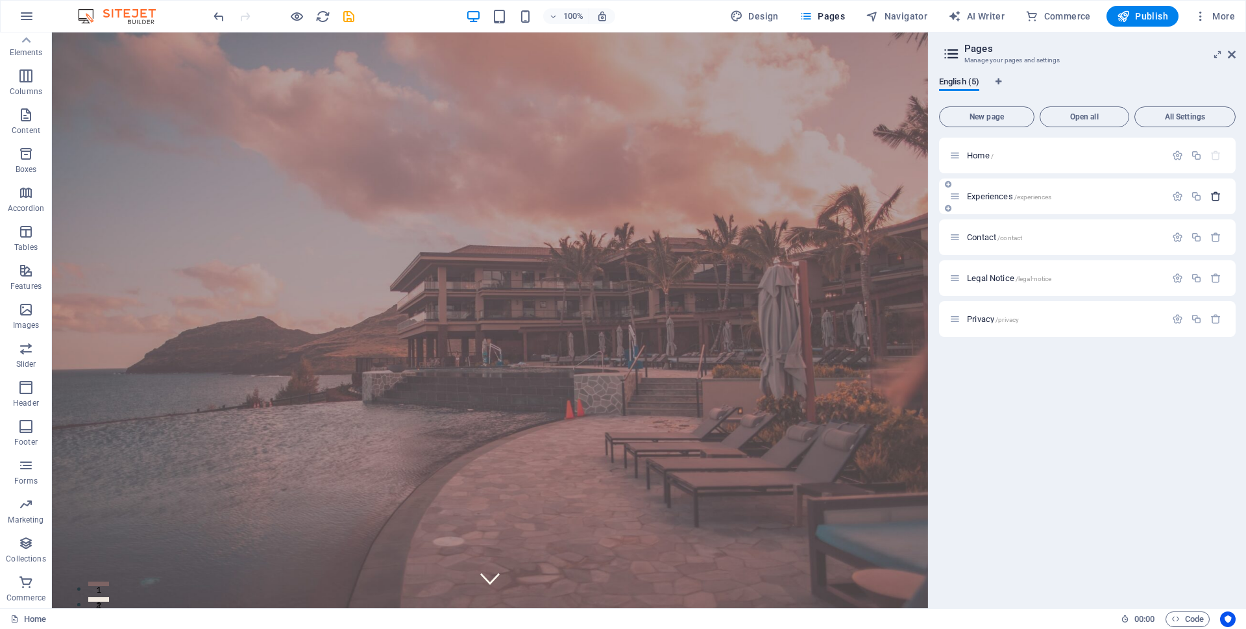
click at [1211, 192] on button "button" at bounding box center [1216, 196] width 19 height 11
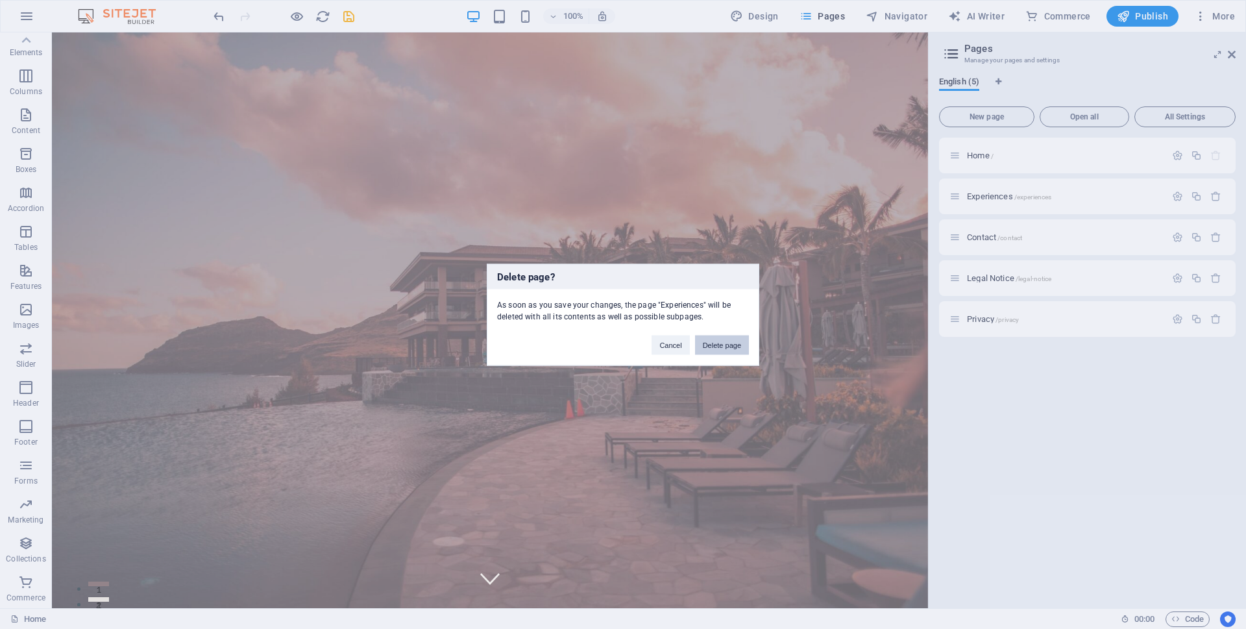
click at [724, 353] on button "Delete page" at bounding box center [722, 344] width 54 height 19
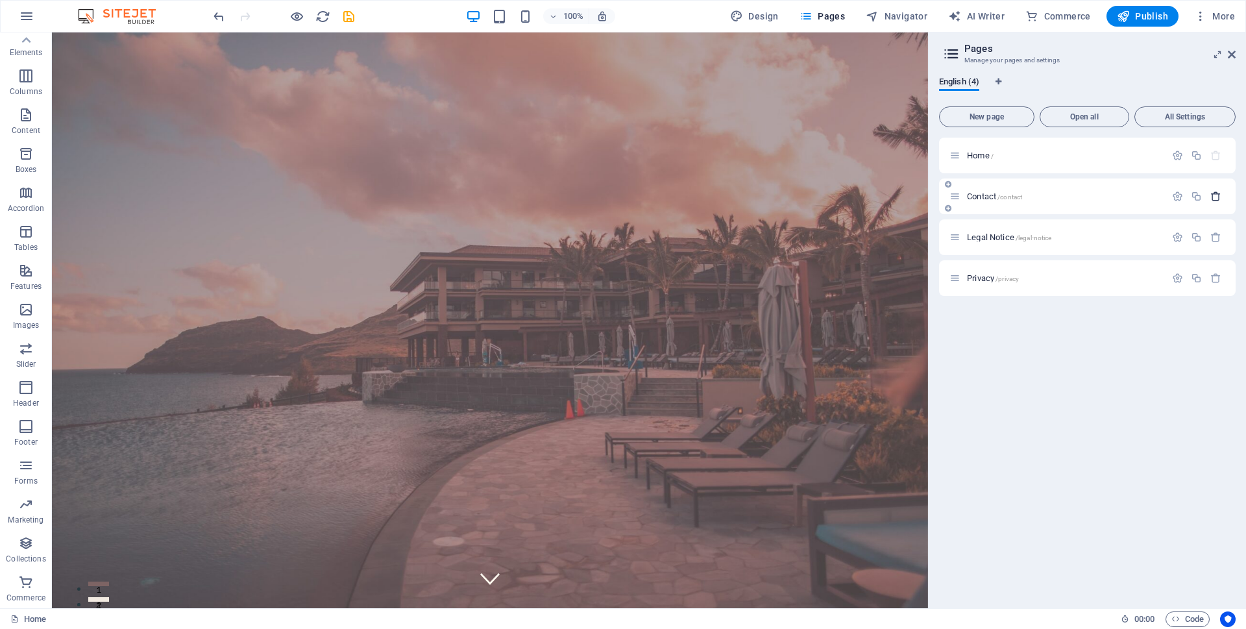
click at [1214, 197] on icon "button" at bounding box center [1216, 196] width 11 height 11
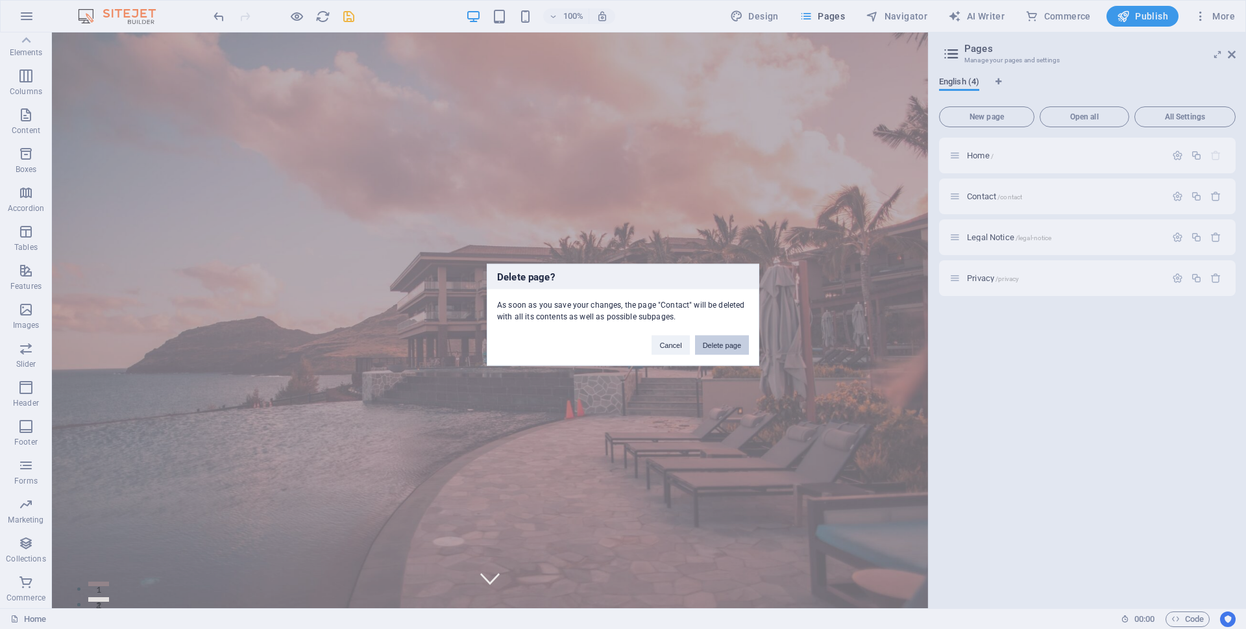
click at [710, 348] on button "Delete page" at bounding box center [722, 344] width 54 height 19
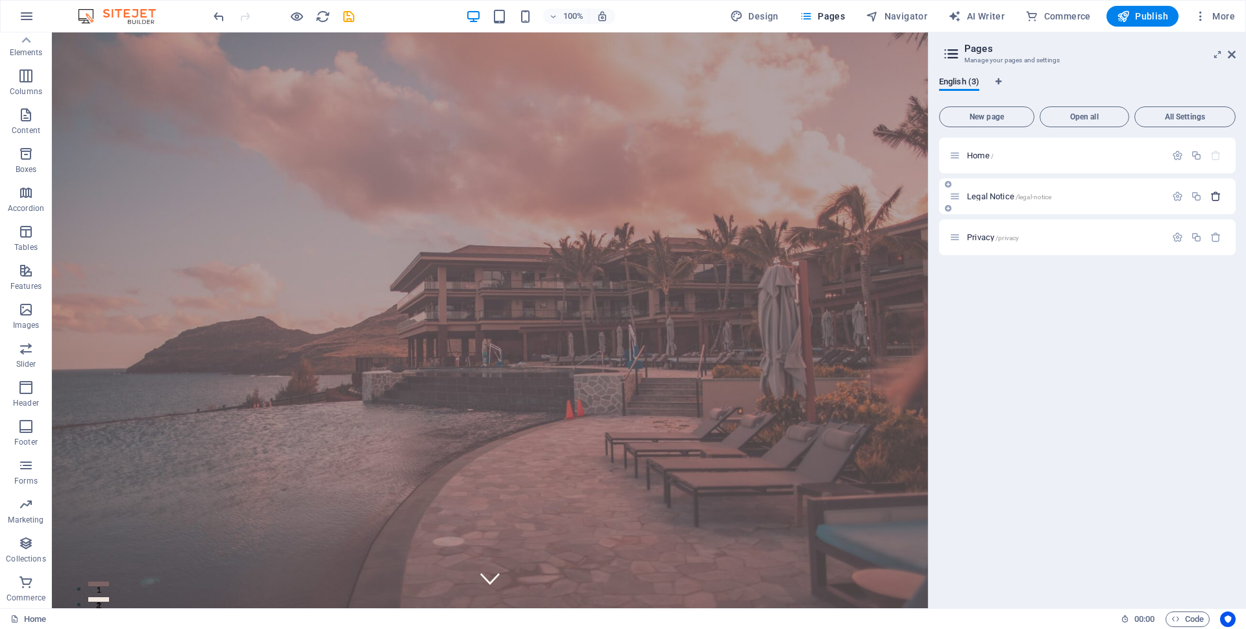
click at [1218, 199] on icon "button" at bounding box center [1216, 196] width 11 height 11
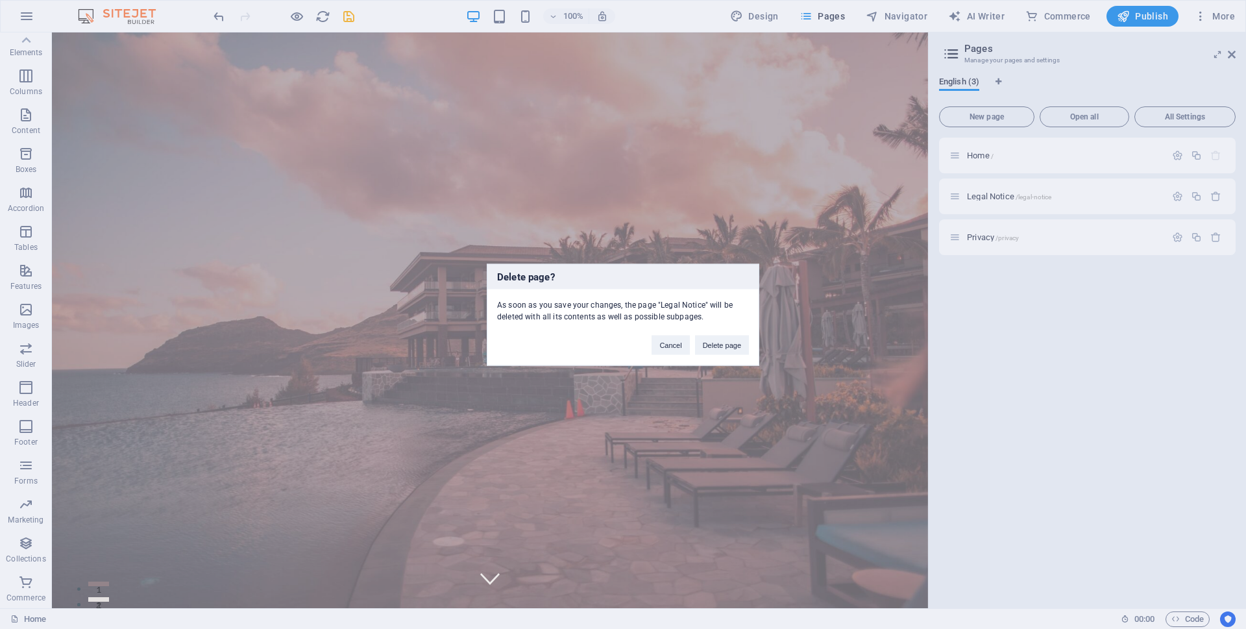
click at [730, 343] on button "Delete page" at bounding box center [722, 344] width 54 height 19
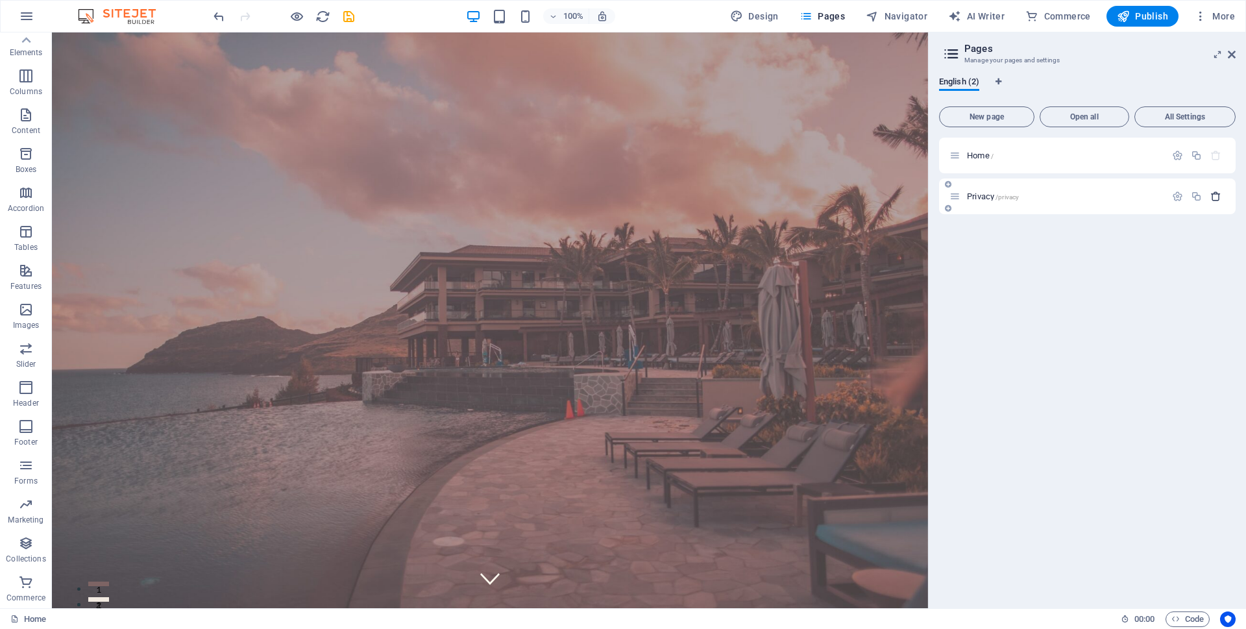
click at [1214, 199] on icon "button" at bounding box center [1216, 196] width 11 height 11
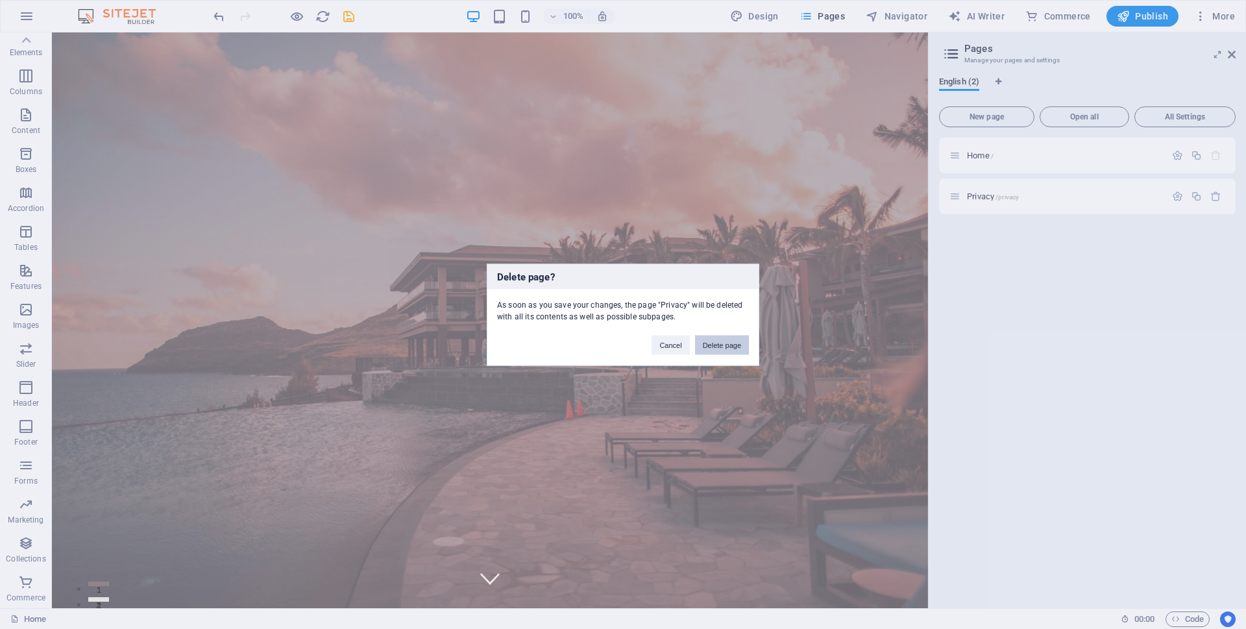
click at [724, 348] on button "Delete page" at bounding box center [722, 344] width 54 height 19
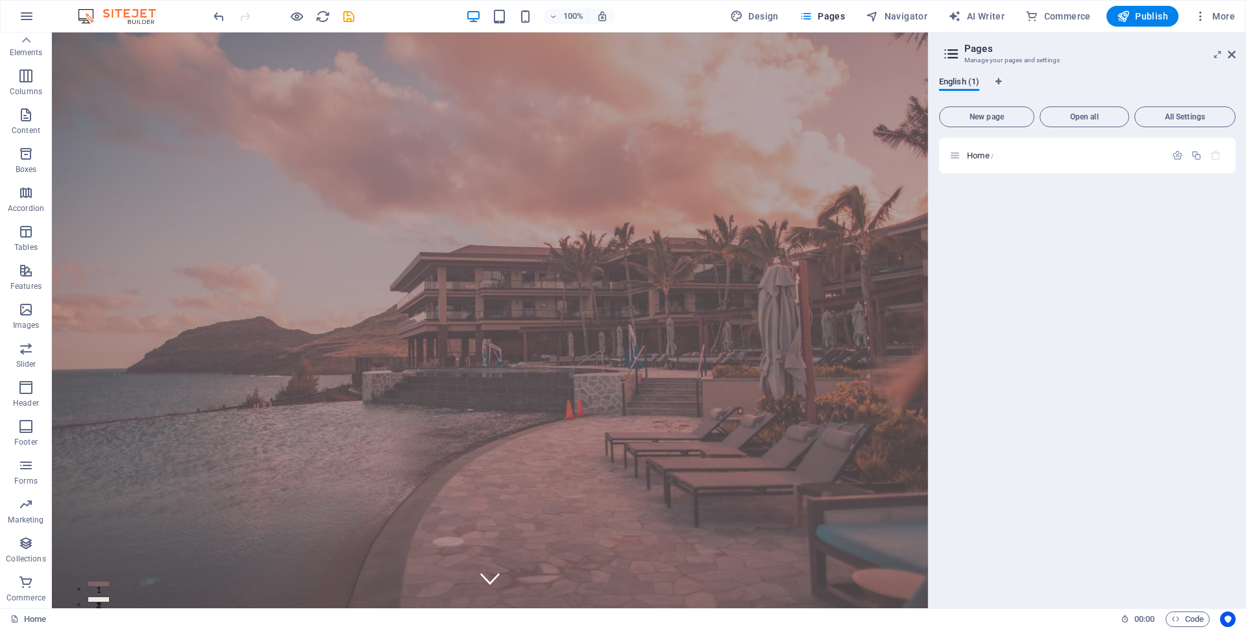
click at [948, 80] on span "English (1)" at bounding box center [959, 83] width 40 height 18
click at [1213, 153] on icon "button" at bounding box center [1216, 155] width 11 height 11
click at [1178, 157] on icon "button" at bounding box center [1177, 155] width 11 height 11
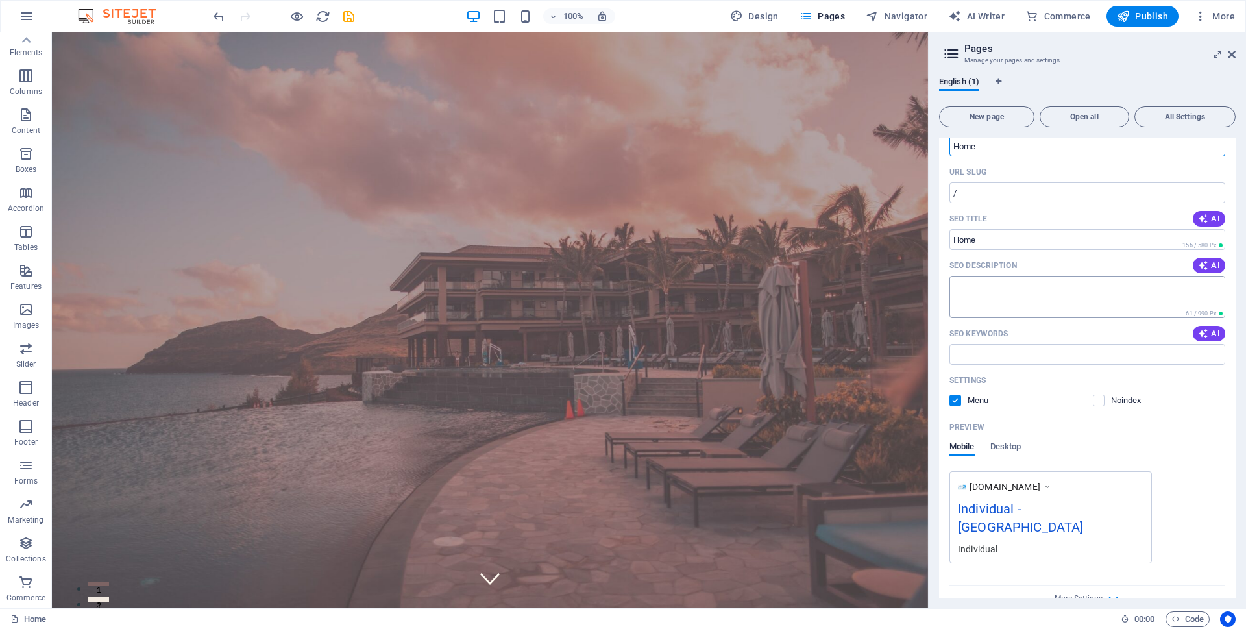
scroll to position [63, 0]
click at [1091, 581] on div "More Settings" at bounding box center [1088, 591] width 276 height 21
click at [1091, 589] on span "More Settings" at bounding box center [1079, 593] width 48 height 9
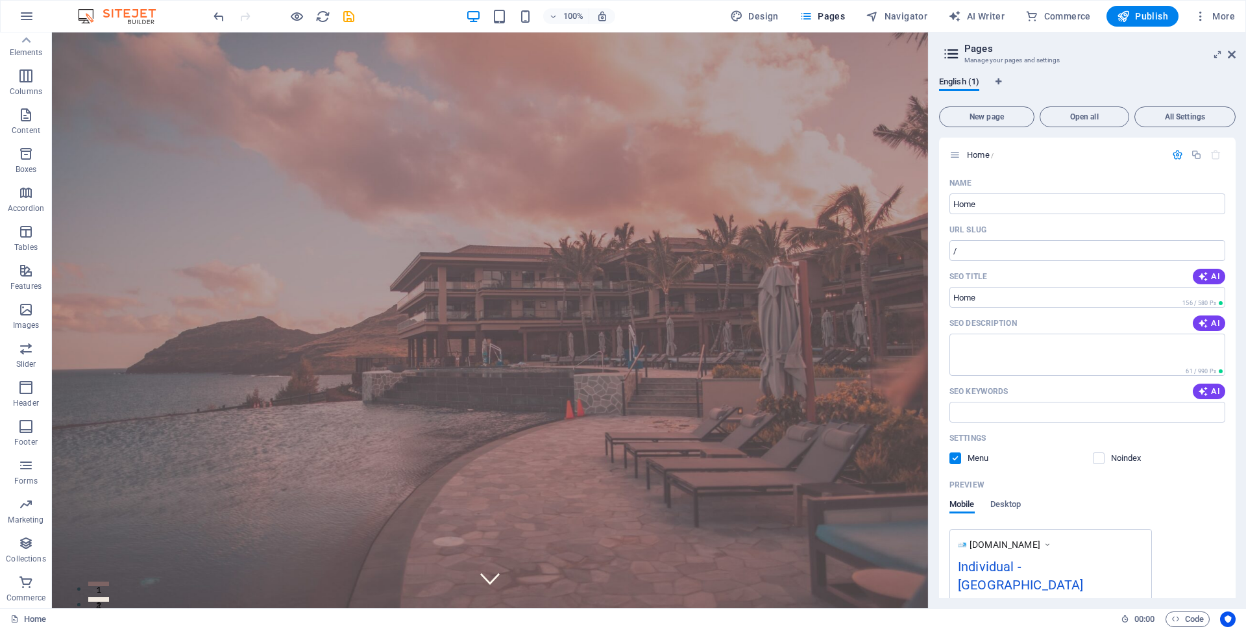
scroll to position [0, 0]
click at [1200, 19] on icon "button" at bounding box center [1200, 16] width 13 height 13
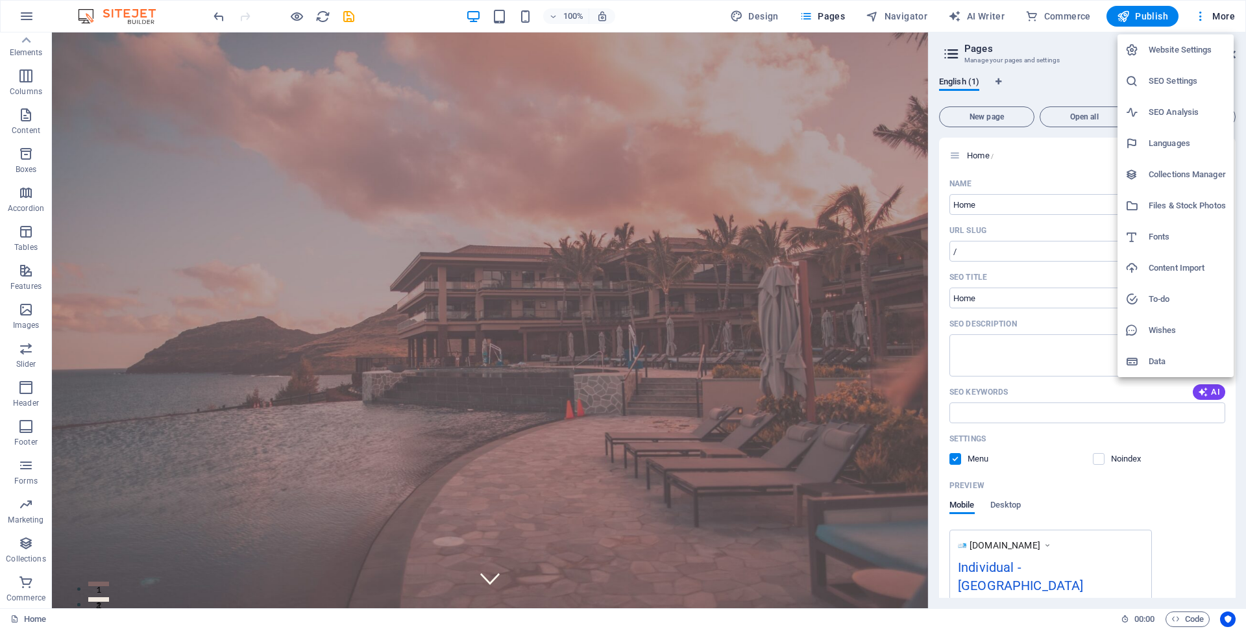
click at [1192, 199] on h6 "Files & Stock Photos" at bounding box center [1187, 206] width 77 height 16
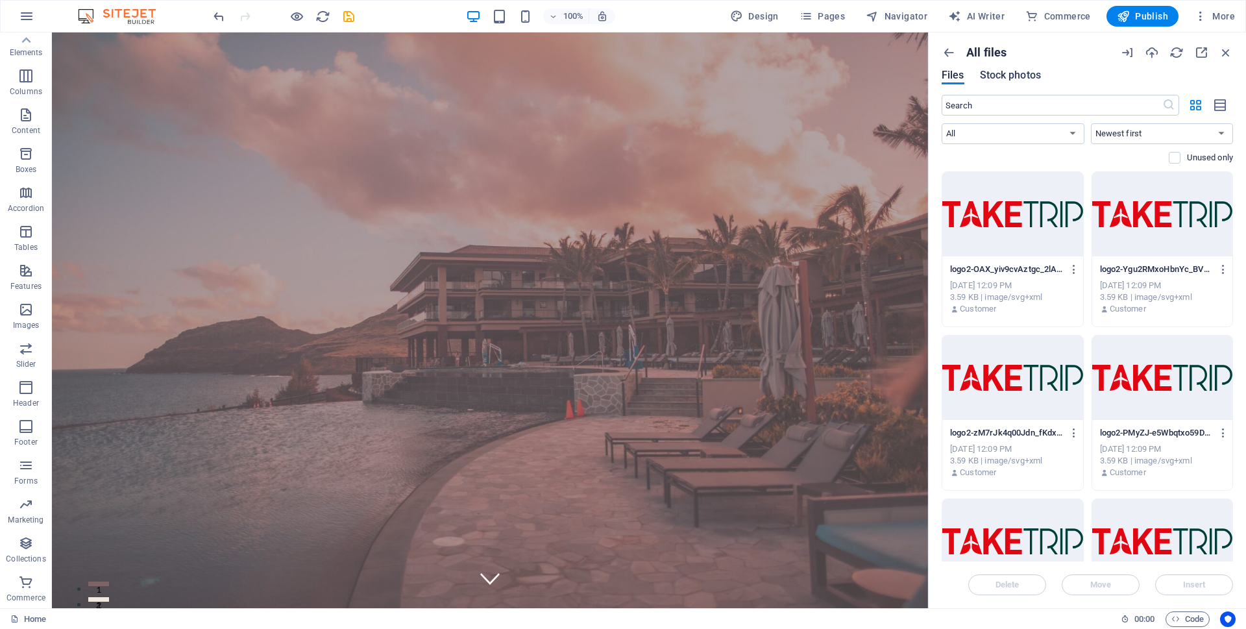
click at [1030, 70] on span "Stock photos" at bounding box center [1010, 76] width 61 height 16
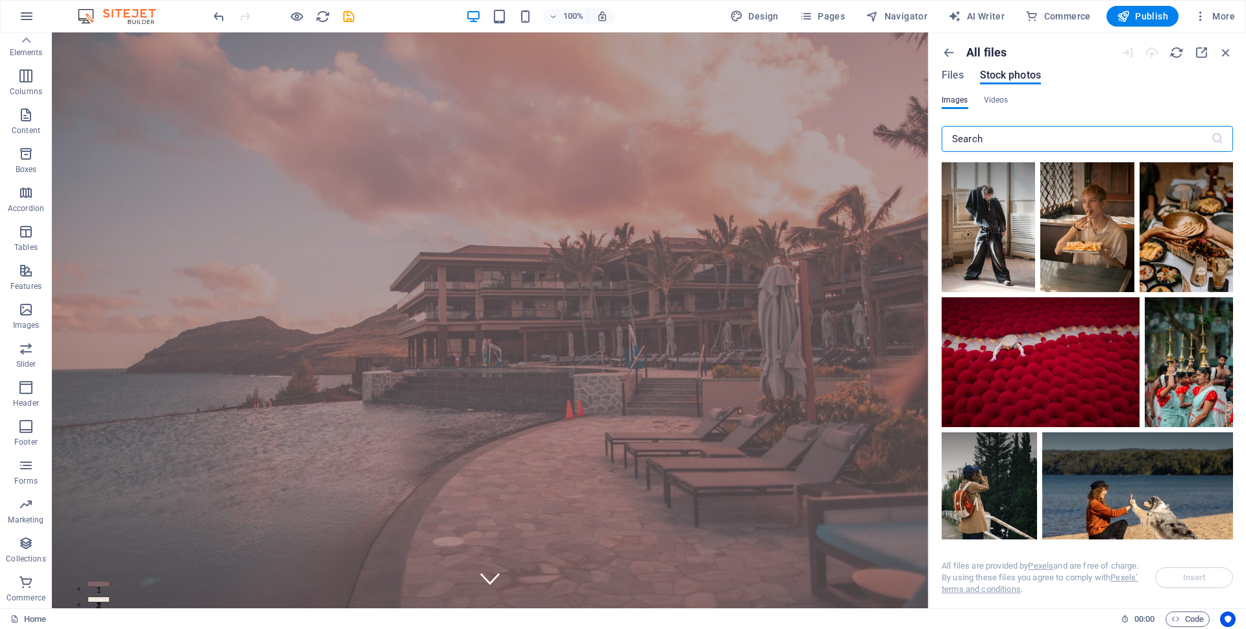
click at [954, 84] on div "All files Files Stock photos" at bounding box center [1087, 69] width 291 height 49
click at [956, 79] on span "Files" at bounding box center [953, 76] width 23 height 16
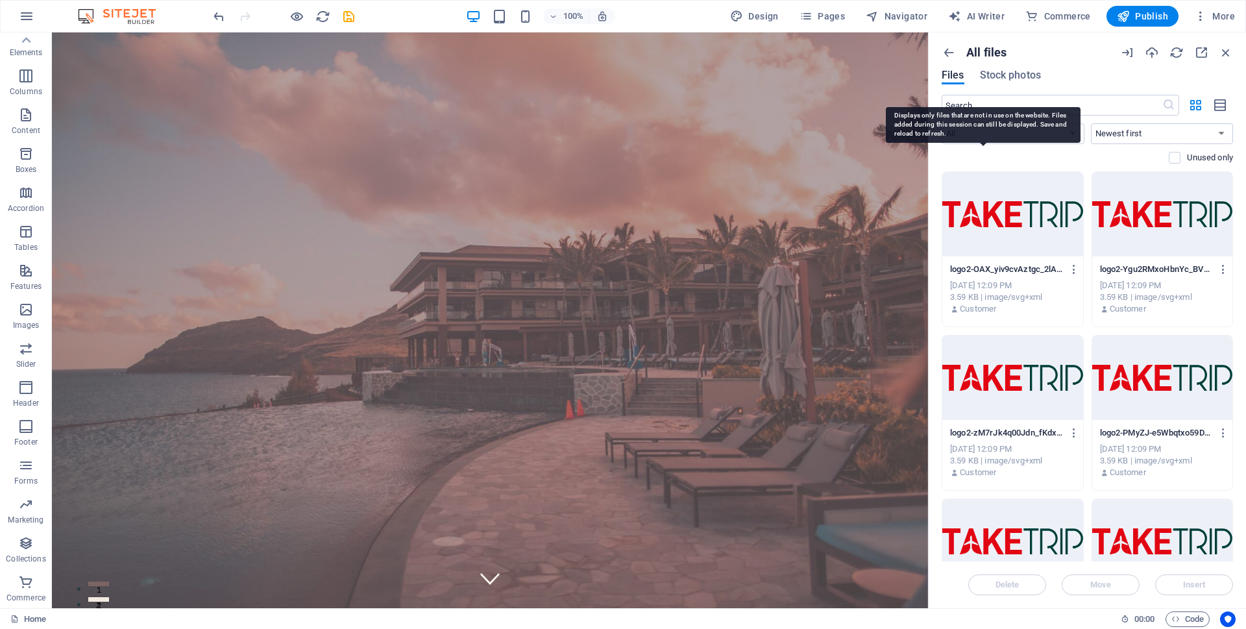
click at [1187, 161] on p "Unused only" at bounding box center [1210, 158] width 46 height 12
click at [0, 0] on input "checkbox" at bounding box center [0, 0] width 0 height 0
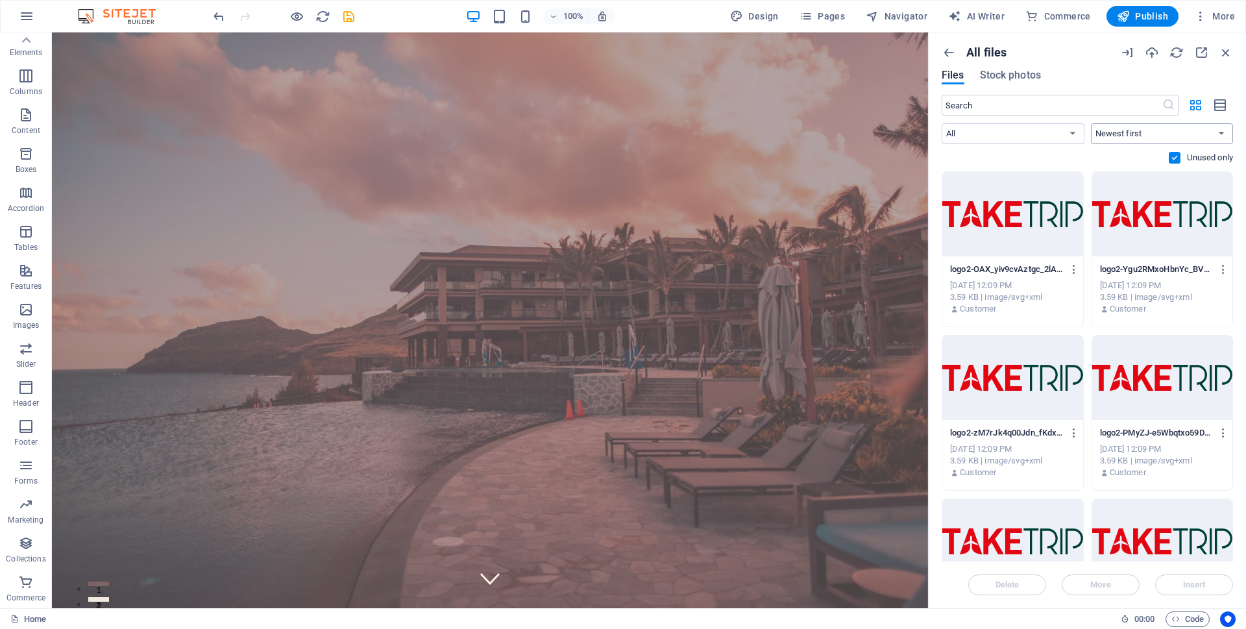
click at [1177, 138] on select "Newest first Oldest first Name (A-Z) Name (Z-A) Size (0-9) Size (9-0) Resolutio…" at bounding box center [1162, 133] width 143 height 21
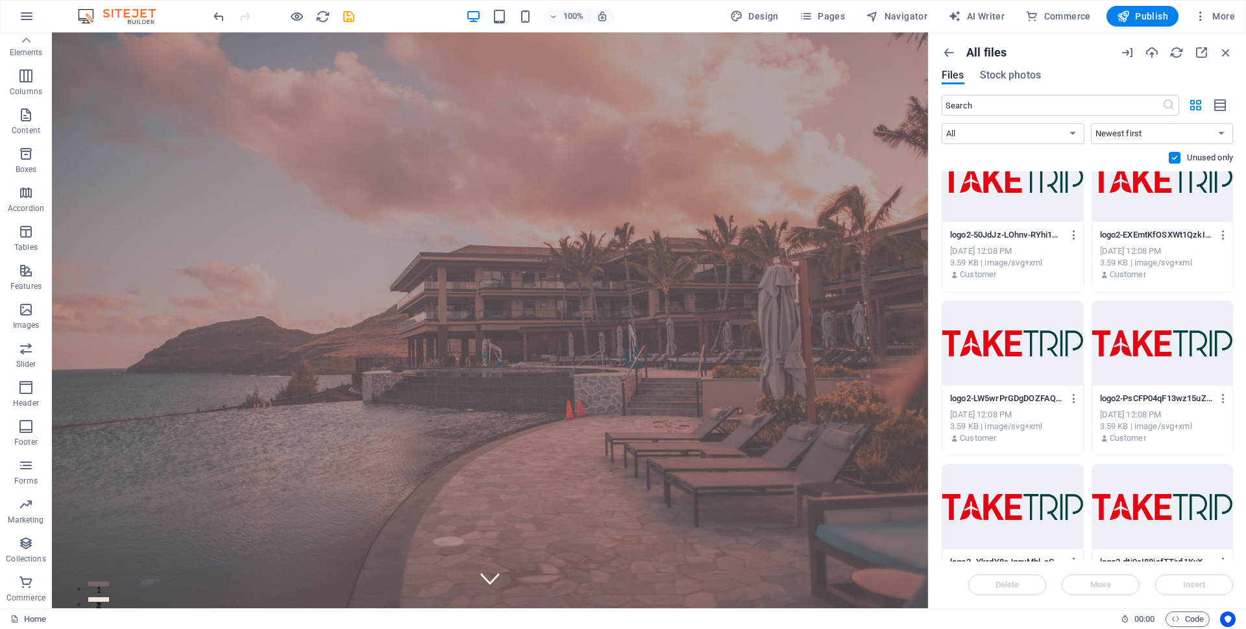
scroll to position [1346, 0]
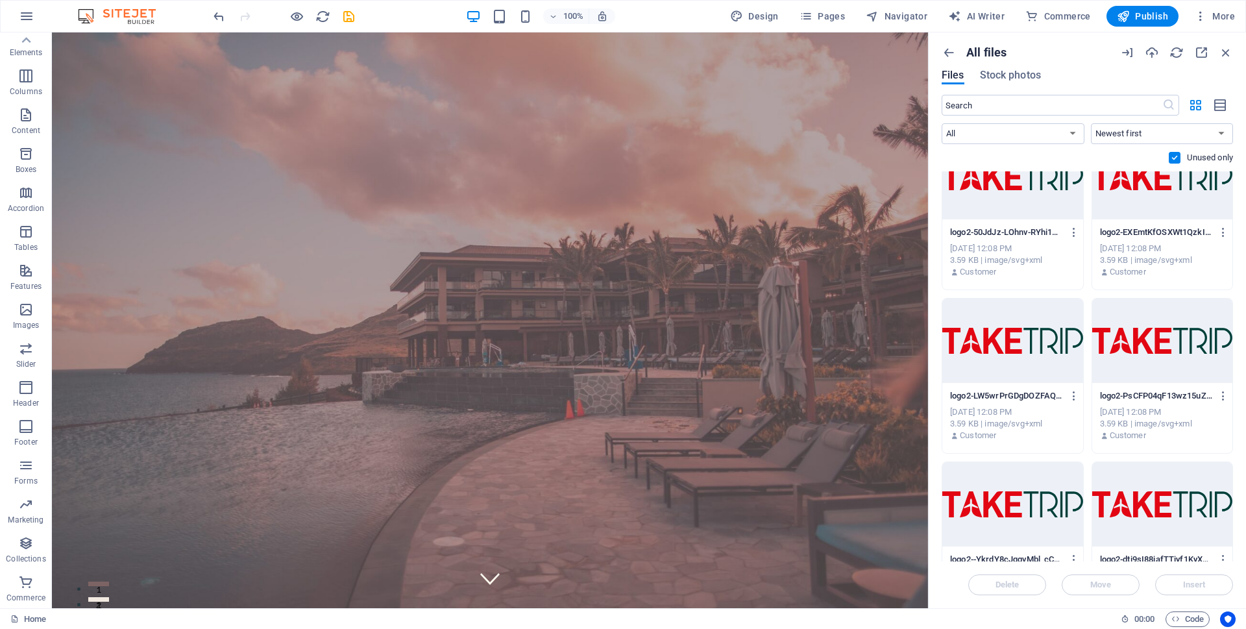
click at [1027, 232] on p "logo2-50JdJz-LOhnv-RYhi1wVDQ.svg" at bounding box center [1006, 233] width 113 height 12
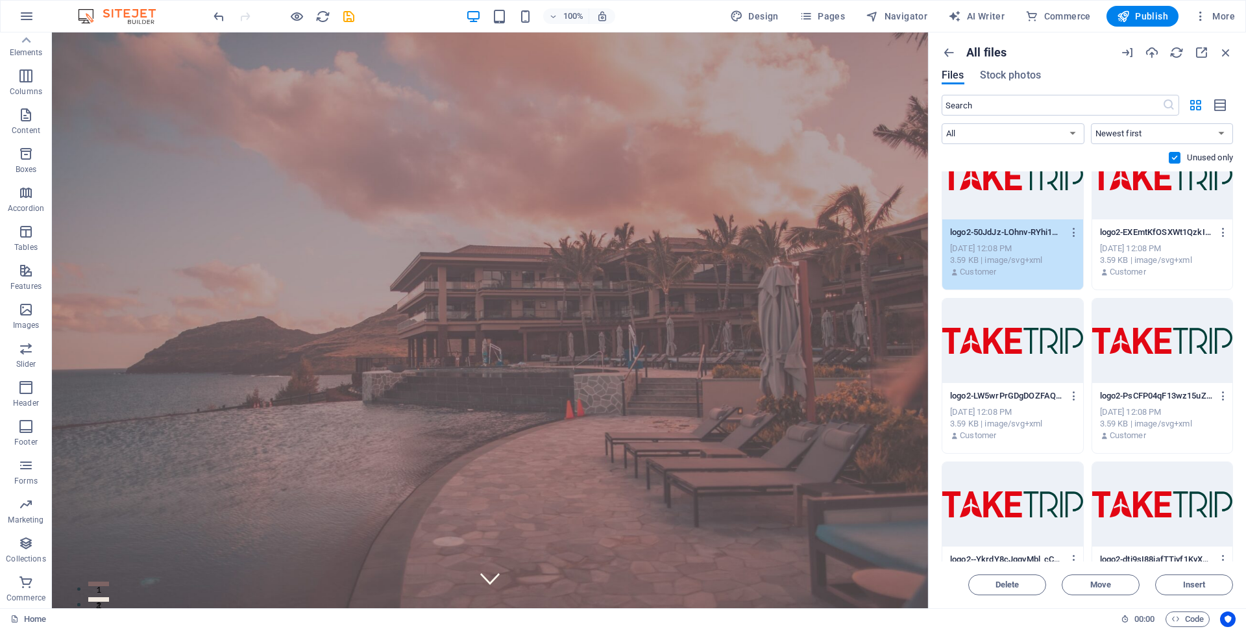
click at [1137, 260] on div "3.59 KB | image/svg+xml" at bounding box center [1162, 260] width 125 height 12
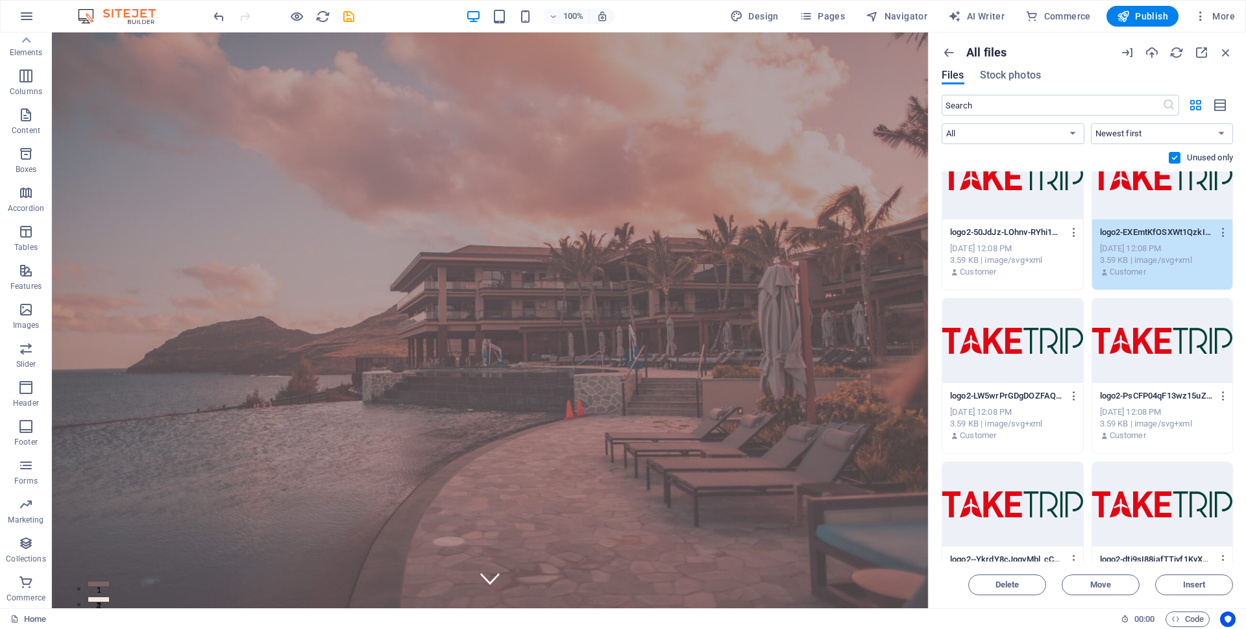
click at [1093, 271] on div "logo2-EXEmtKfOSXWt1QzkI-To3A.svg logo2-EXEmtKfOSXWt1QzkI-To3A.svg Oct 1, 2025 1…" at bounding box center [1163, 252] width 141 height 66
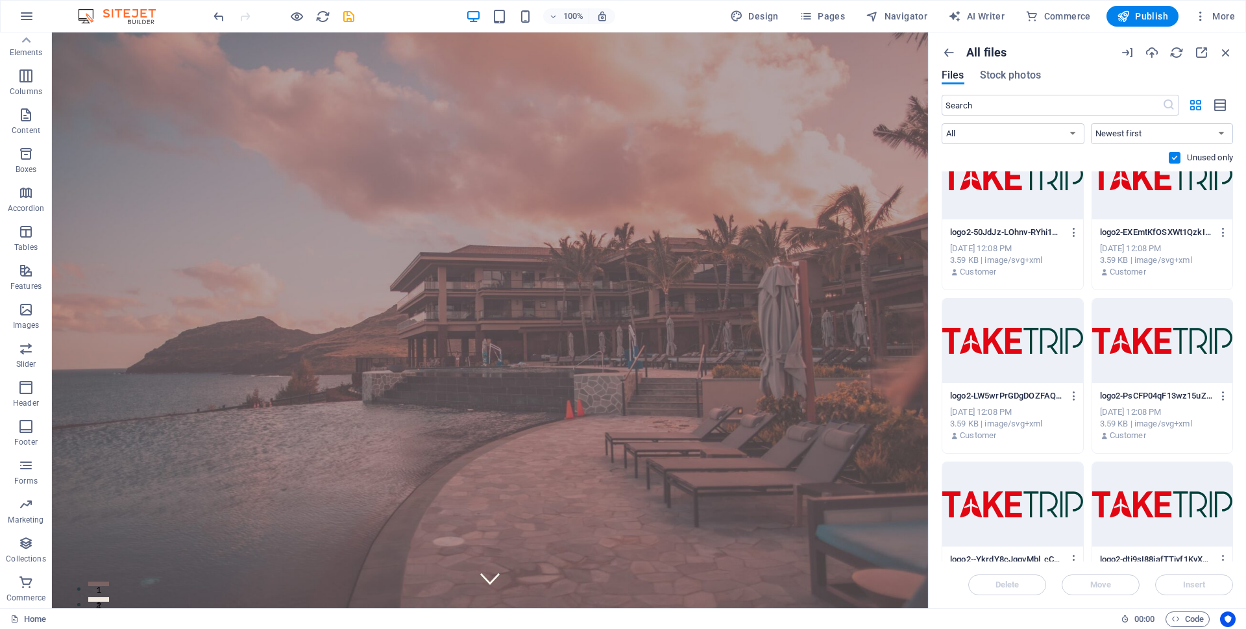
click at [1048, 325] on div at bounding box center [1013, 341] width 141 height 84
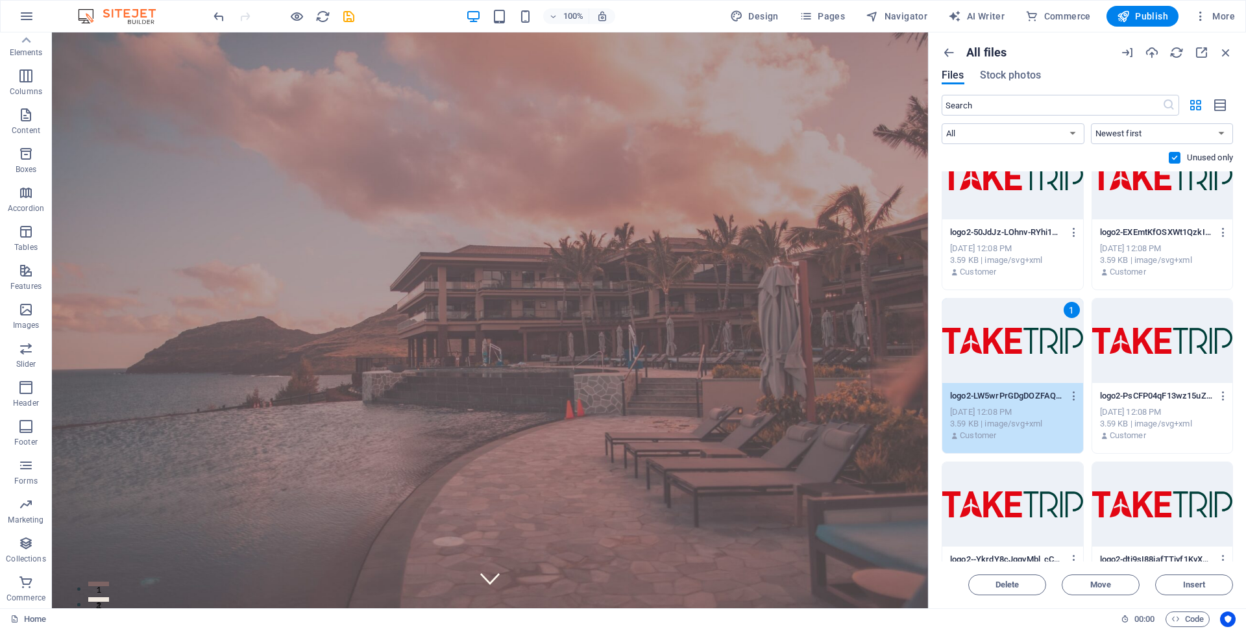
click at [1137, 365] on div at bounding box center [1163, 341] width 141 height 84
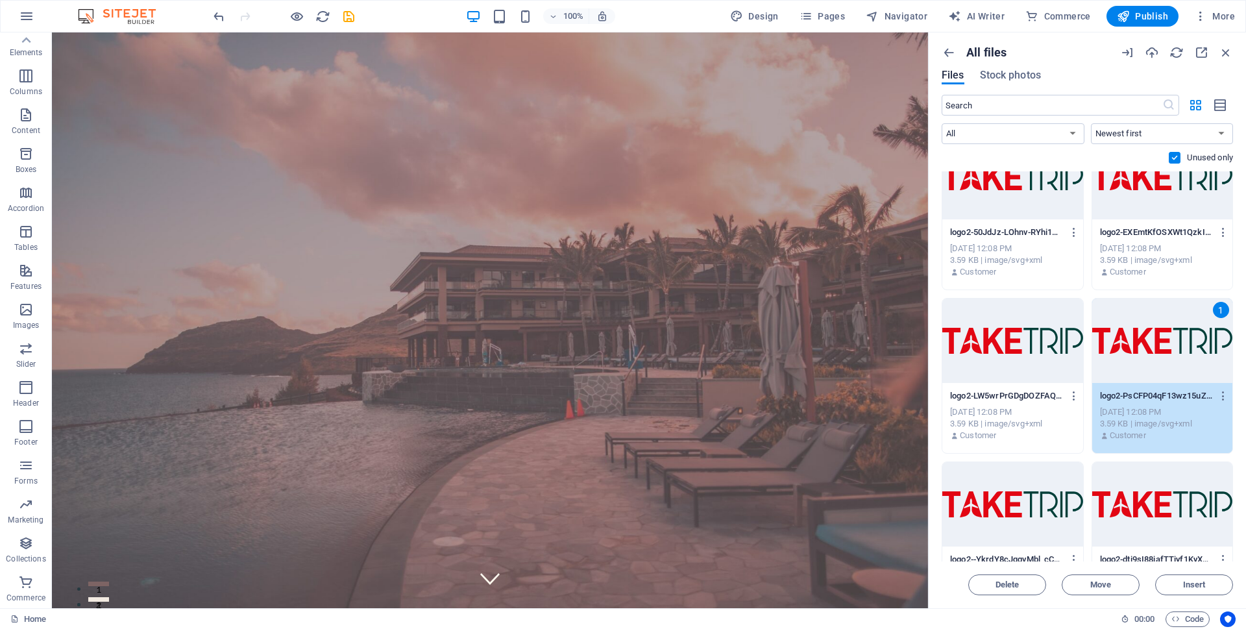
click at [1036, 371] on div at bounding box center [1013, 341] width 141 height 84
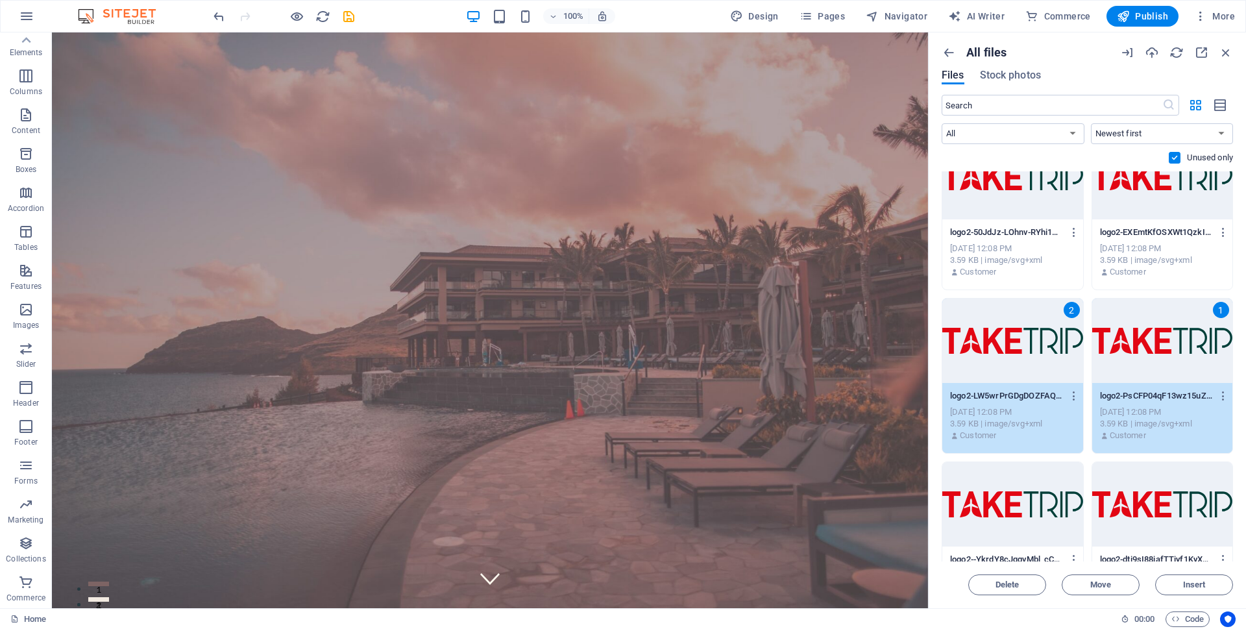
click at [1025, 267] on div "Customer" at bounding box center [1012, 272] width 125 height 12
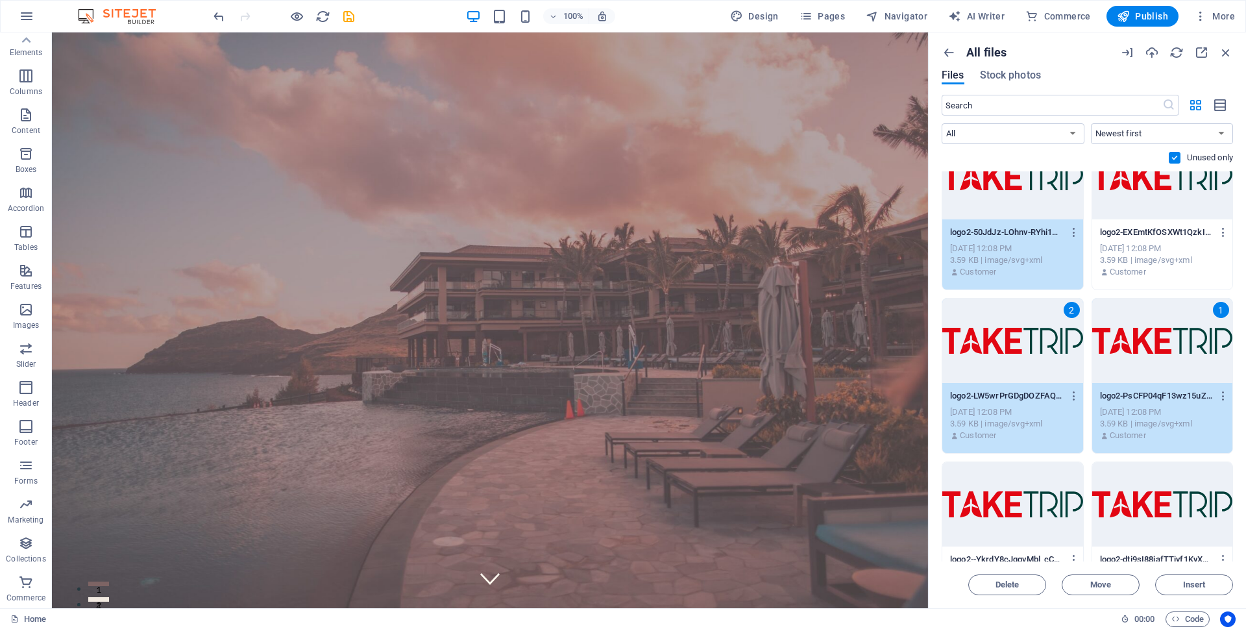
click at [1075, 486] on div at bounding box center [1013, 504] width 141 height 84
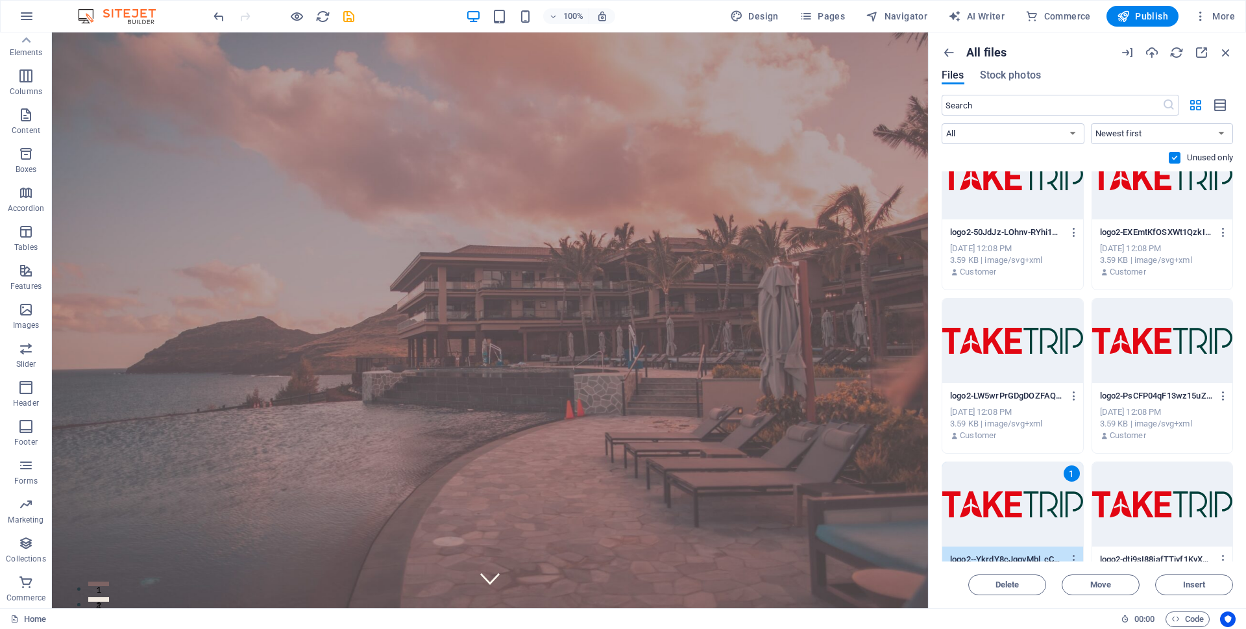
click at [1053, 410] on div "Oct 1, 2025 12:08 PM" at bounding box center [1012, 412] width 125 height 12
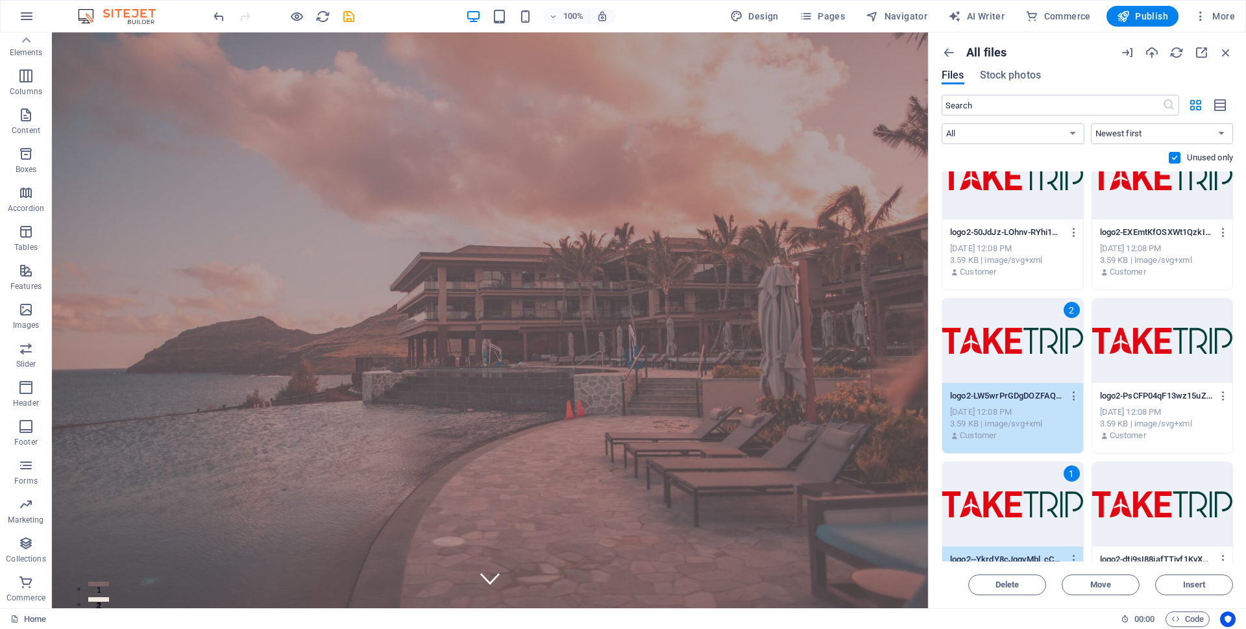
click at [1047, 333] on div "2" at bounding box center [1013, 341] width 141 height 84
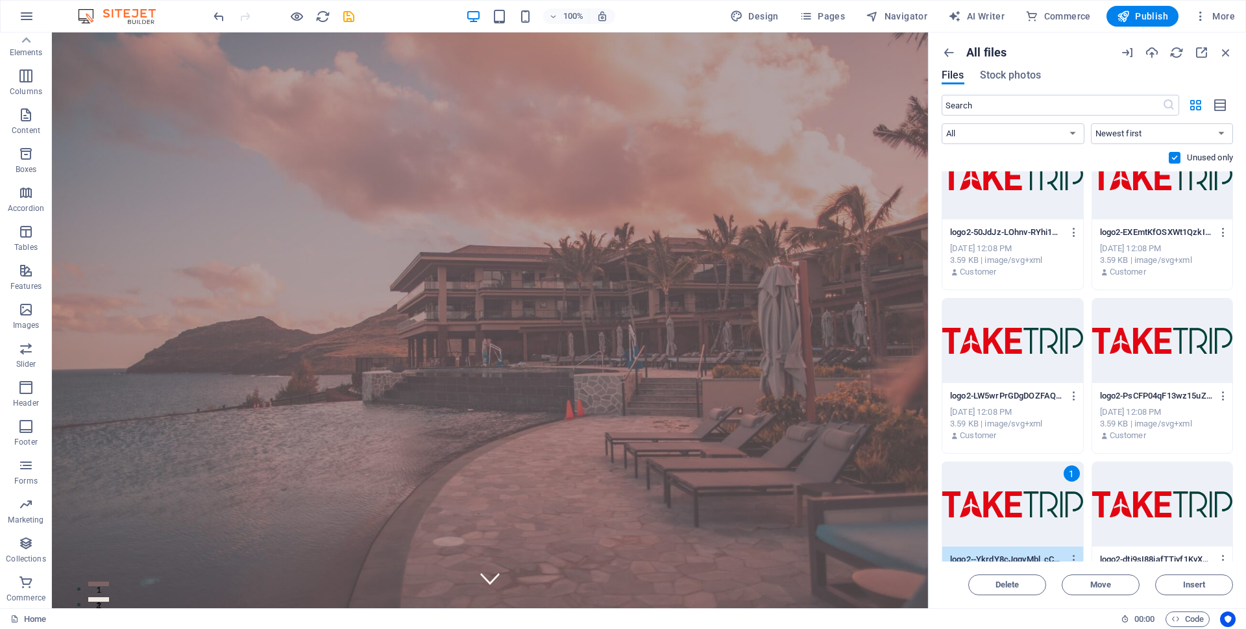
click at [1027, 266] on div "logo2-50JdJz-LOhnv-RYhi1wVDQ.svg logo2-50JdJz-LOhnv-RYhi1wVDQ.svg Oct 1, 2025 1…" at bounding box center [1013, 252] width 141 height 66
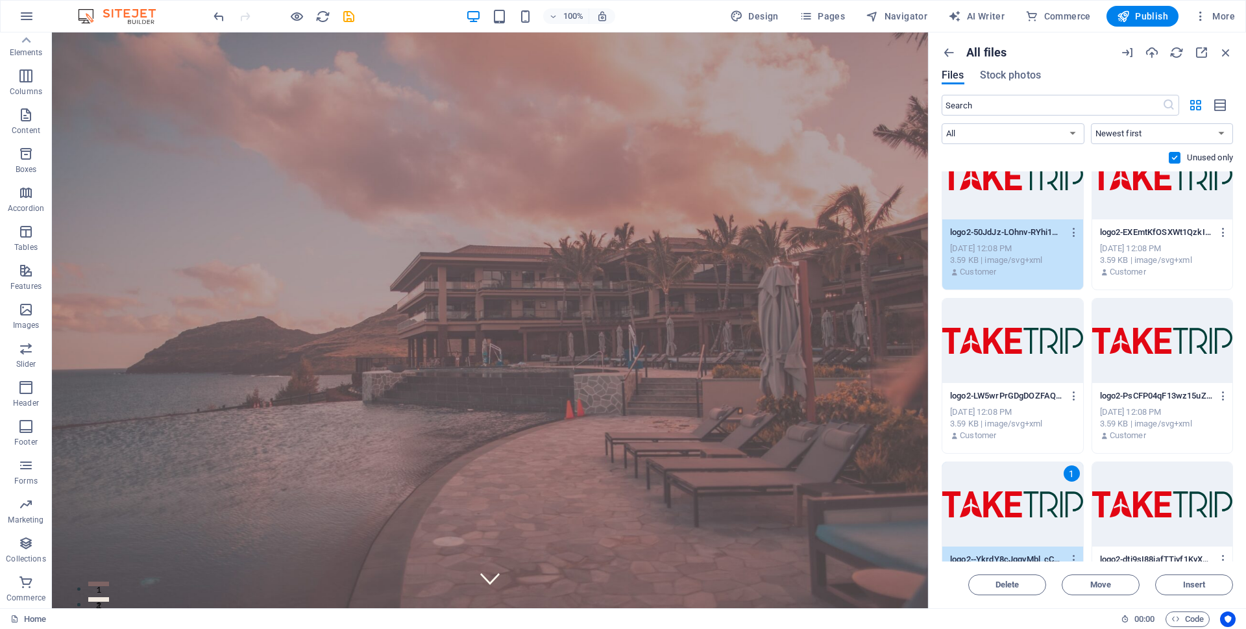
click at [1113, 238] on div "logo2-EXEmtKfOSXWt1QzkI-To3A.svg logo2-EXEmtKfOSXWt1QzkI-To3A.svg" at bounding box center [1162, 232] width 125 height 21
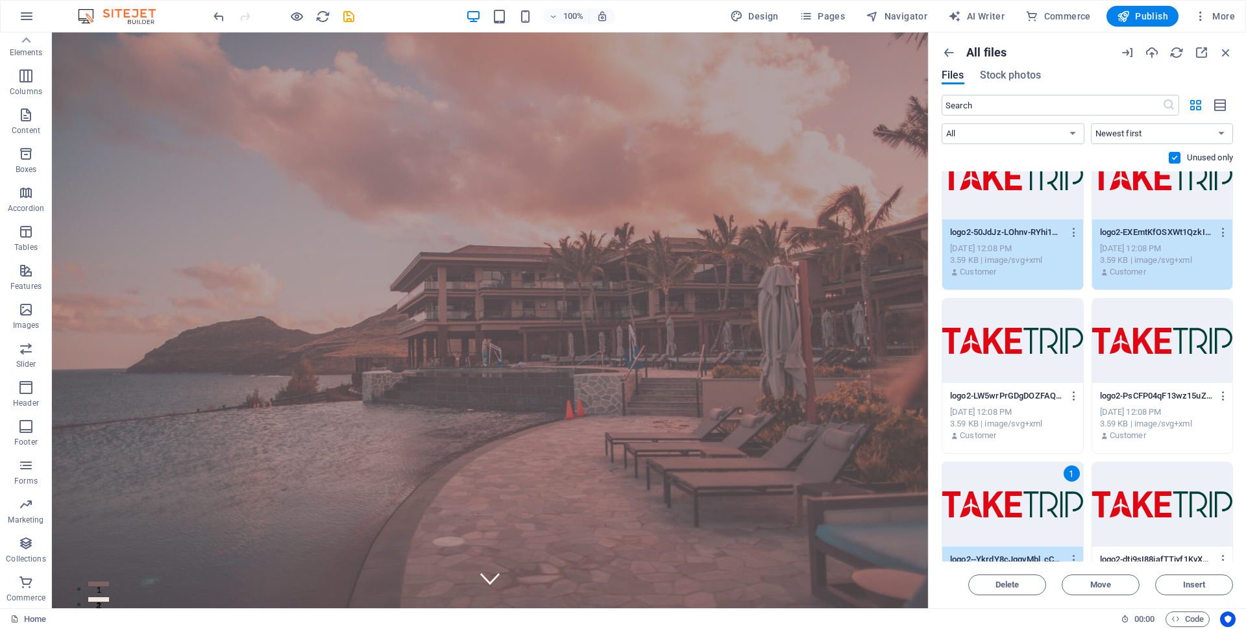
click at [1169, 238] on div "logo2-EXEmtKfOSXWt1QzkI-To3A.svg logo2-EXEmtKfOSXWt1QzkI-To3A.svg" at bounding box center [1162, 232] width 125 height 21
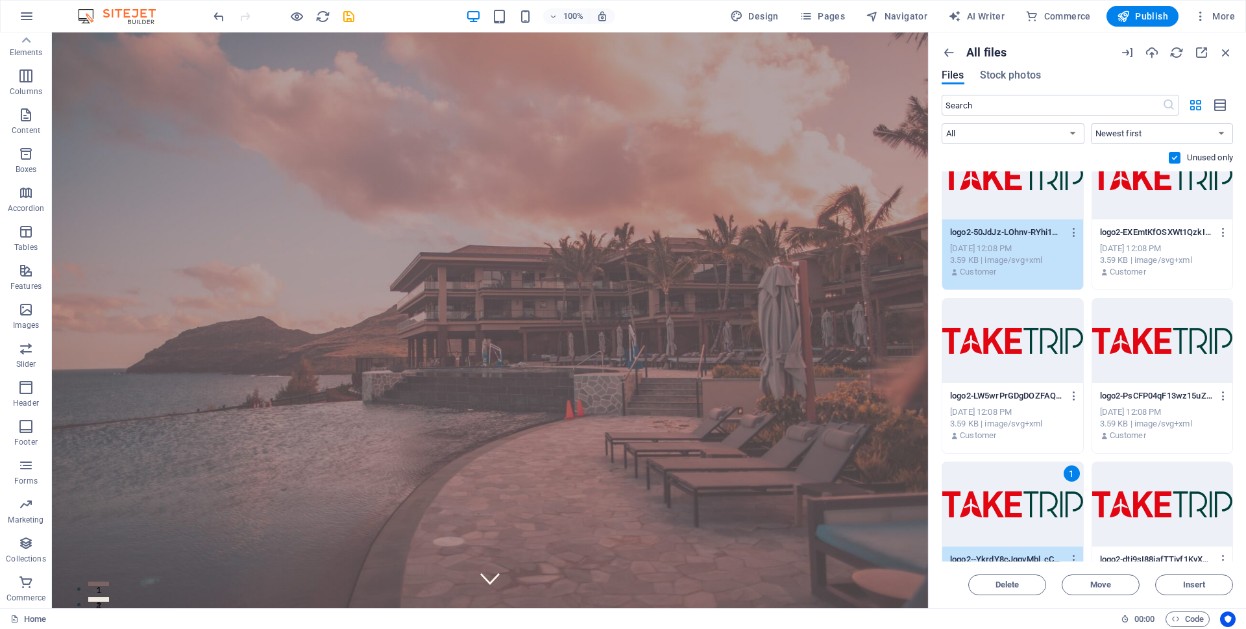
click at [1155, 360] on div at bounding box center [1163, 341] width 141 height 84
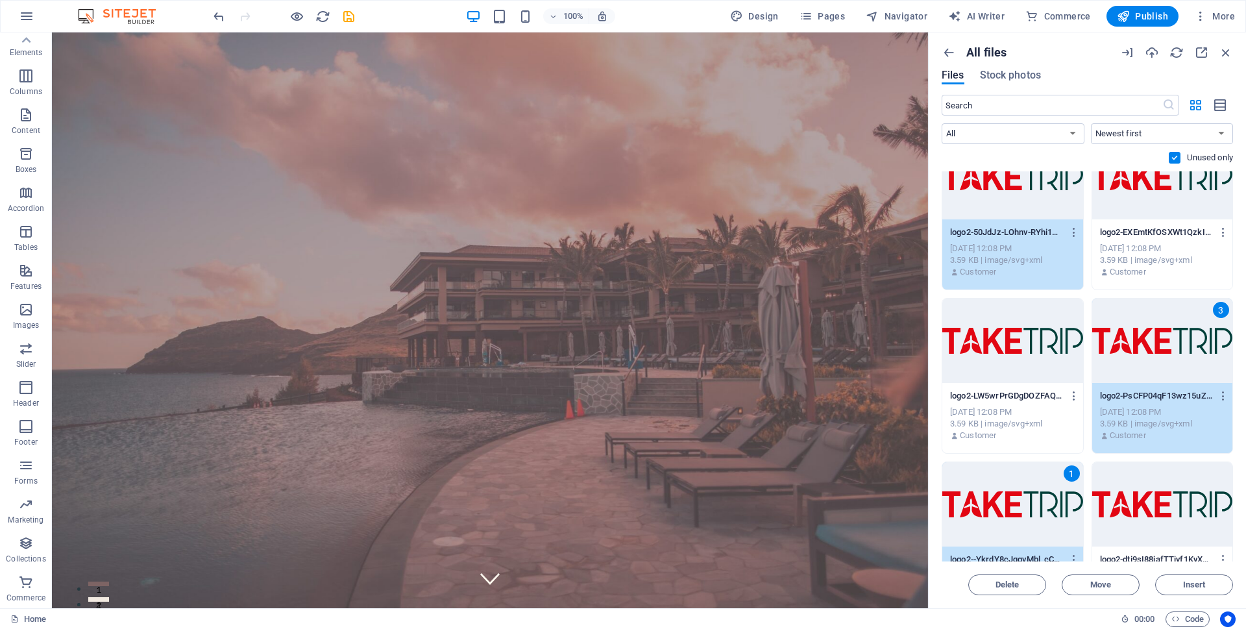
click at [1031, 247] on div "Oct 1, 2025 12:08 PM" at bounding box center [1012, 249] width 125 height 12
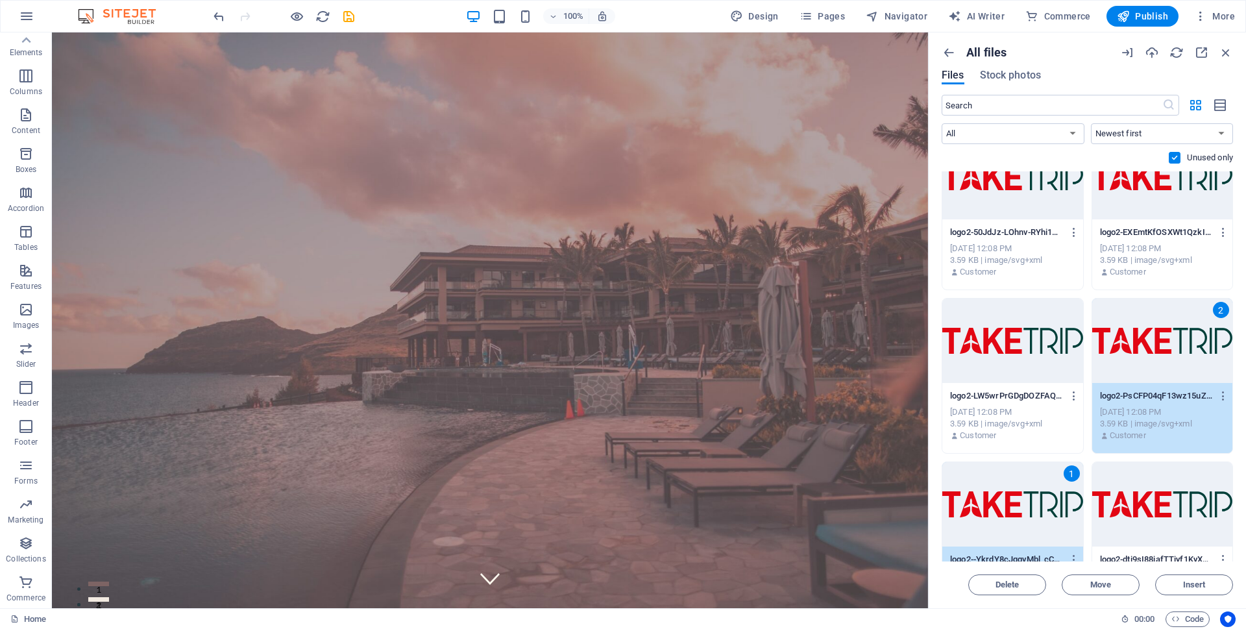
click at [1020, 358] on div at bounding box center [1013, 341] width 141 height 84
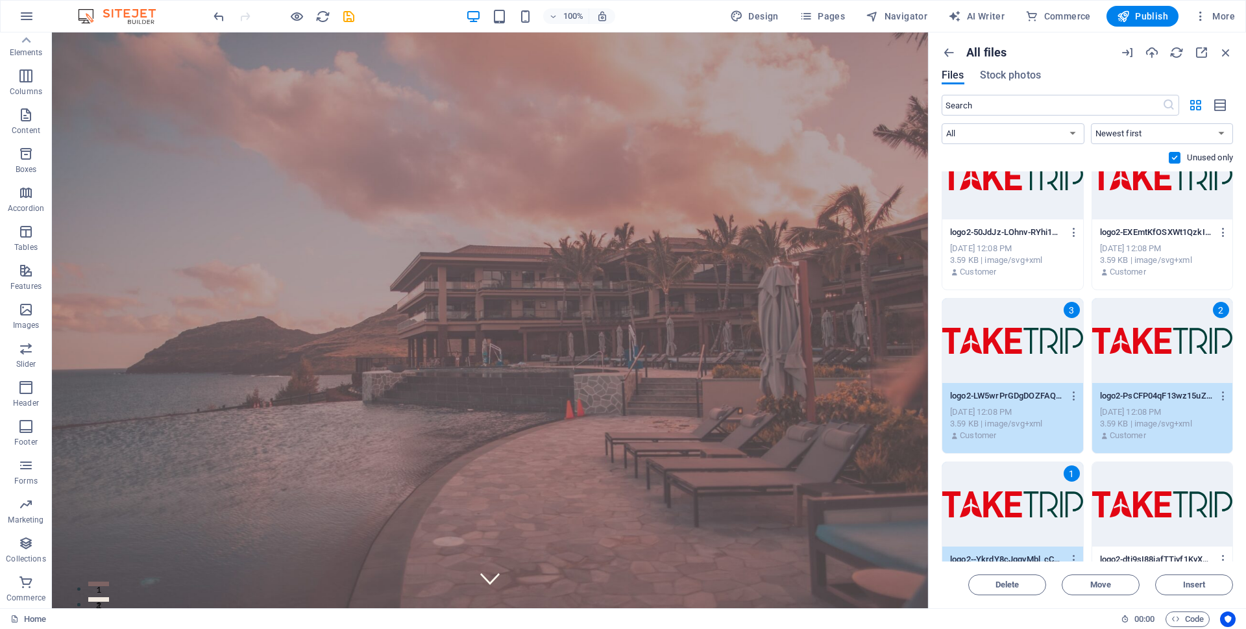
click at [1113, 267] on p "Customer" at bounding box center [1128, 272] width 36 height 12
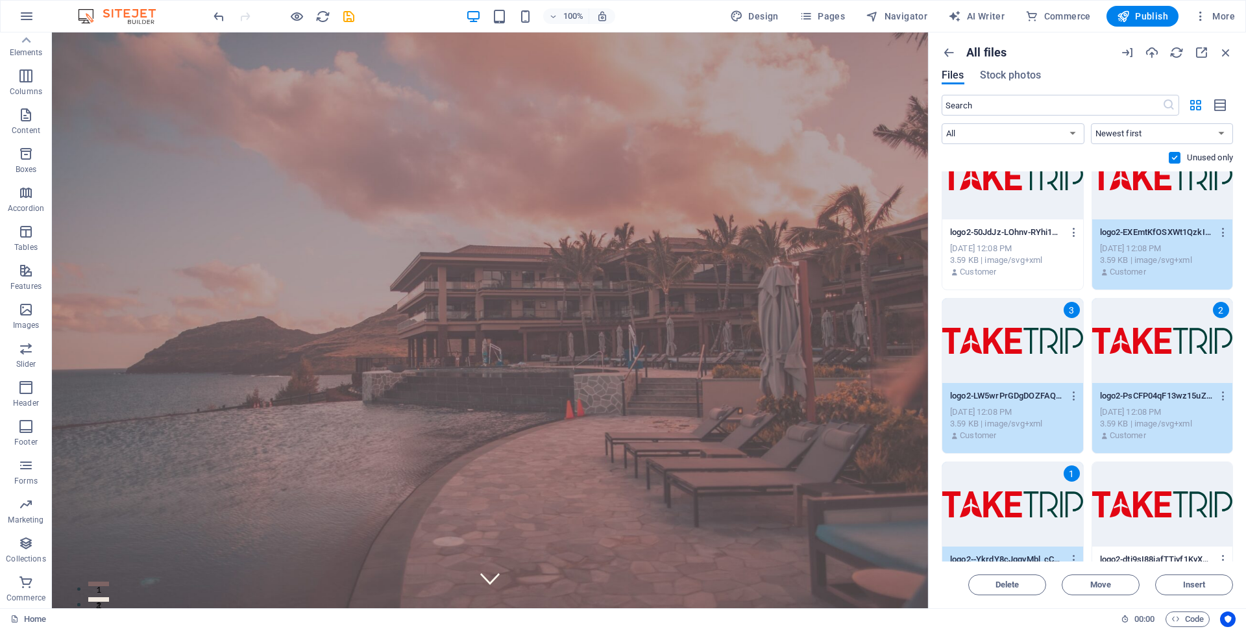
click at [1040, 262] on div "3.59 KB | image/svg+xml" at bounding box center [1012, 260] width 125 height 12
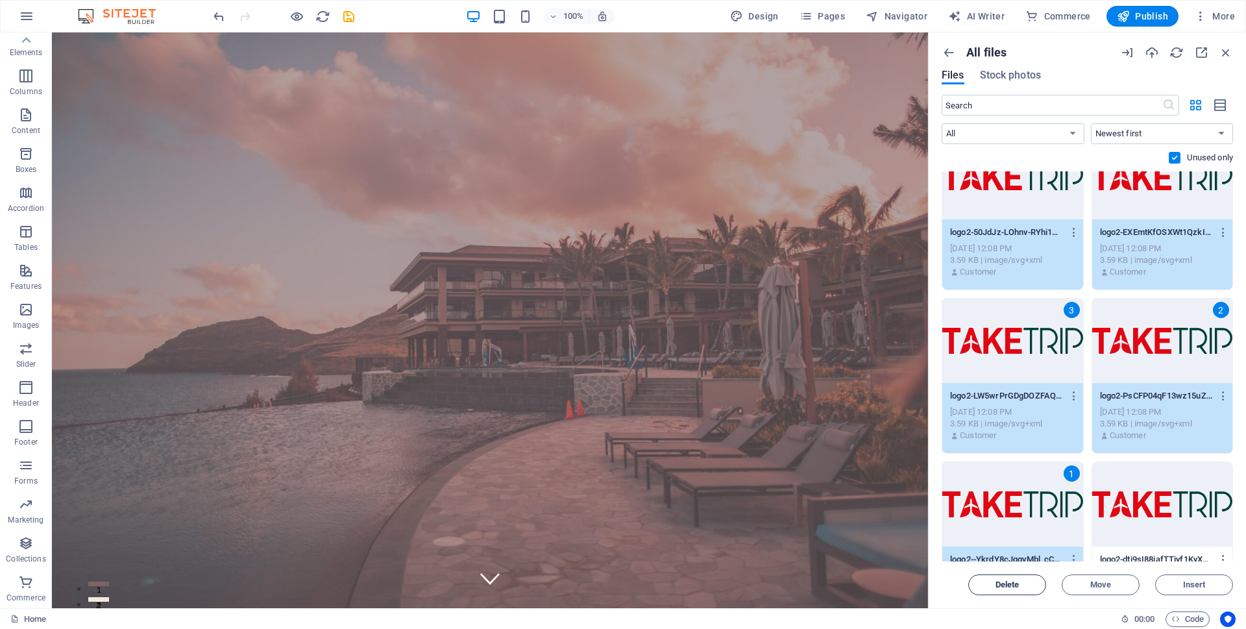
click at [1002, 587] on span "Delete" at bounding box center [1007, 585] width 66 height 8
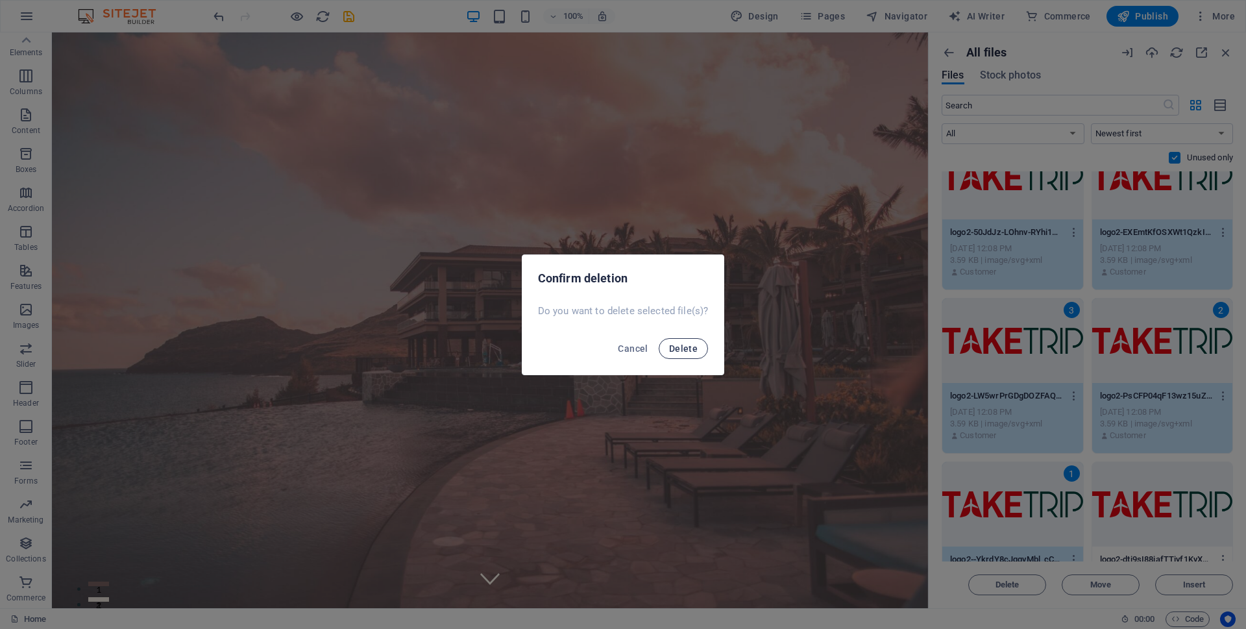
click at [687, 343] on span "Delete" at bounding box center [683, 348] width 29 height 10
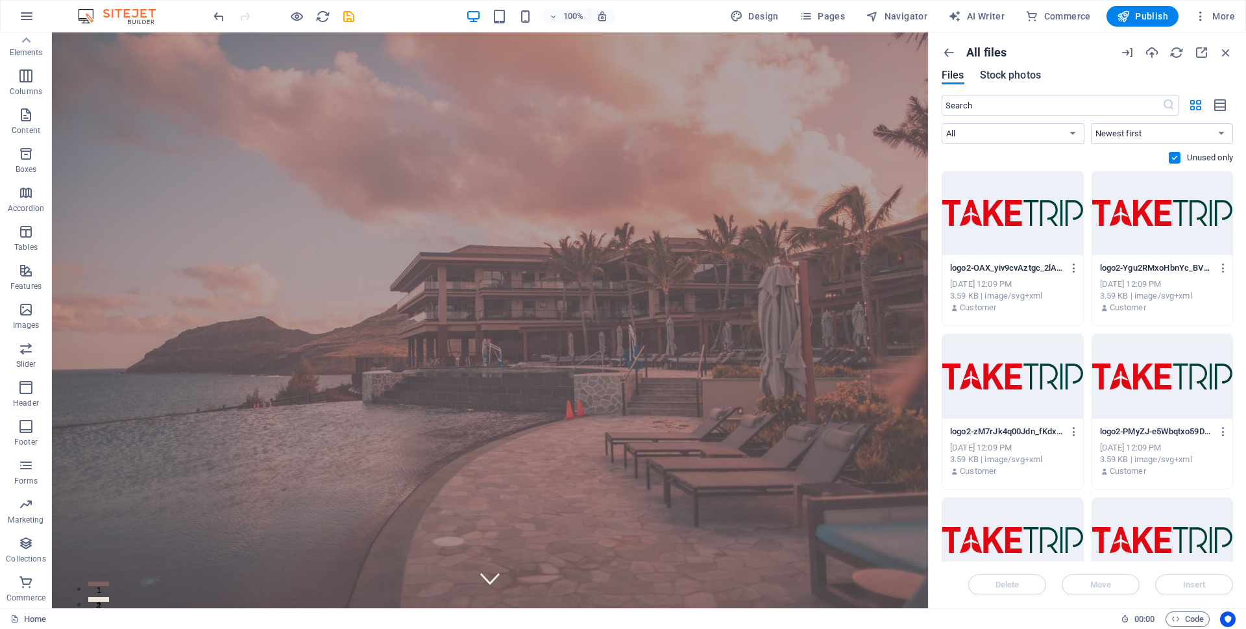
scroll to position [0, 0]
click at [1019, 73] on span "Stock photos" at bounding box center [1010, 76] width 61 height 16
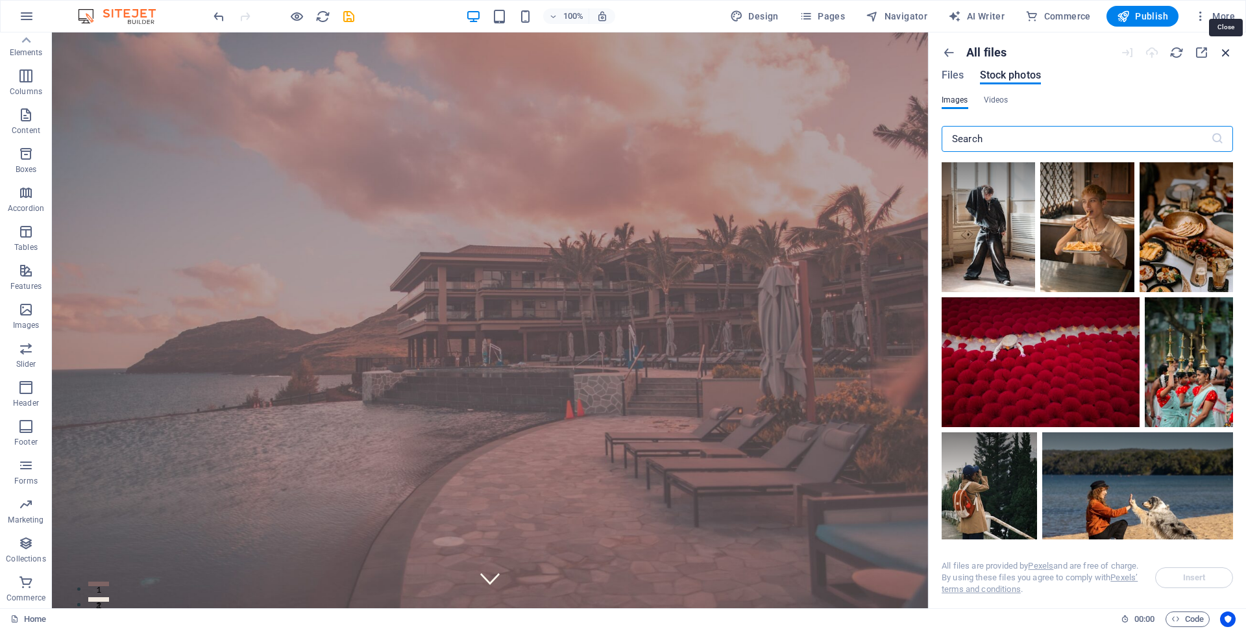
click at [1223, 53] on icon "button" at bounding box center [1226, 52] width 14 height 14
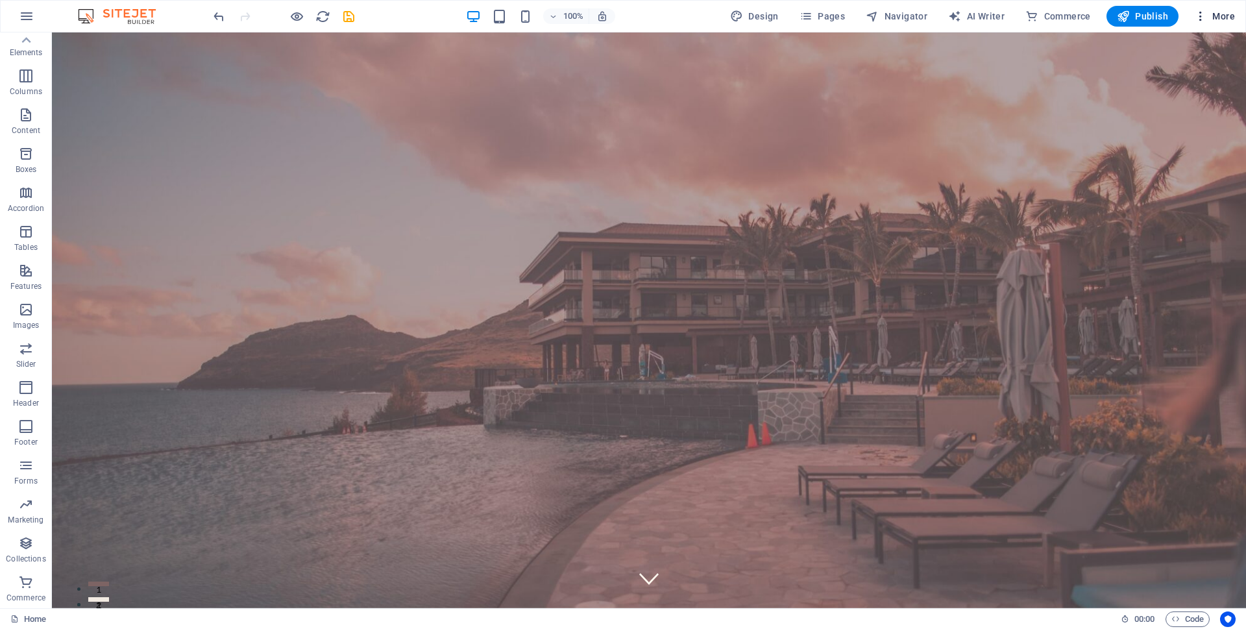
click at [1201, 19] on icon "button" at bounding box center [1200, 16] width 13 height 13
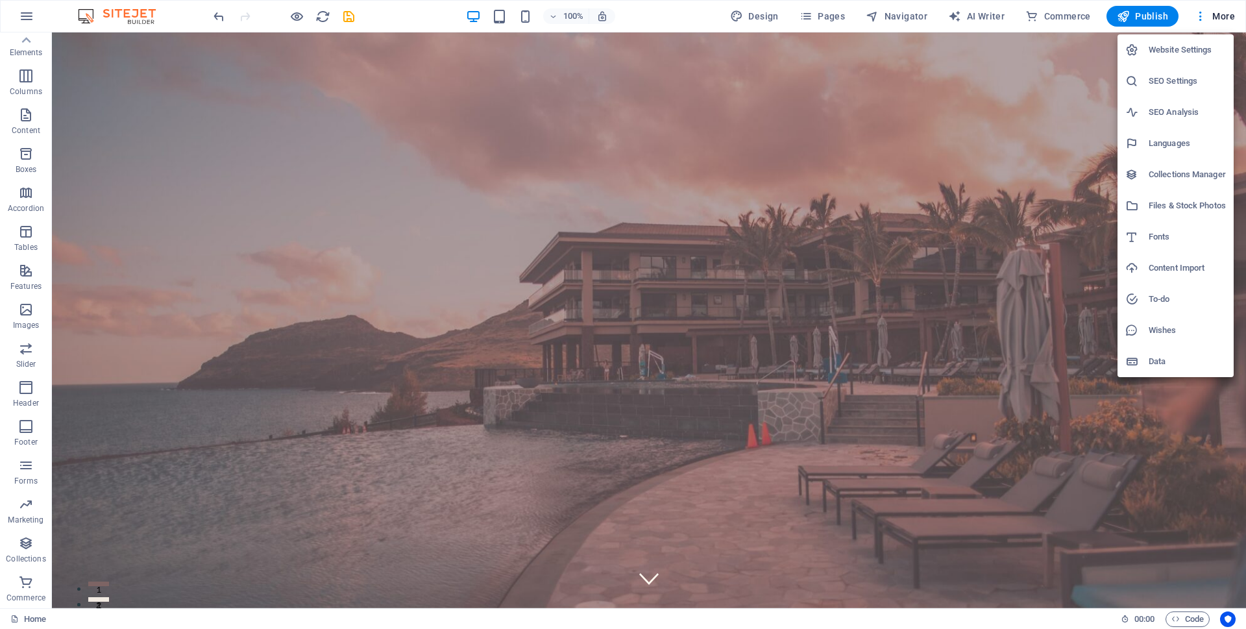
click at [1037, 75] on div at bounding box center [623, 314] width 1246 height 629
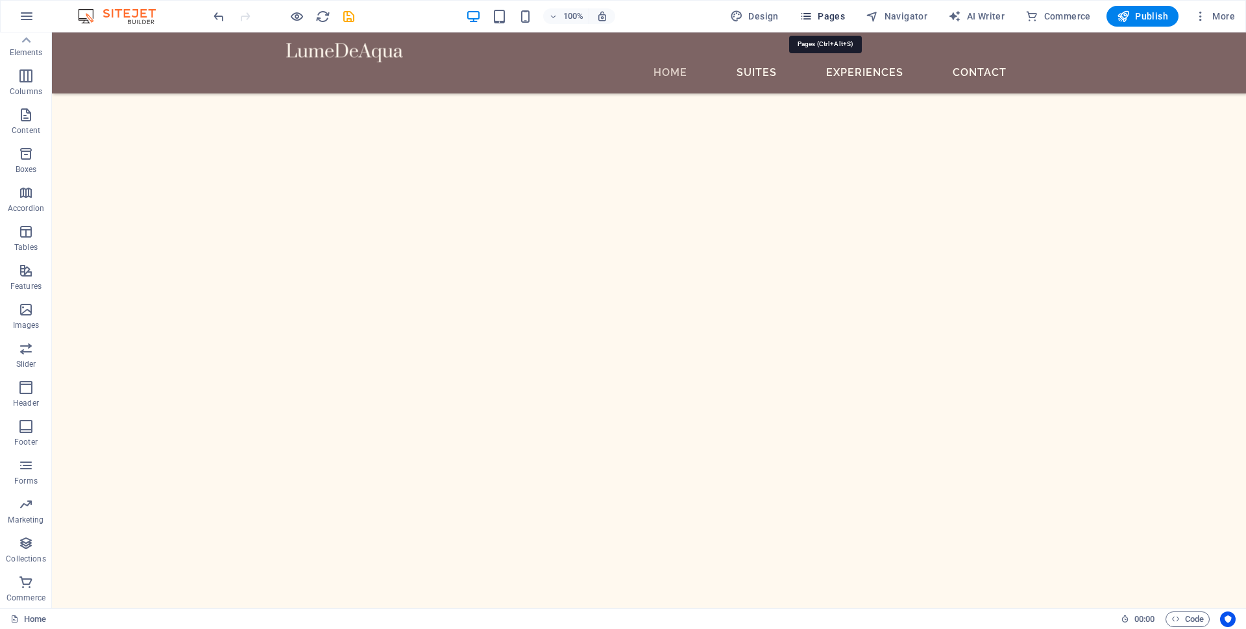
click at [817, 13] on span "Pages" at bounding box center [822, 16] width 45 height 13
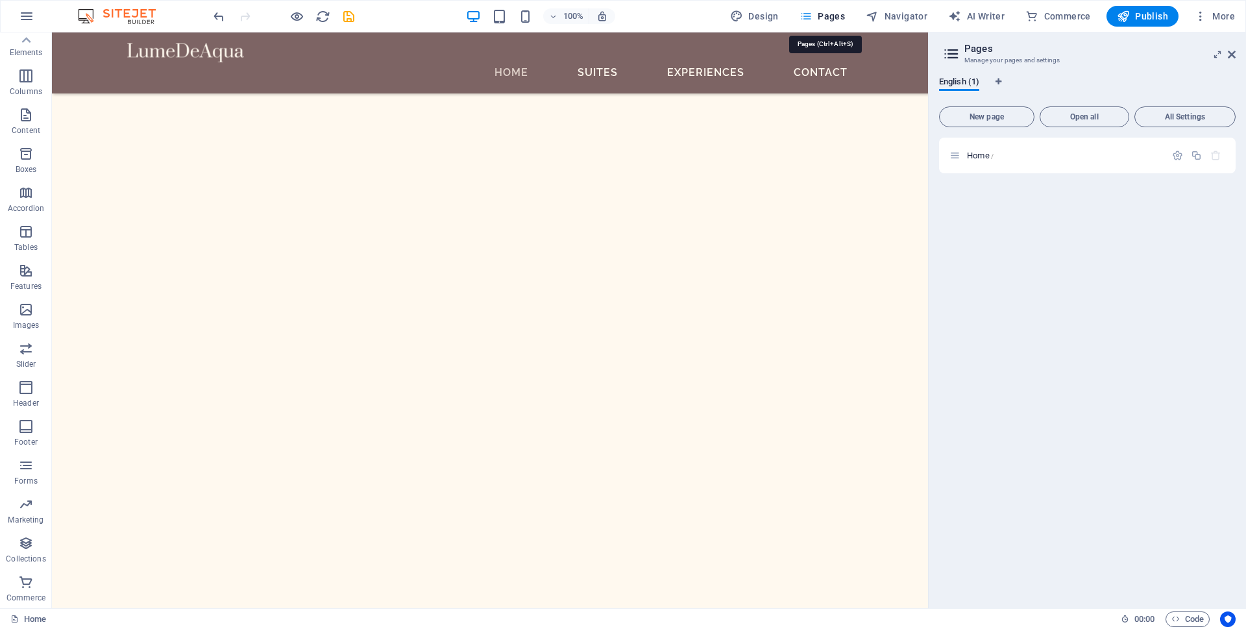
scroll to position [2051, 0]
click at [746, 23] on button "Design" at bounding box center [754, 16] width 59 height 21
select select "500"
select select "rem"
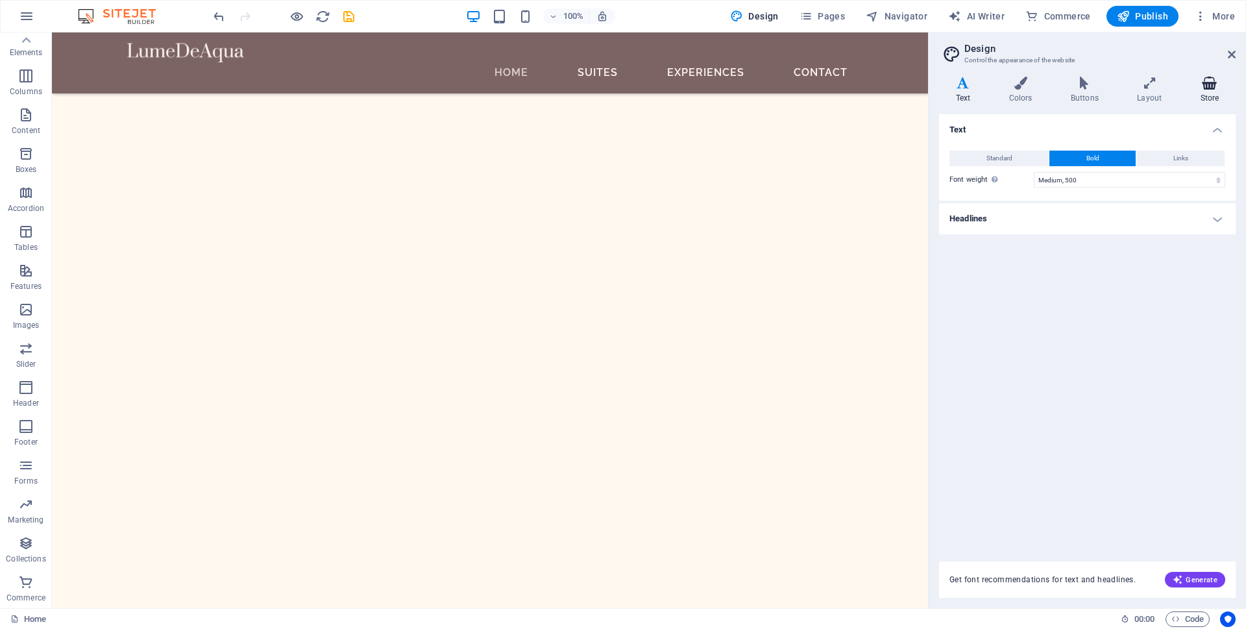
click at [1217, 81] on icon at bounding box center [1210, 83] width 52 height 13
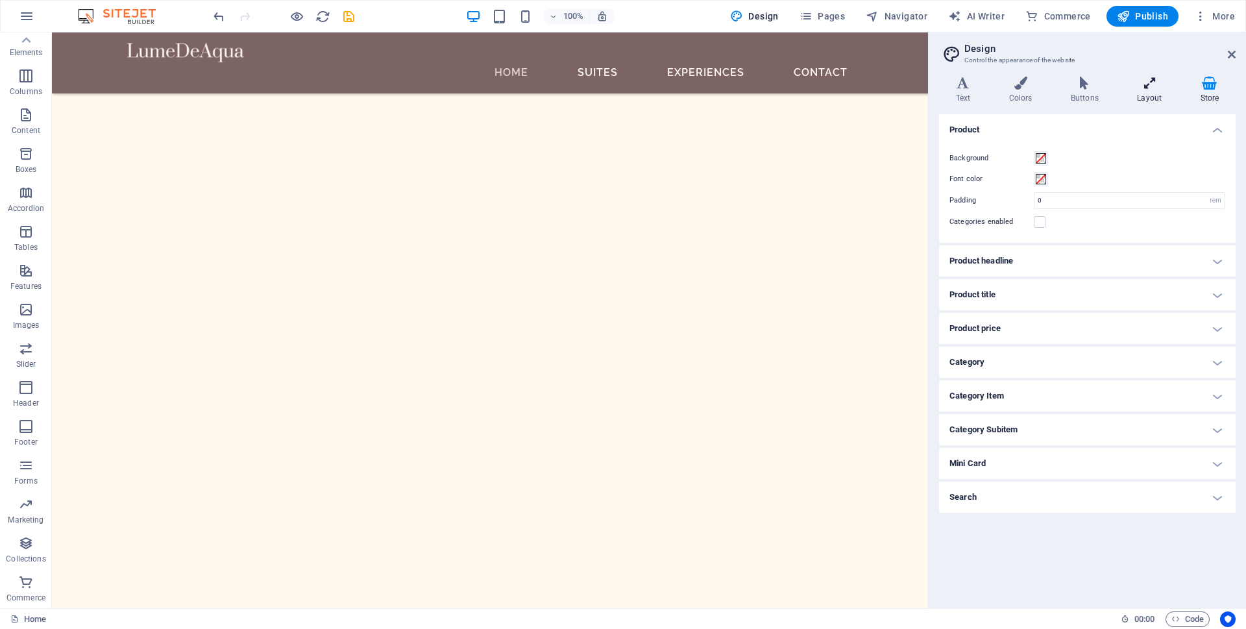
click at [1161, 86] on icon at bounding box center [1150, 83] width 58 height 13
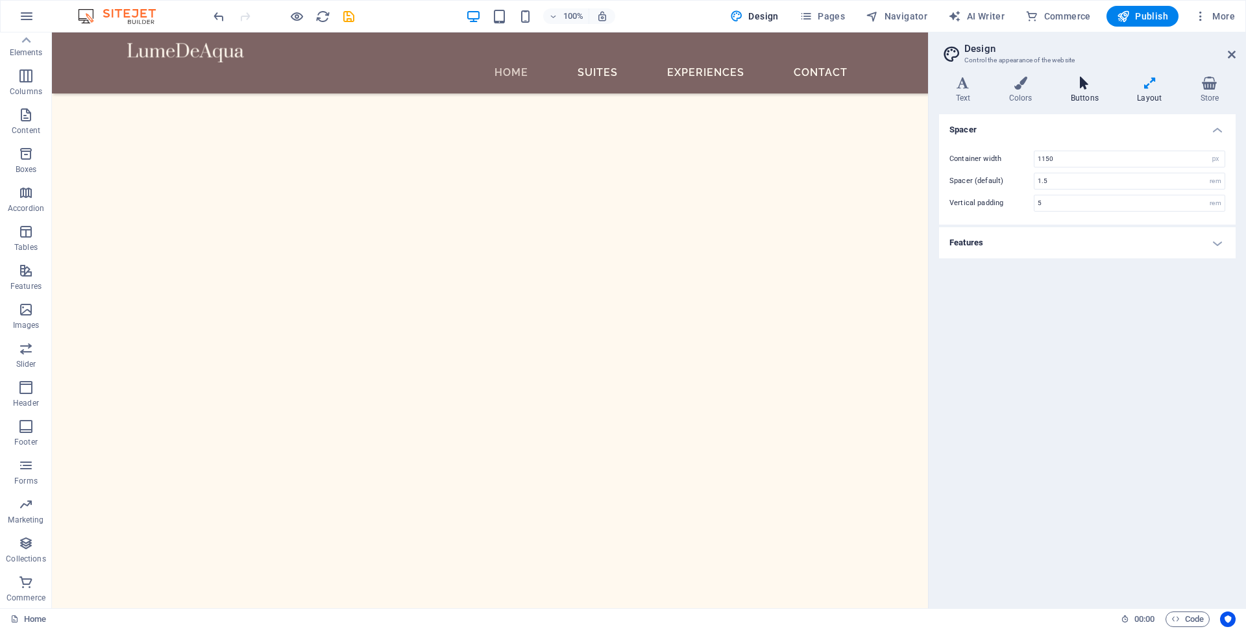
click at [1096, 86] on icon at bounding box center [1084, 83] width 61 height 13
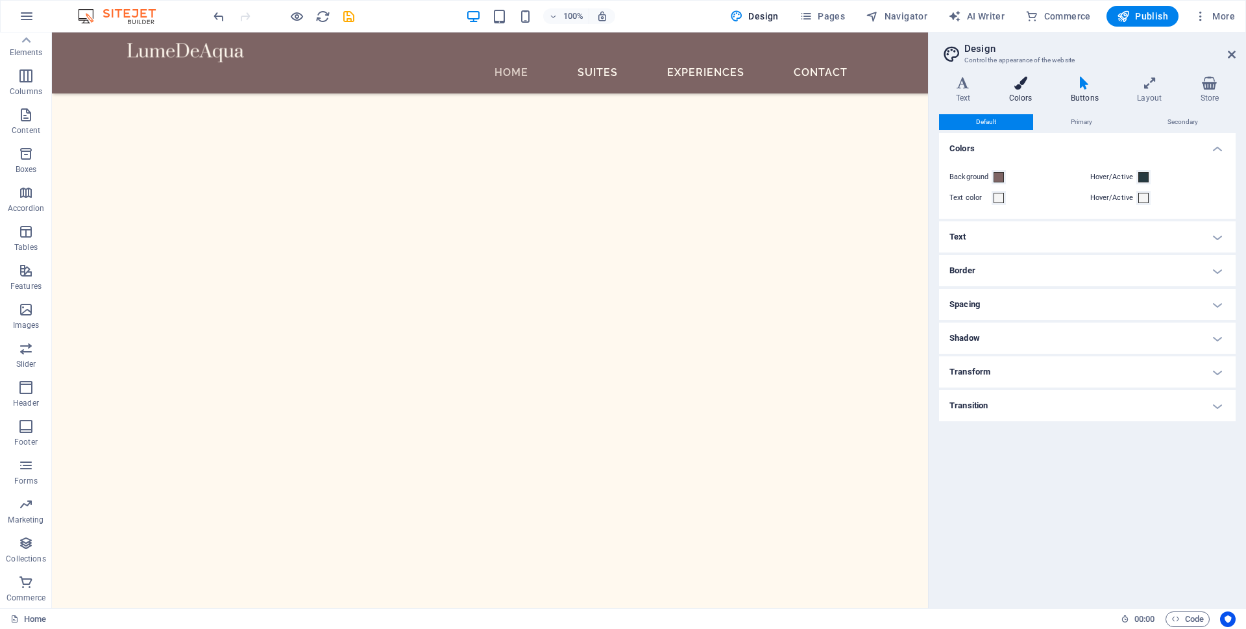
click at [1028, 86] on icon at bounding box center [1021, 83] width 56 height 13
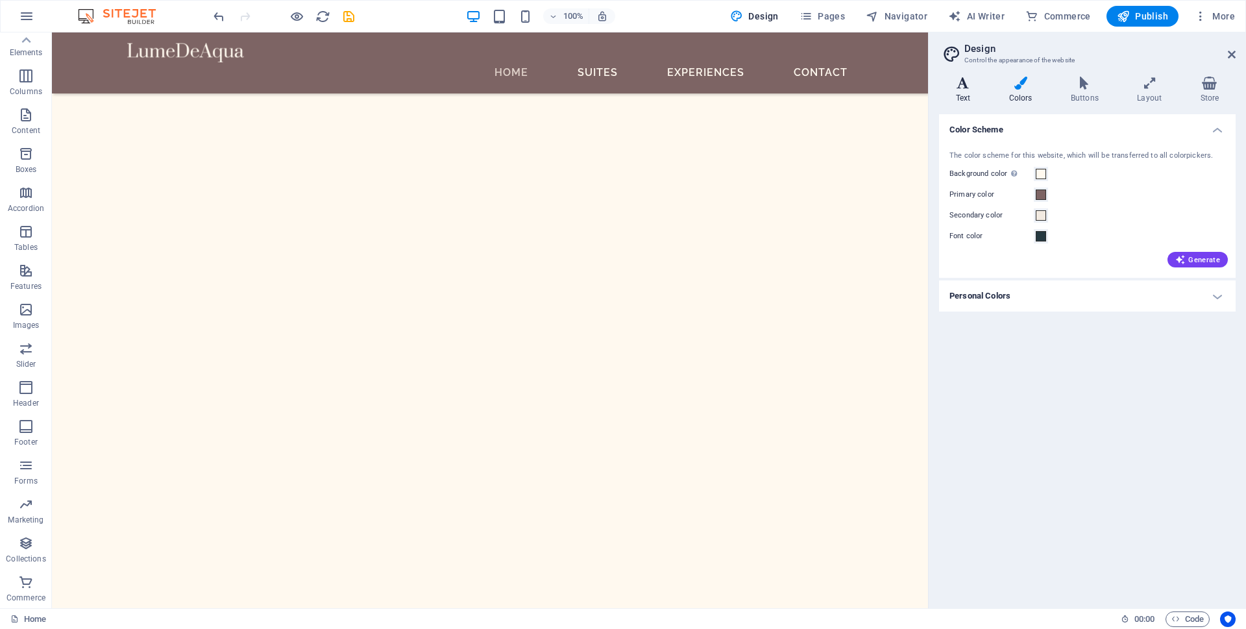
click at [948, 88] on icon at bounding box center [963, 83] width 48 height 13
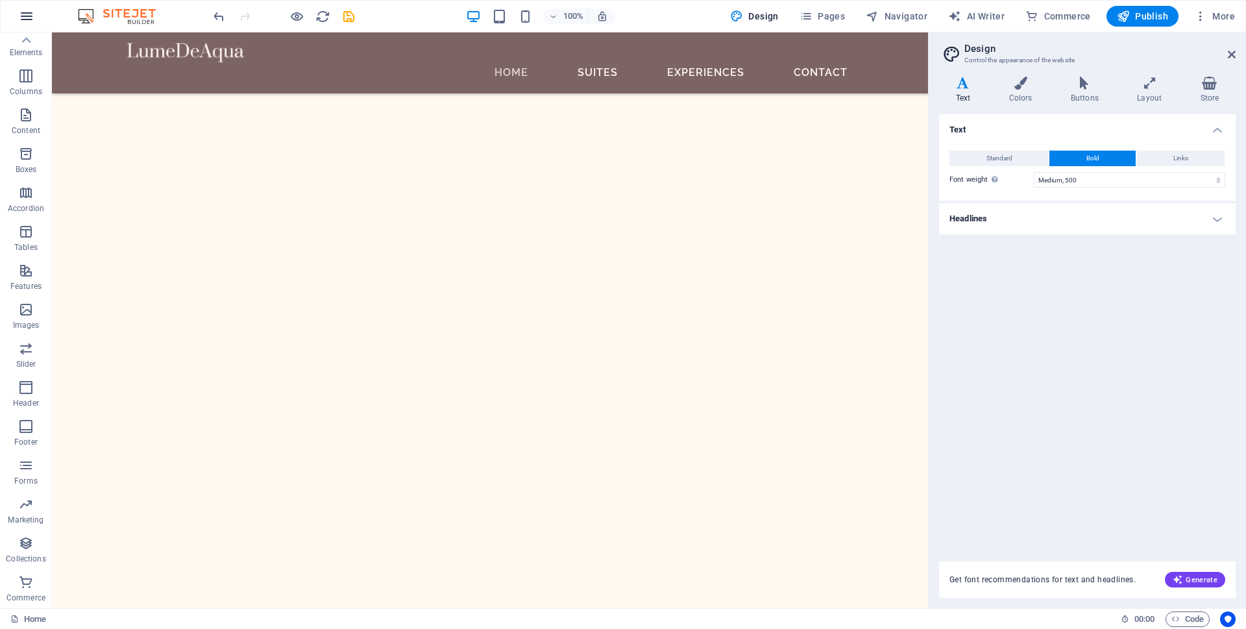
click at [30, 14] on icon "button" at bounding box center [27, 16] width 16 height 16
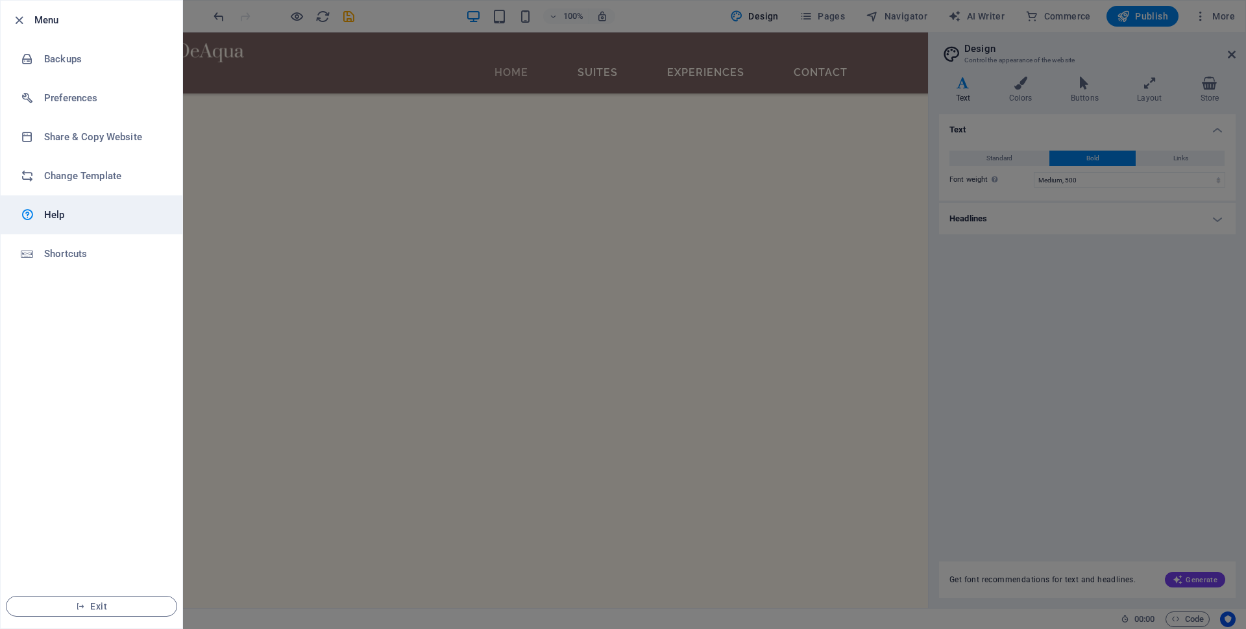
click at [35, 205] on link "Help" at bounding box center [92, 214] width 182 height 39
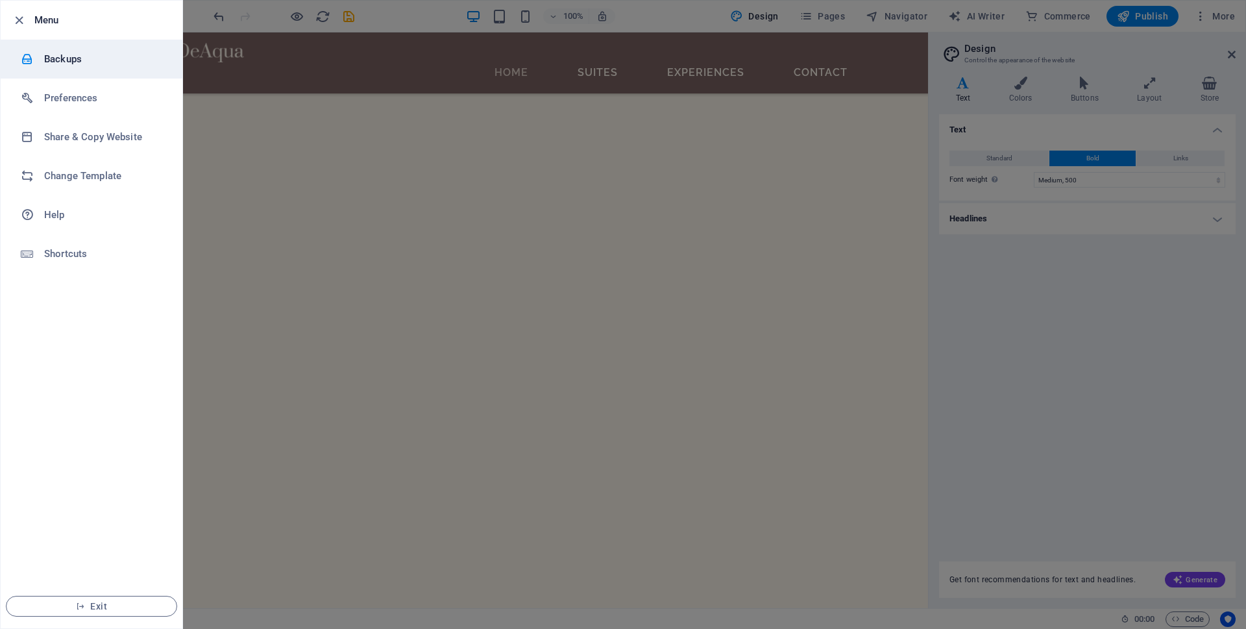
click at [35, 55] on div at bounding box center [32, 59] width 23 height 13
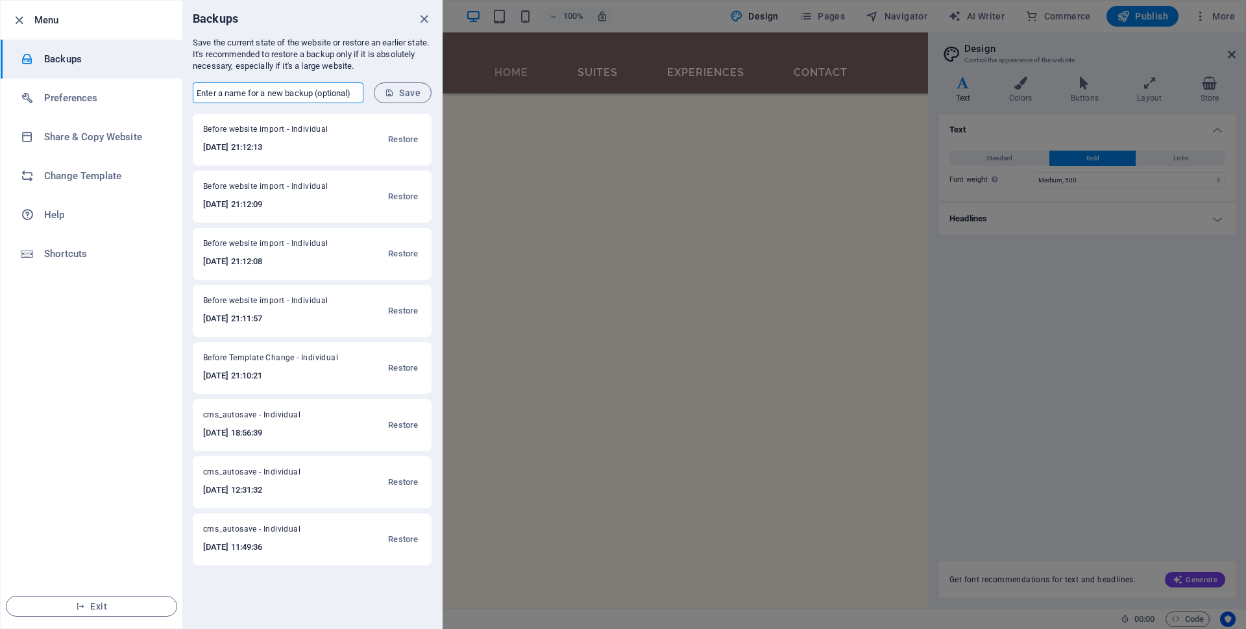
click at [303, 94] on input "text" at bounding box center [278, 92] width 171 height 21
click at [37, 99] on div at bounding box center [32, 98] width 23 height 13
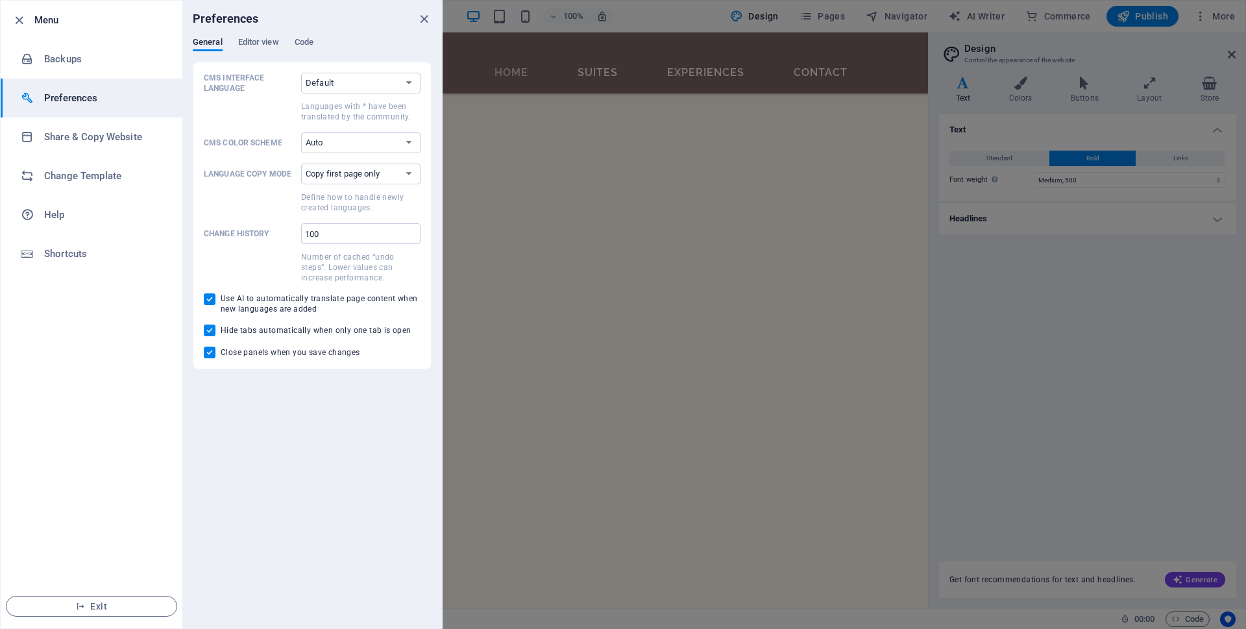
click at [216, 299] on input "Use AI to automatically translate page content when new languages are added" at bounding box center [212, 299] width 17 height 12
checkbox input "false"
click at [216, 327] on input "Hide tabs automatically when only one tab is open" at bounding box center [212, 331] width 17 height 12
checkbox input "false"
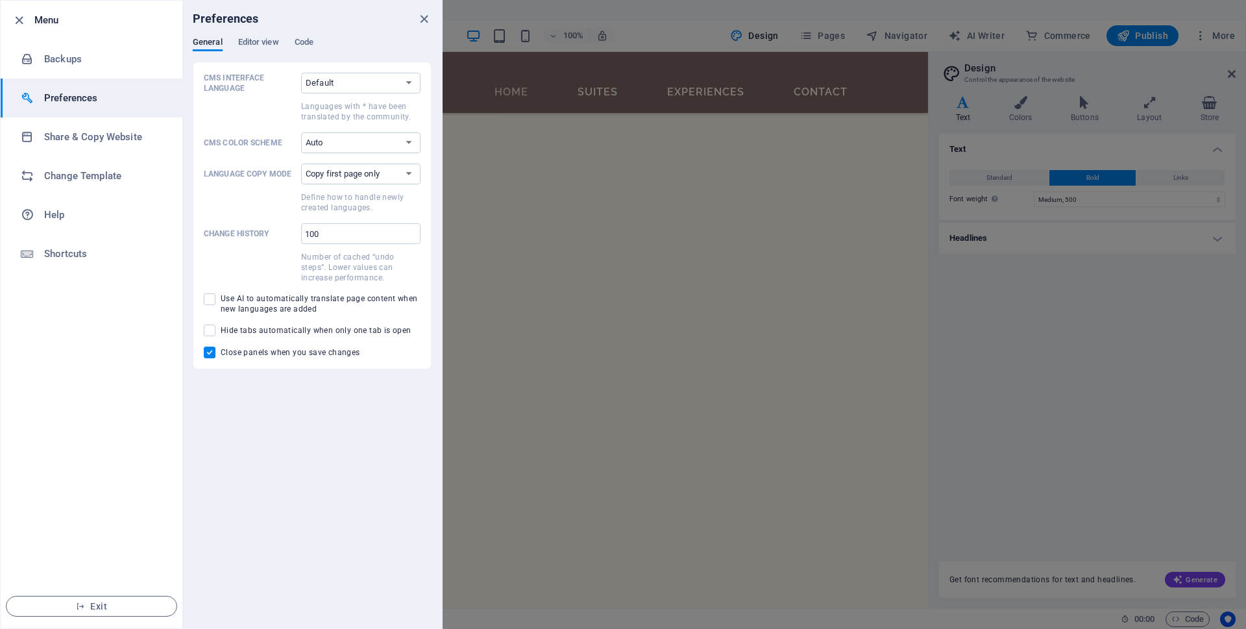
click at [212, 352] on input "Close panels when you save changes" at bounding box center [212, 353] width 17 height 12
checkbox input "false"
click at [262, 40] on span "Editor view" at bounding box center [258, 43] width 41 height 18
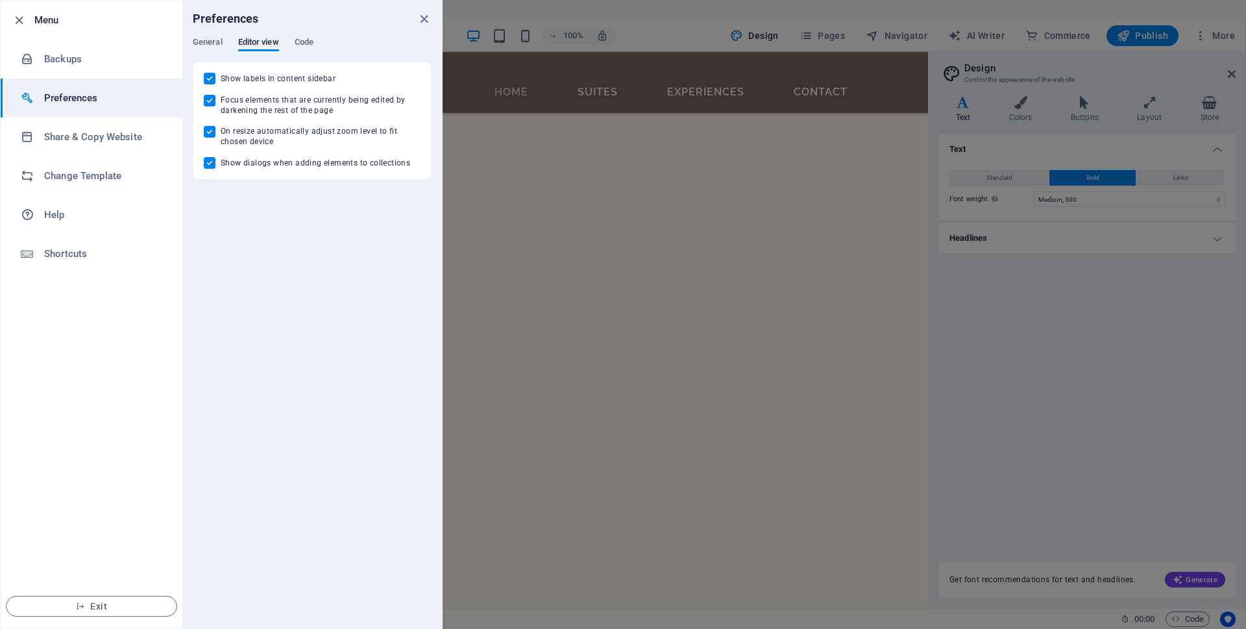
click at [216, 80] on input "Show labels in content sidebar" at bounding box center [212, 79] width 17 height 12
checkbox input "false"
click at [210, 106] on input "Focus elements that are currently being edited by darkening the rest of the page" at bounding box center [212, 101] width 17 height 12
checkbox input "false"
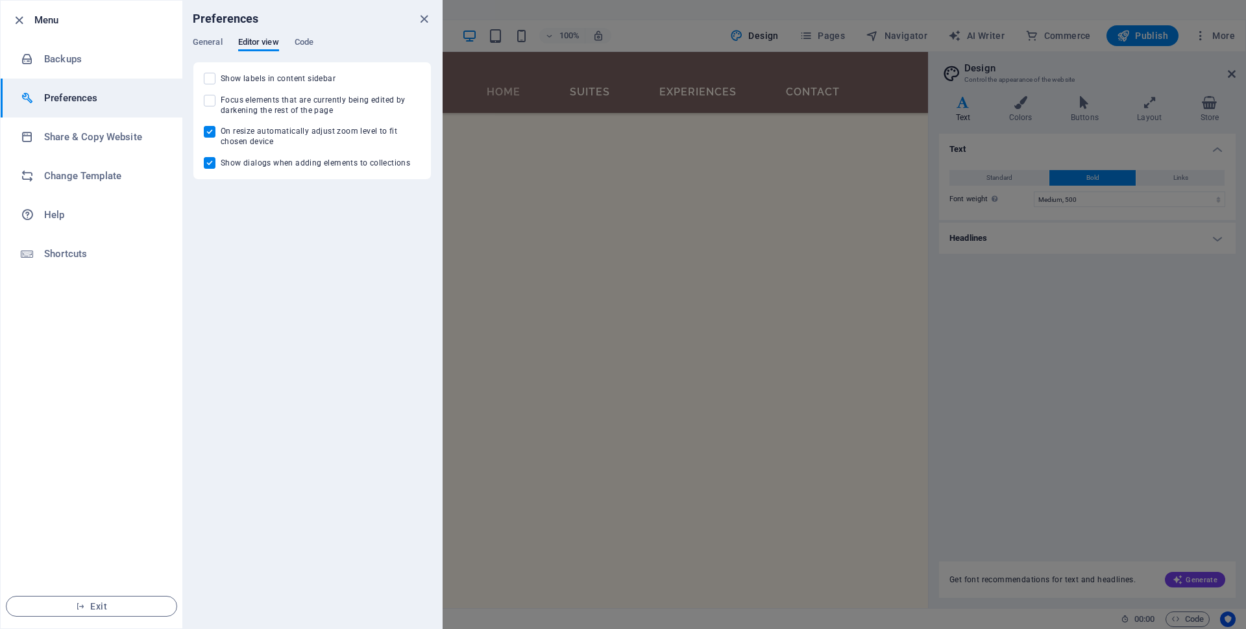
click at [210, 129] on input "On resize automatically adjust zoom level to fit chosen device" at bounding box center [212, 132] width 17 height 12
checkbox input "false"
click at [210, 162] on input "Show dialogs when adding elements to collections" at bounding box center [212, 163] width 17 height 12
checkbox input "false"
click at [299, 42] on span "Code" at bounding box center [304, 43] width 19 height 18
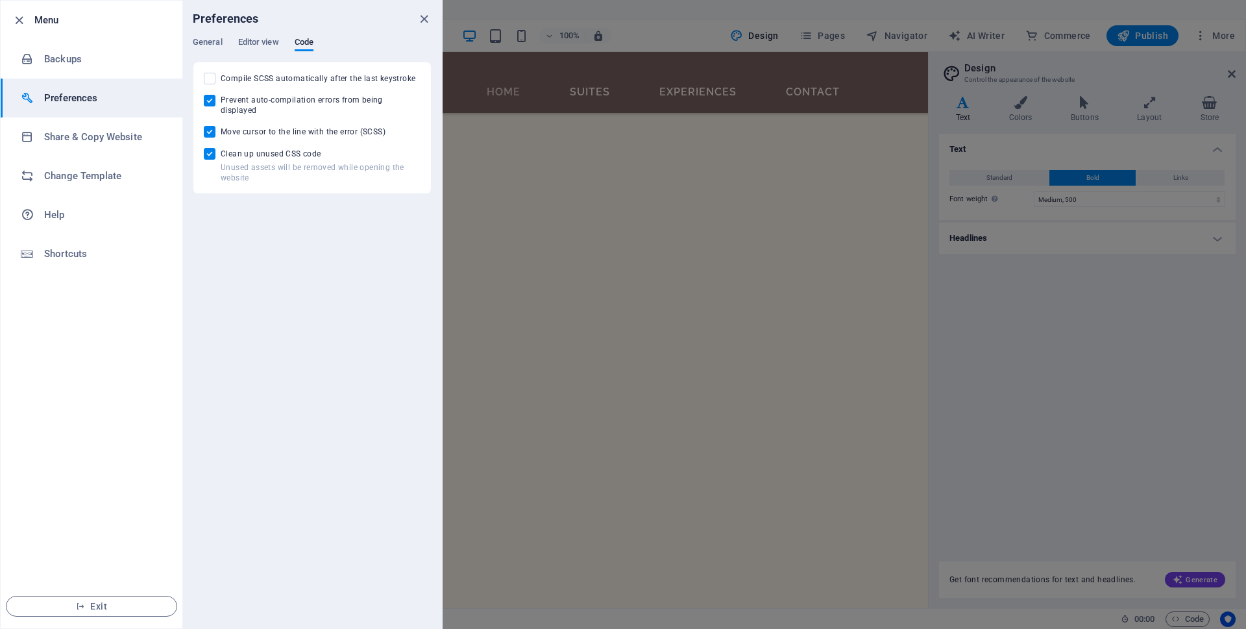
click at [208, 126] on input "Move cursor to the line with the error (SCSS)" at bounding box center [212, 132] width 17 height 12
checkbox input "false"
click at [211, 101] on input "Prevent auto-compilation errors from being displayed" at bounding box center [212, 101] width 17 height 12
checkbox input "false"
click at [210, 114] on div "Compile SCSS automatically after the last keystroke Prevent auto-compilation er…" at bounding box center [312, 128] width 217 height 110
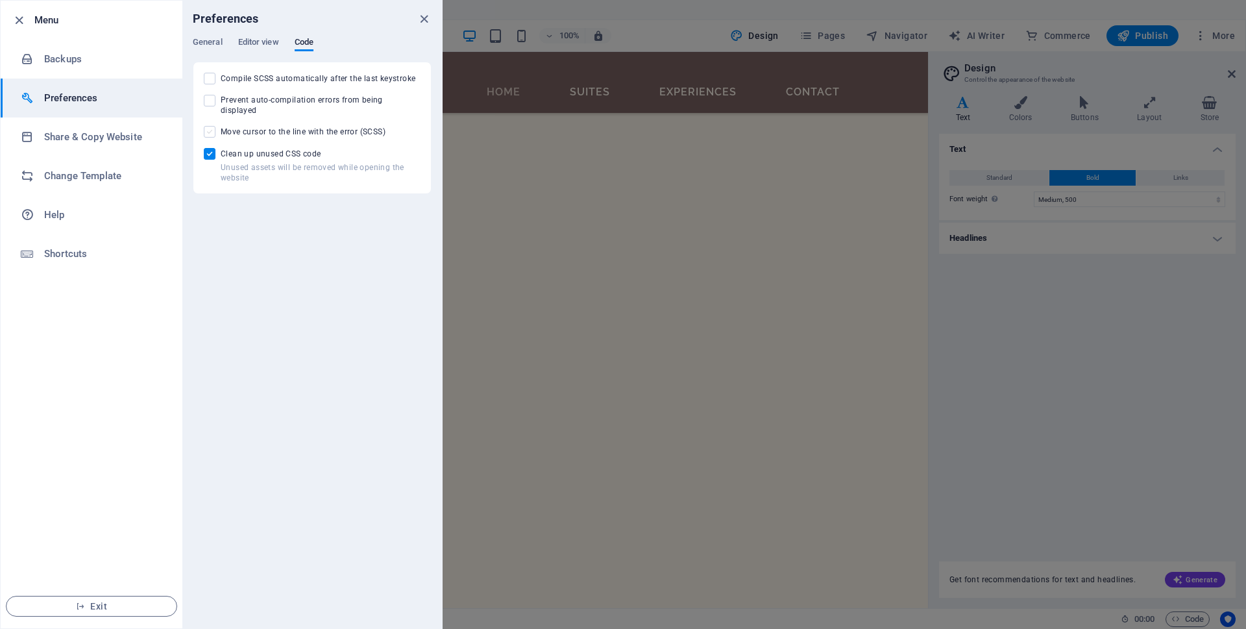
click at [207, 126] on span at bounding box center [210, 132] width 12 height 12
click at [207, 126] on input "Move cursor to the line with the error (SCSS)" at bounding box center [212, 132] width 17 height 12
checkbox input "true"
click at [52, 393] on ul "Menu Backups Preferences Share & Copy Website Change Template Help Shortcuts Ex…" at bounding box center [92, 315] width 182 height 628
click at [78, 32] on li "Menu" at bounding box center [92, 20] width 182 height 39
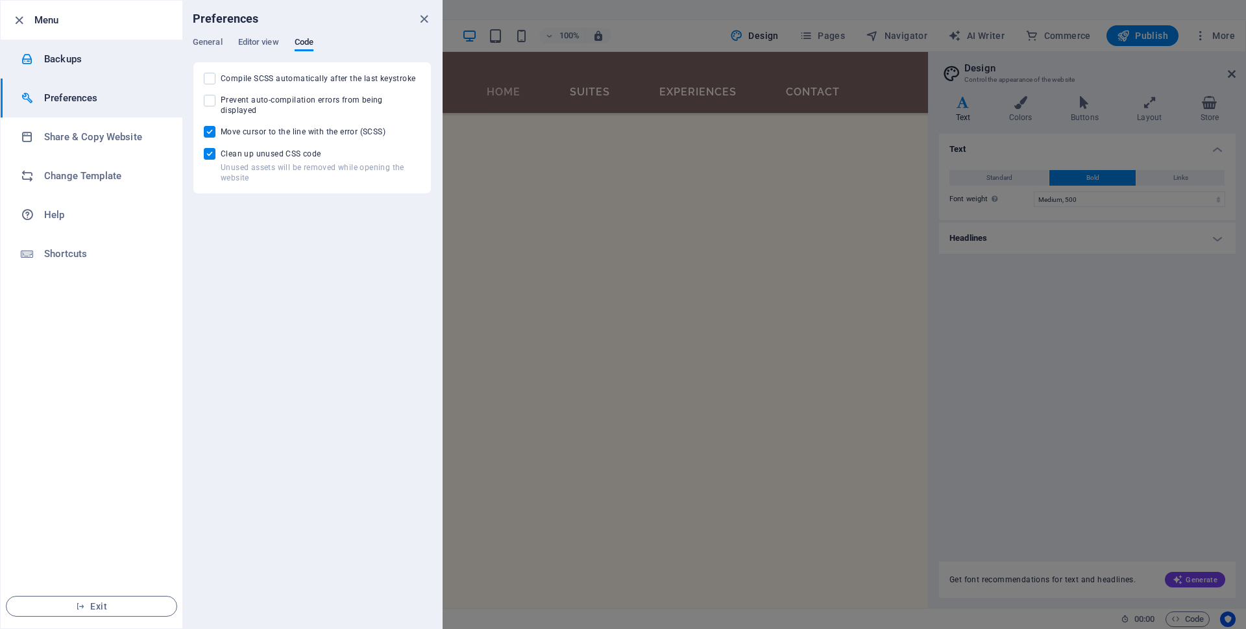
click at [72, 58] on h6 "Backups" at bounding box center [104, 59] width 120 height 16
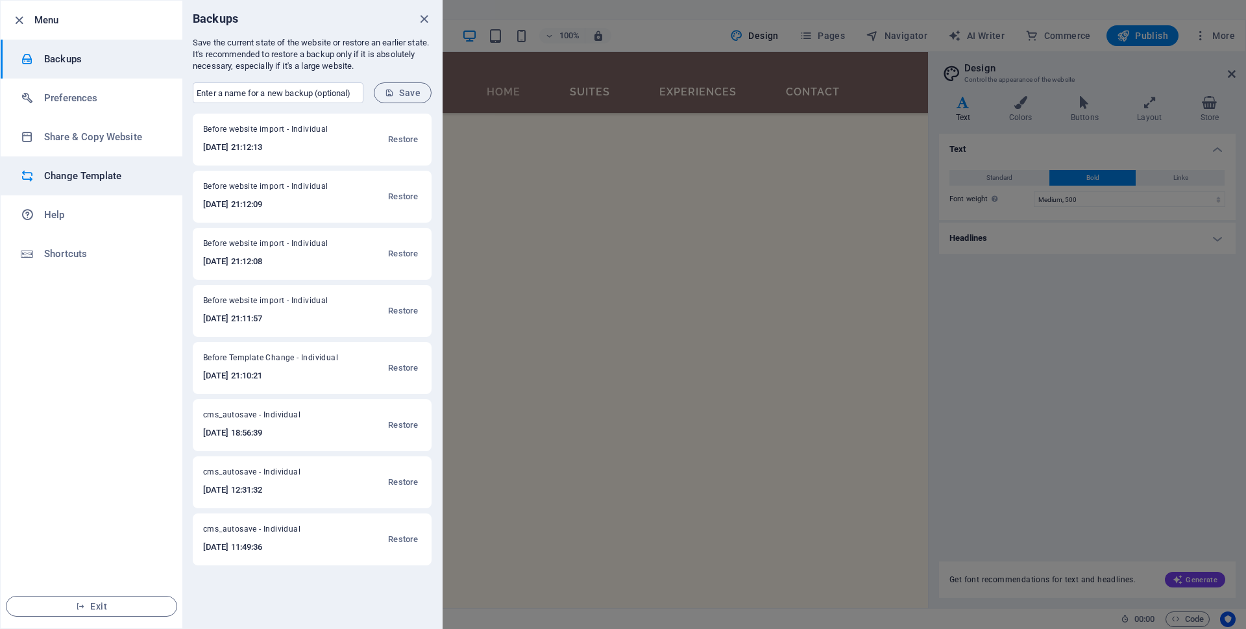
click at [68, 171] on h6 "Change Template" at bounding box center [104, 176] width 120 height 16
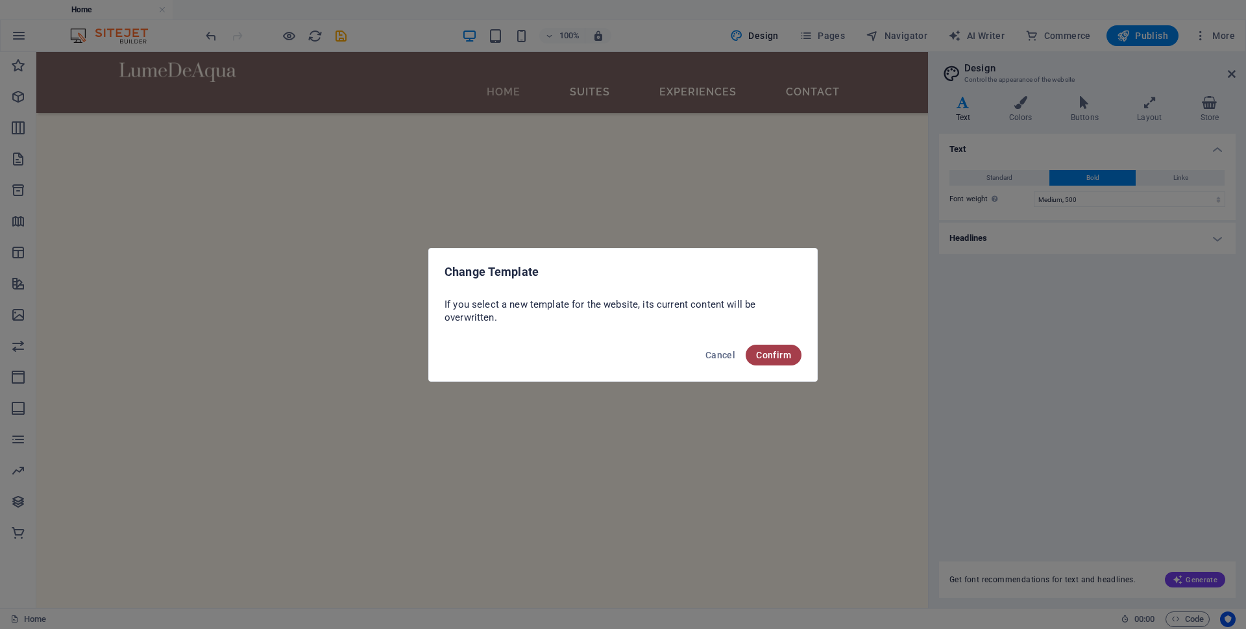
click at [758, 352] on span "Confirm" at bounding box center [773, 355] width 35 height 10
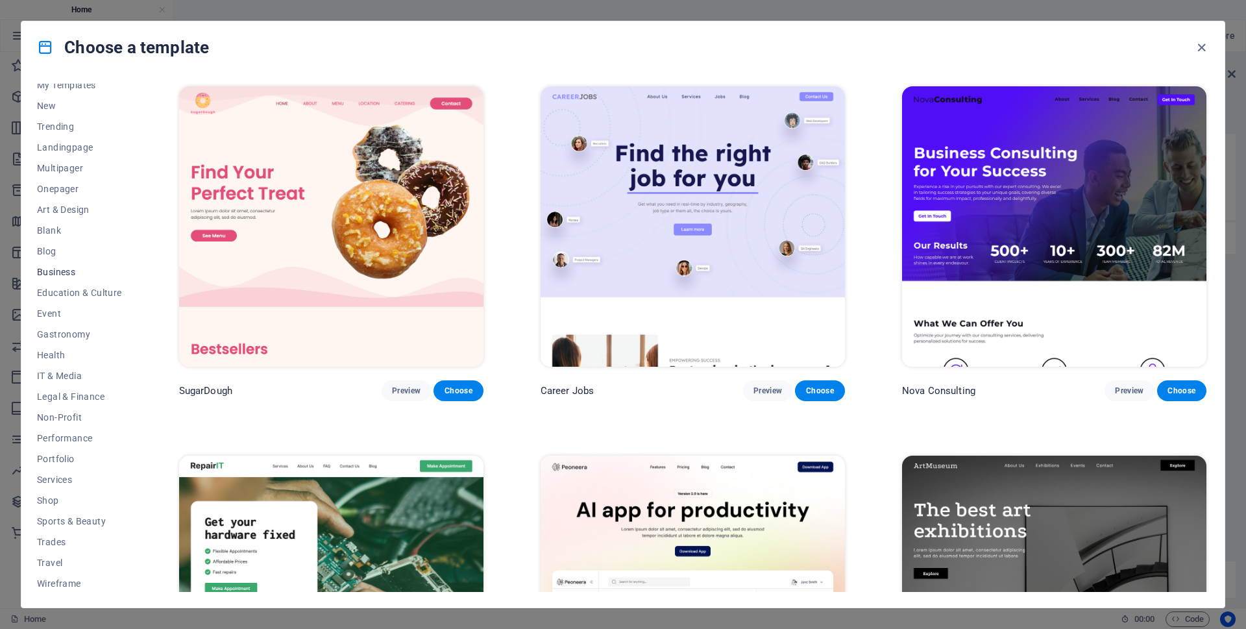
scroll to position [32, 0]
click at [1202, 42] on icon "button" at bounding box center [1201, 47] width 15 height 15
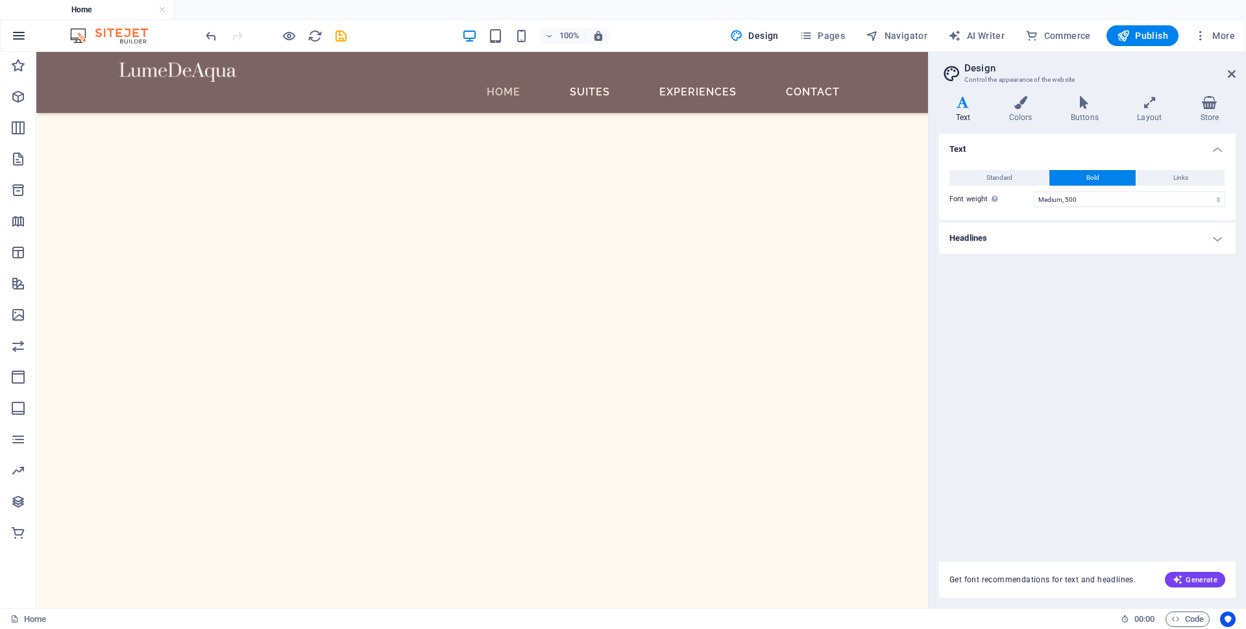
click at [27, 29] on button "button" at bounding box center [22, 35] width 23 height 31
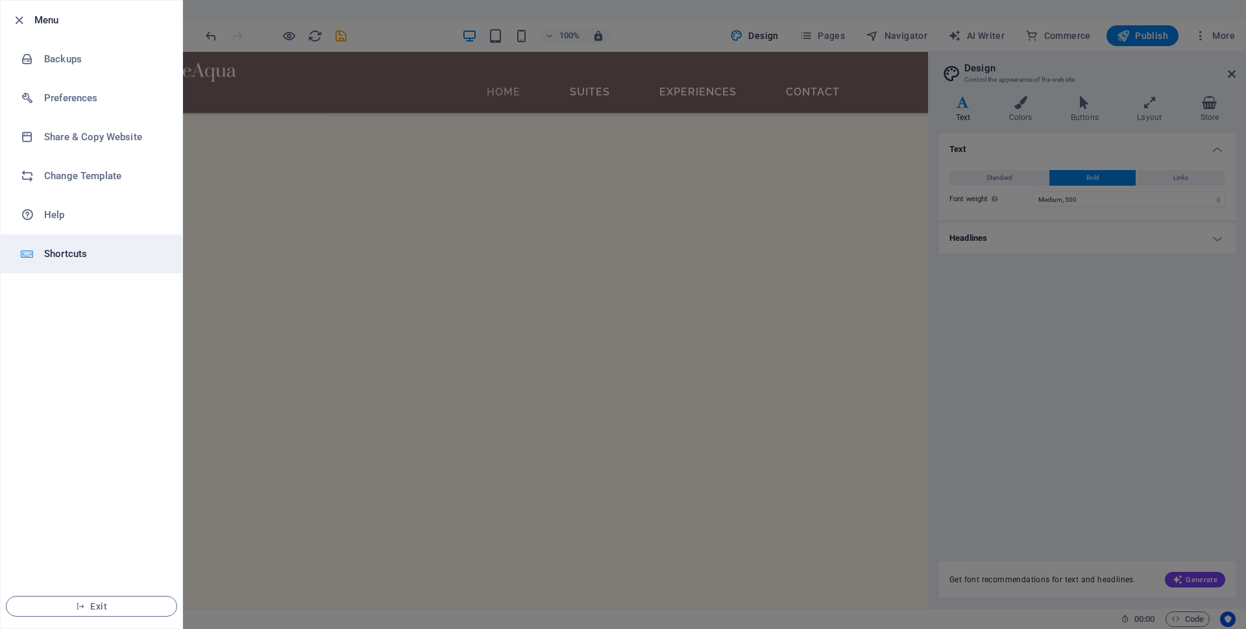
drag, startPoint x: 68, startPoint y: 39, endPoint x: 21, endPoint y: 271, distance: 236.4
click at [21, 271] on li "Shortcuts" at bounding box center [92, 253] width 182 height 39
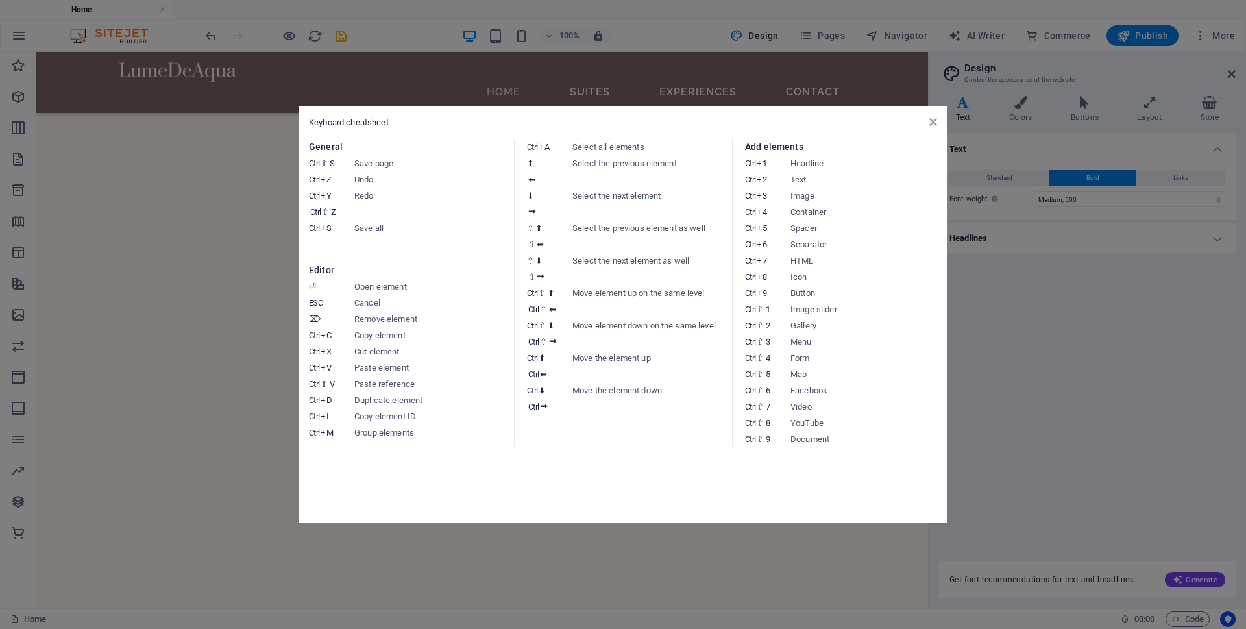
click at [926, 123] on div "Keyboard cheatsheet" at bounding box center [623, 123] width 628 height 12
click at [930, 127] on div "Keyboard cheatsheet" at bounding box center [623, 123] width 628 height 12
click at [937, 122] on div "Keyboard cheatsheet General Ctrl ⇧ S Save page Ctrl Z Undo Ctrl Y Ctrl ⇧ Z Redo…" at bounding box center [623, 314] width 649 height 416
click at [931, 120] on icon at bounding box center [934, 122] width 8 height 10
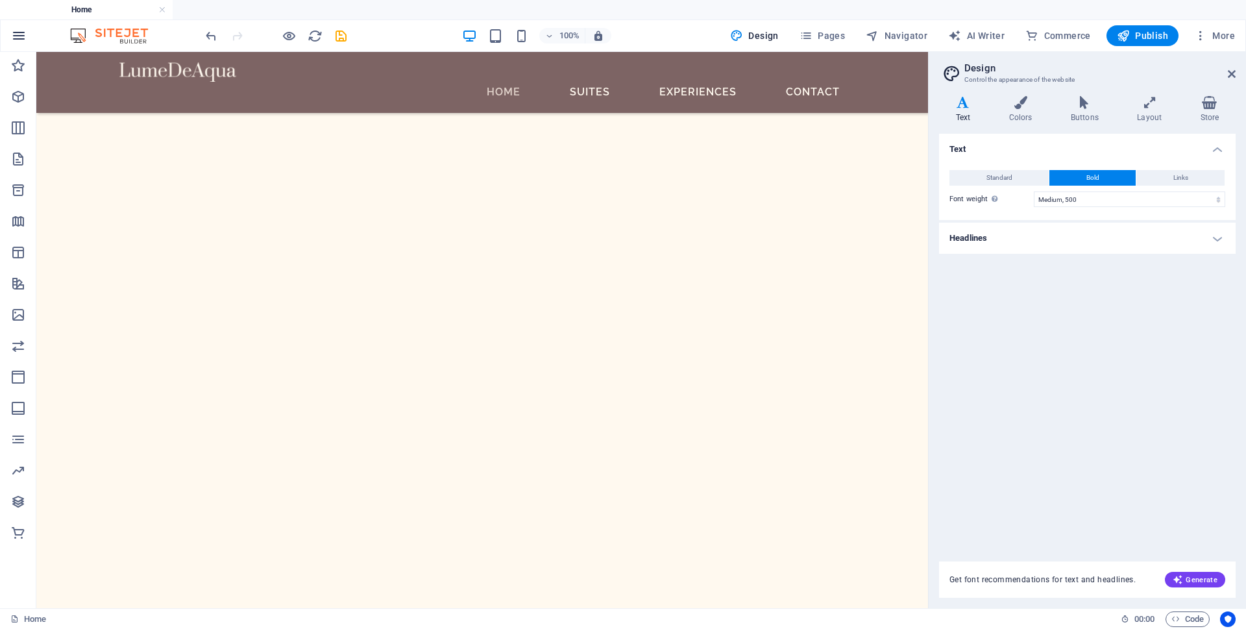
click at [18, 40] on icon "button" at bounding box center [19, 36] width 16 height 16
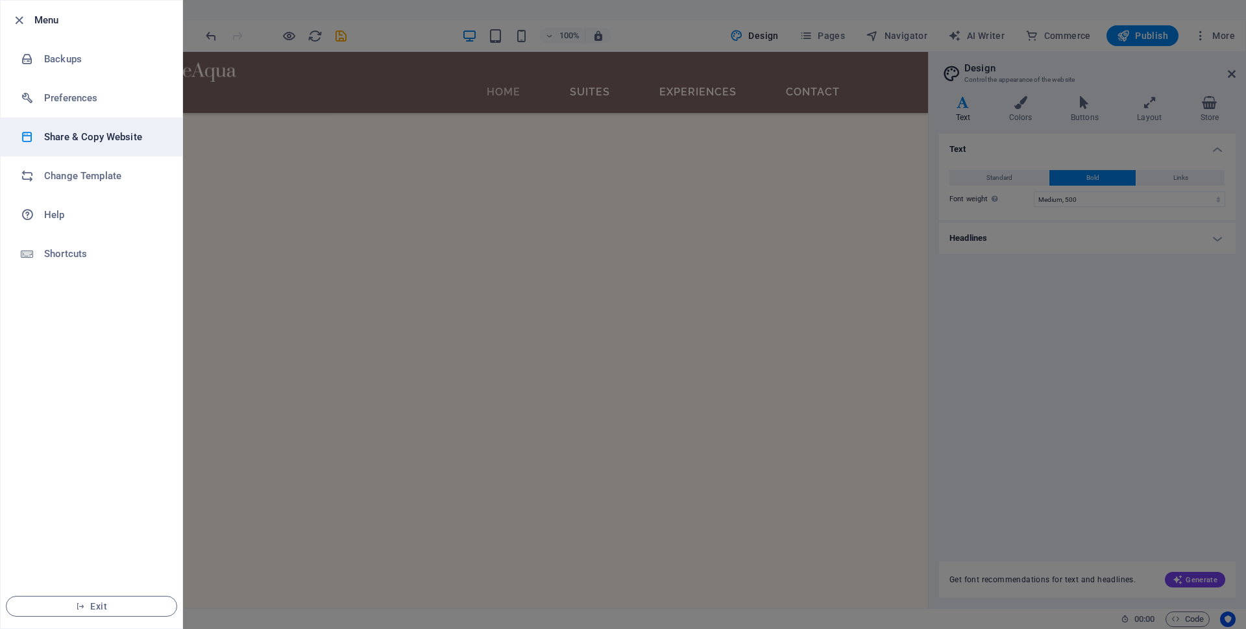
click at [42, 130] on li "Share & Copy Website" at bounding box center [92, 136] width 182 height 39
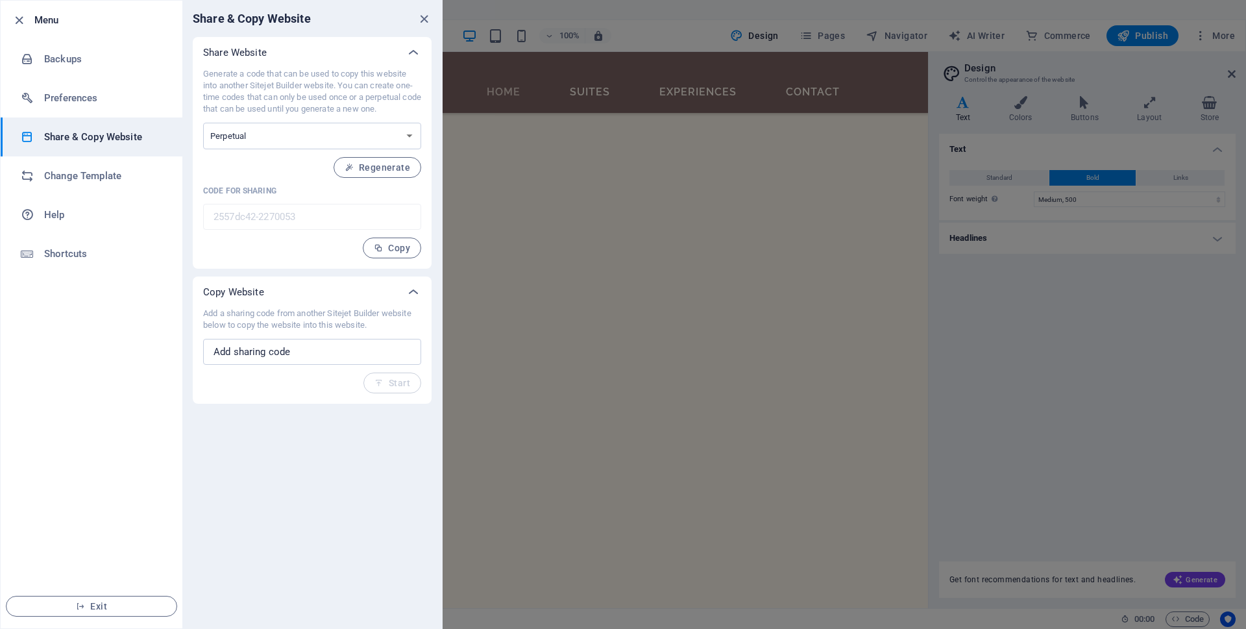
click at [286, 210] on input "2557dc42-2270053" at bounding box center [312, 217] width 218 height 26
click at [330, 216] on input "2557dc42-2270053" at bounding box center [312, 217] width 218 height 26
click at [356, 216] on input "2557dc42-2270053" at bounding box center [312, 217] width 218 height 26
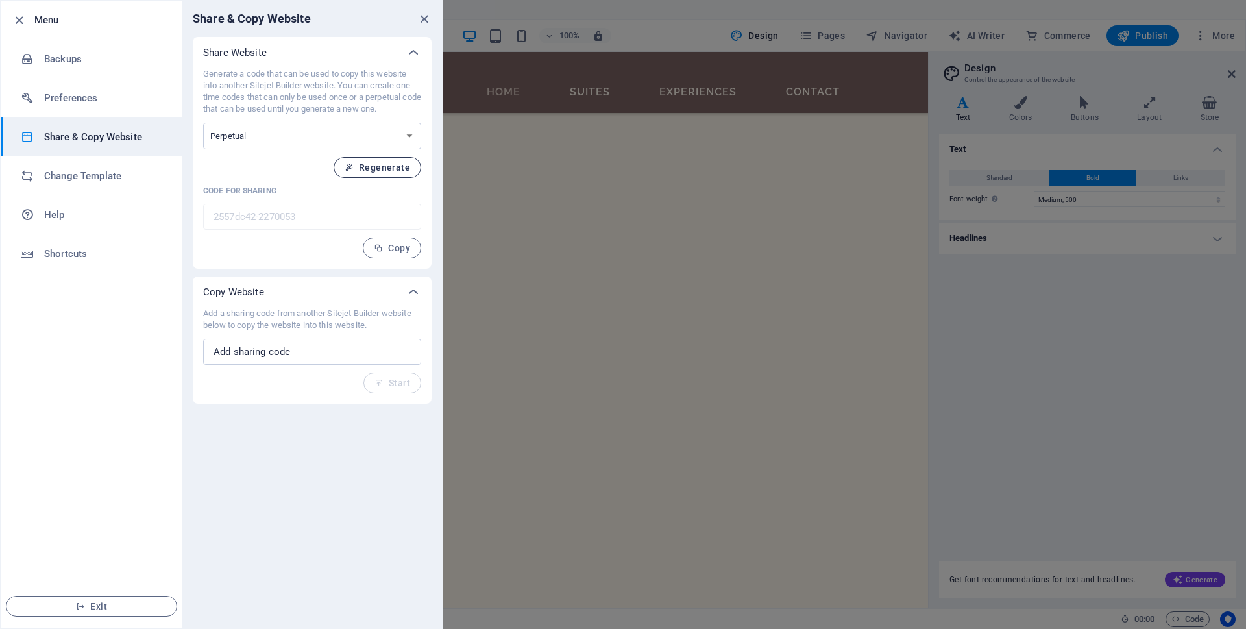
click at [359, 168] on span "Regenerate" at bounding box center [378, 167] width 66 height 10
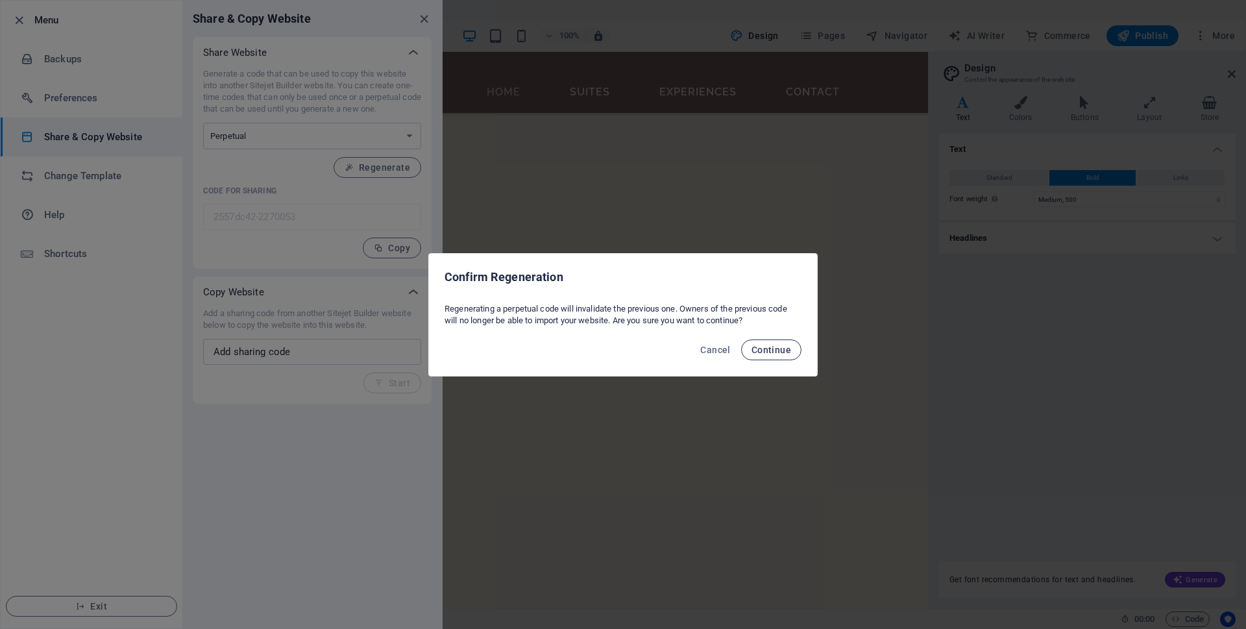
click at [784, 345] on span "Continue" at bounding box center [772, 350] width 40 height 10
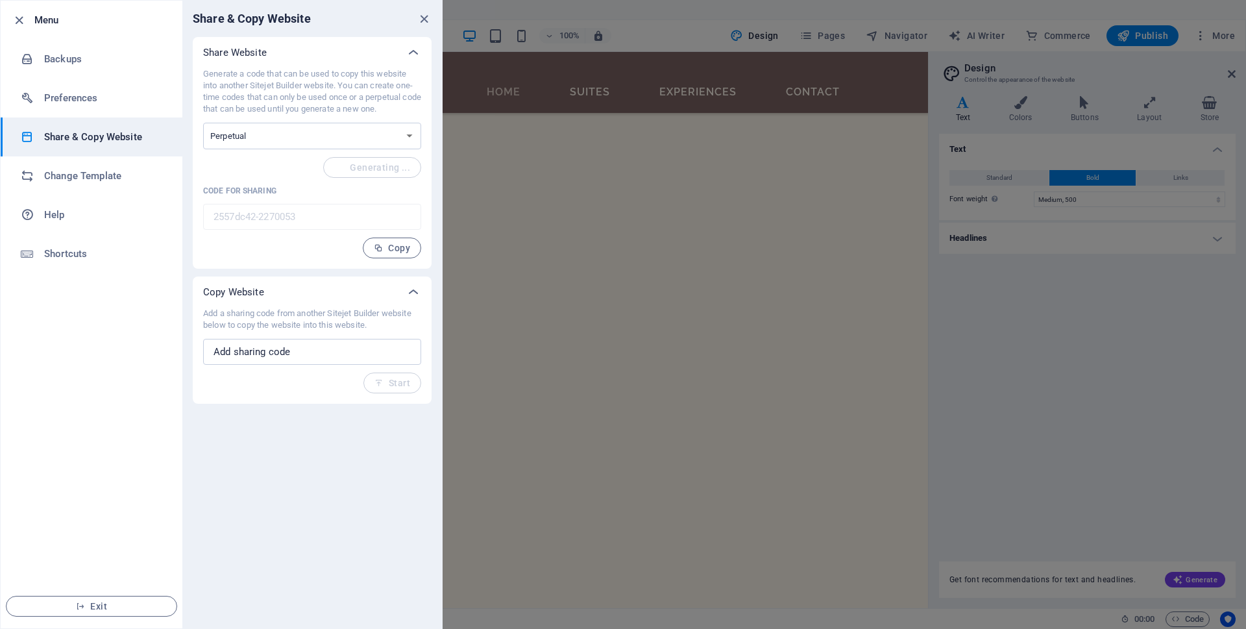
type input "e113da25-2270053"
click at [303, 215] on input "e113da25-2270053" at bounding box center [312, 217] width 218 height 26
click at [273, 345] on input "text" at bounding box center [312, 352] width 218 height 26
click at [300, 343] on input "text" at bounding box center [312, 352] width 218 height 26
drag, startPoint x: 308, startPoint y: 345, endPoint x: 171, endPoint y: 351, distance: 136.4
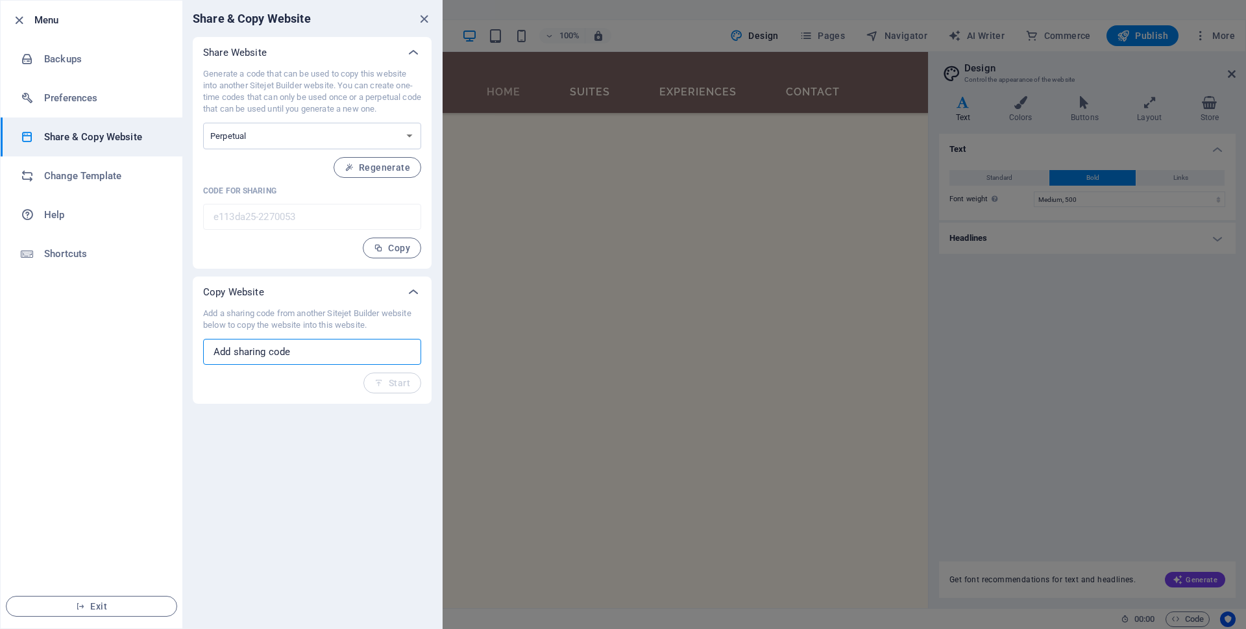
click at [171, 351] on div "Menu Backups Preferences Share & Copy Website Change Template Help Shortcuts Ex…" at bounding box center [221, 314] width 443 height 629
type input "www.trip.com"
click at [405, 391] on button "Start" at bounding box center [393, 383] width 58 height 21
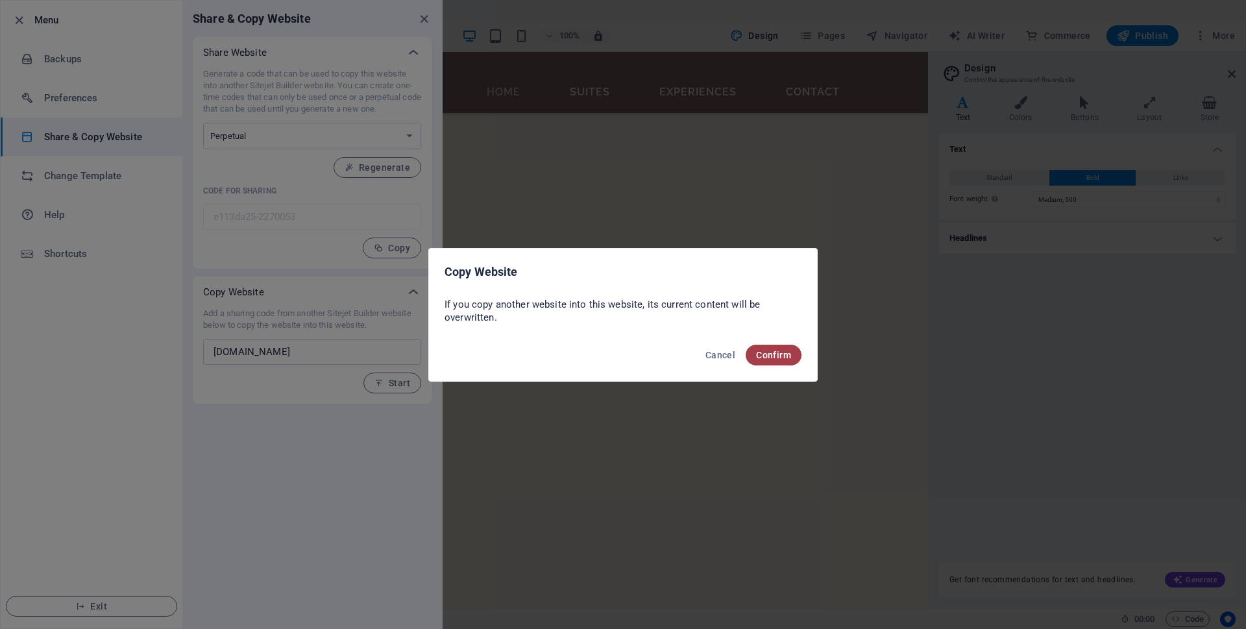
click at [772, 358] on span "Confirm" at bounding box center [773, 355] width 35 height 10
click at [776, 356] on span "Confirm" at bounding box center [773, 355] width 35 height 10
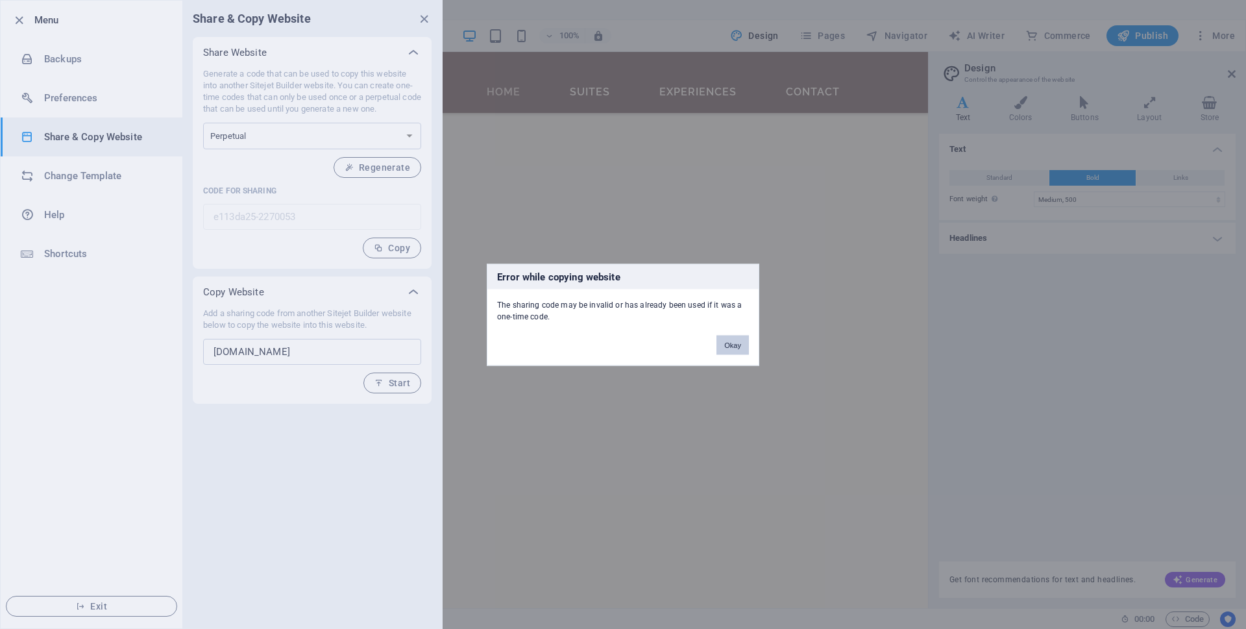
click at [732, 342] on button "Okay" at bounding box center [733, 344] width 32 height 19
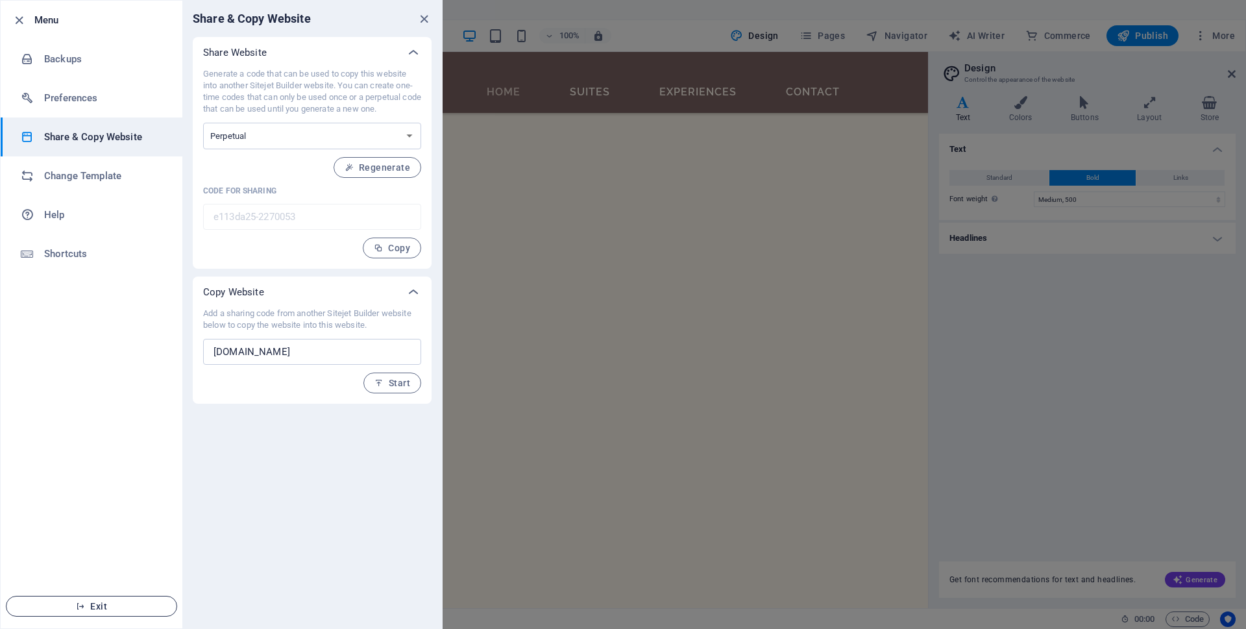
click at [115, 615] on button "Exit" at bounding box center [91, 606] width 171 height 21
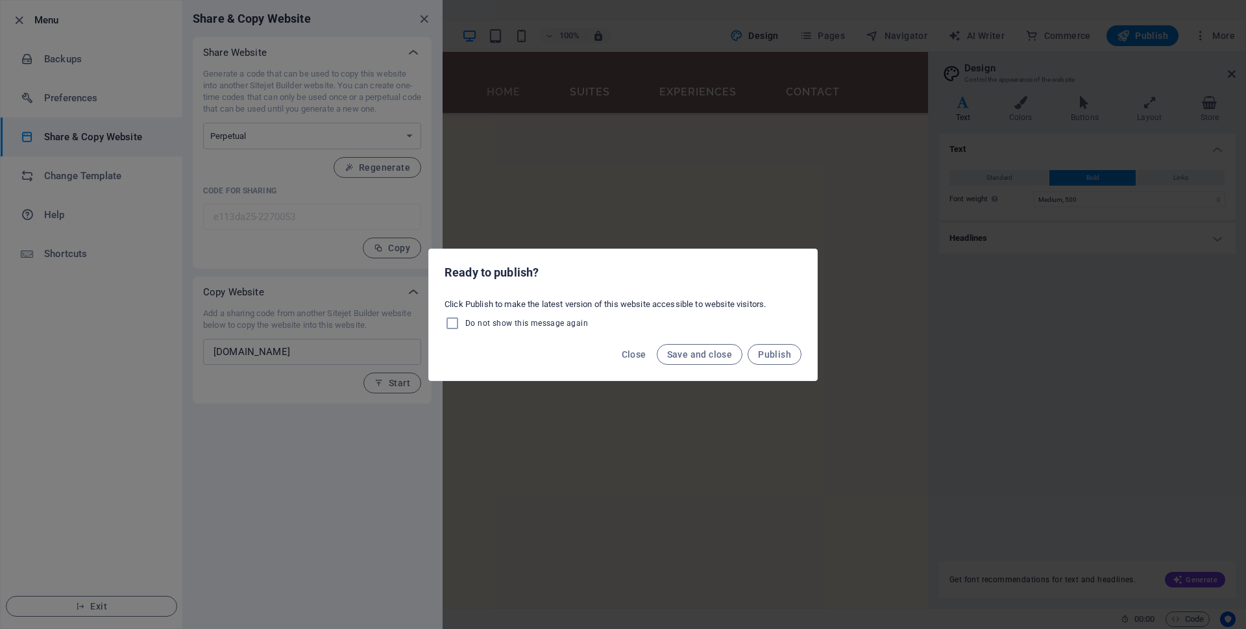
click at [554, 323] on span "Do not show this message again" at bounding box center [526, 323] width 123 height 10
click at [465, 323] on input "Do not show this message again" at bounding box center [455, 323] width 21 height 16
checkbox input "true"
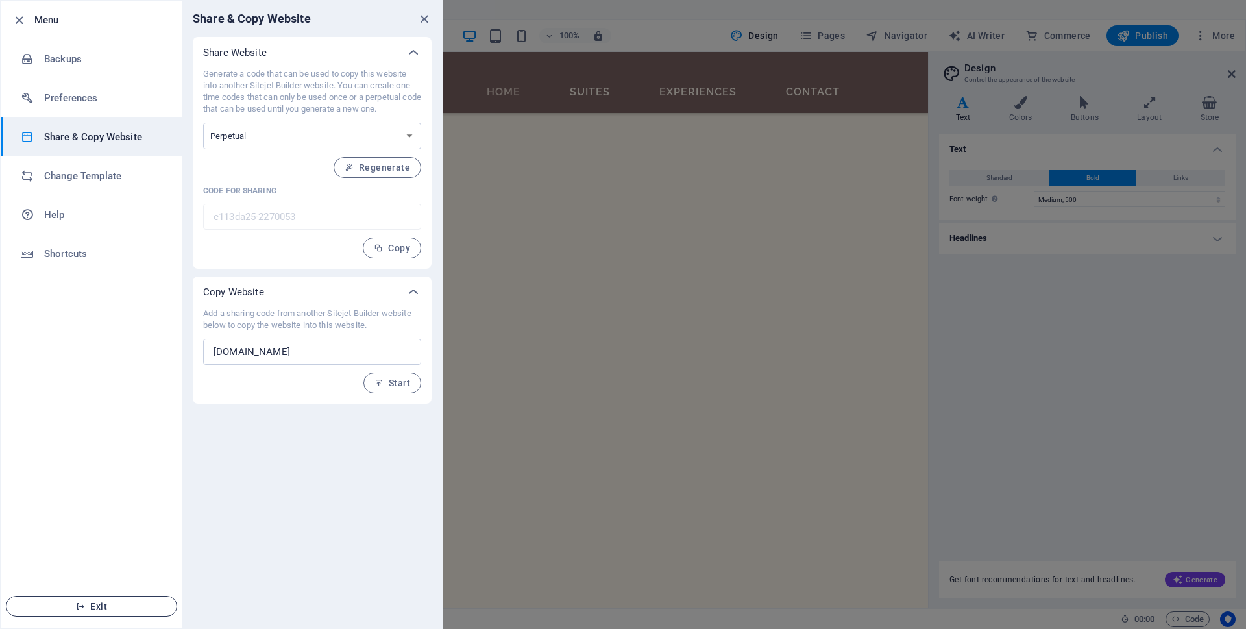
click at [88, 606] on span "Exit" at bounding box center [91, 606] width 149 height 10
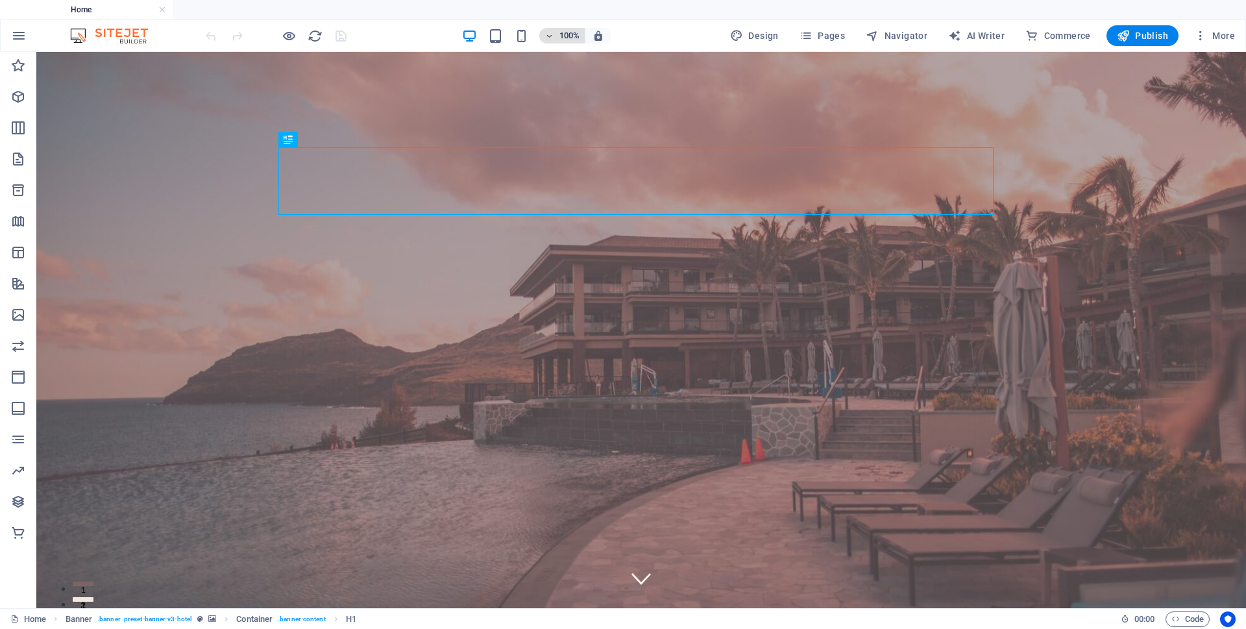
click at [559, 37] on span "100%" at bounding box center [562, 36] width 35 height 16
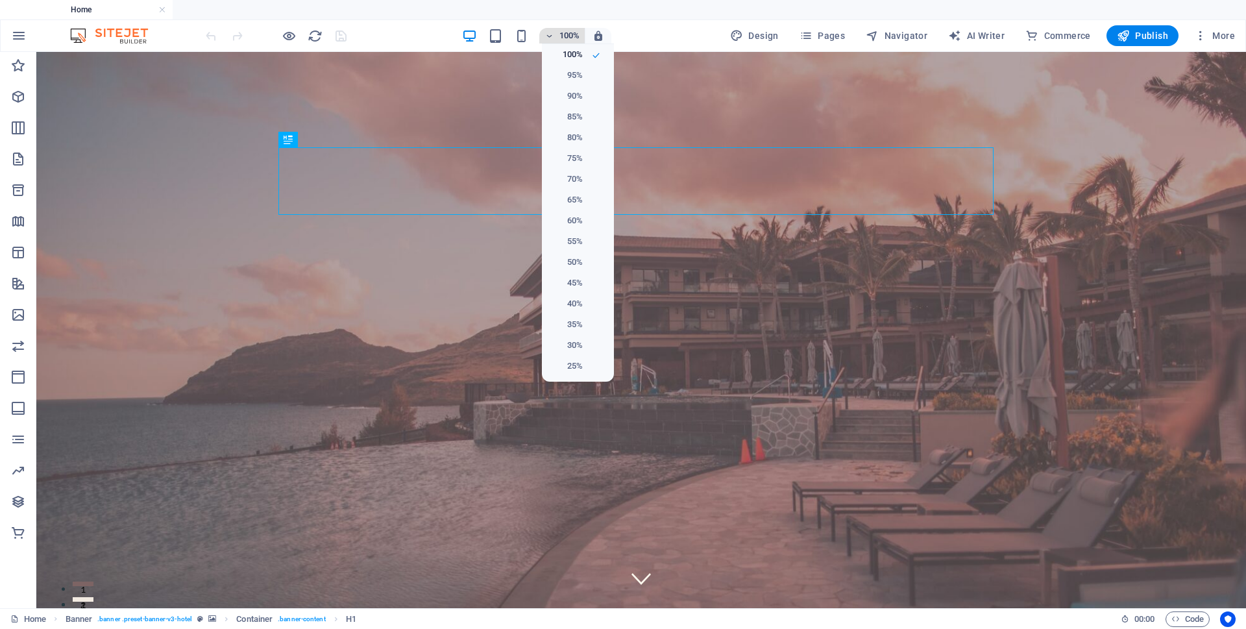
click at [559, 37] on div at bounding box center [623, 314] width 1246 height 629
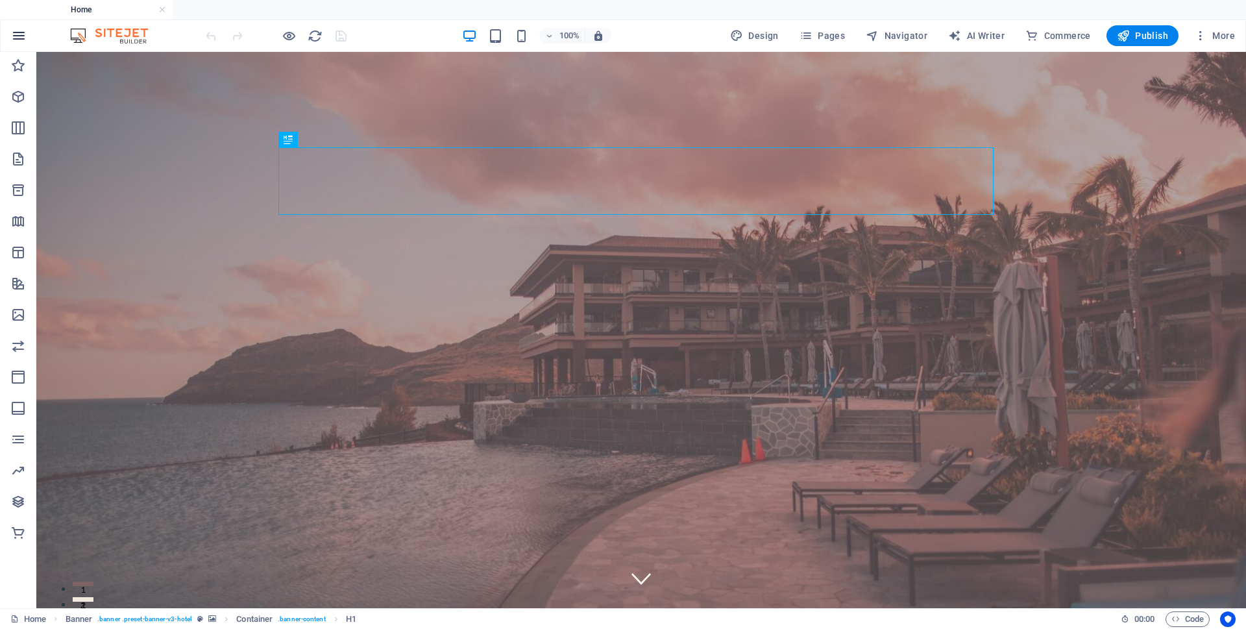
click at [18, 42] on icon "button" at bounding box center [19, 36] width 16 height 16
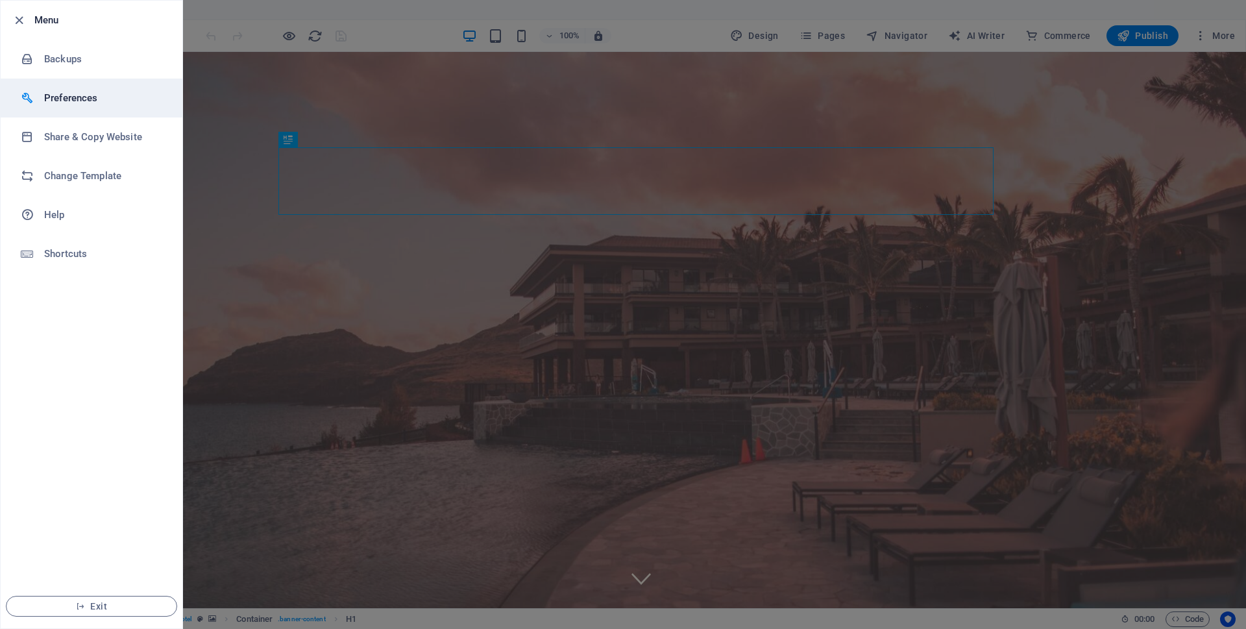
click at [42, 92] on div at bounding box center [32, 98] width 23 height 13
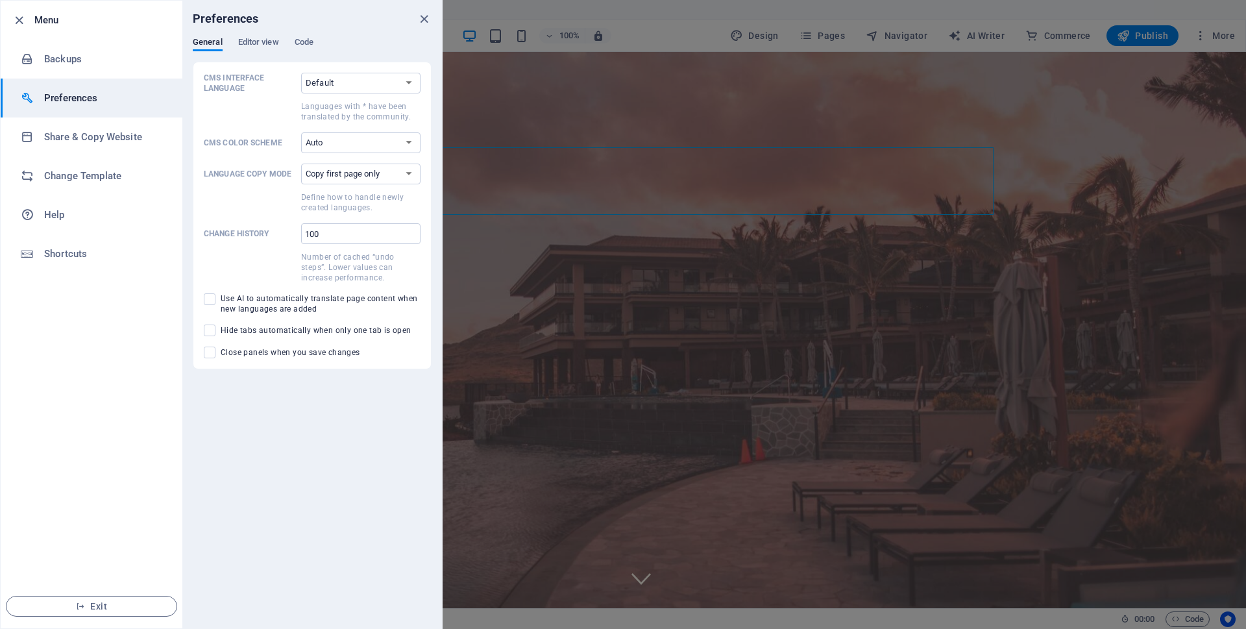
click at [303, 36] on div "Preferences" at bounding box center [312, 19] width 260 height 36
click at [304, 40] on span "Code" at bounding box center [304, 43] width 19 height 18
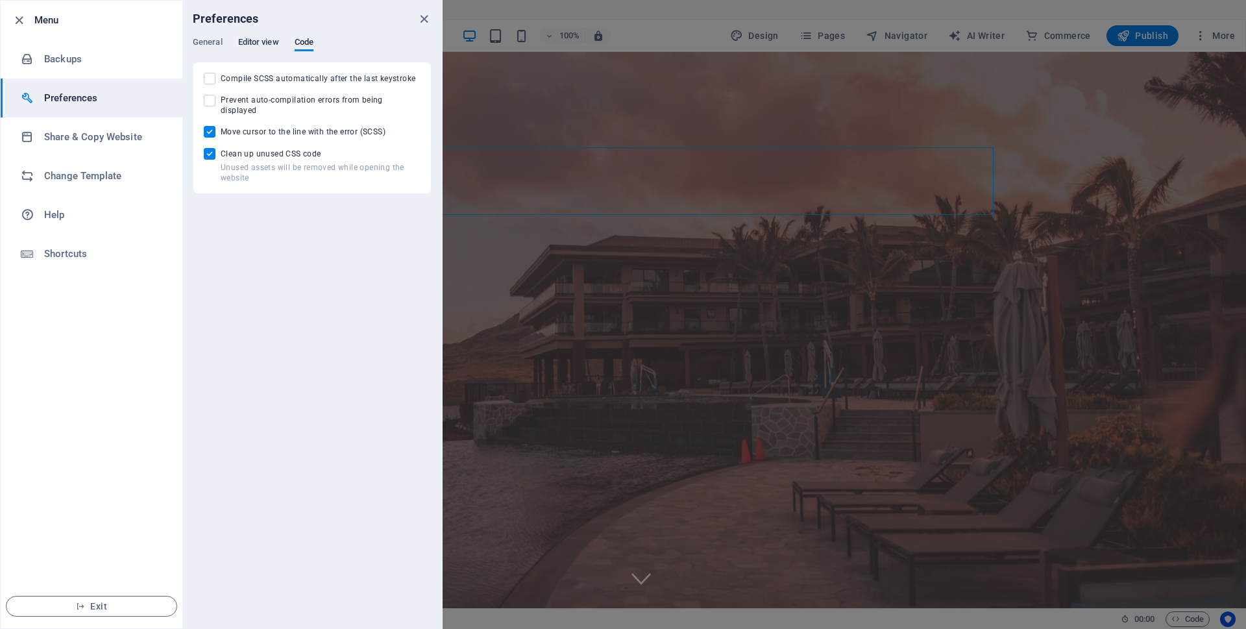
click at [256, 42] on span "Editor view" at bounding box center [258, 43] width 41 height 18
click at [304, 41] on span "Code" at bounding box center [304, 43] width 19 height 18
click at [243, 130] on div "Compile SCSS automatically after the last keystroke Prevent auto-compilation er…" at bounding box center [312, 128] width 217 height 110
click at [247, 127] on span "Move cursor to the line with the error (SCSS)" at bounding box center [303, 132] width 165 height 10
click at [221, 126] on input "Move cursor to the line with the error (SCSS)" at bounding box center [212, 132] width 17 height 12
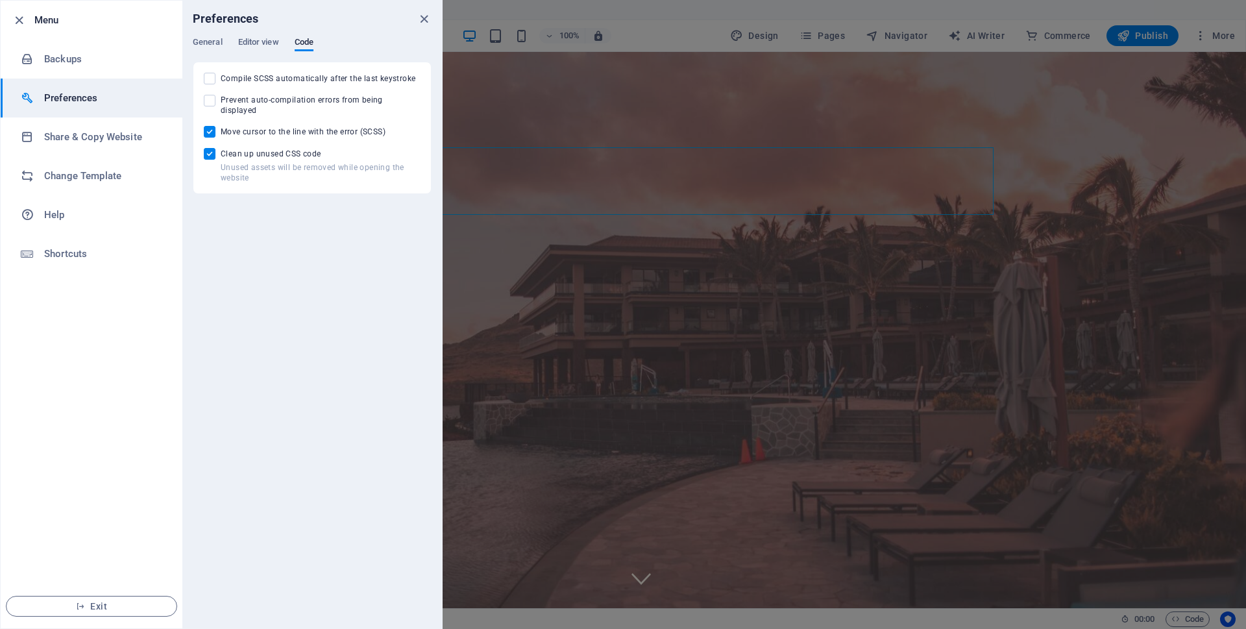
checkbox input "false"
click at [246, 149] on span "Clean up unused CSS code" at bounding box center [321, 154] width 200 height 10
click at [221, 148] on input "Unused assets will be removed while opening the website Clean up unused CSS code" at bounding box center [212, 154] width 17 height 12
checkbox input "false"
click at [159, 365] on ul "Menu Backups Preferences Share & Copy Website Change Template Help Shortcuts Ex…" at bounding box center [92, 315] width 182 height 628
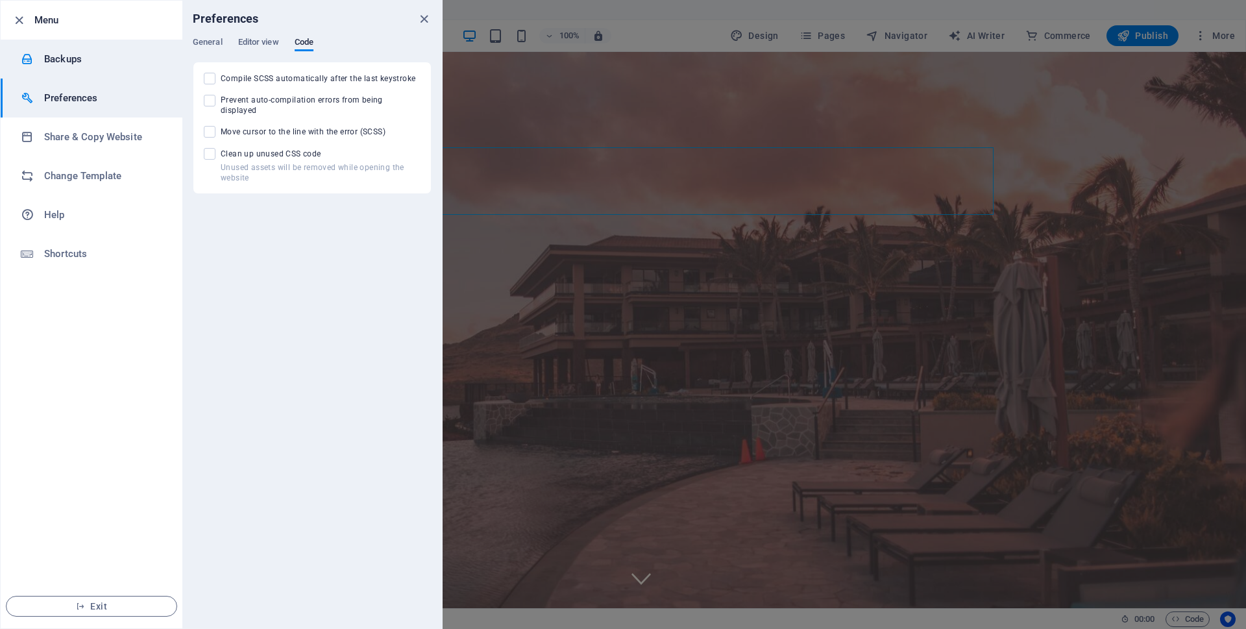
click at [86, 68] on li "Backups" at bounding box center [92, 59] width 182 height 39
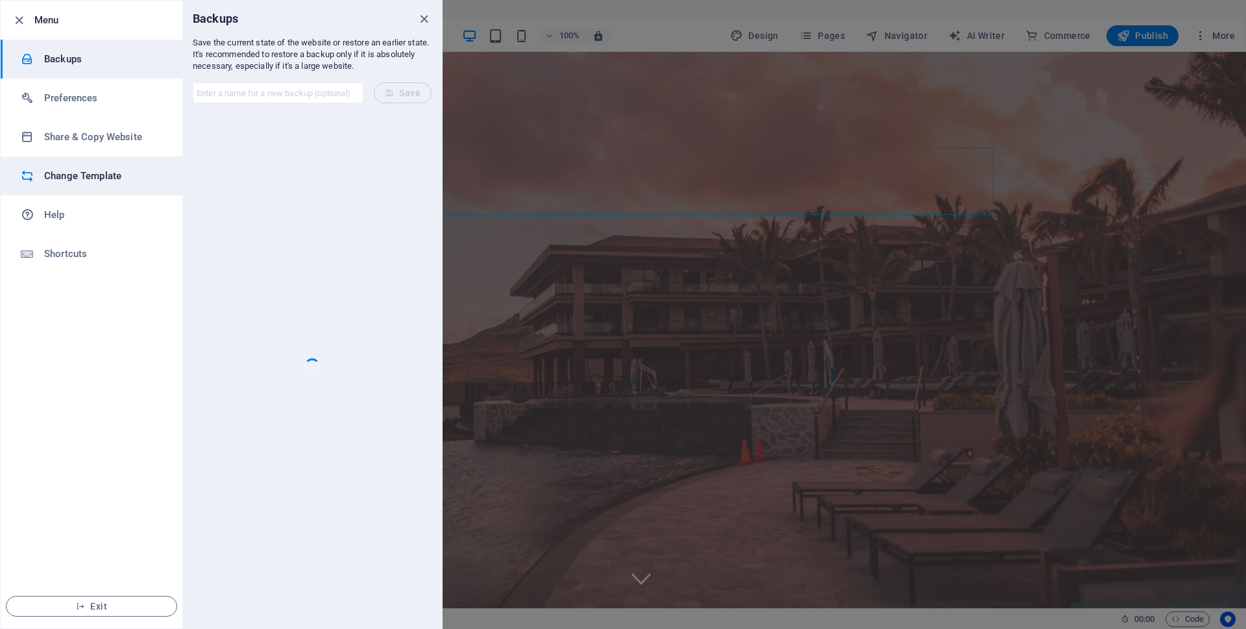
click at [75, 181] on h6 "Change Template" at bounding box center [104, 176] width 120 height 16
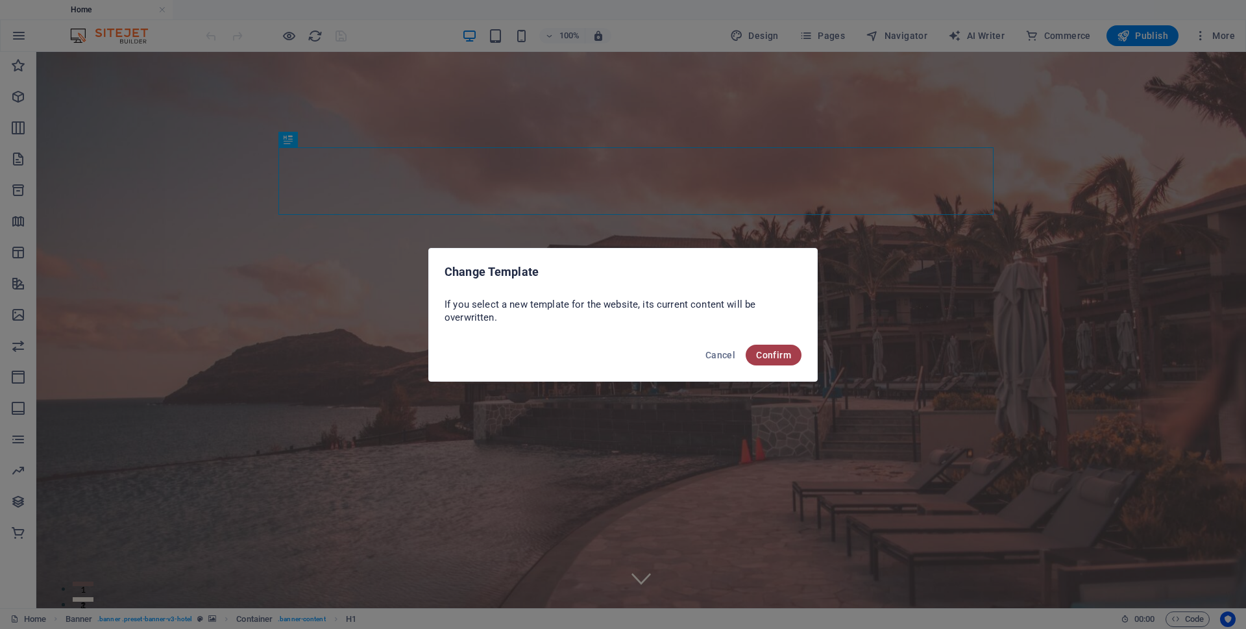
click at [786, 359] on span "Confirm" at bounding box center [773, 355] width 35 height 10
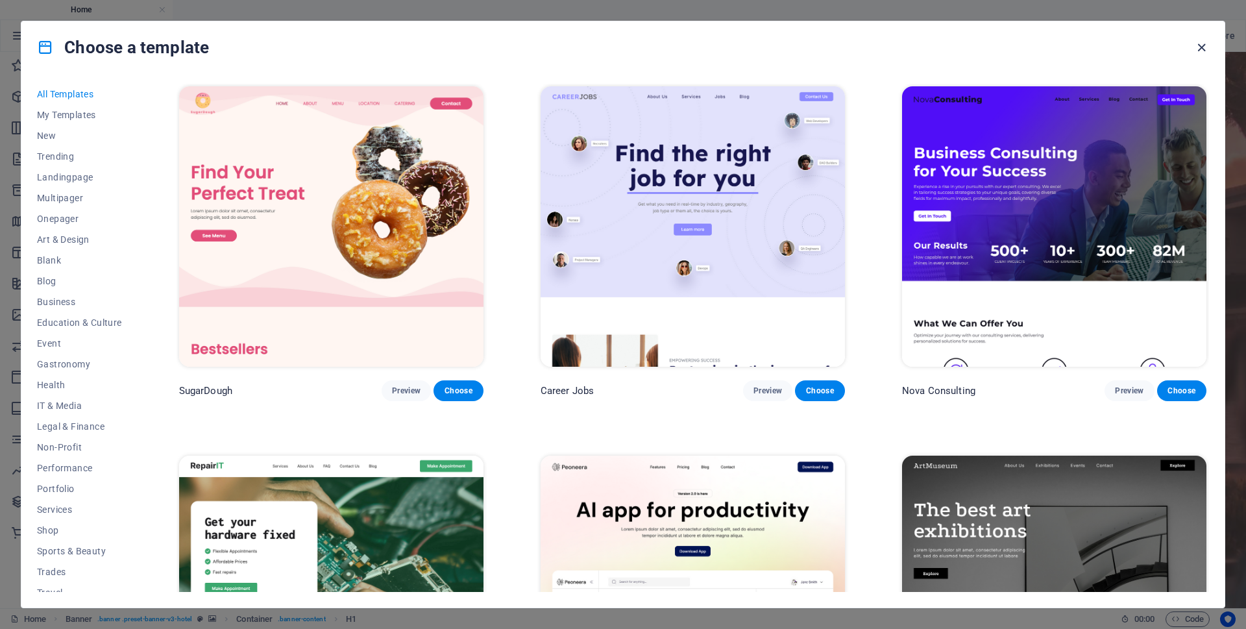
click at [1203, 48] on icon "button" at bounding box center [1201, 47] width 15 height 15
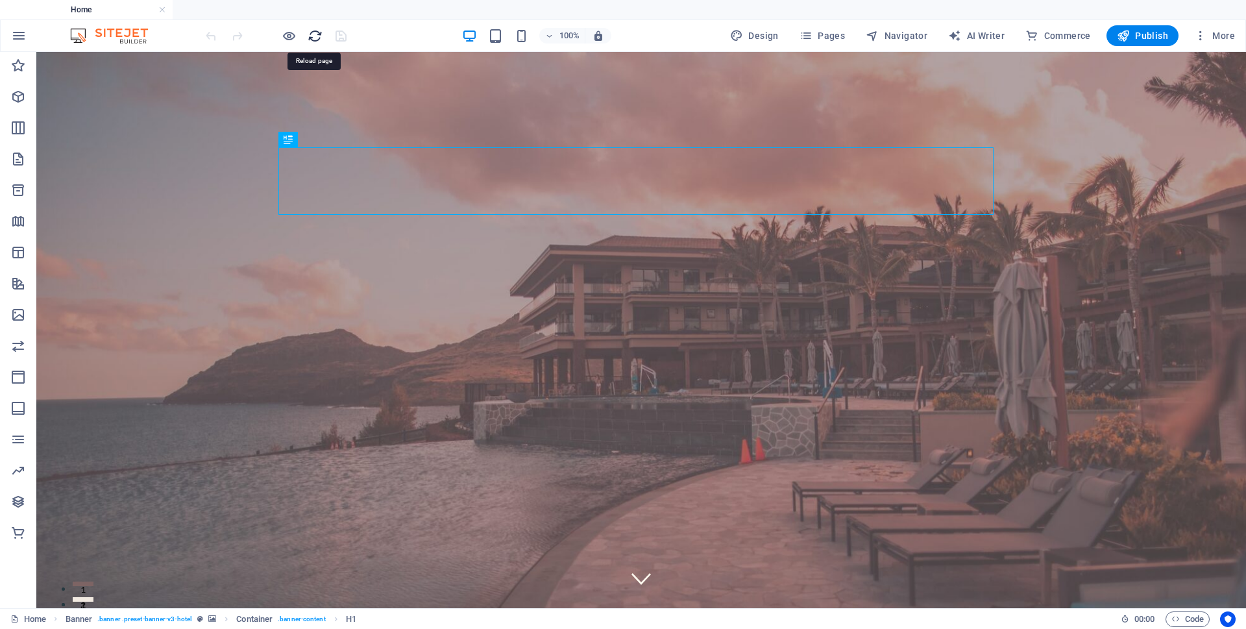
click at [312, 31] on icon "reload" at bounding box center [315, 36] width 15 height 15
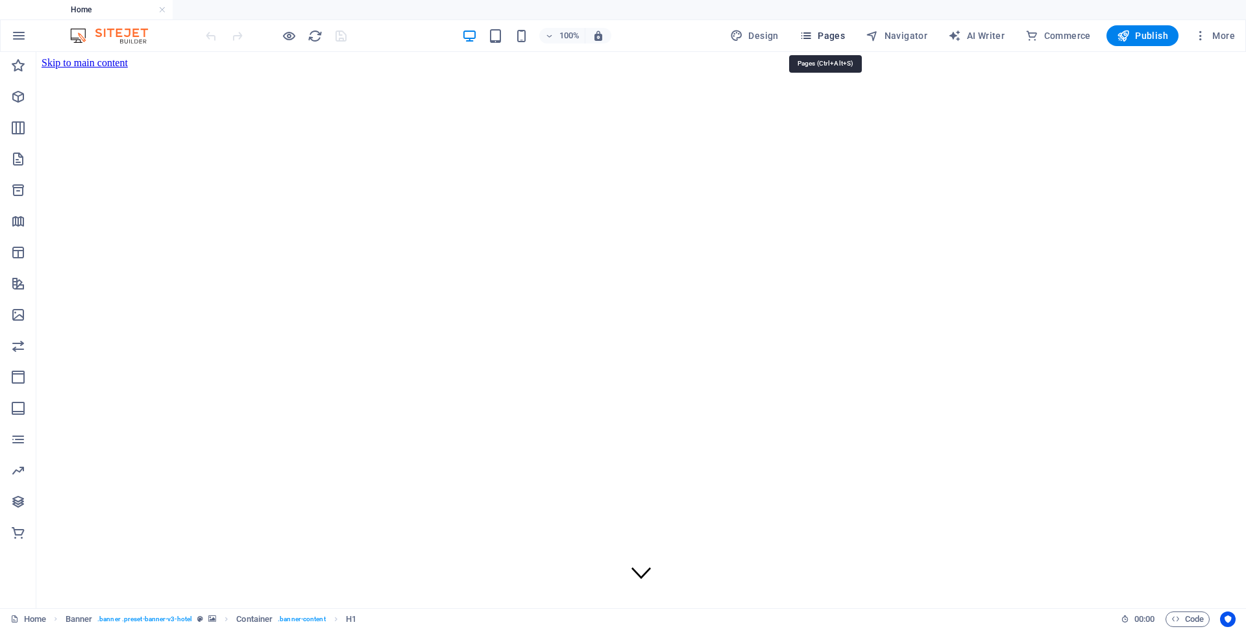
click at [811, 36] on icon "button" at bounding box center [806, 35] width 13 height 13
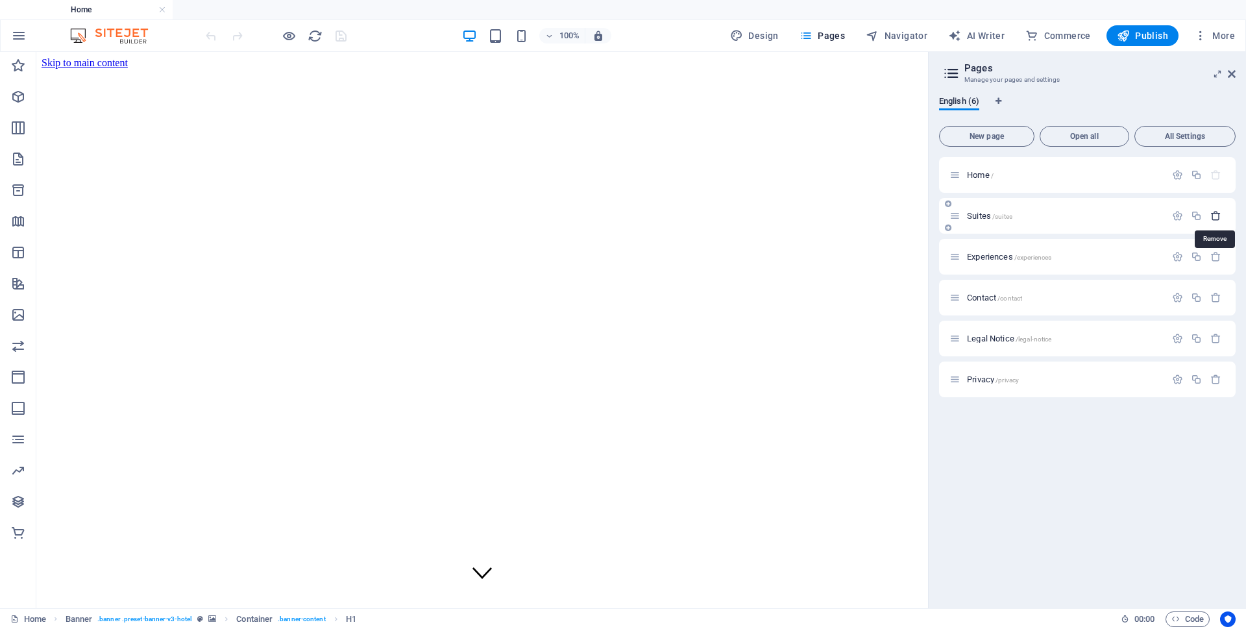
click at [1215, 215] on icon "button" at bounding box center [1216, 215] width 11 height 11
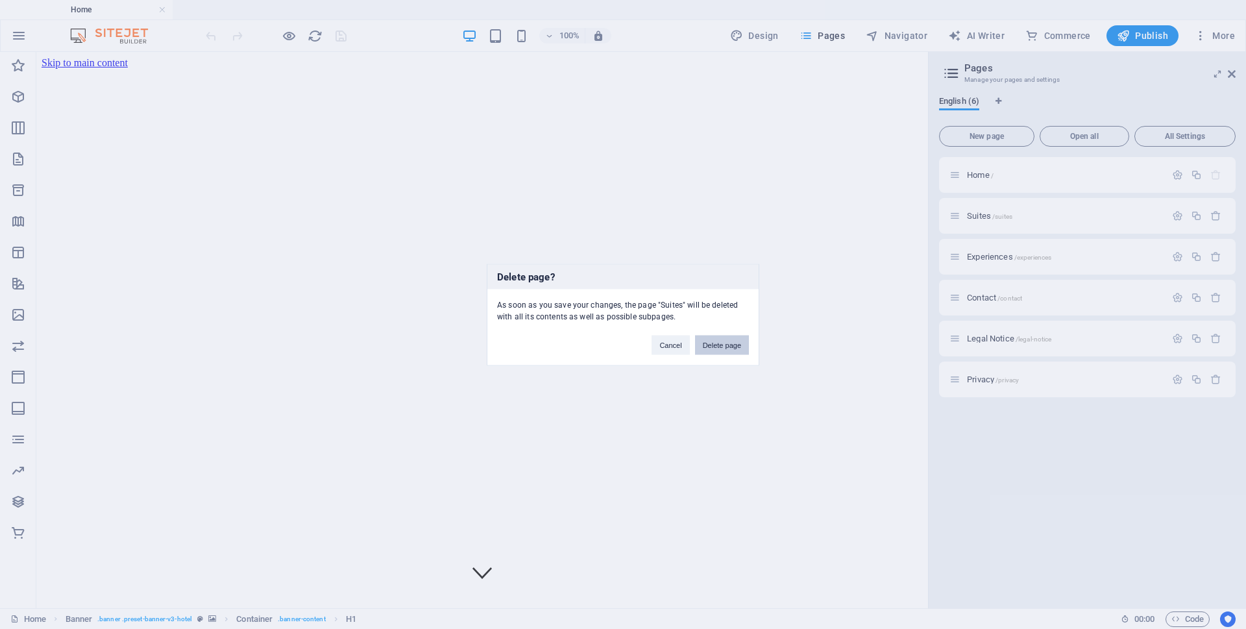
click at [723, 347] on button "Delete page" at bounding box center [722, 344] width 54 height 19
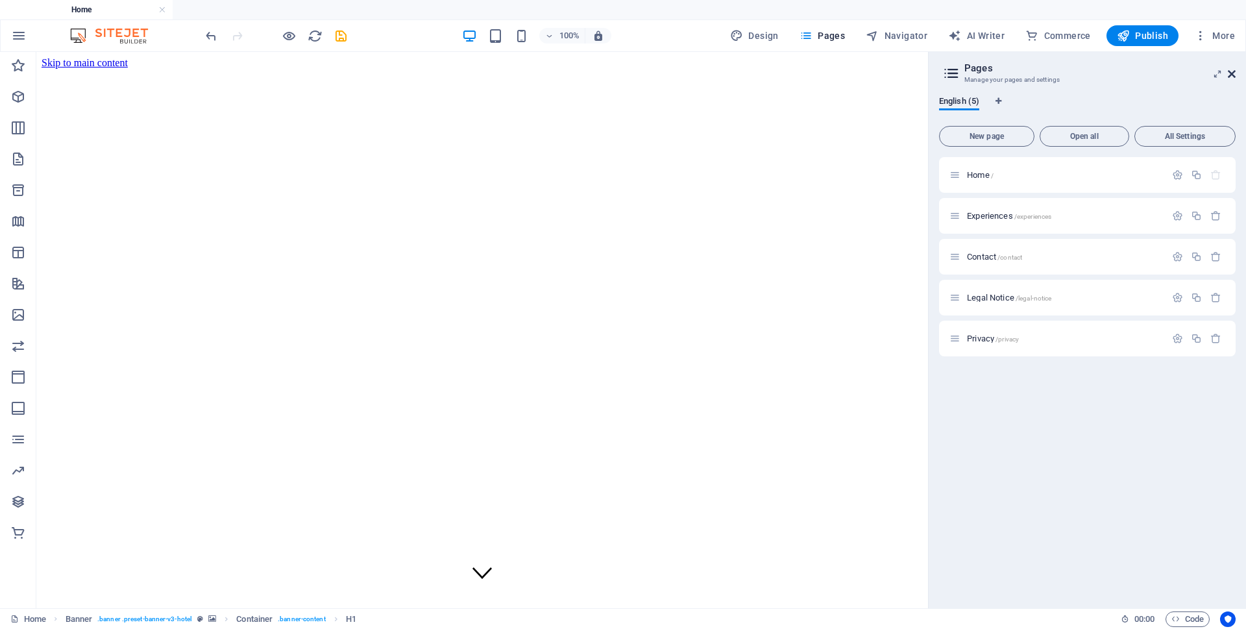
click at [1230, 70] on icon at bounding box center [1232, 74] width 8 height 10
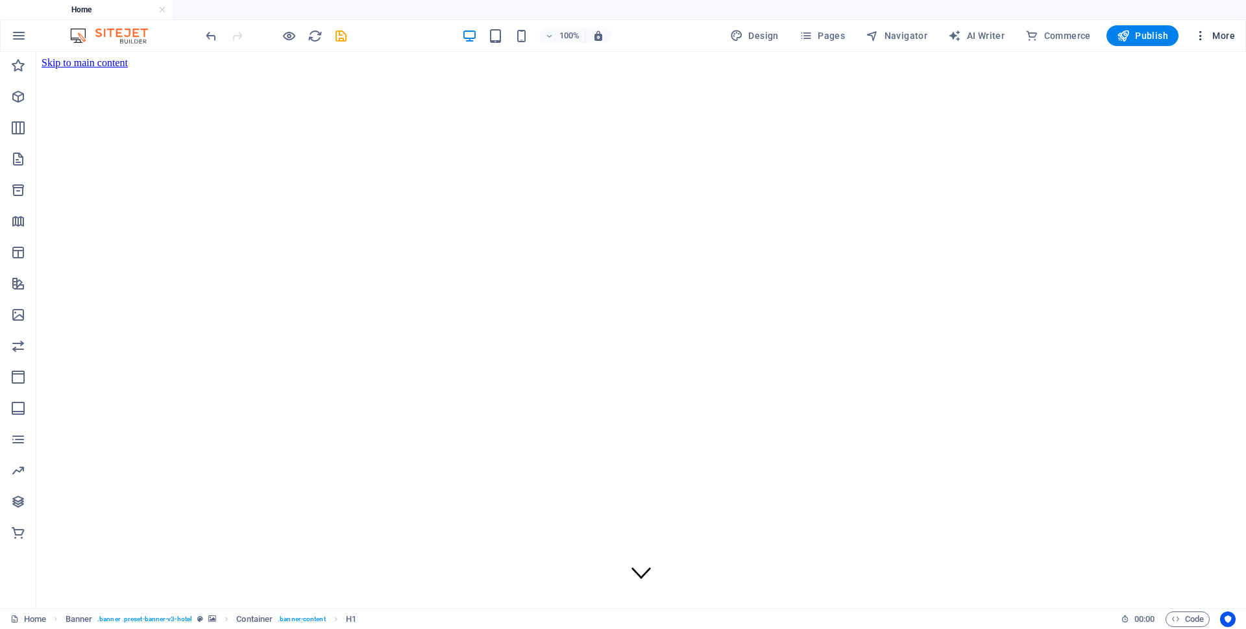
click at [1196, 35] on icon "button" at bounding box center [1200, 35] width 13 height 13
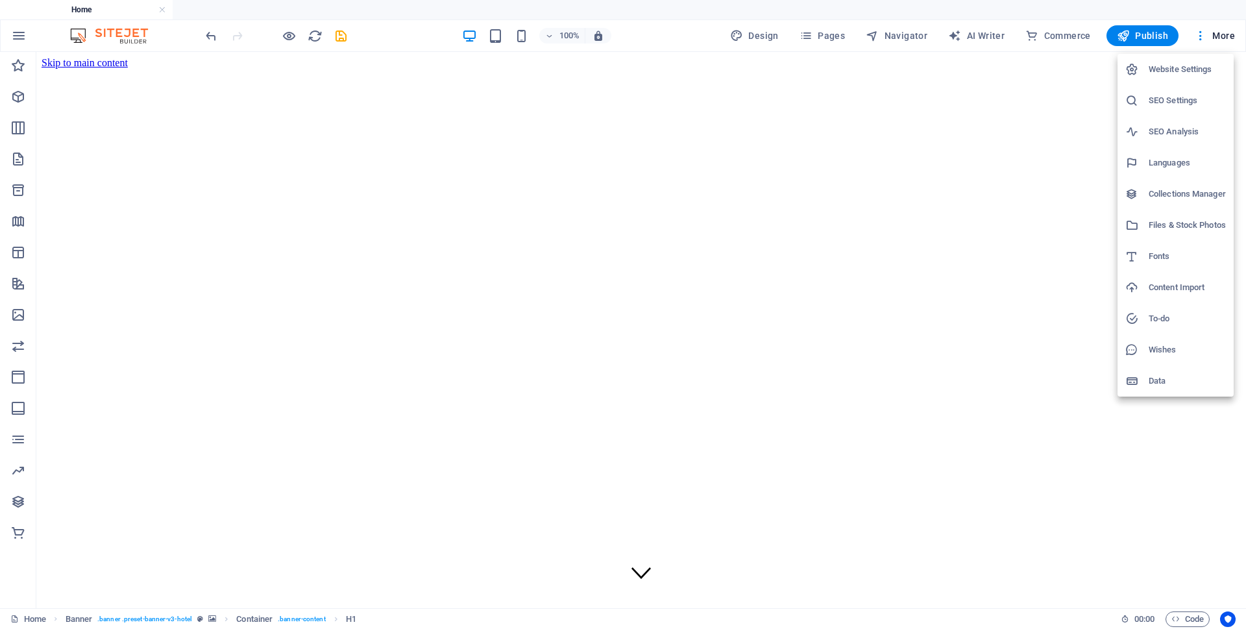
click at [1194, 67] on h6 "Website Settings" at bounding box center [1187, 70] width 77 height 16
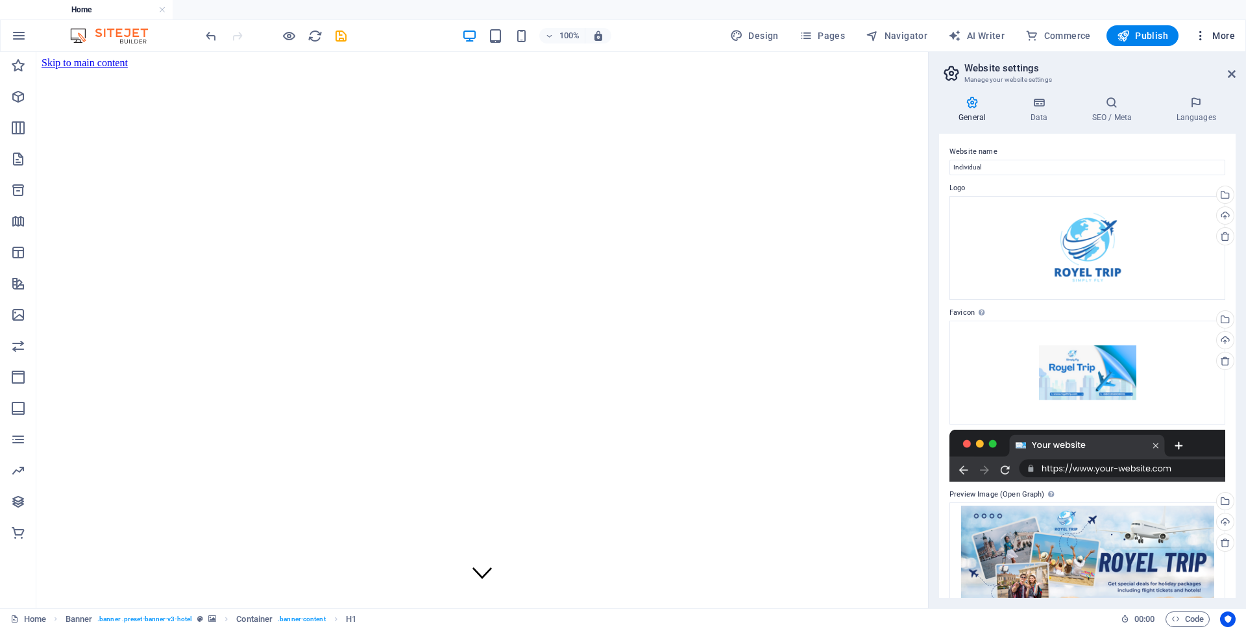
click at [1214, 27] on button "More" at bounding box center [1214, 35] width 51 height 21
